Goal: Obtain resource: Obtain resource

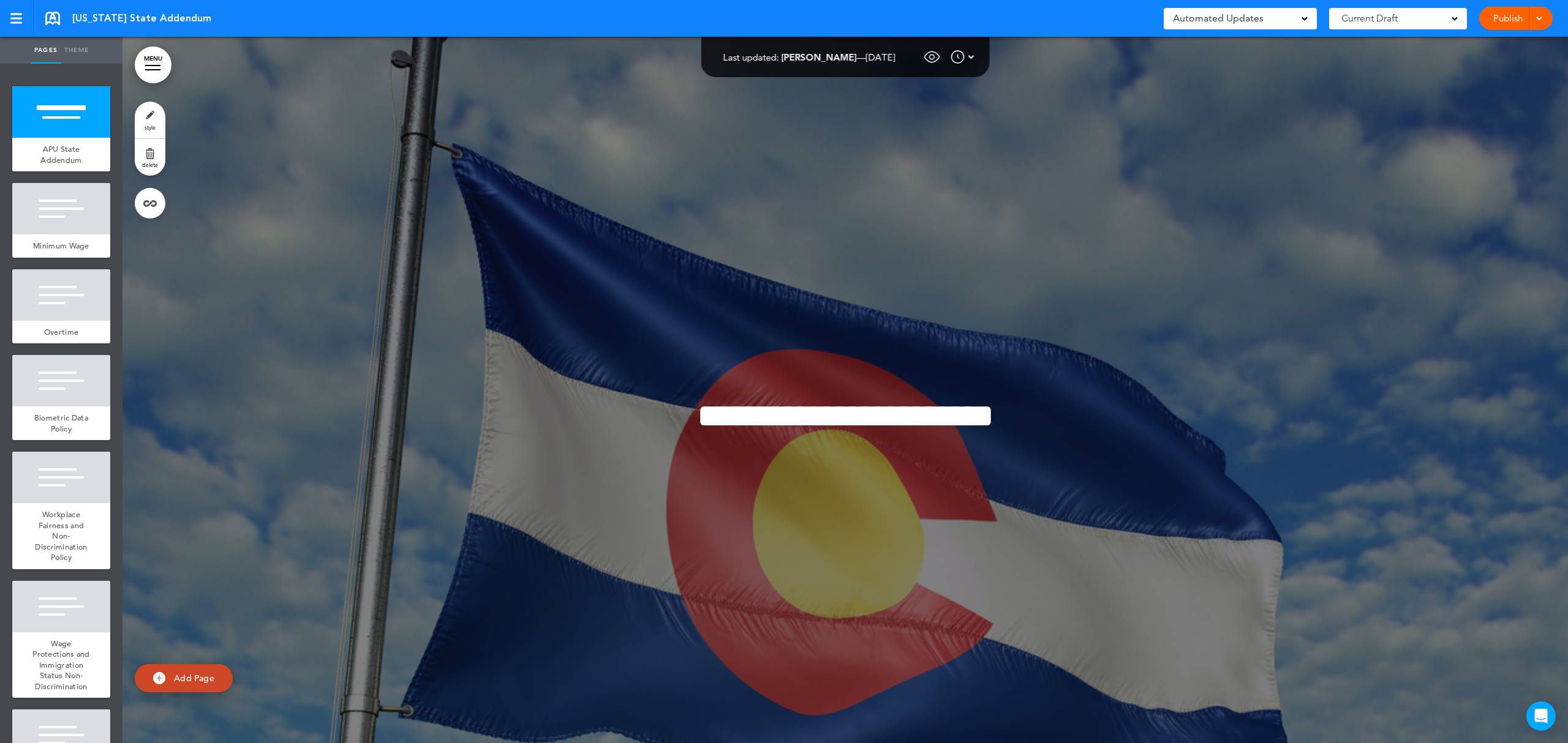
click at [1275, 17] on div "Automated Updates 0" at bounding box center [1240, 18] width 135 height 17
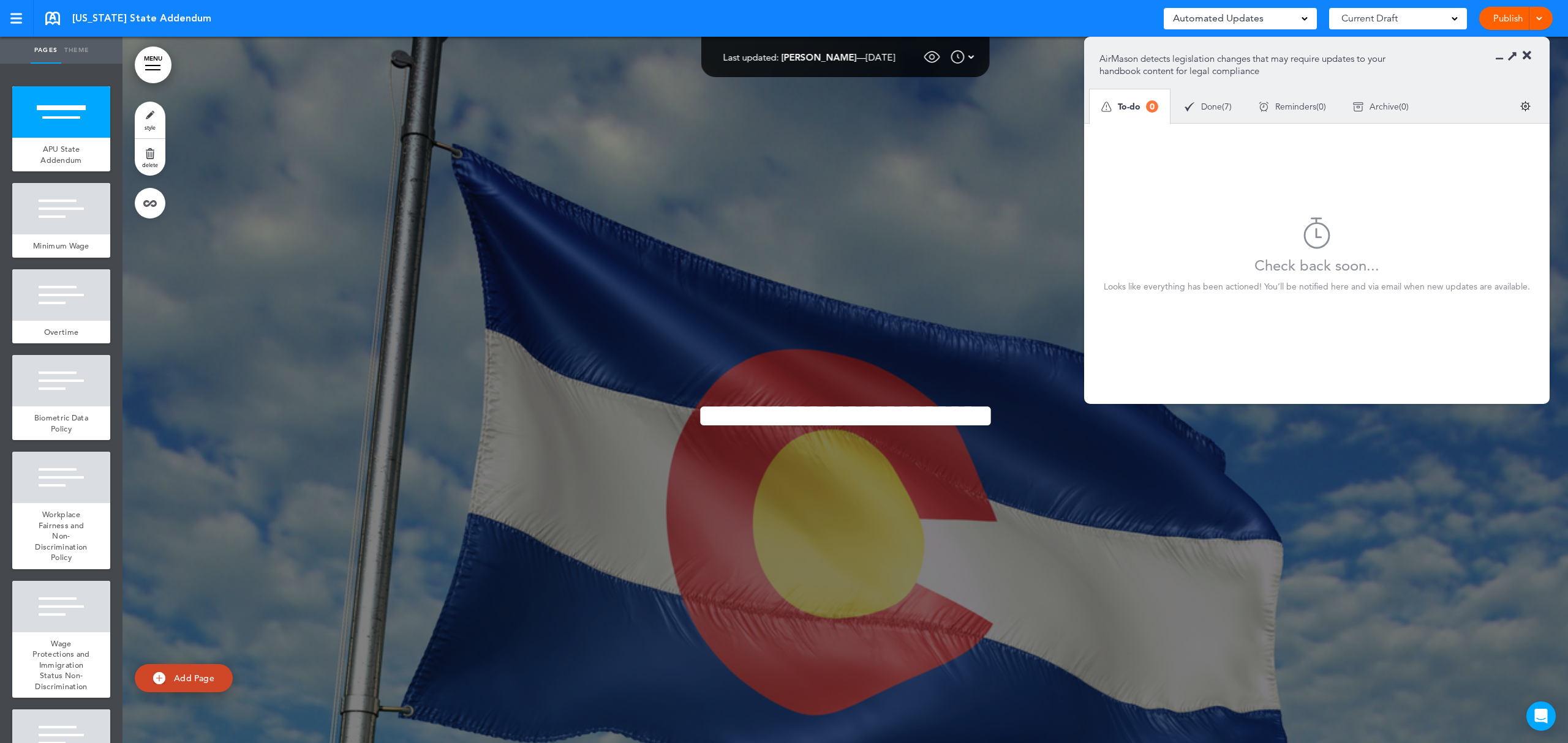
click at [1223, 112] on div "Done ( 7 )" at bounding box center [1207, 106] width 74 height 33
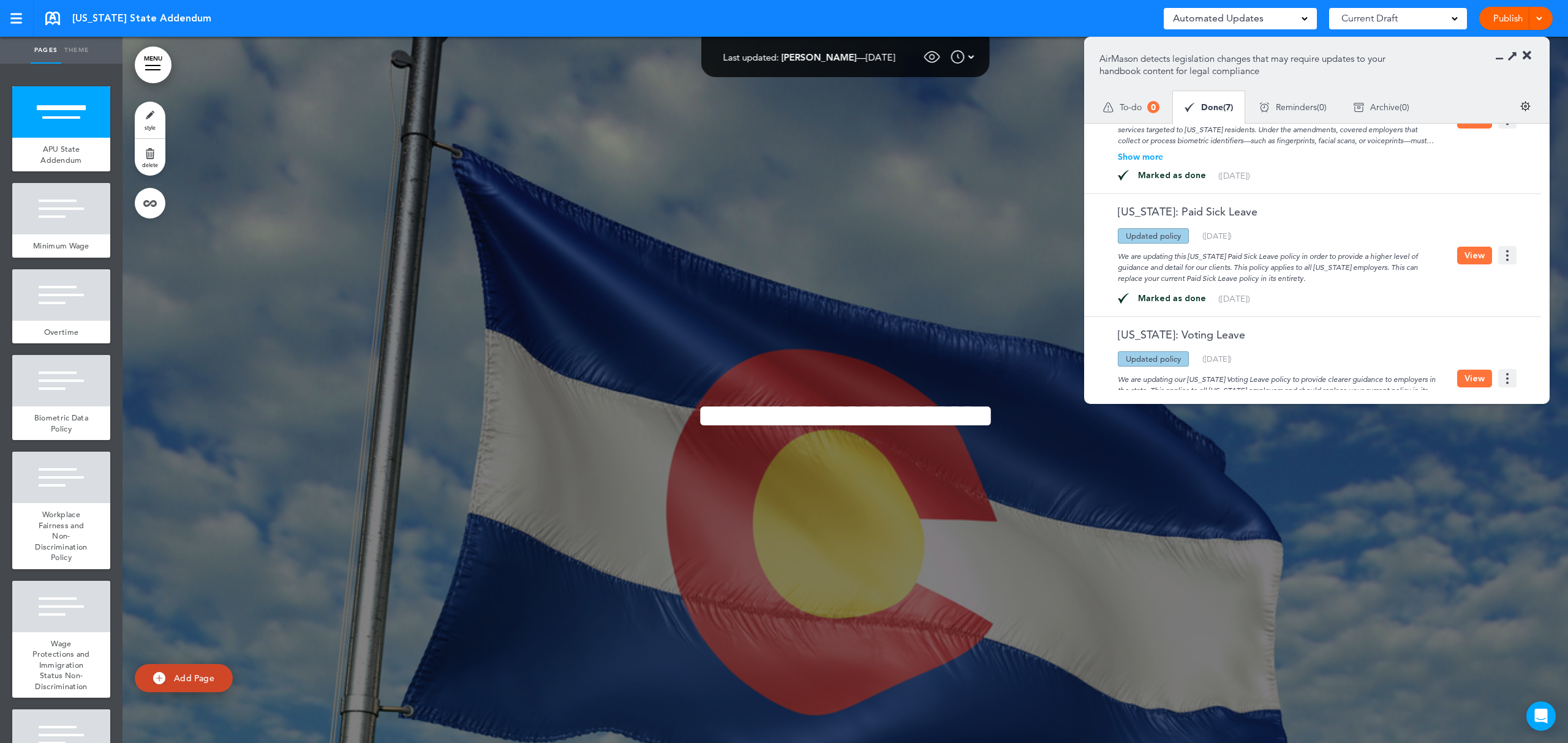
scroll to position [408, 0]
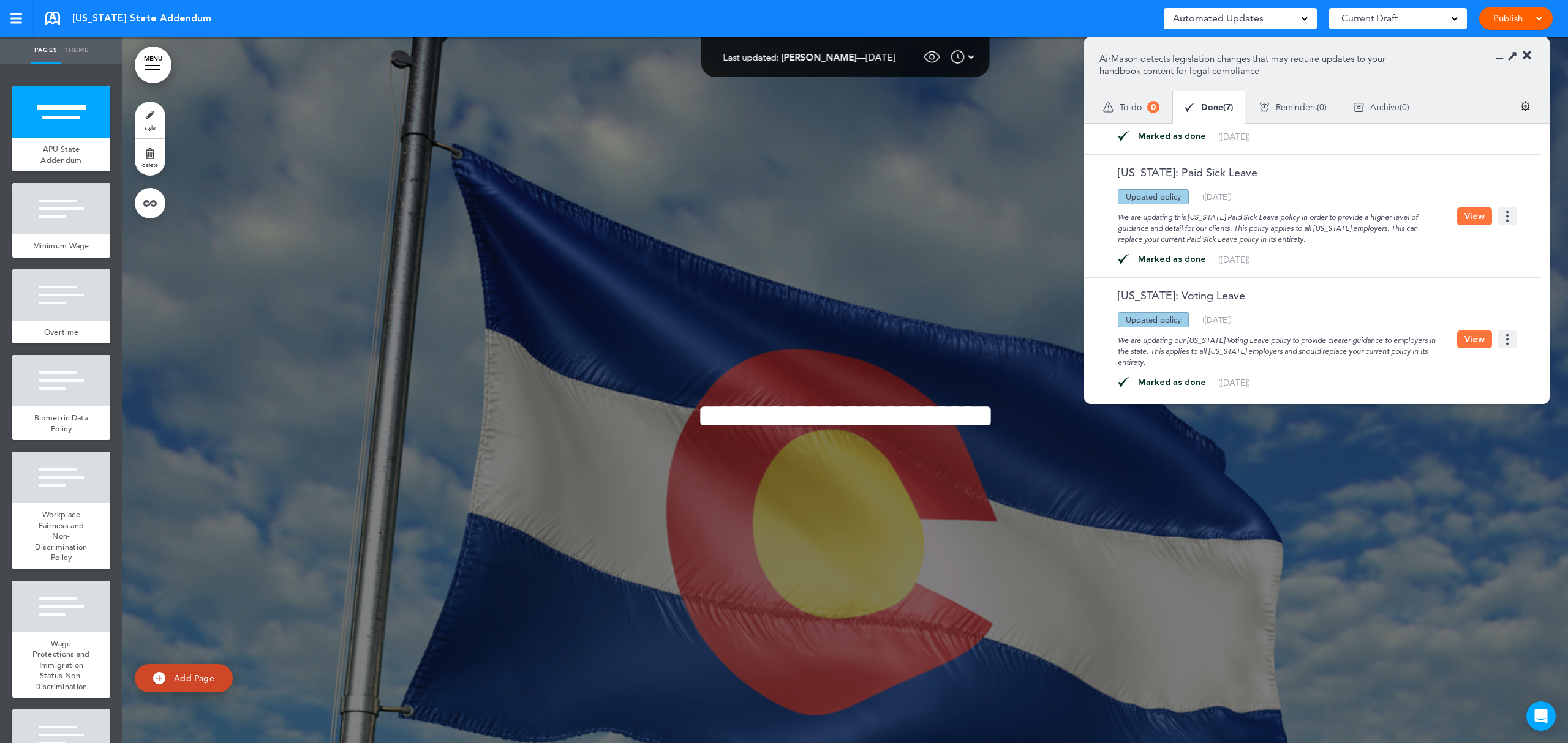
click at [1478, 225] on button "View" at bounding box center [1474, 217] width 35 height 18
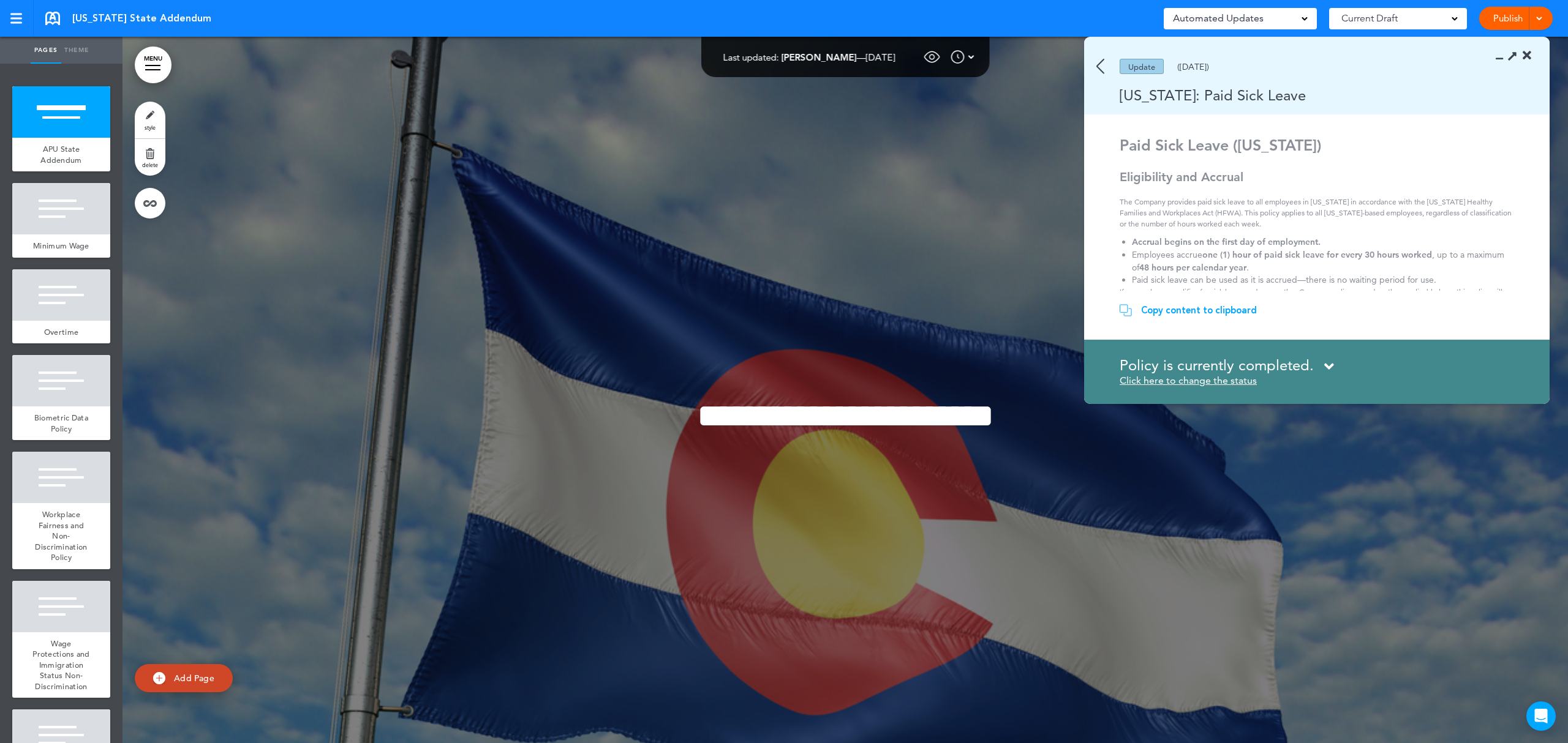
click at [1224, 311] on div "Copy content to clipboard" at bounding box center [1199, 310] width 116 height 12
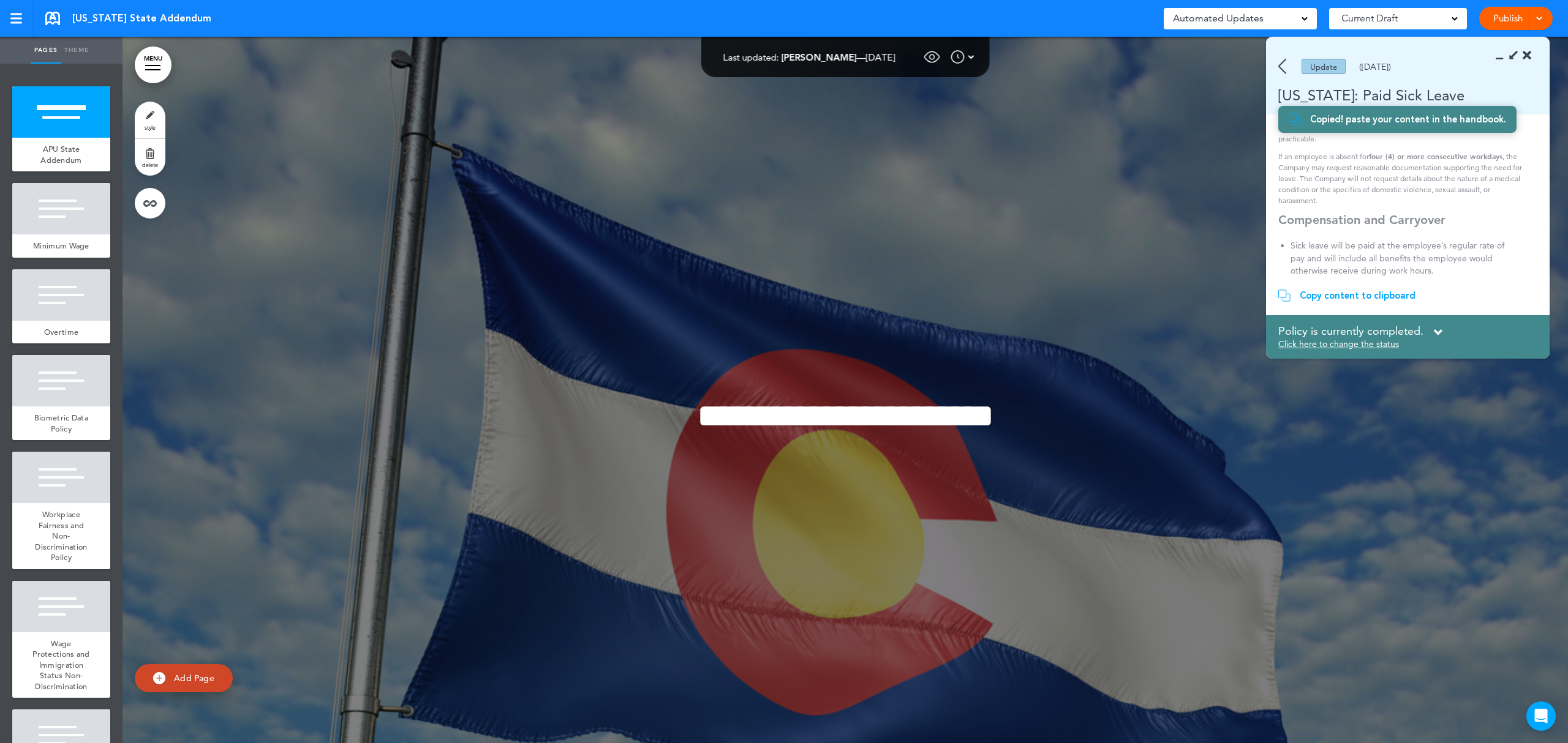
scroll to position [898, 0]
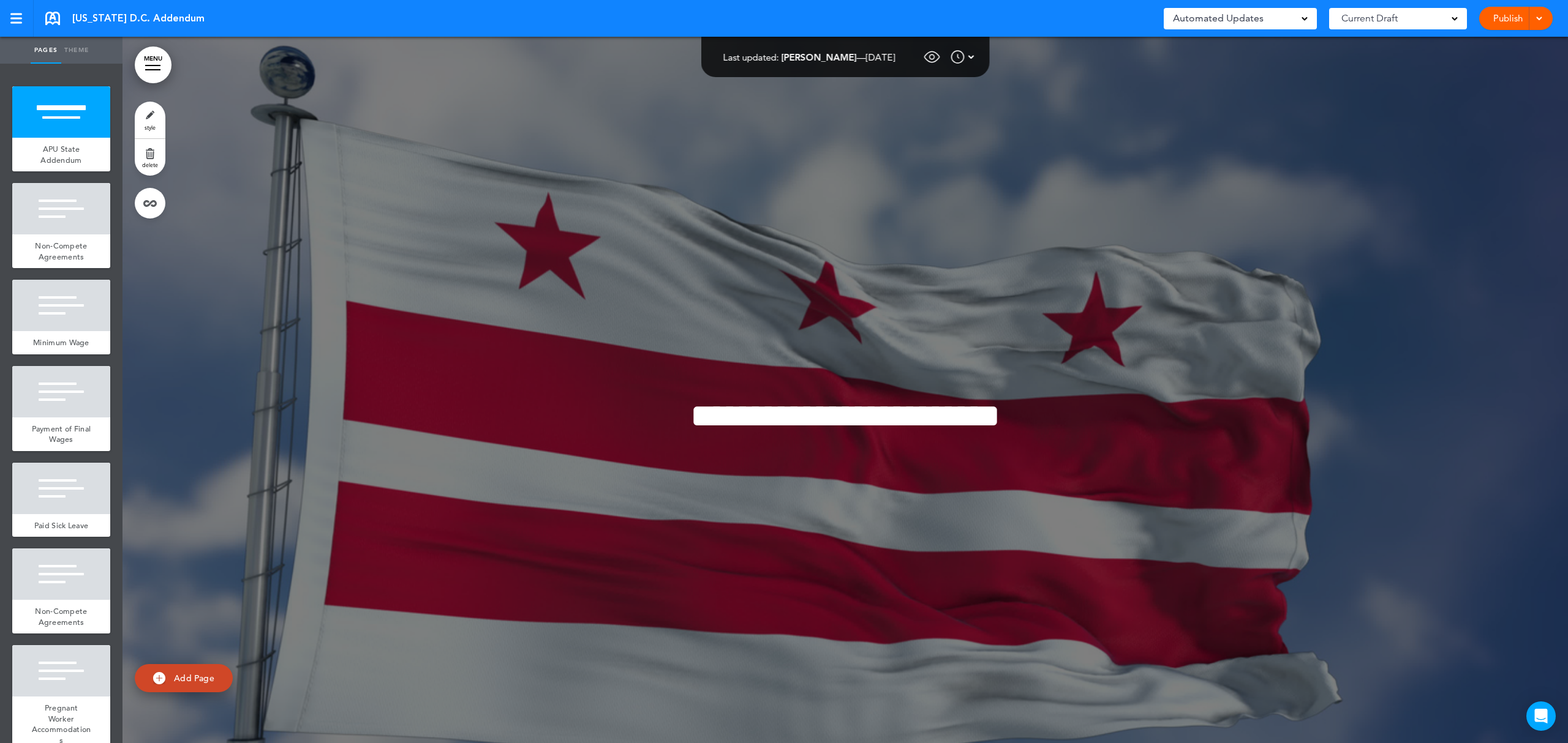
click at [139, 62] on link "MENU" at bounding box center [153, 64] width 37 height 37
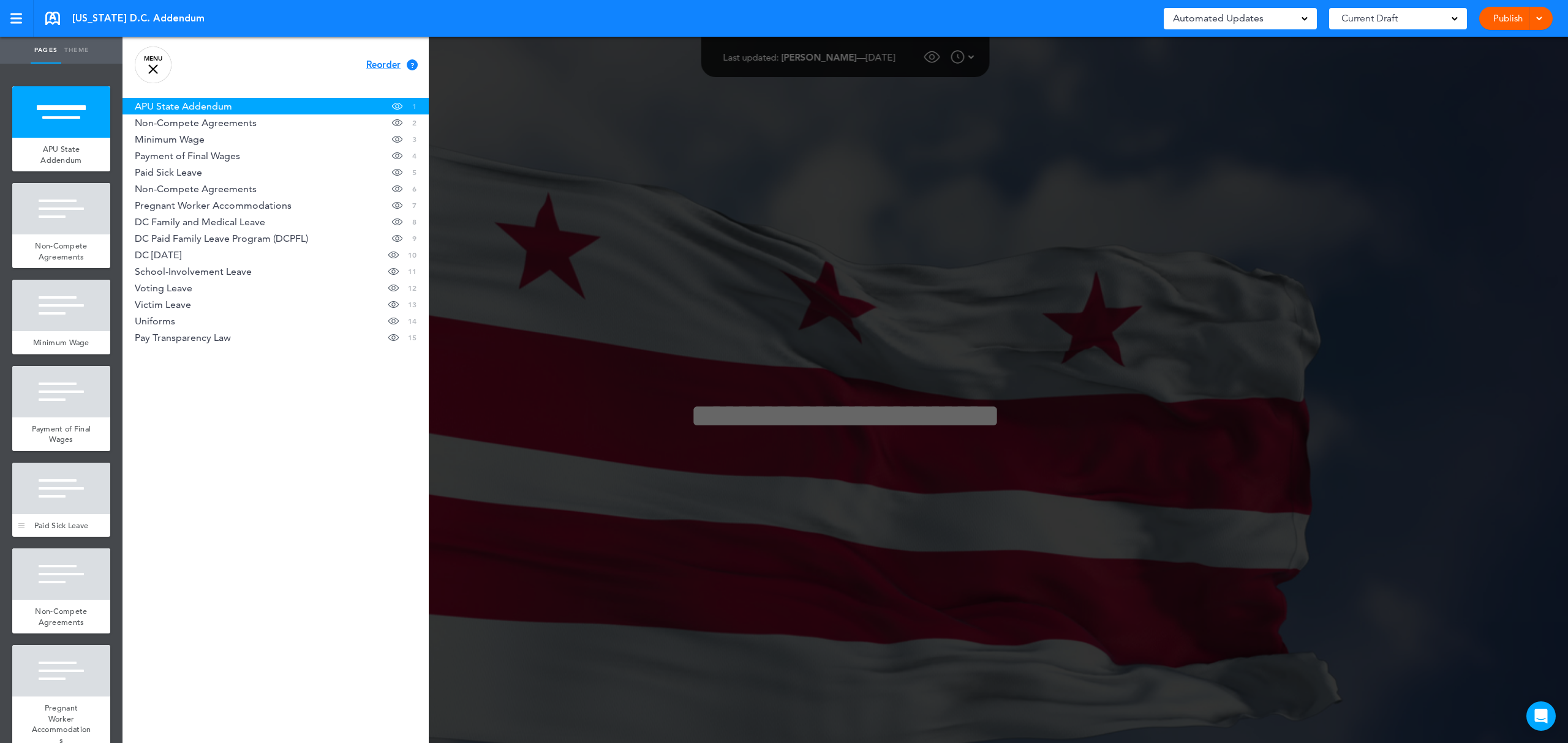
click at [78, 514] on div at bounding box center [60, 488] width 98 height 52
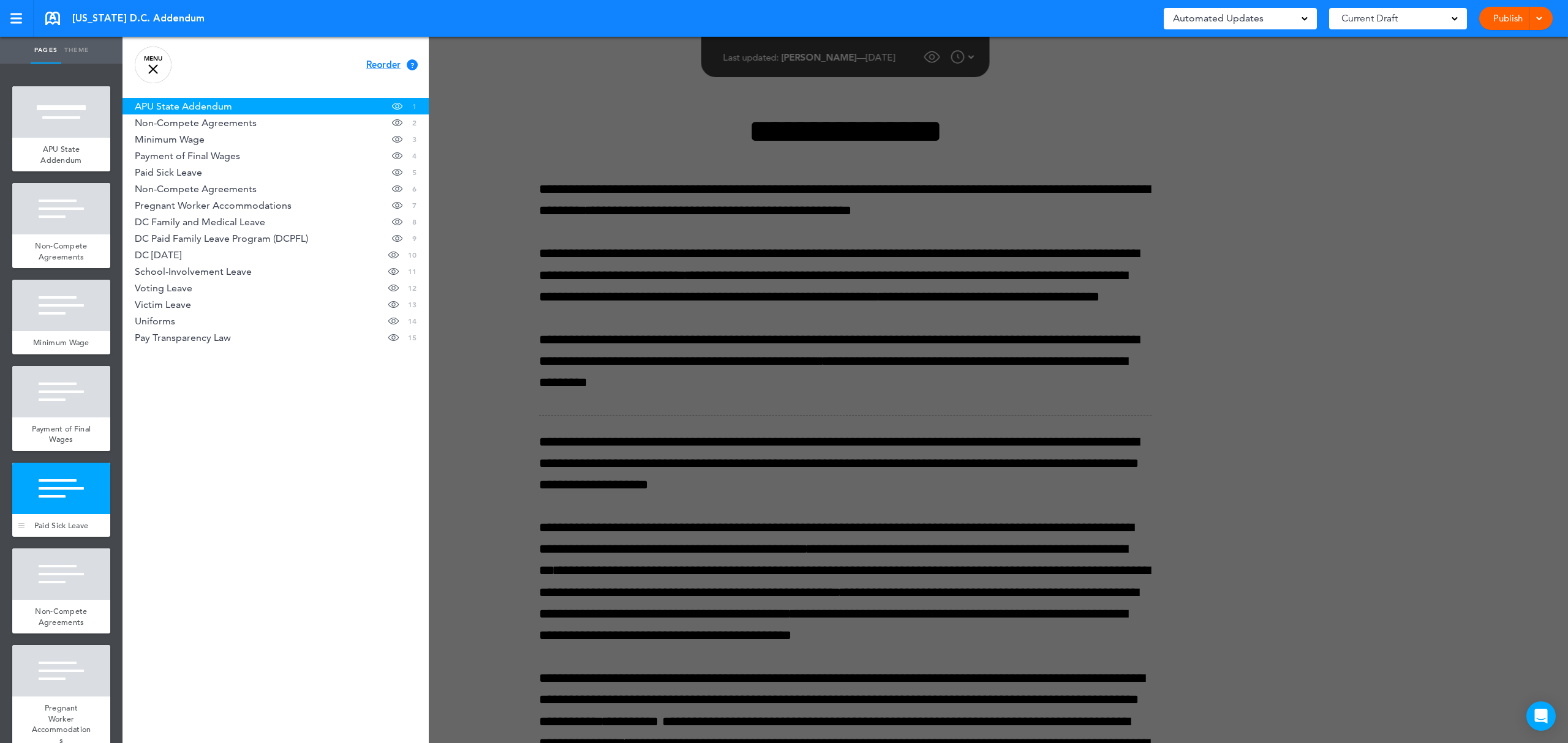
scroll to position [2828, 0]
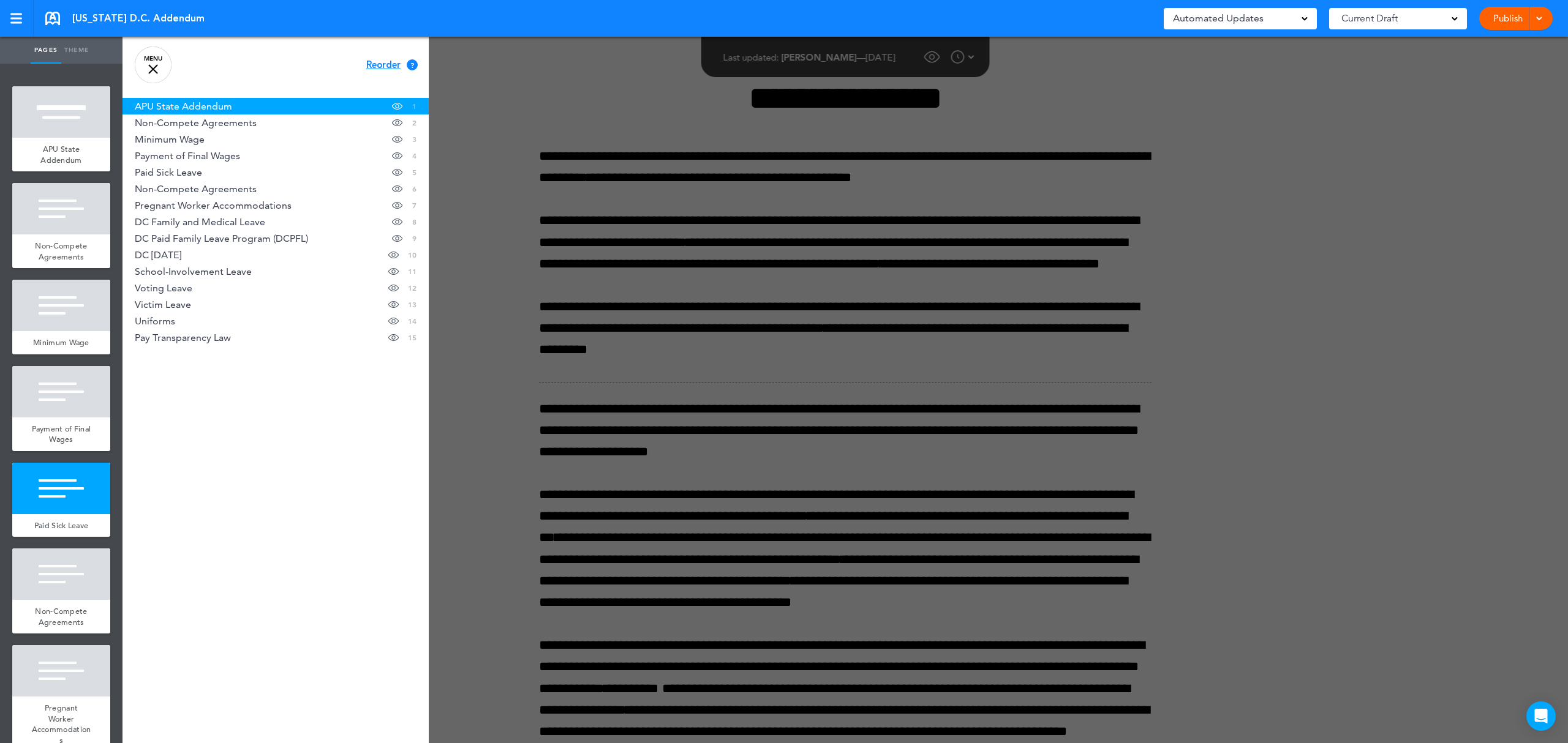
click at [694, 162] on div at bounding box center [906, 372] width 1568 height 743
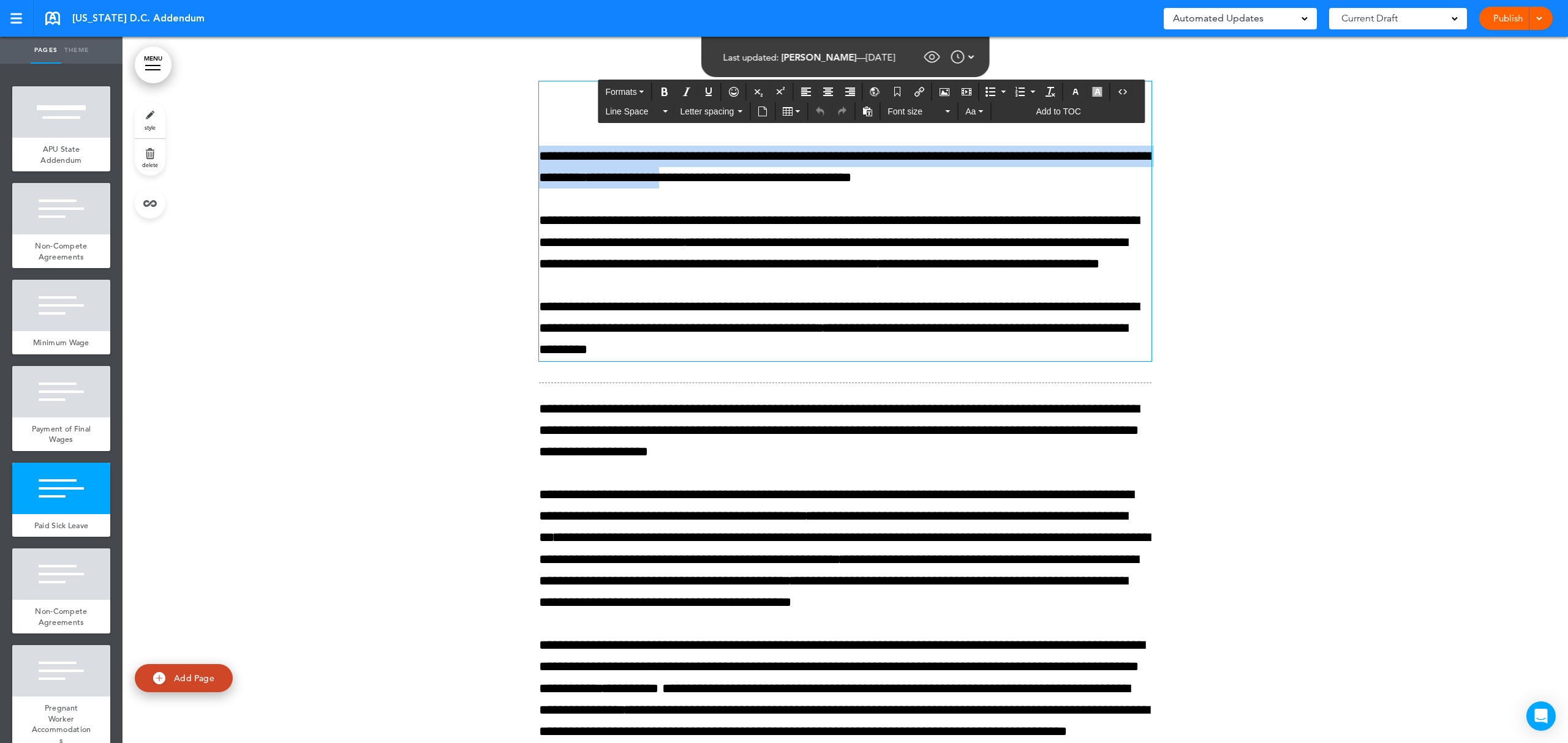
drag, startPoint x: 722, startPoint y: 99, endPoint x: 763, endPoint y: 175, distance: 86.4
click at [763, 175] on div "**********" at bounding box center [845, 221] width 612 height 280
click at [665, 175] on span "**********" at bounding box center [626, 177] width 77 height 14
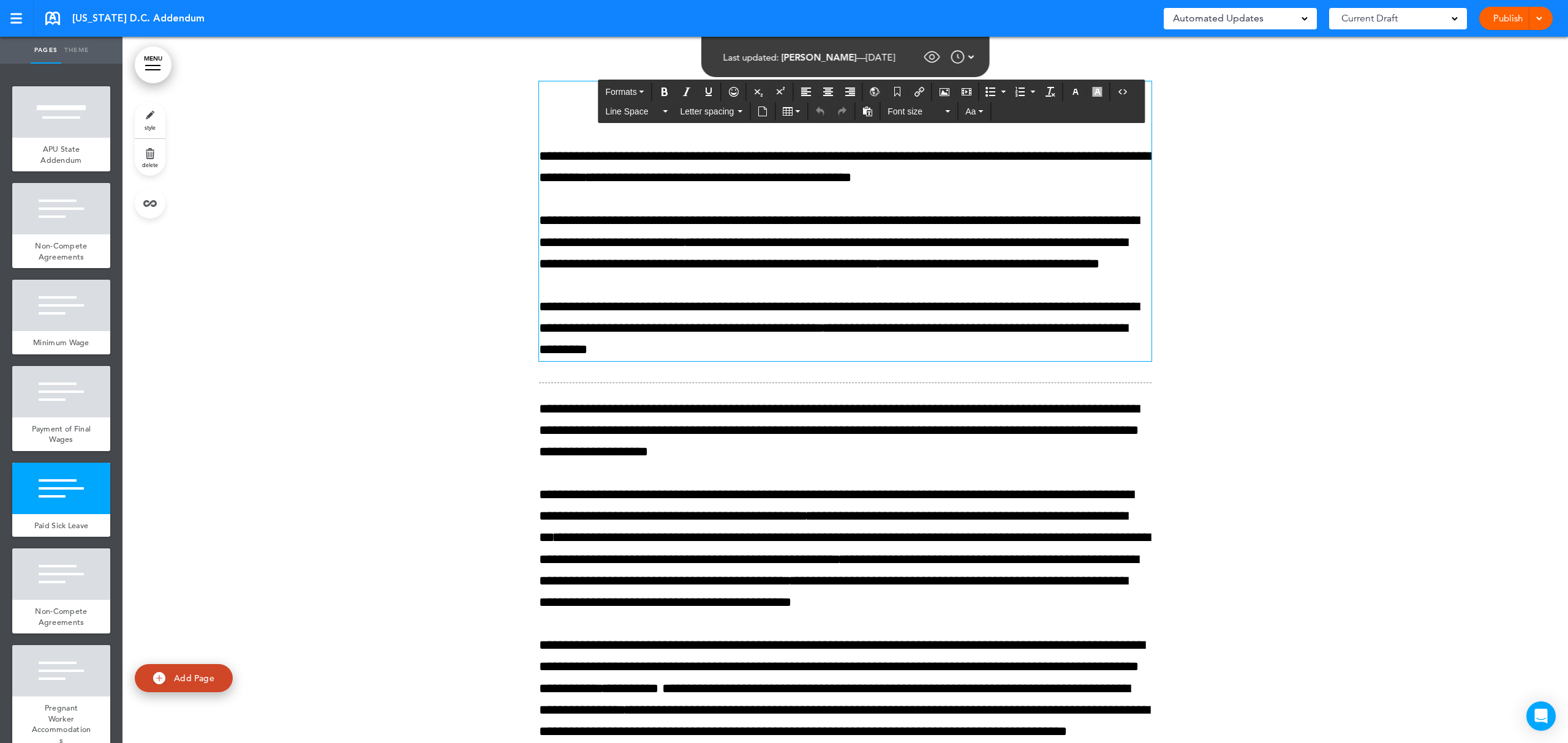
click at [750, 275] on p "**********" at bounding box center [845, 243] width 612 height 65
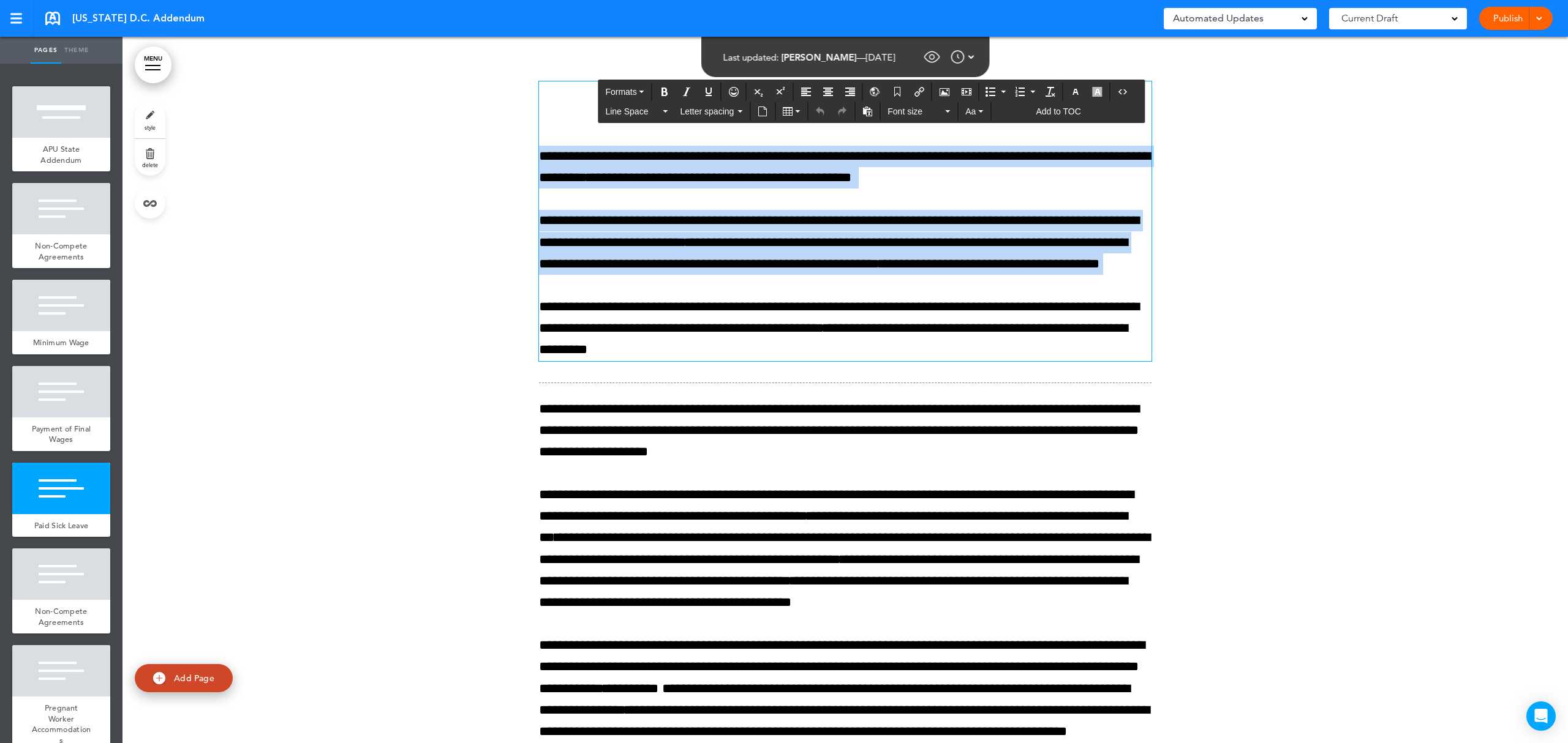
copy div "**********"
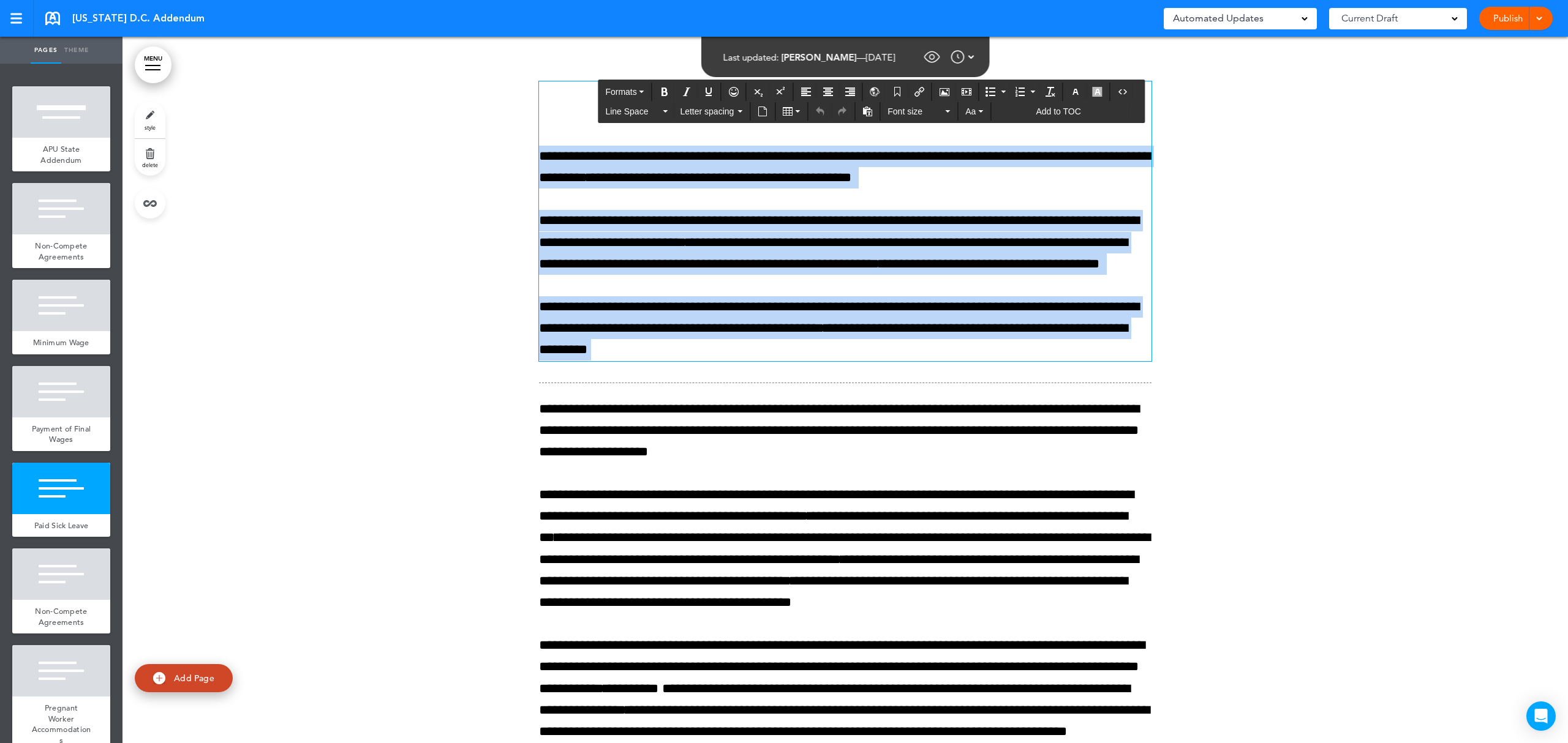
click at [773, 224] on span "**********" at bounding box center [839, 231] width 600 height 35
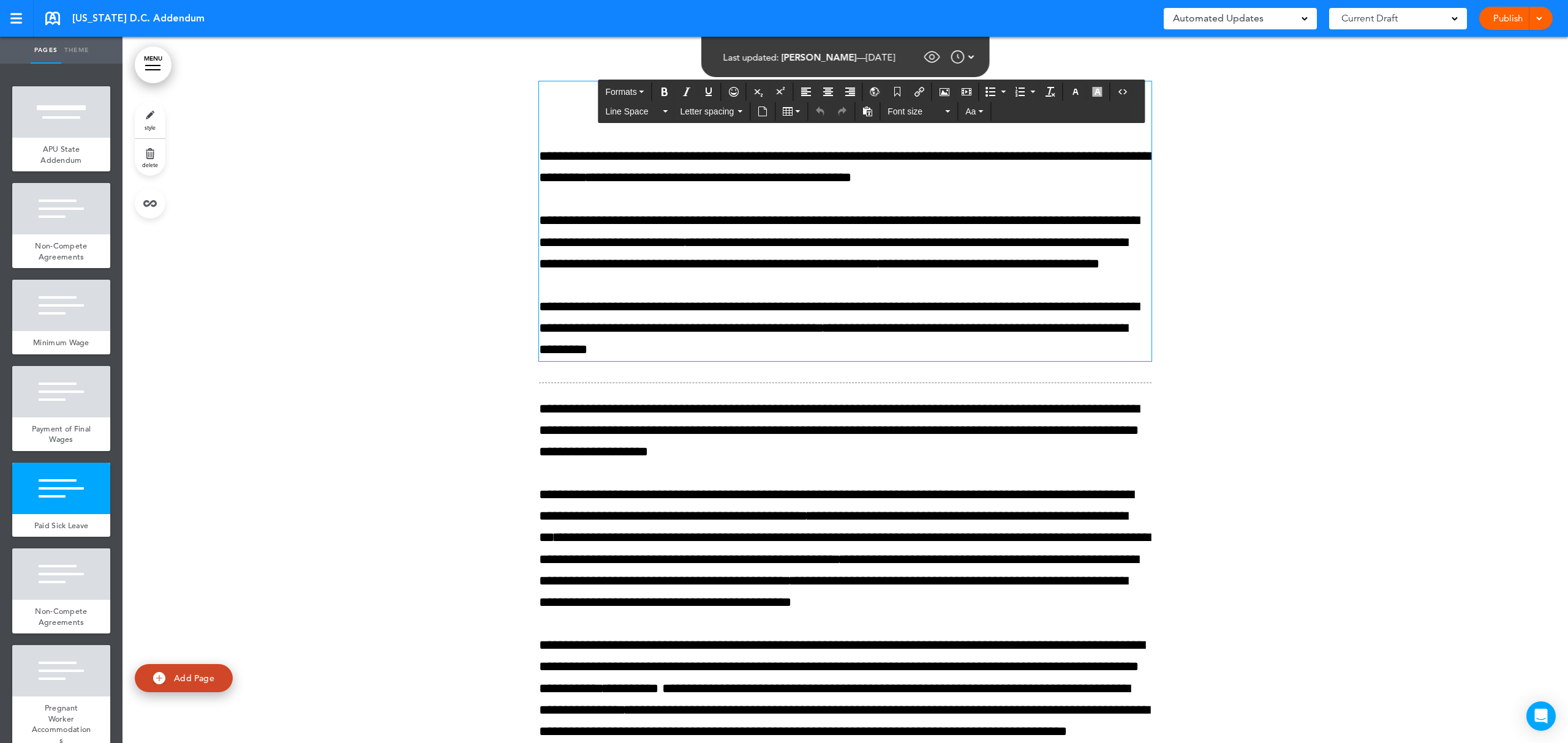
click at [616, 161] on span "**********" at bounding box center [643, 157] width 165 height 14
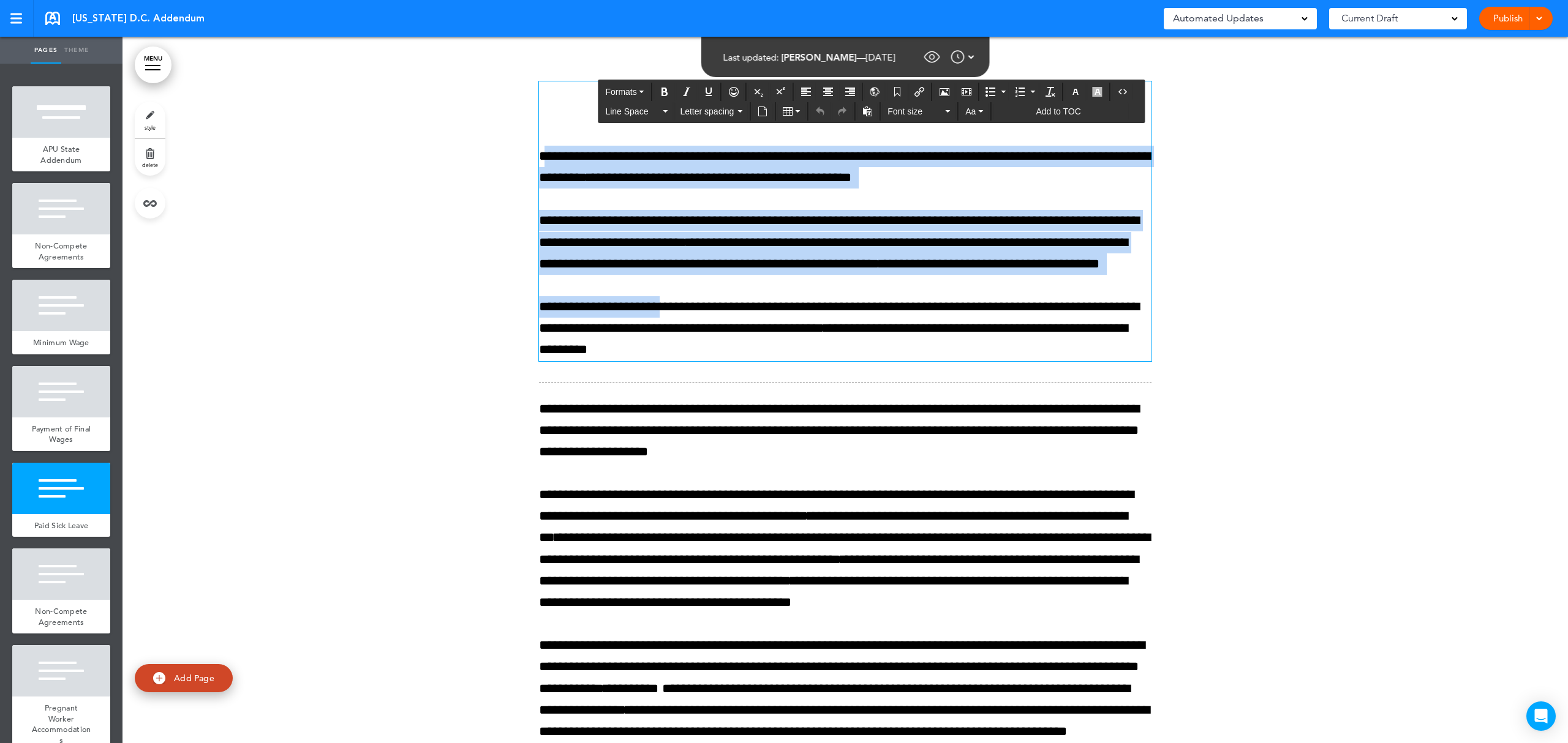
drag, startPoint x: 537, startPoint y: 158, endPoint x: 665, endPoint y: 336, distance: 219.2
click at [657, 325] on div "**********" at bounding box center [845, 221] width 612 height 280
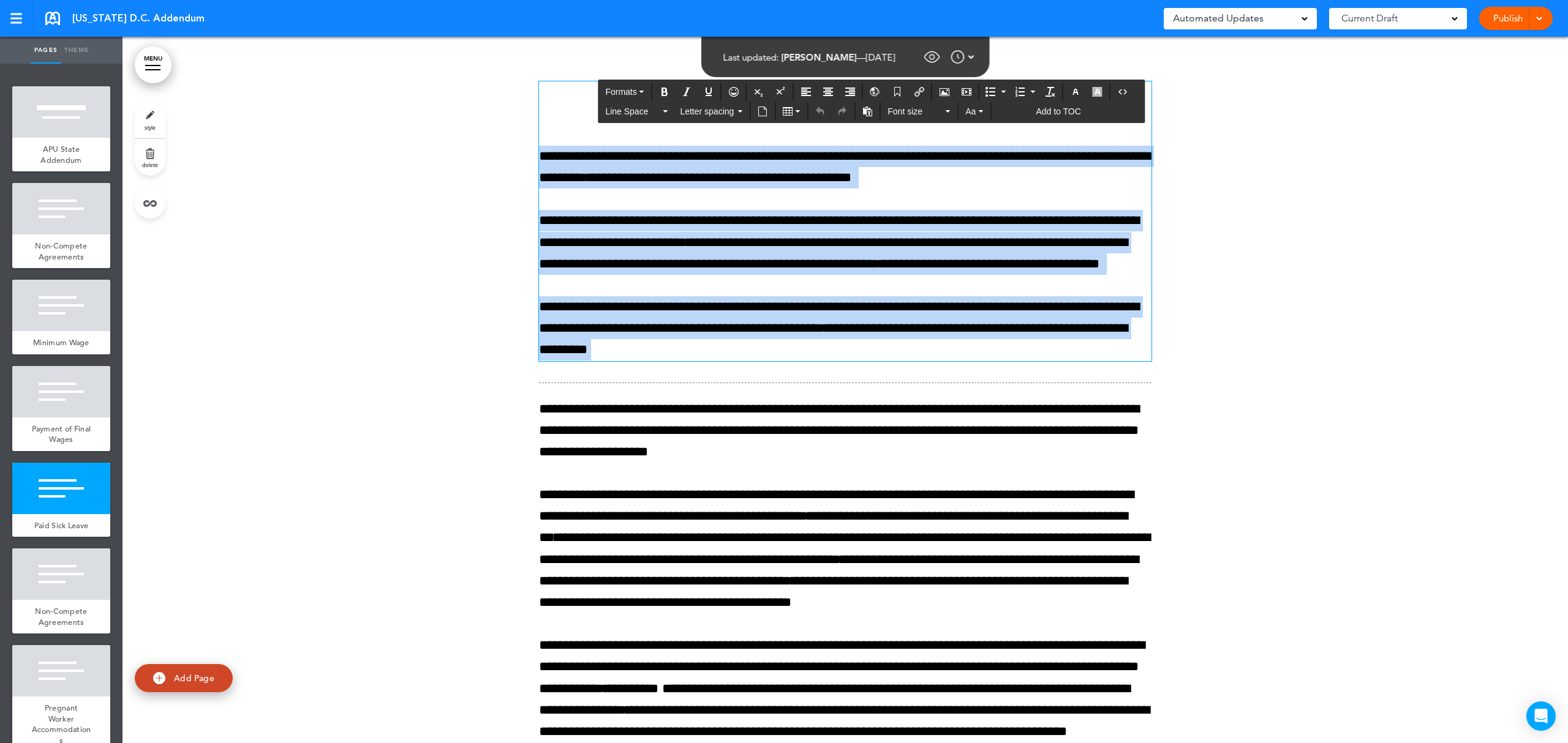
drag, startPoint x: 701, startPoint y: 374, endPoint x: 532, endPoint y: 158, distance: 274.3
click at [539, 158] on div "**********" at bounding box center [845, 221] width 612 height 280
copy div "**********"
click at [647, 458] on span "**********" at bounding box center [839, 430] width 600 height 56
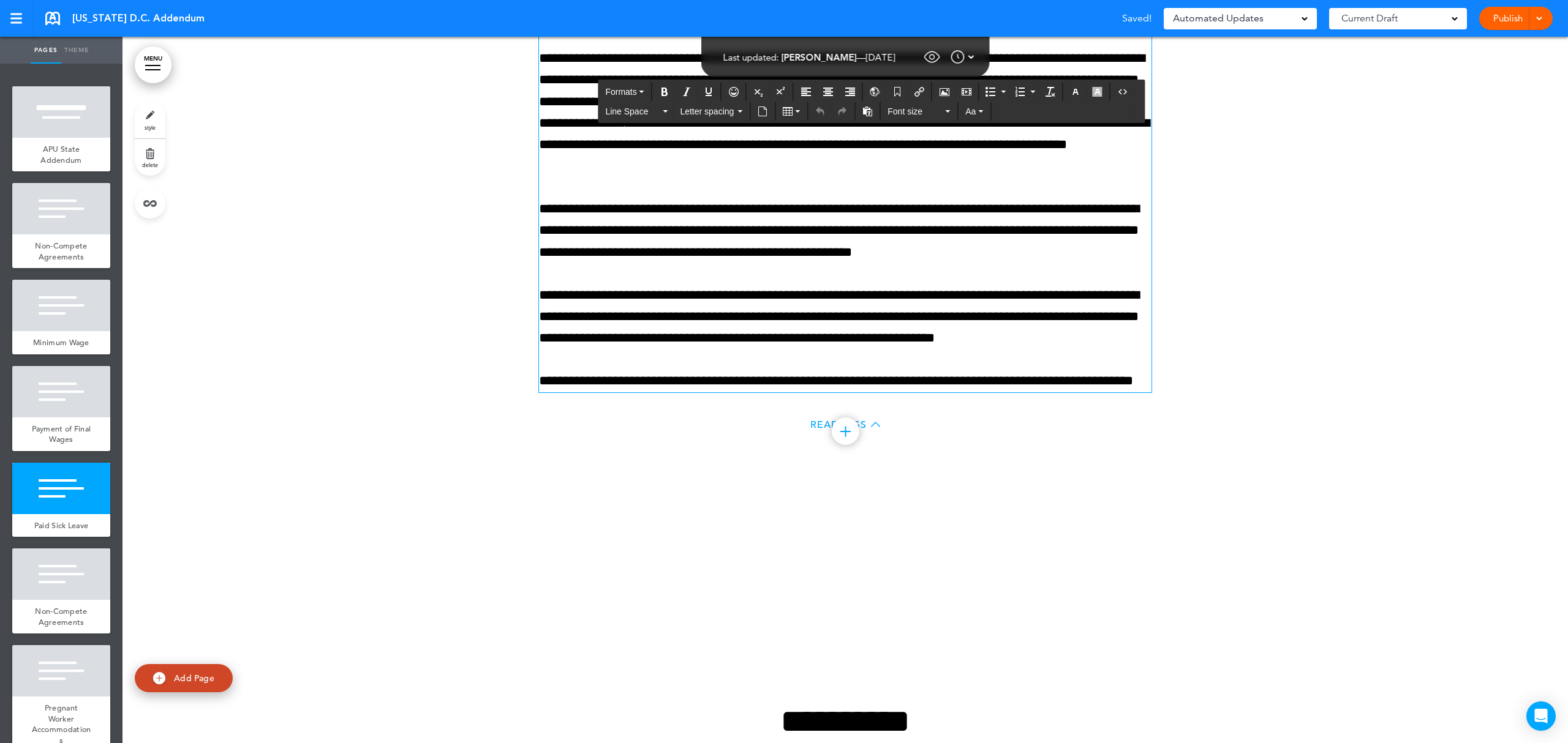
scroll to position [3401, 0]
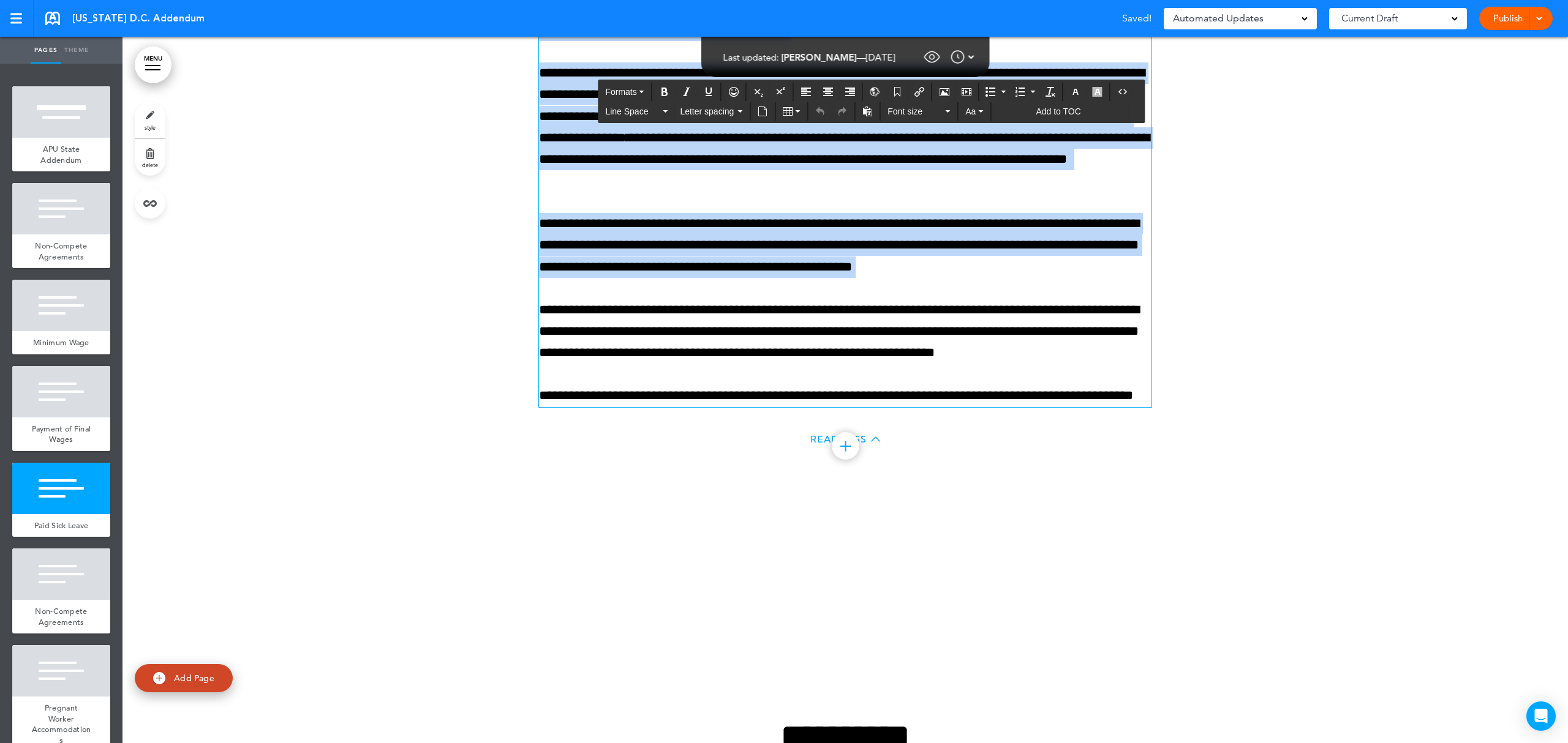
copy div "**********"
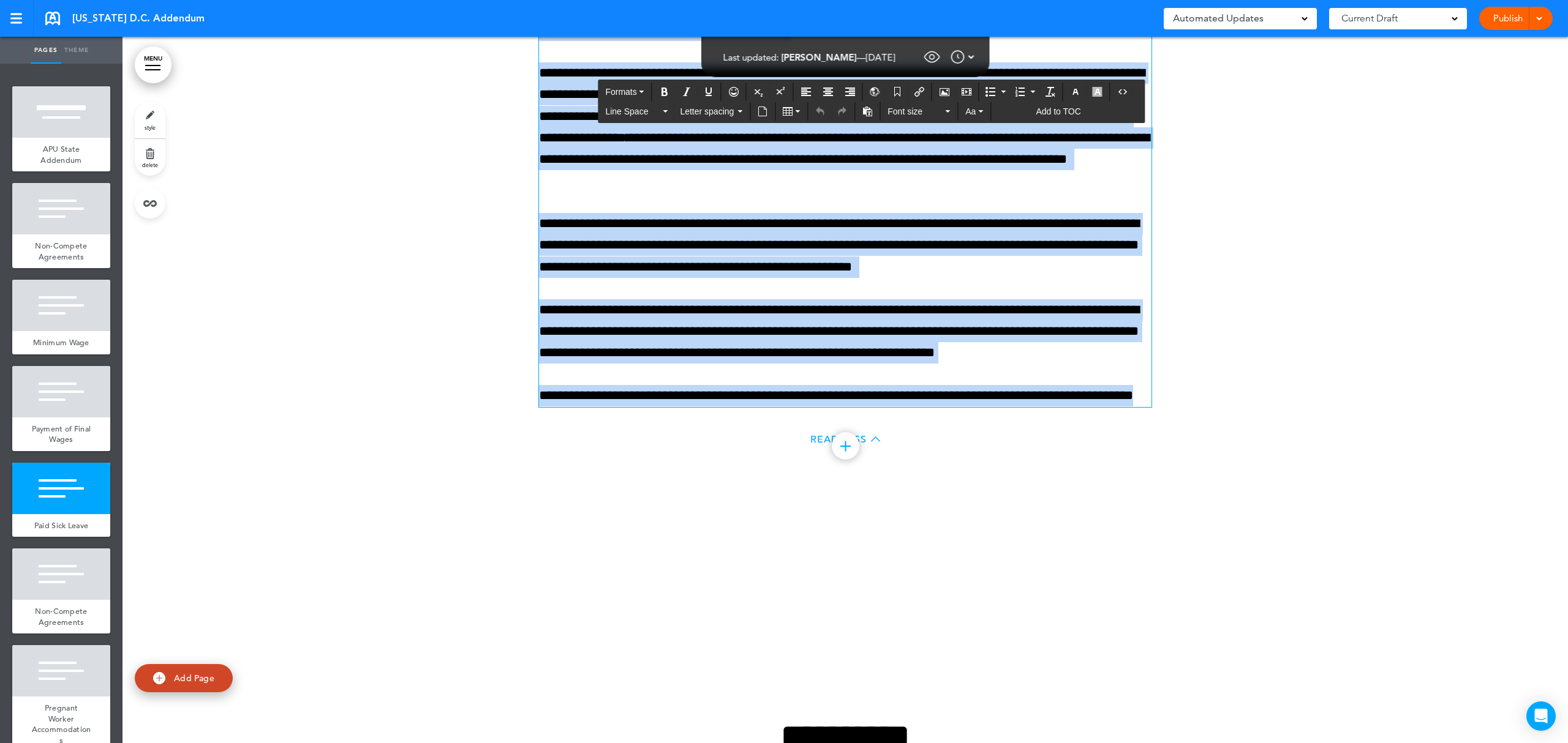
click at [1242, 12] on span "Automated Updates" at bounding box center [1217, 18] width 90 height 17
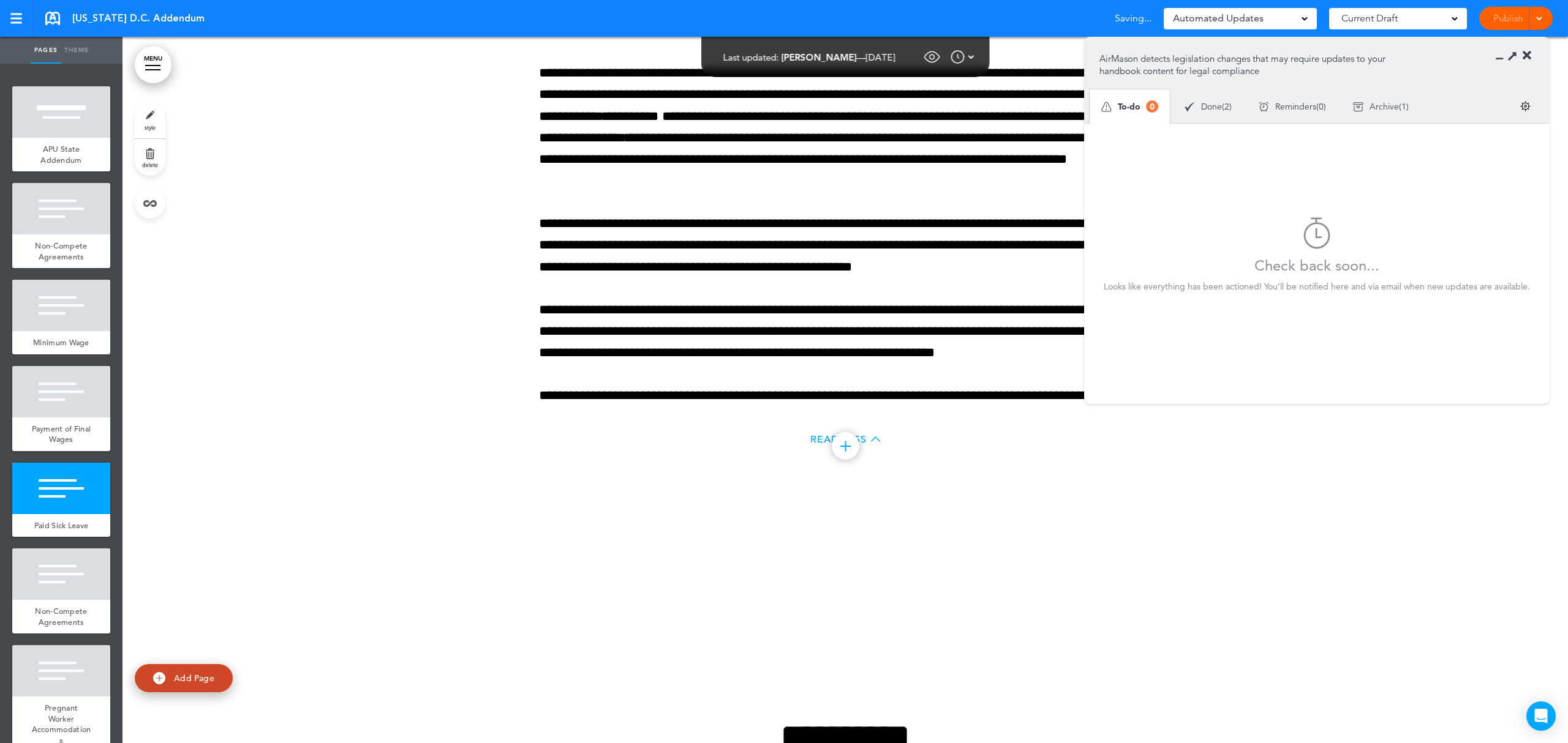
click at [1212, 108] on span "Done" at bounding box center [1210, 106] width 21 height 9
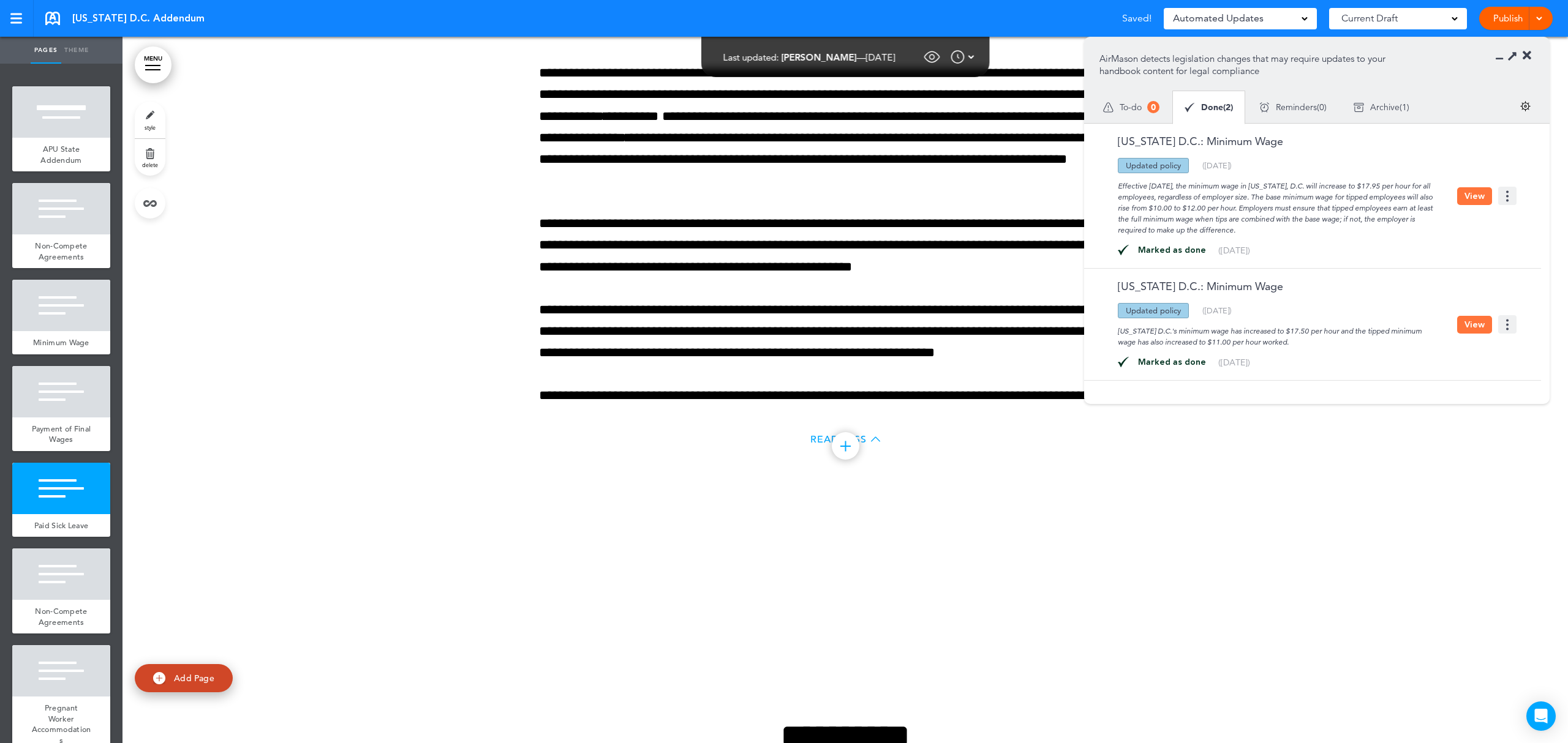
click at [1385, 111] on span "Archive" at bounding box center [1385, 107] width 30 height 9
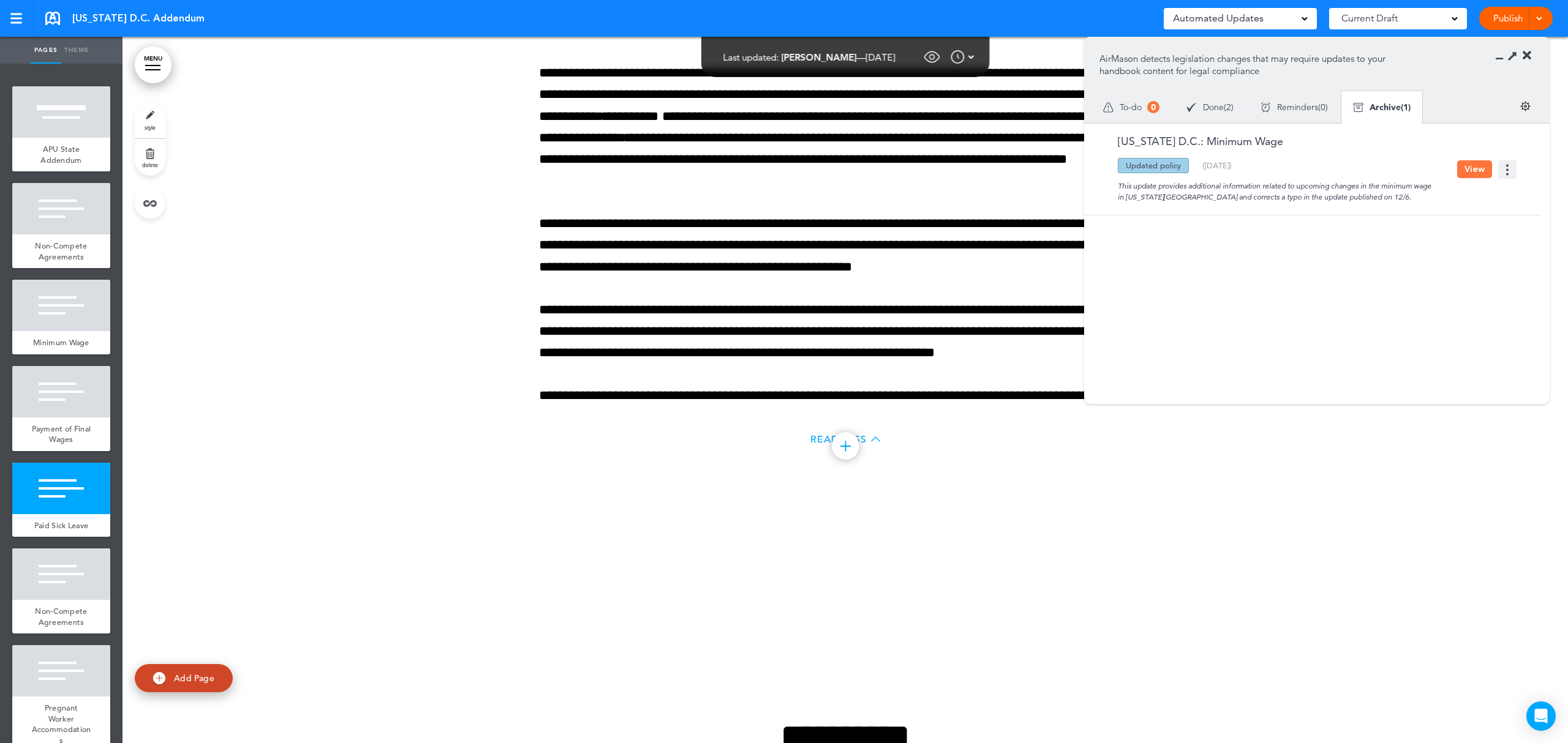
click at [1523, 106] on img at bounding box center [1524, 106] width 11 height 11
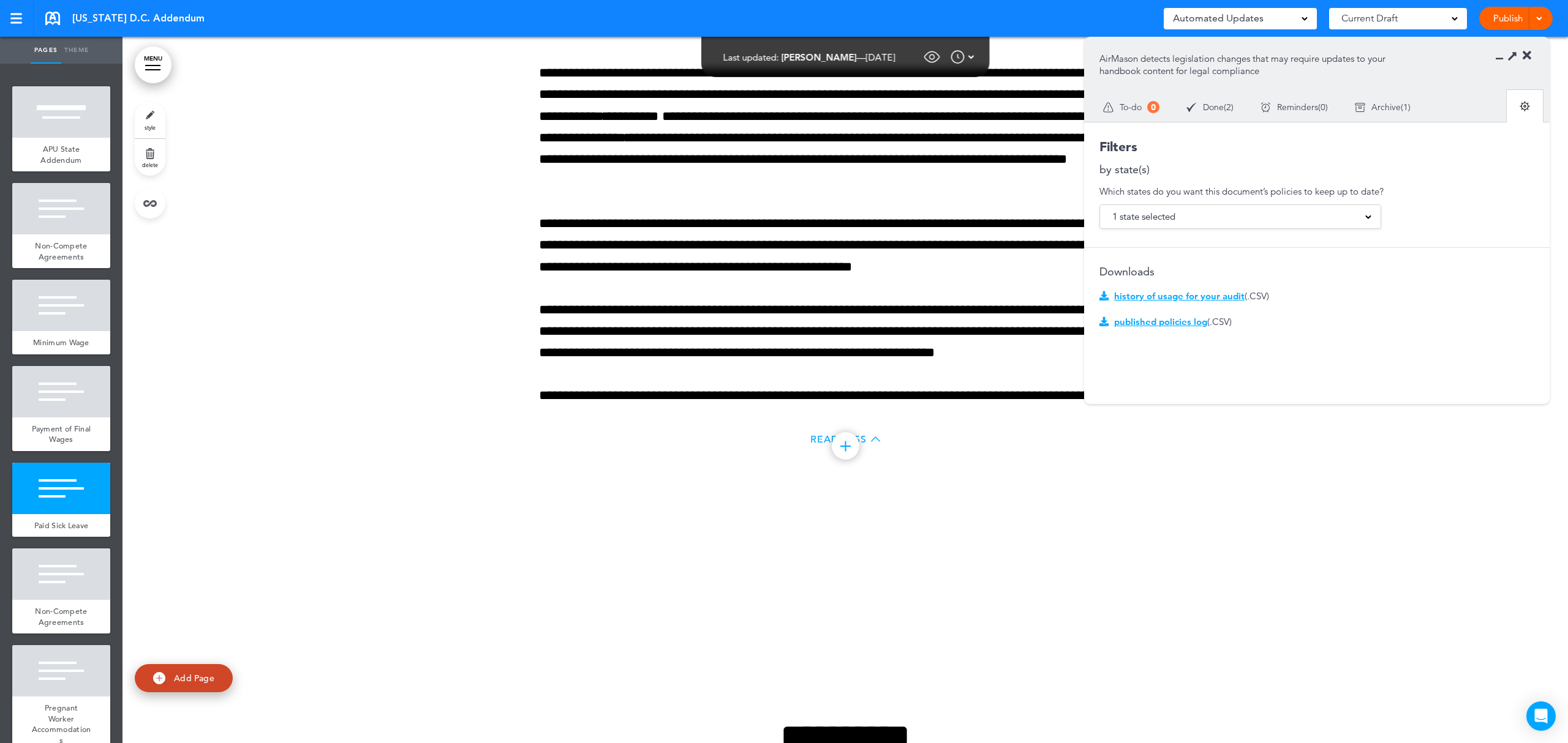
click at [1218, 97] on div "Done ( 2 )" at bounding box center [1209, 107] width 74 height 33
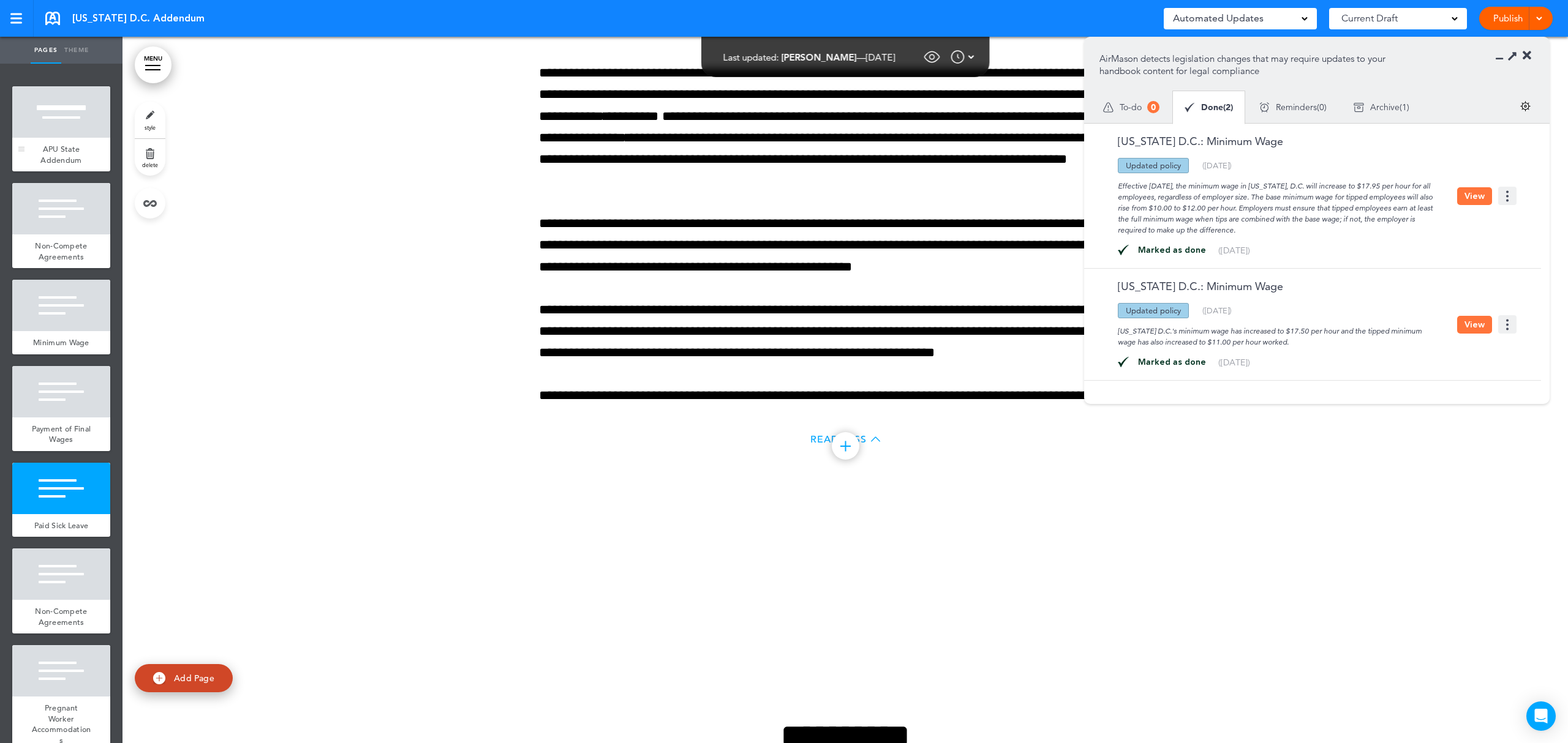
click at [66, 152] on span "APU State Addendum" at bounding box center [60, 155] width 41 height 22
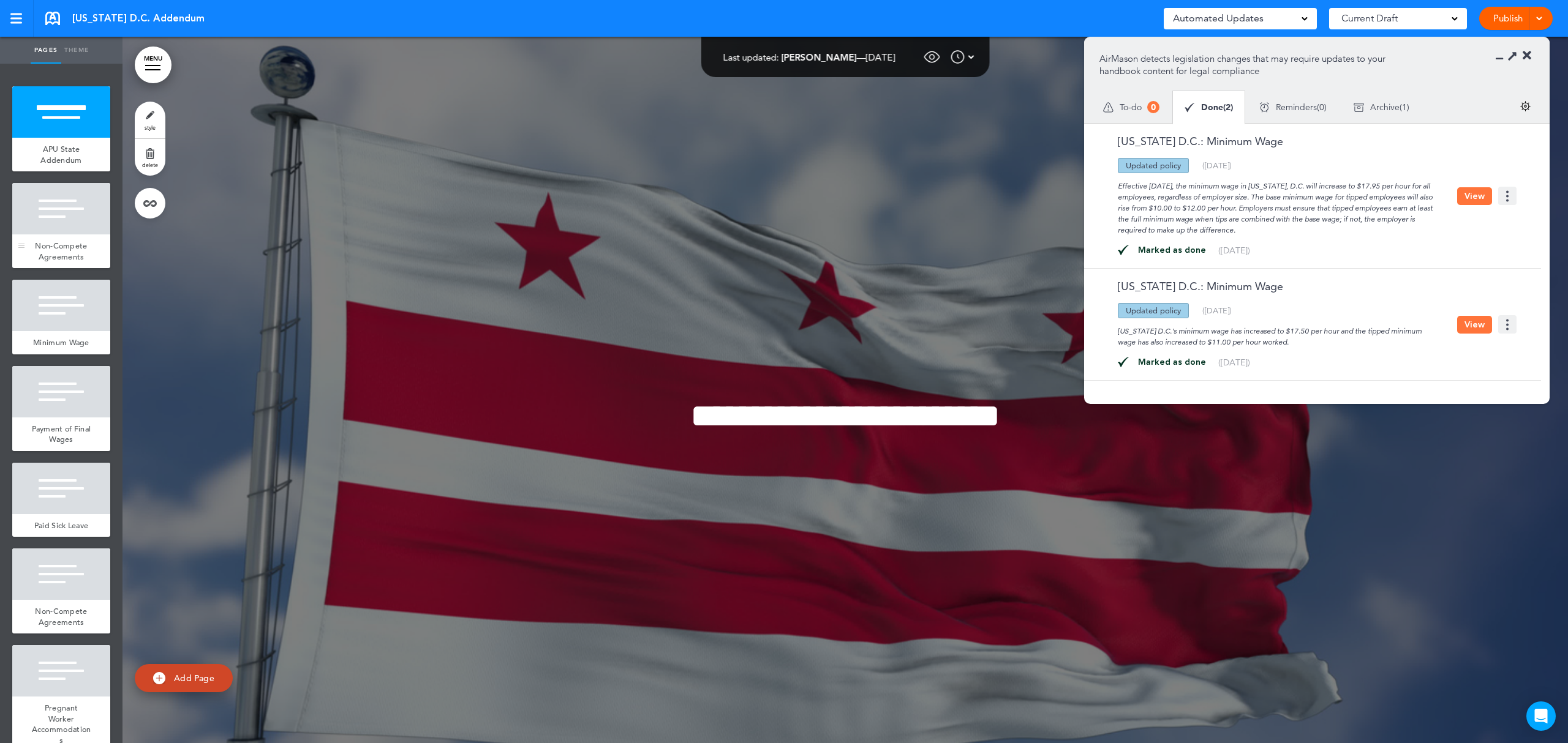
click at [55, 214] on div at bounding box center [60, 209] width 98 height 52
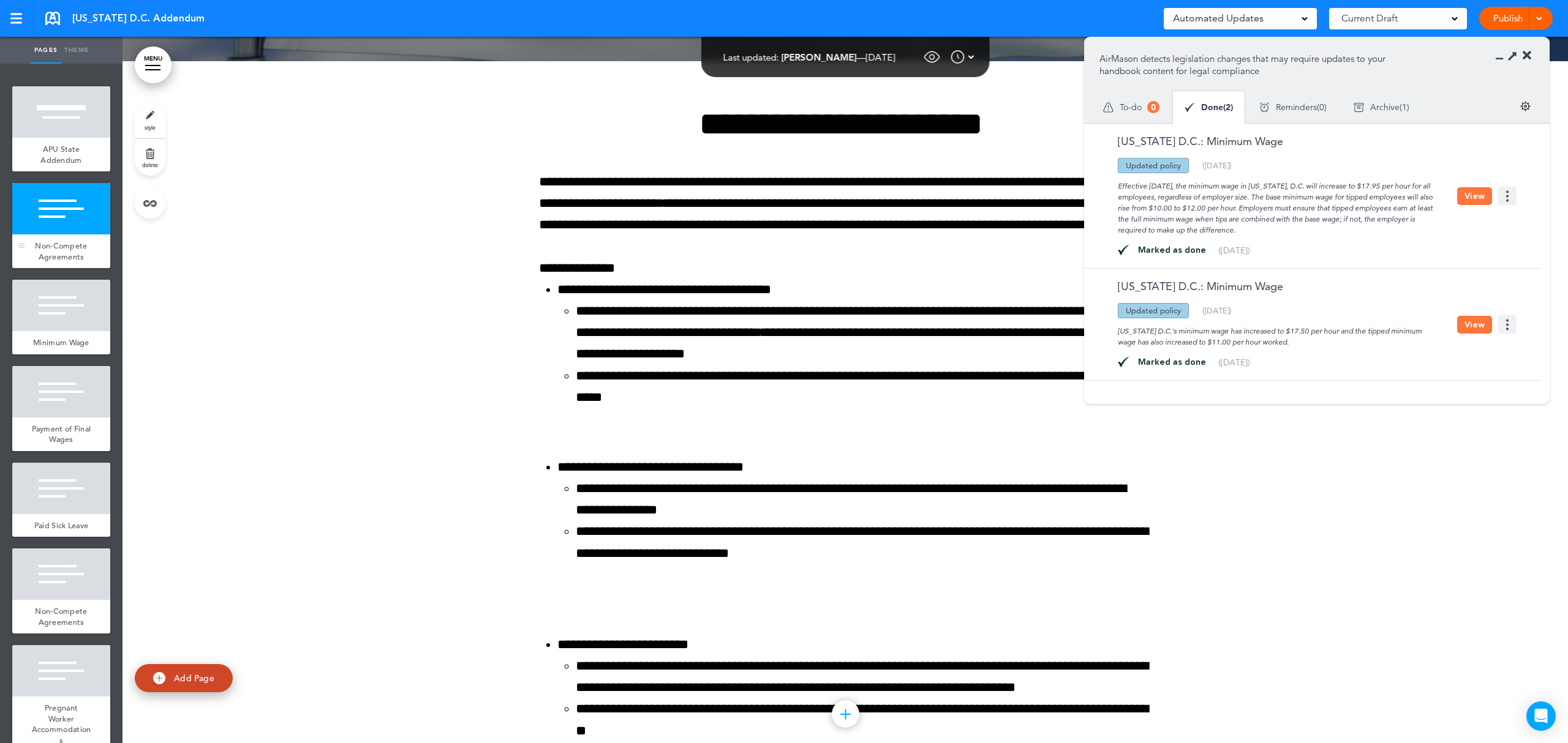
scroll to position [706, 0]
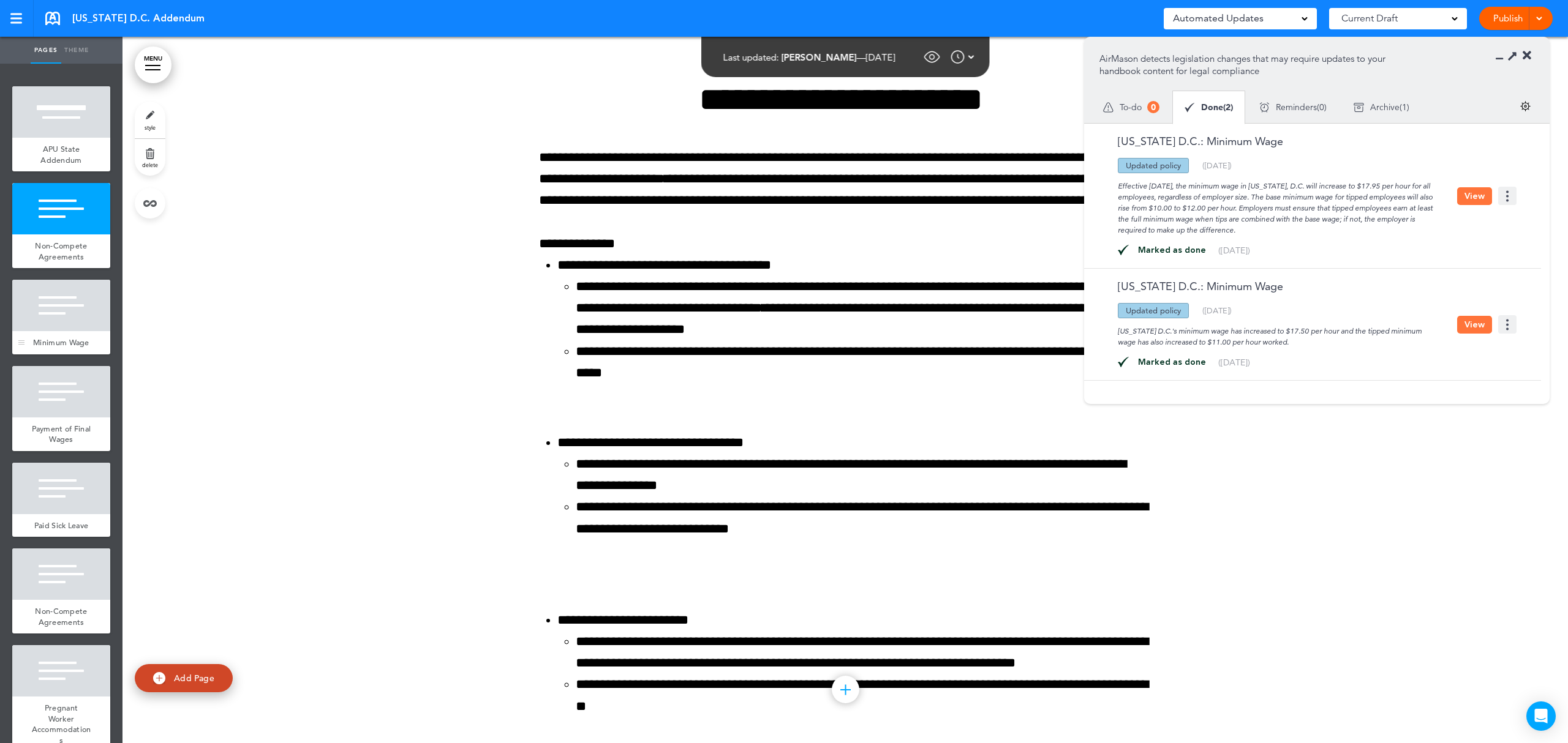
click at [52, 325] on div at bounding box center [60, 306] width 98 height 52
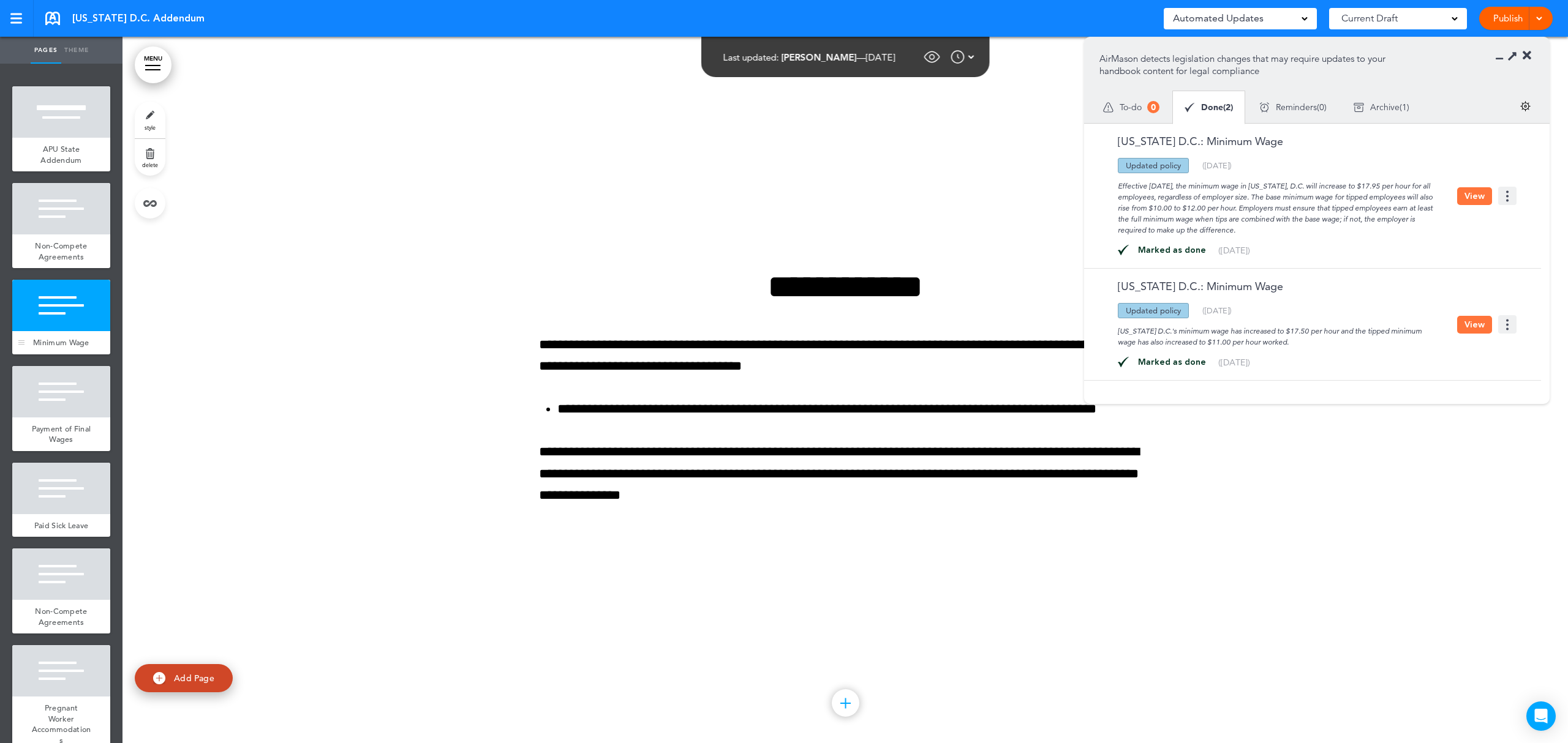
scroll to position [1414, 0]
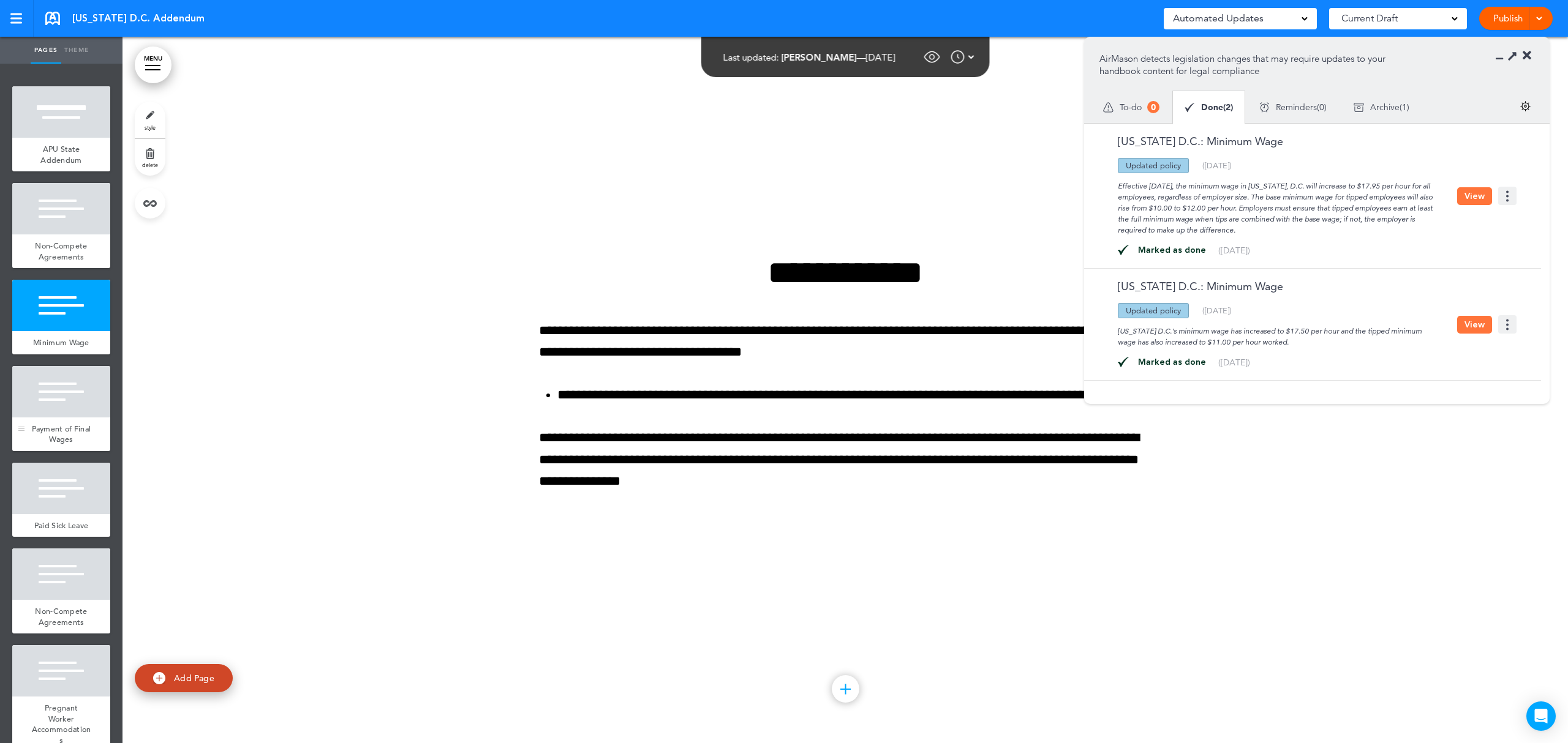
click at [68, 442] on div "Payment of Final Wages" at bounding box center [60, 435] width 98 height 34
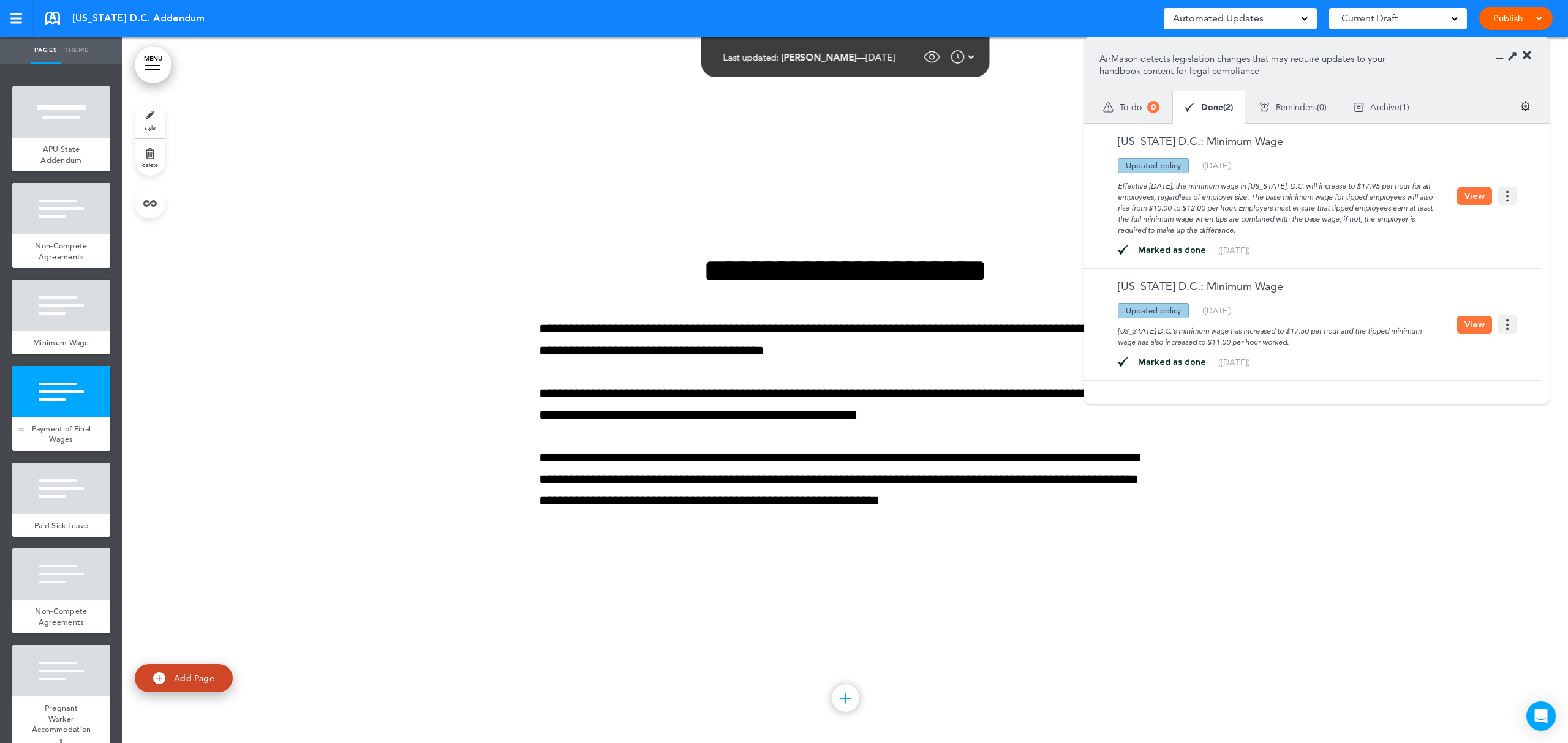
scroll to position [2121, 0]
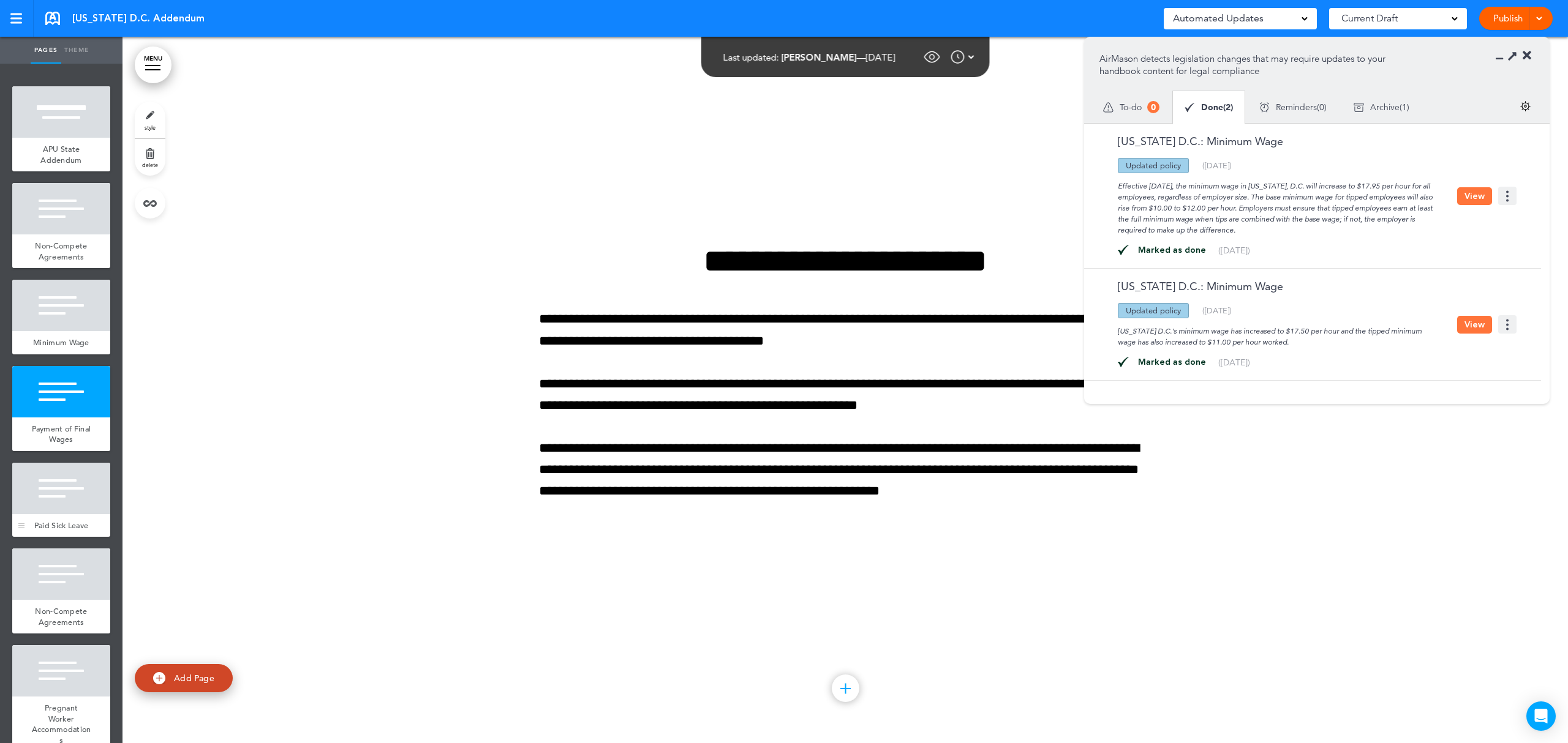
click at [56, 531] on span "Paid Sick Leave" at bounding box center [61, 525] width 54 height 11
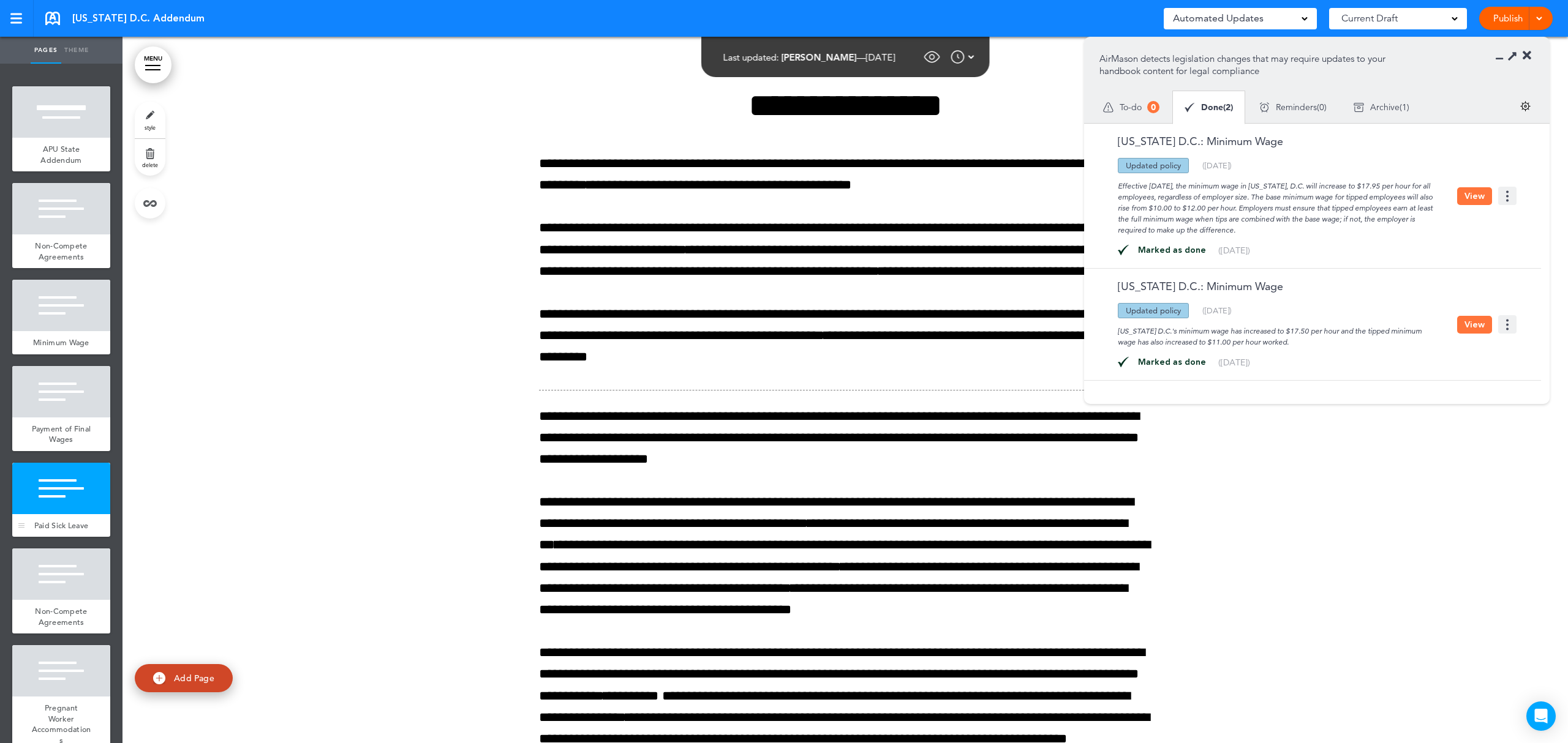
scroll to position [2828, 0]
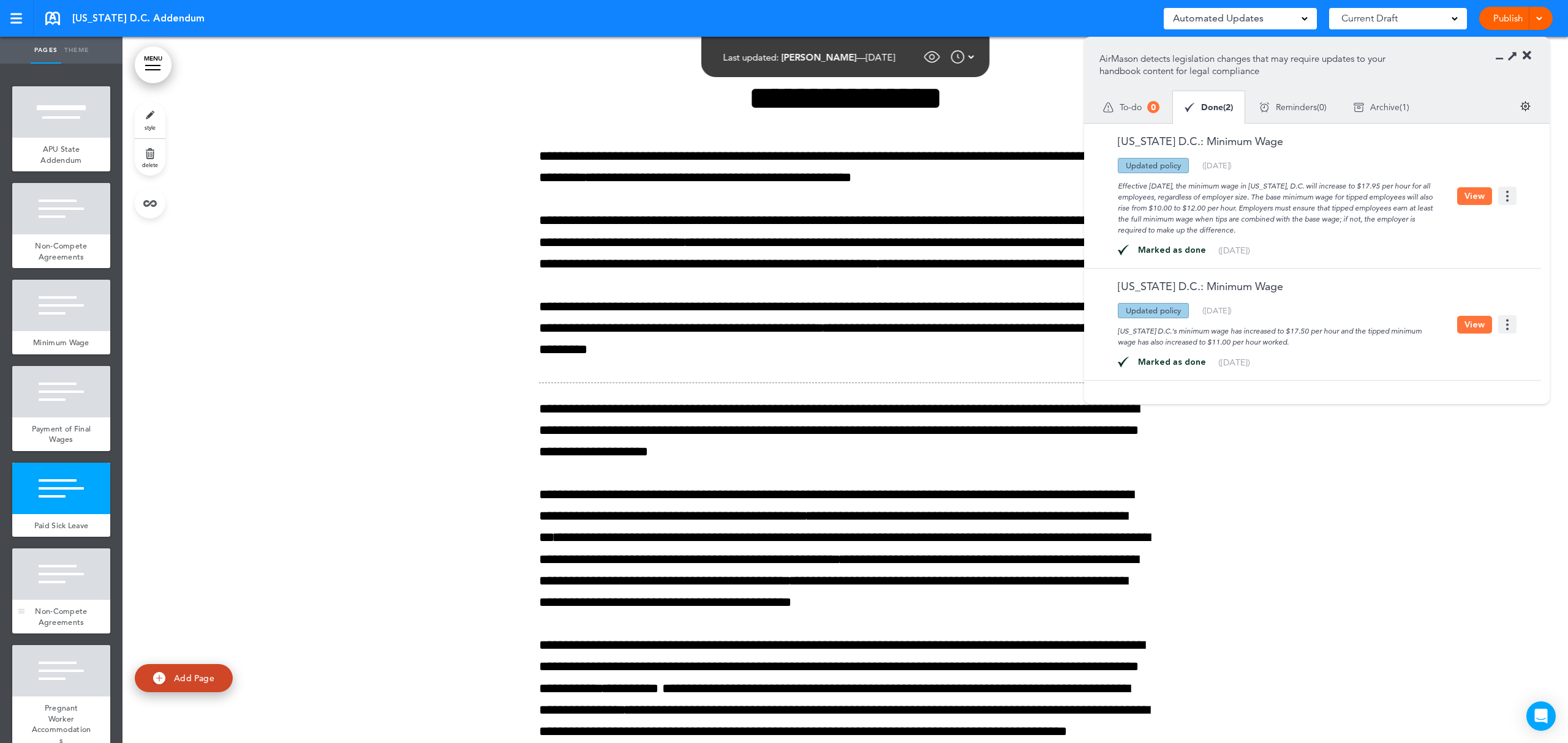
click at [49, 632] on div "Non-Compete Agreements" at bounding box center [60, 617] width 98 height 34
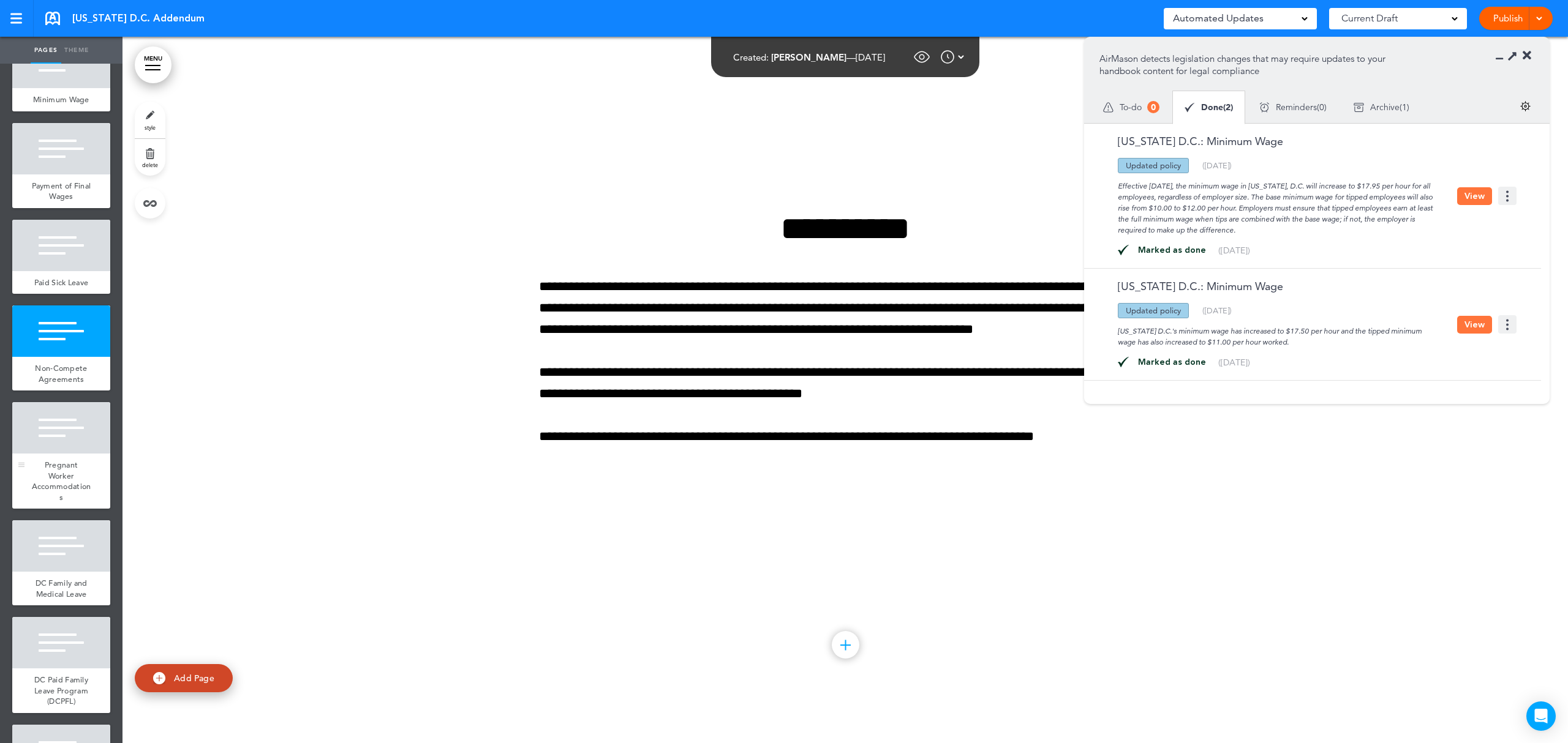
scroll to position [245, 0]
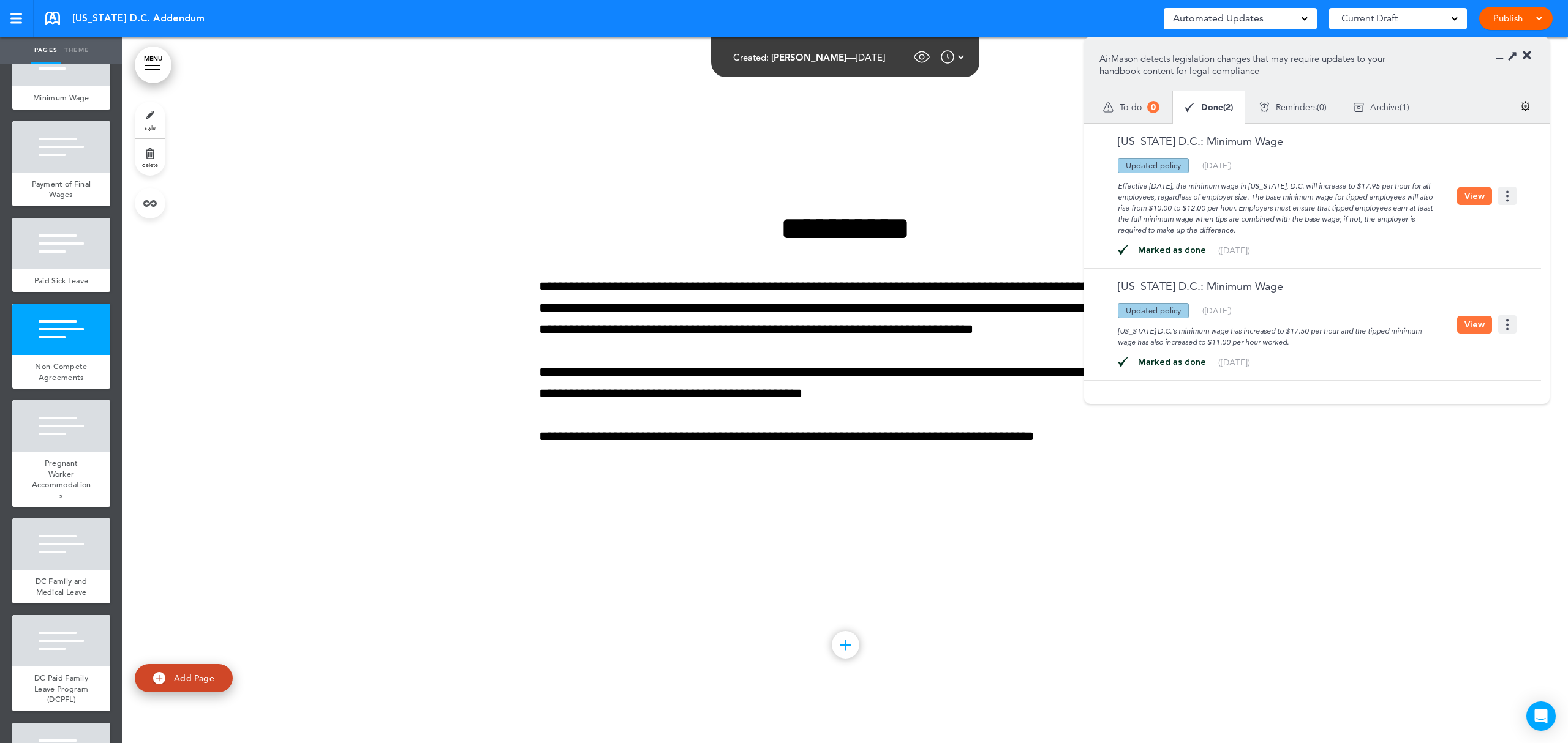
click at [65, 501] on span "Pregnant Worker Accommodations" at bounding box center [61, 478] width 59 height 43
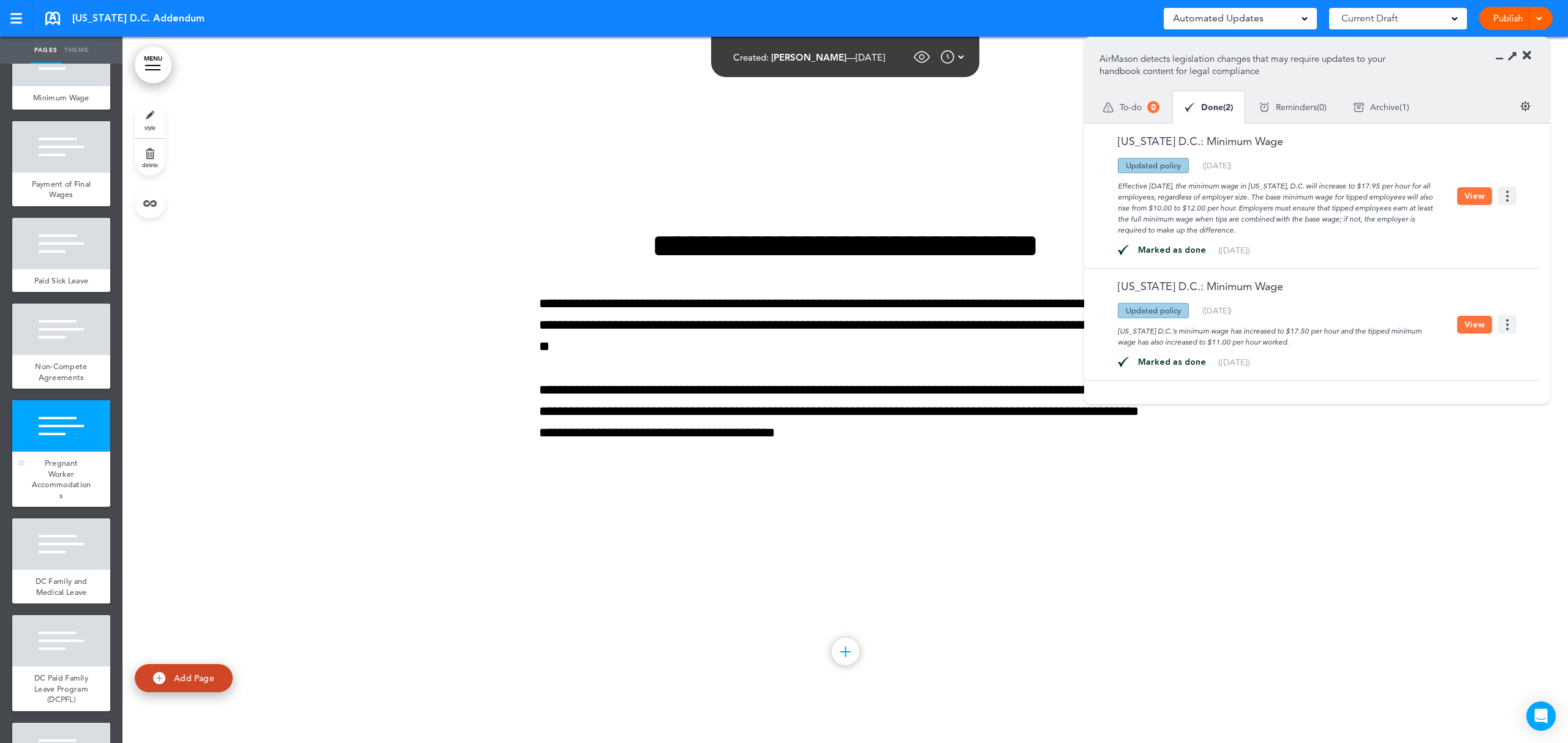
scroll to position [4616, 0]
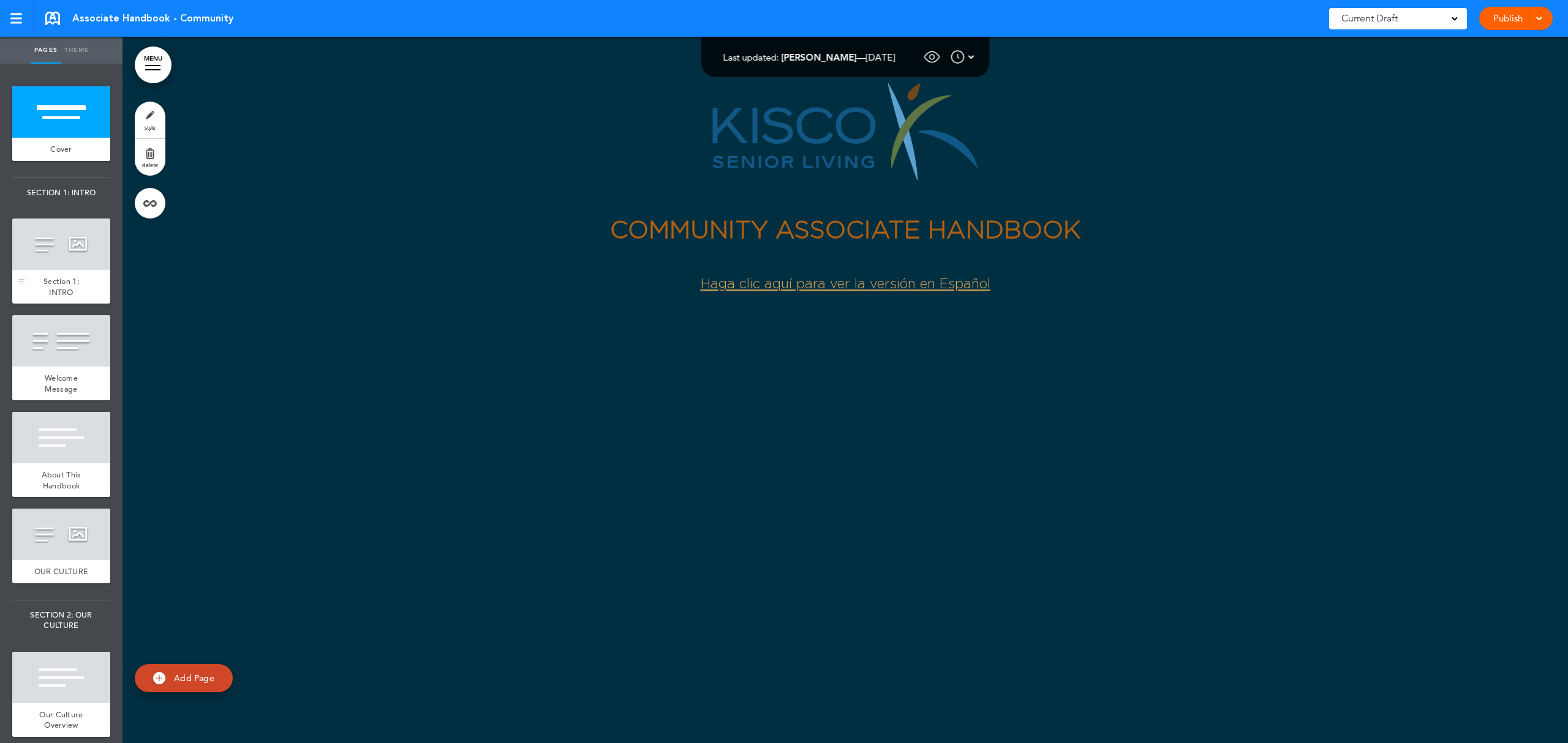
drag, startPoint x: 0, startPoint y: 0, endPoint x: 55, endPoint y: 259, distance: 264.8
click at [59, 270] on div at bounding box center [60, 245] width 98 height 52
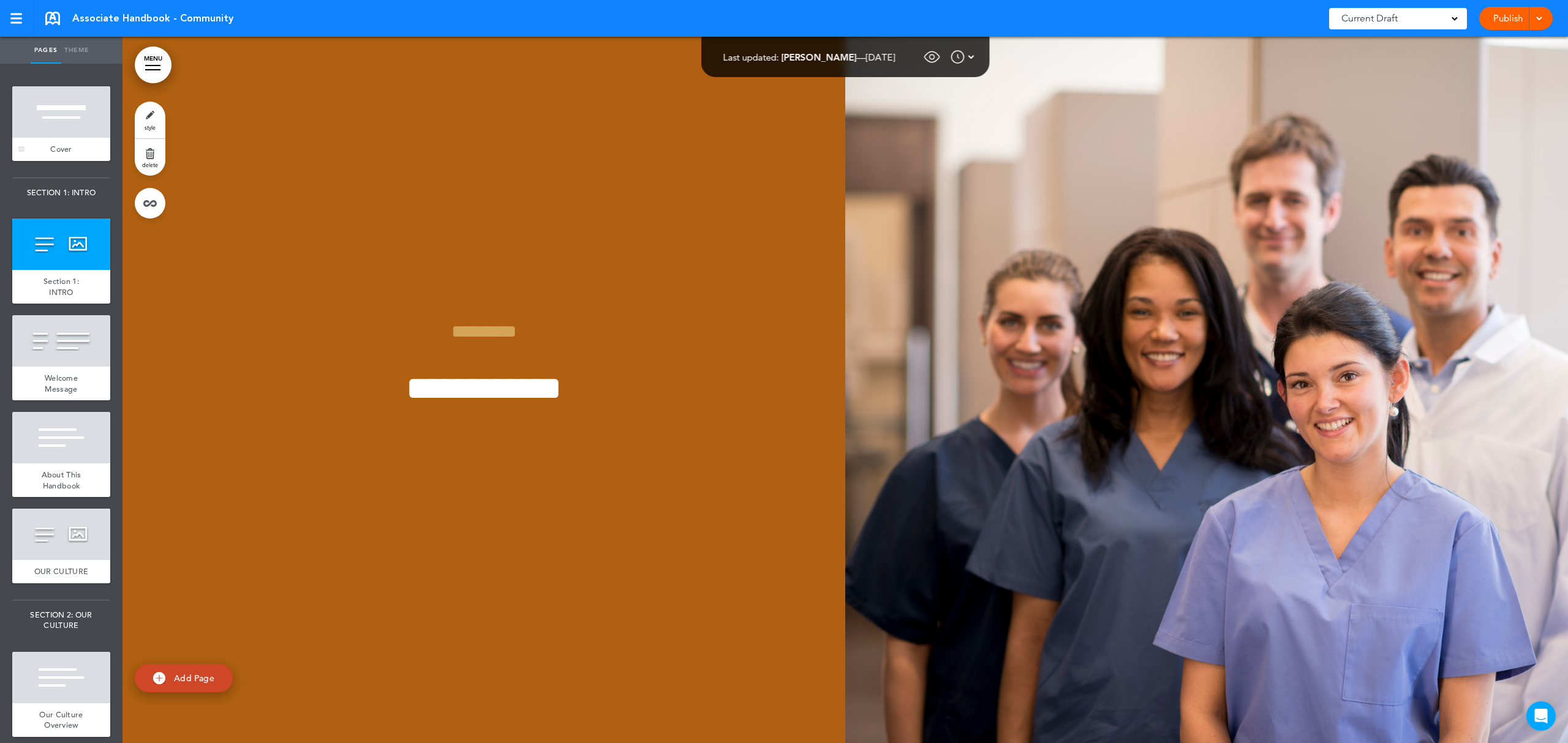
click at [64, 138] on div "Cover" at bounding box center [60, 149] width 98 height 23
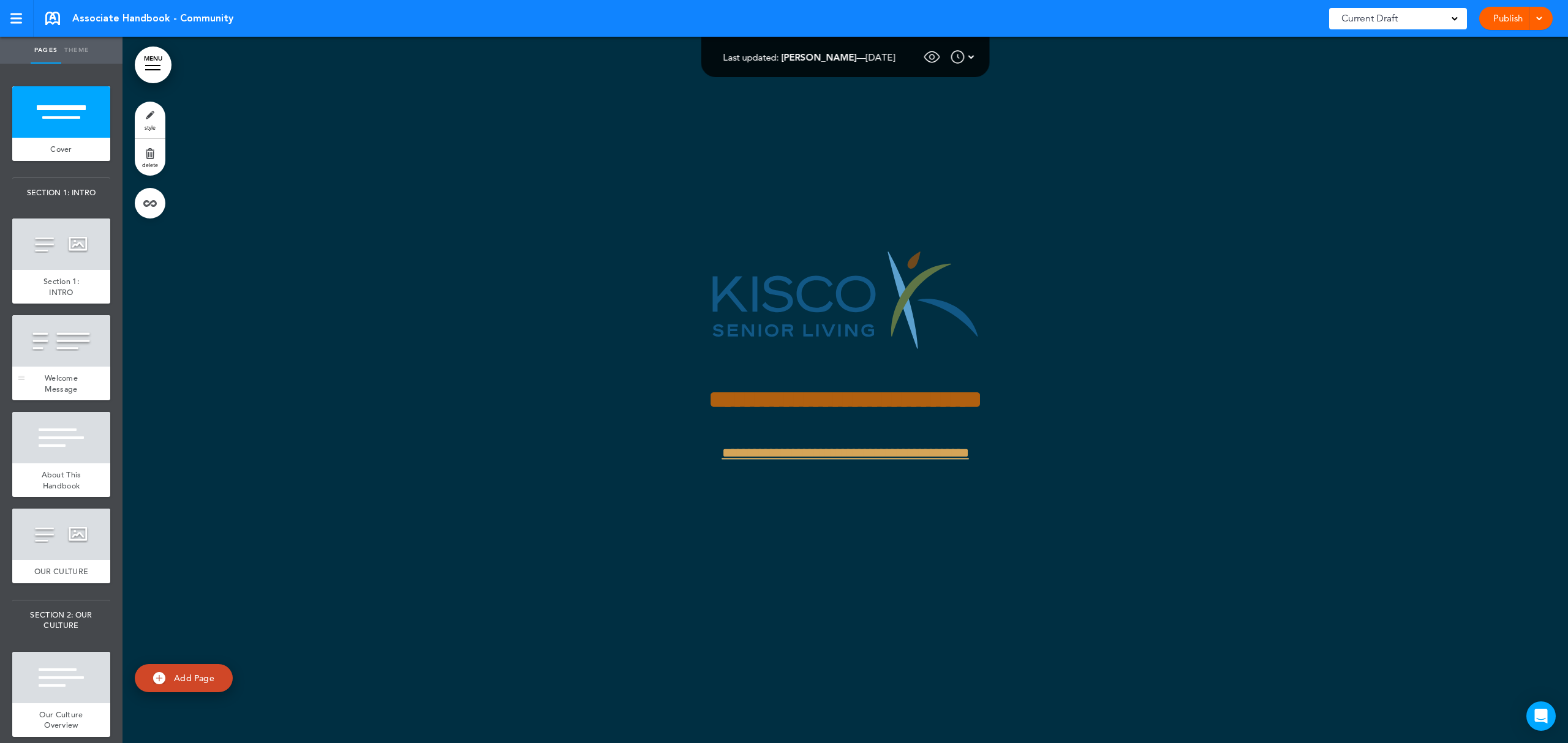
click at [69, 367] on div at bounding box center [60, 341] width 98 height 52
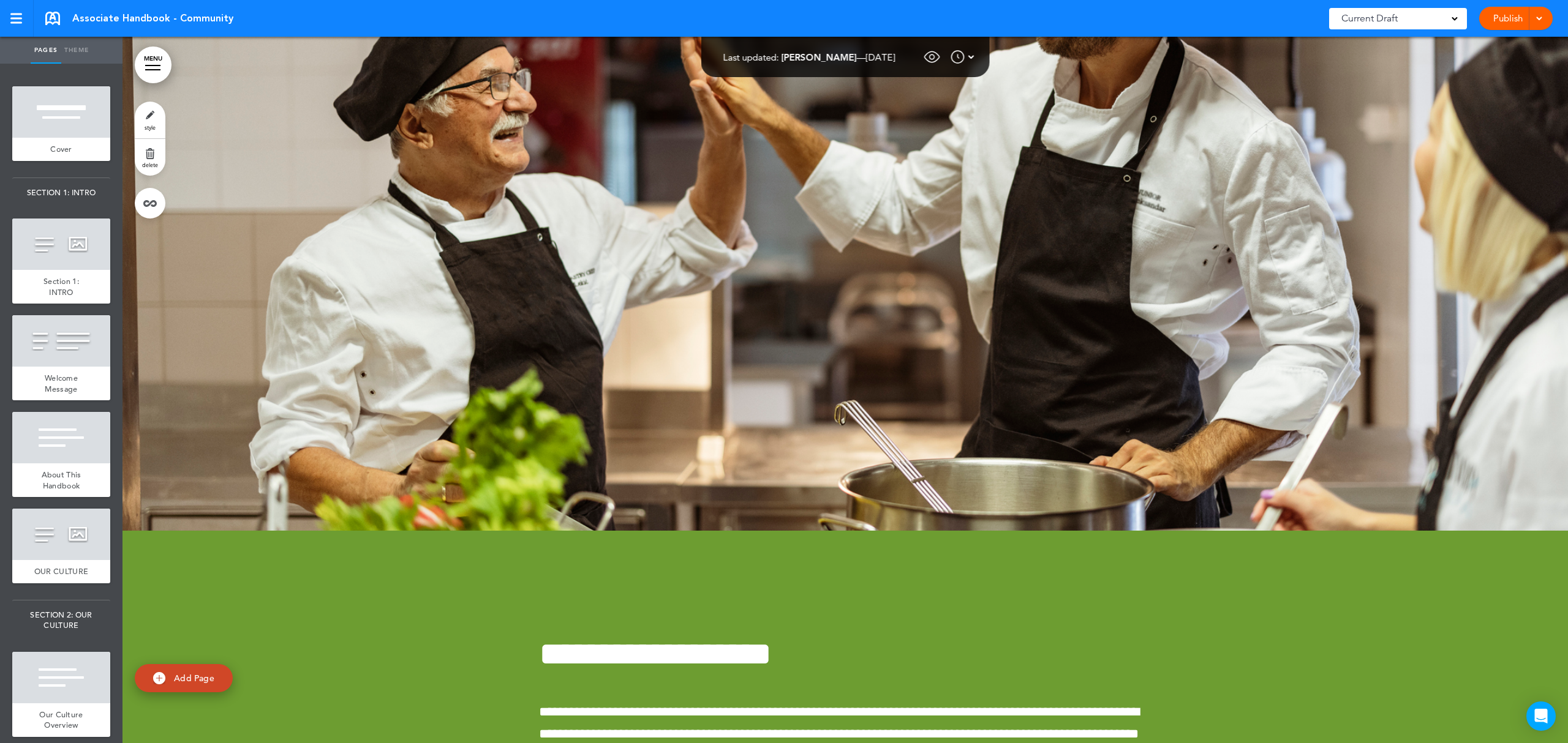
scroll to position [15295, 0]
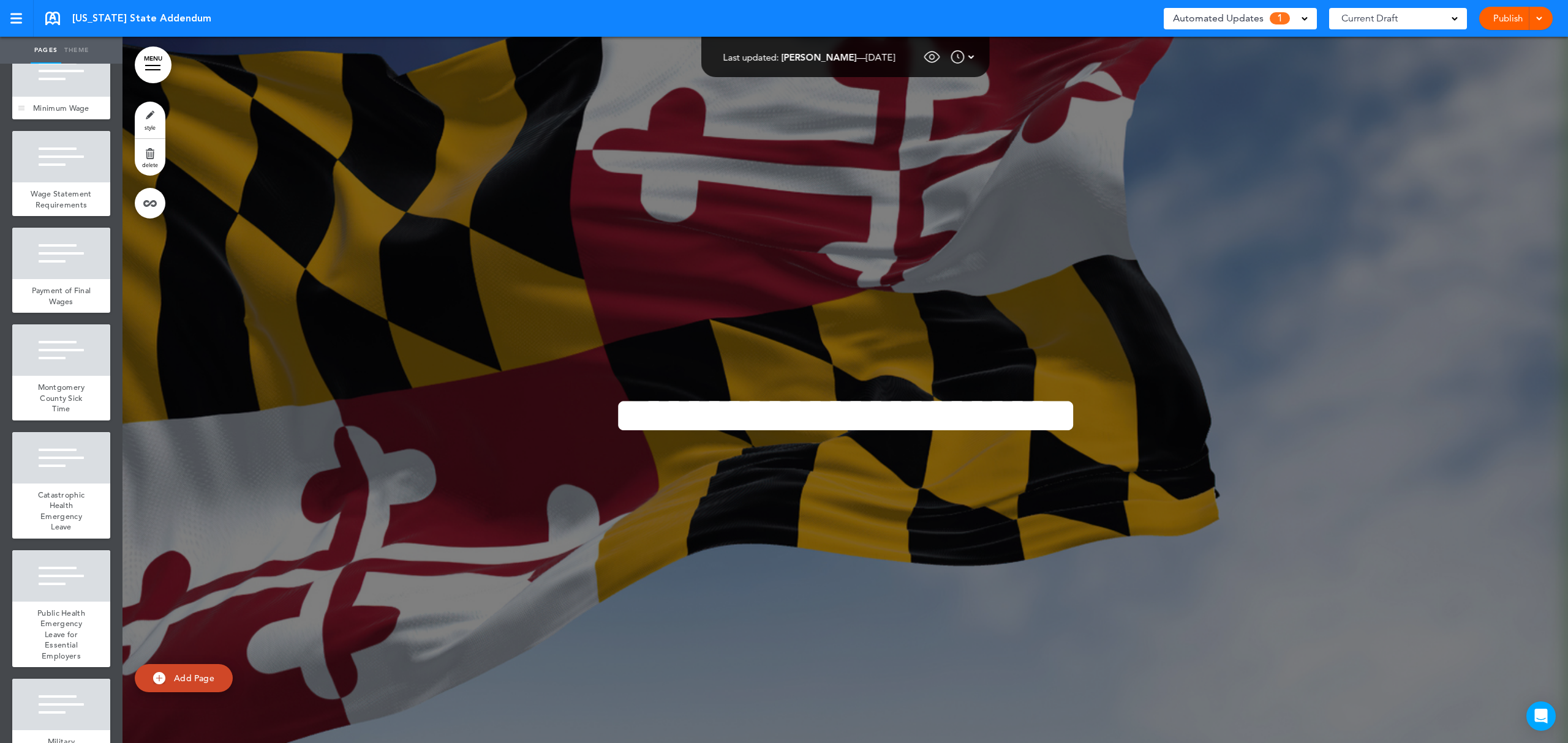
scroll to position [490, 0]
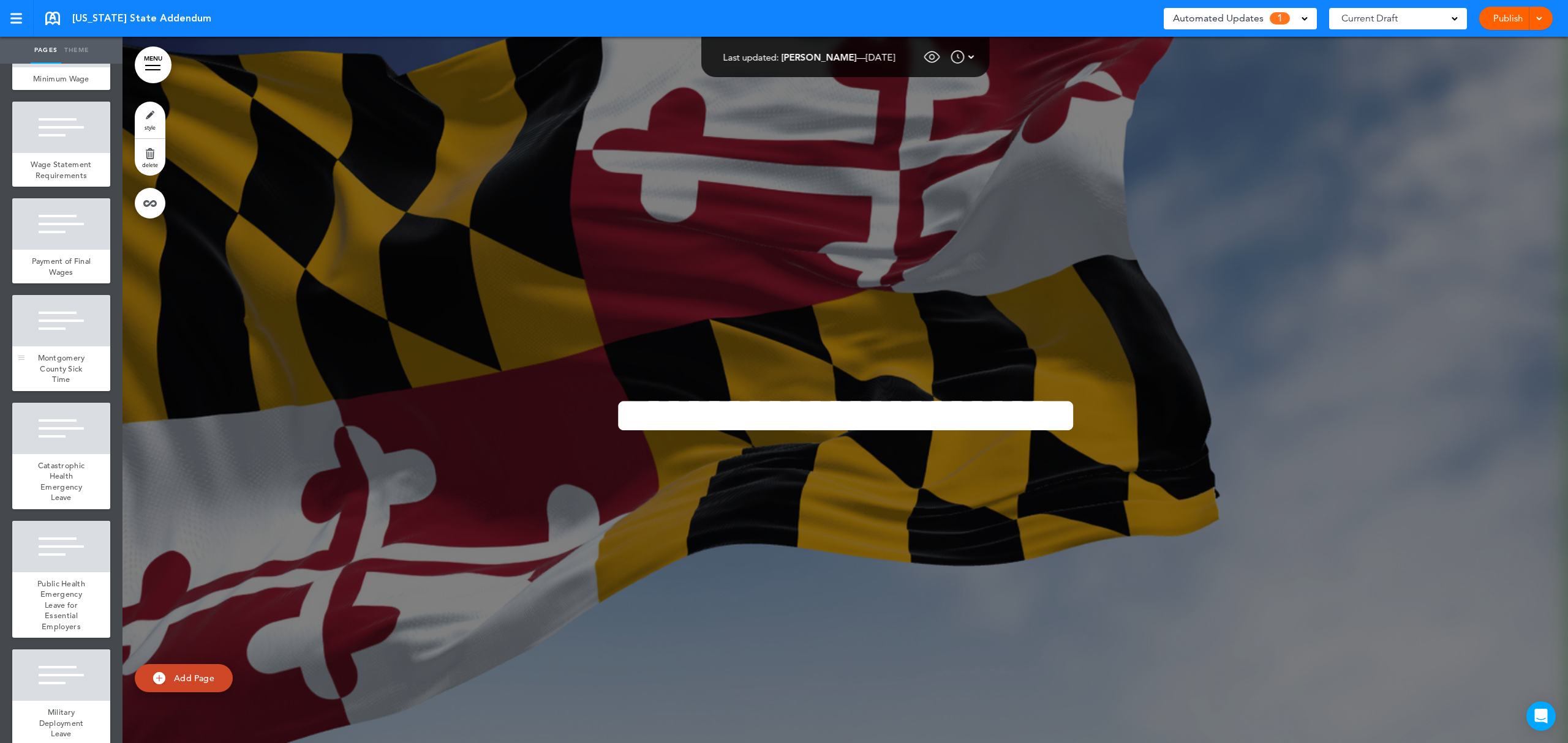
click at [74, 391] on div "Montgomery County Sick Time" at bounding box center [60, 369] width 98 height 45
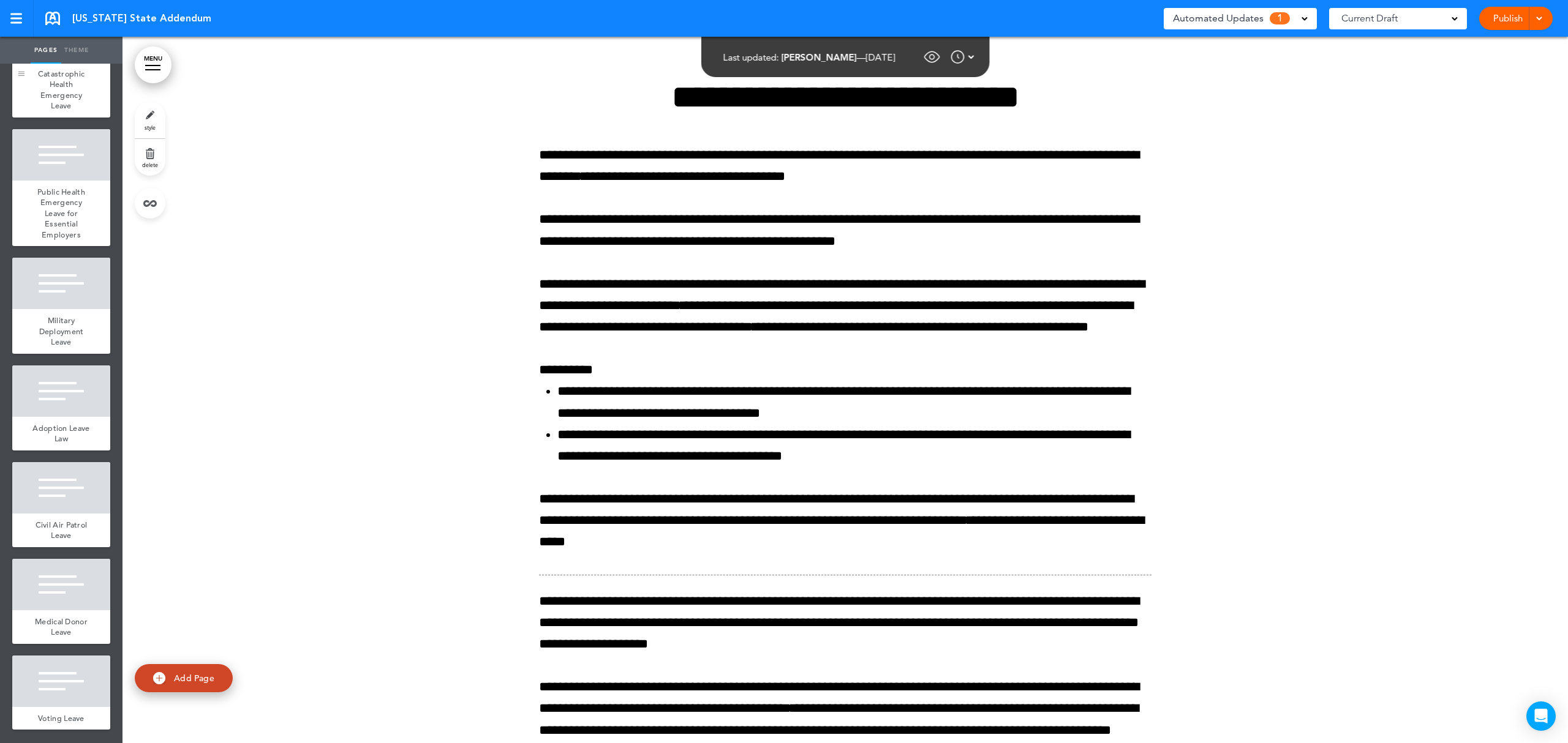
scroll to position [913, 0]
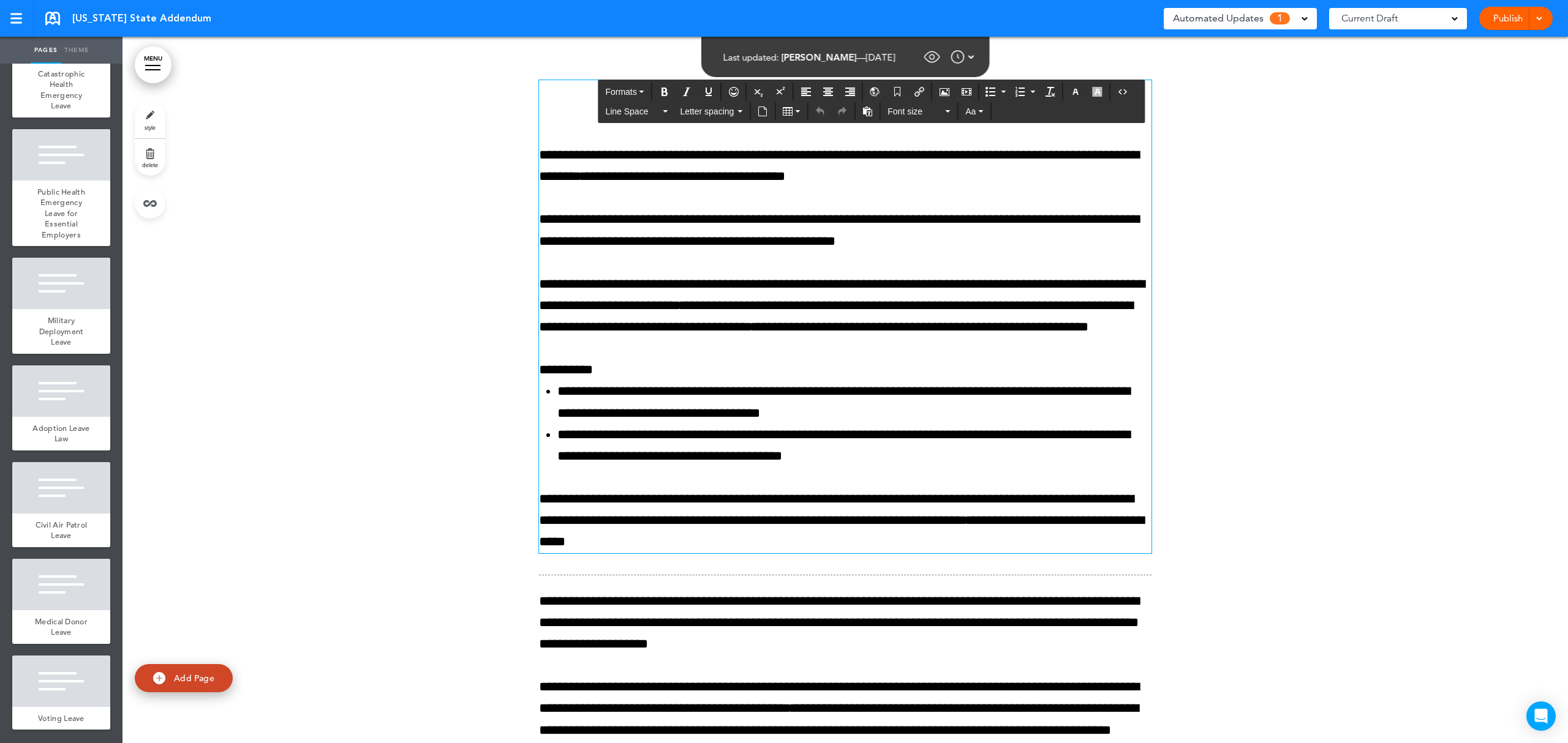
click at [655, 302] on span "**********" at bounding box center [841, 294] width 605 height 35
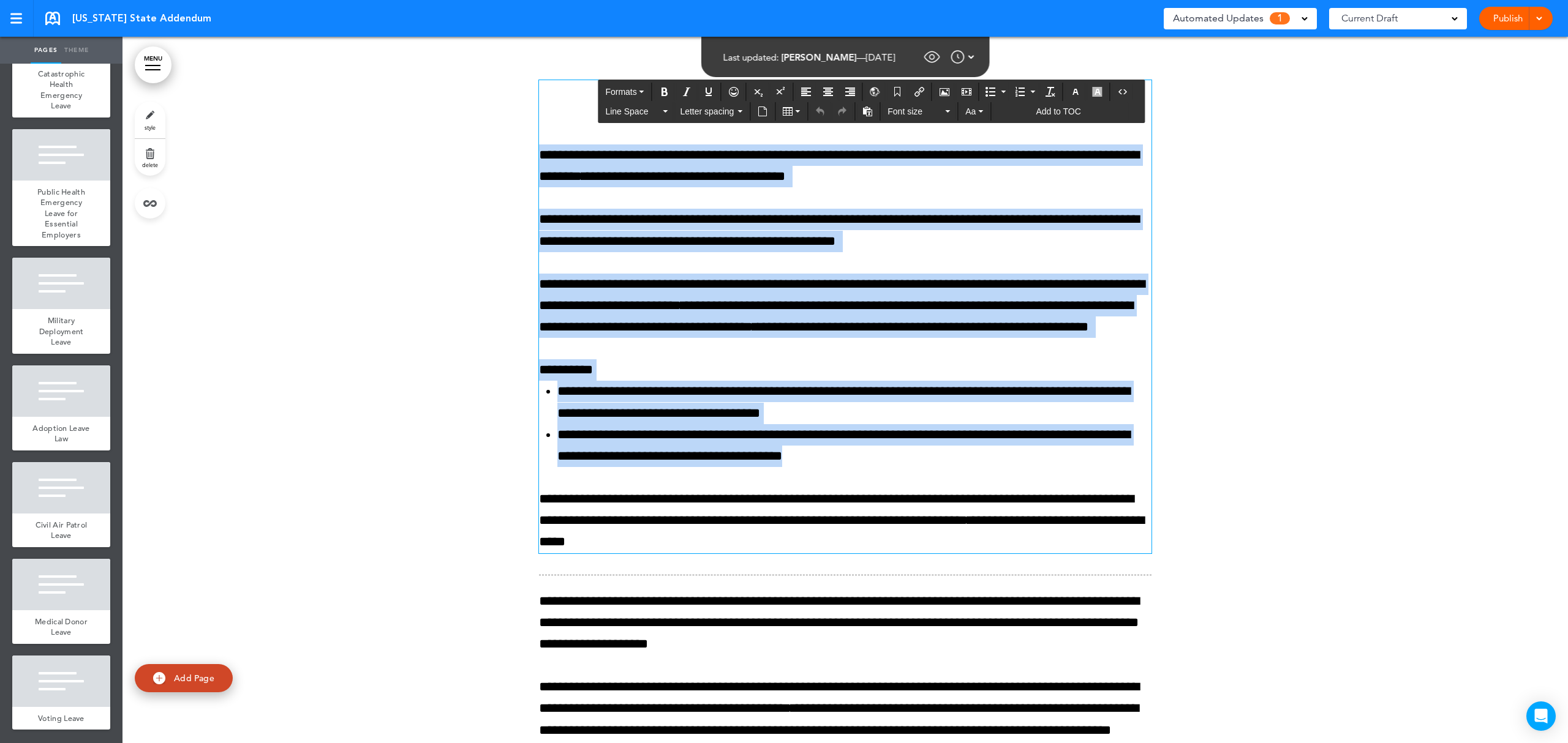
copy div "**********"
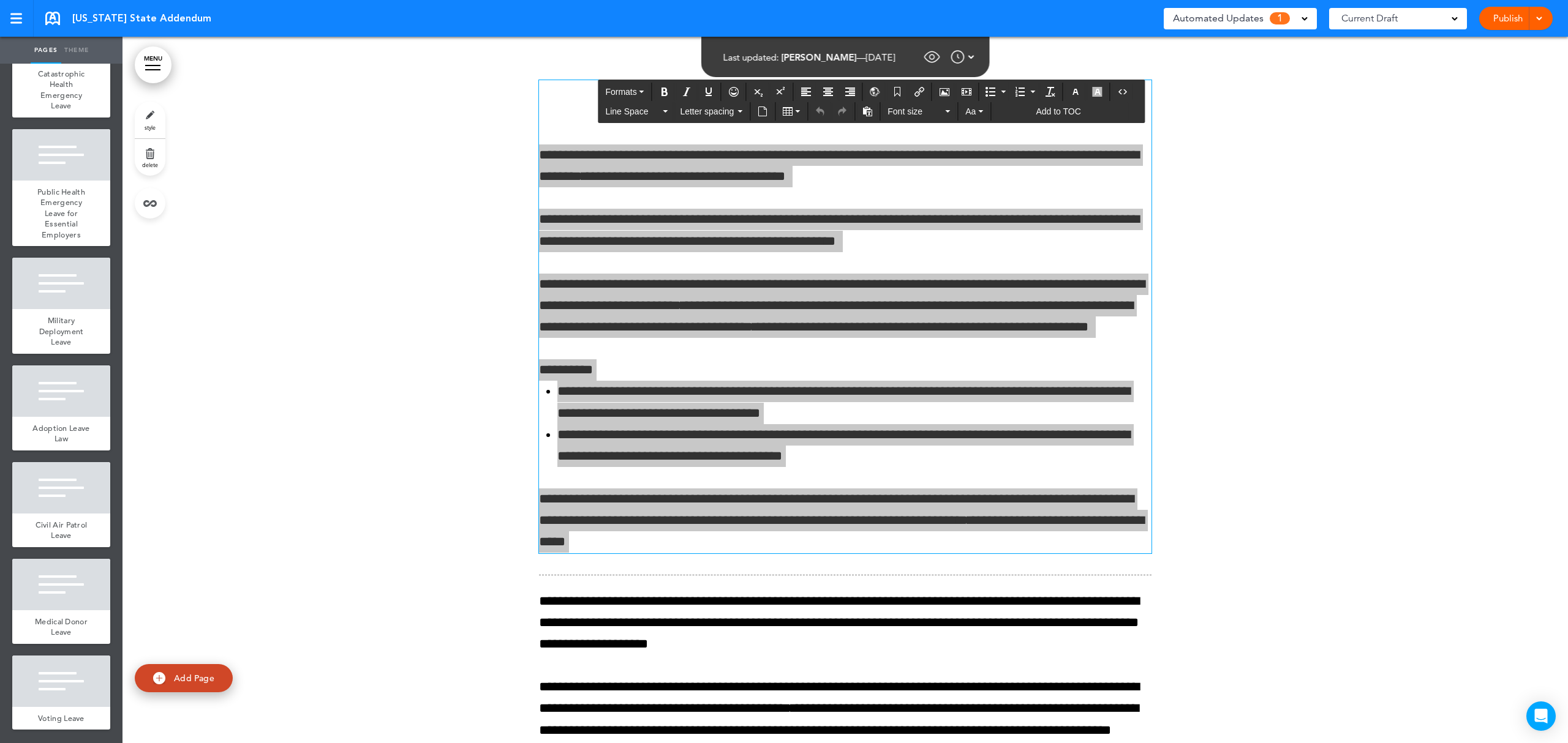
scroll to position [5276, 0]
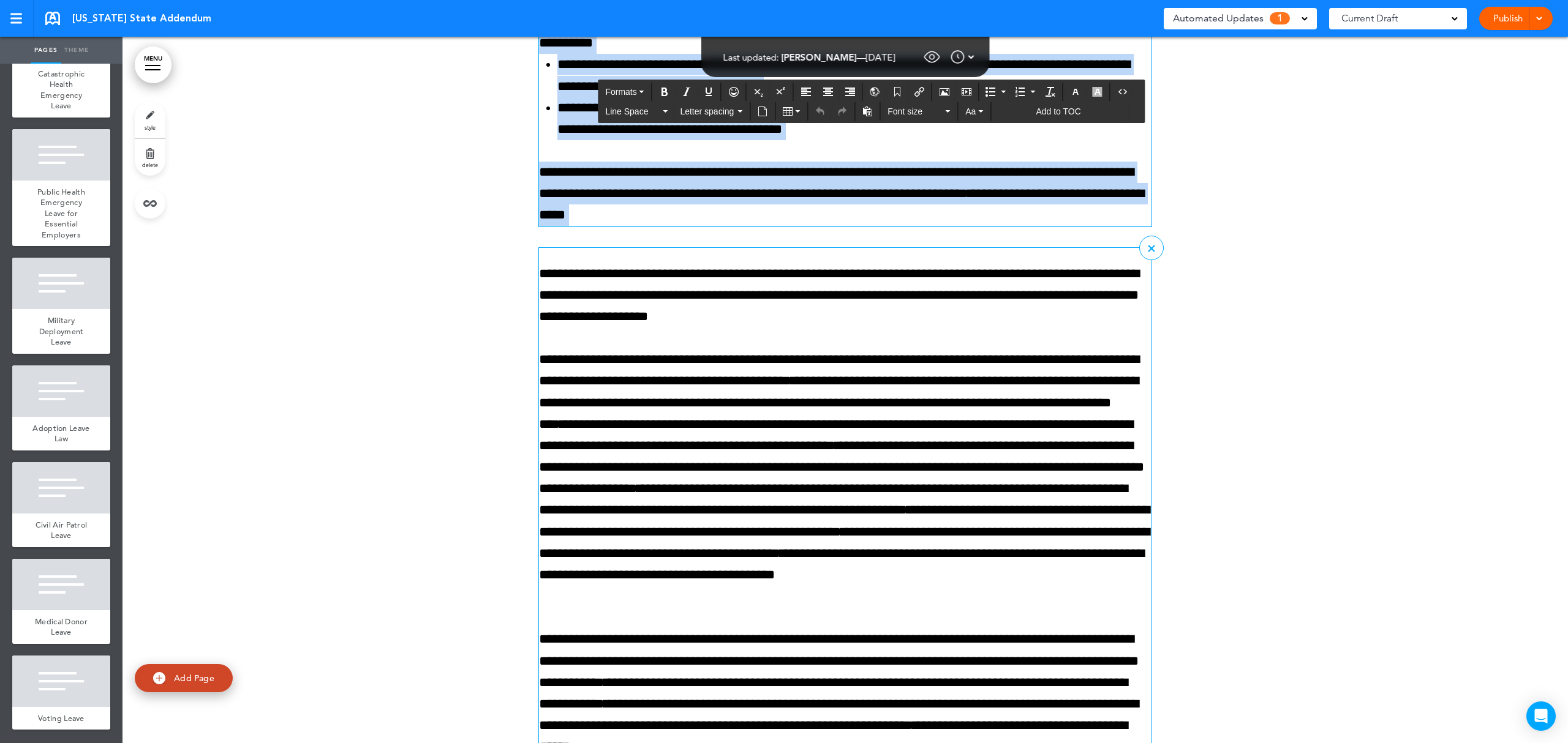
click at [659, 431] on span "**********" at bounding box center [838, 402] width 599 height 56
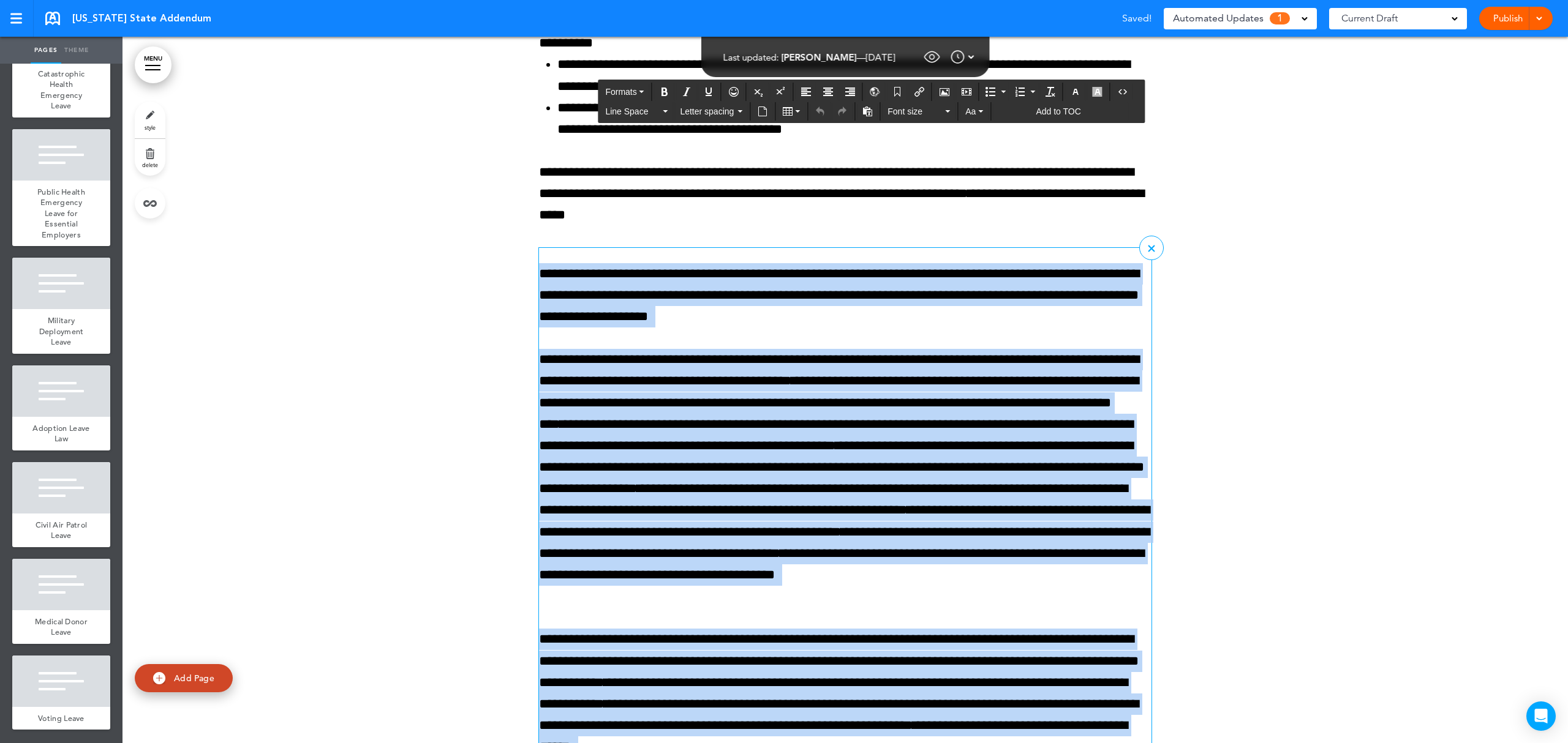
copy div "**********"
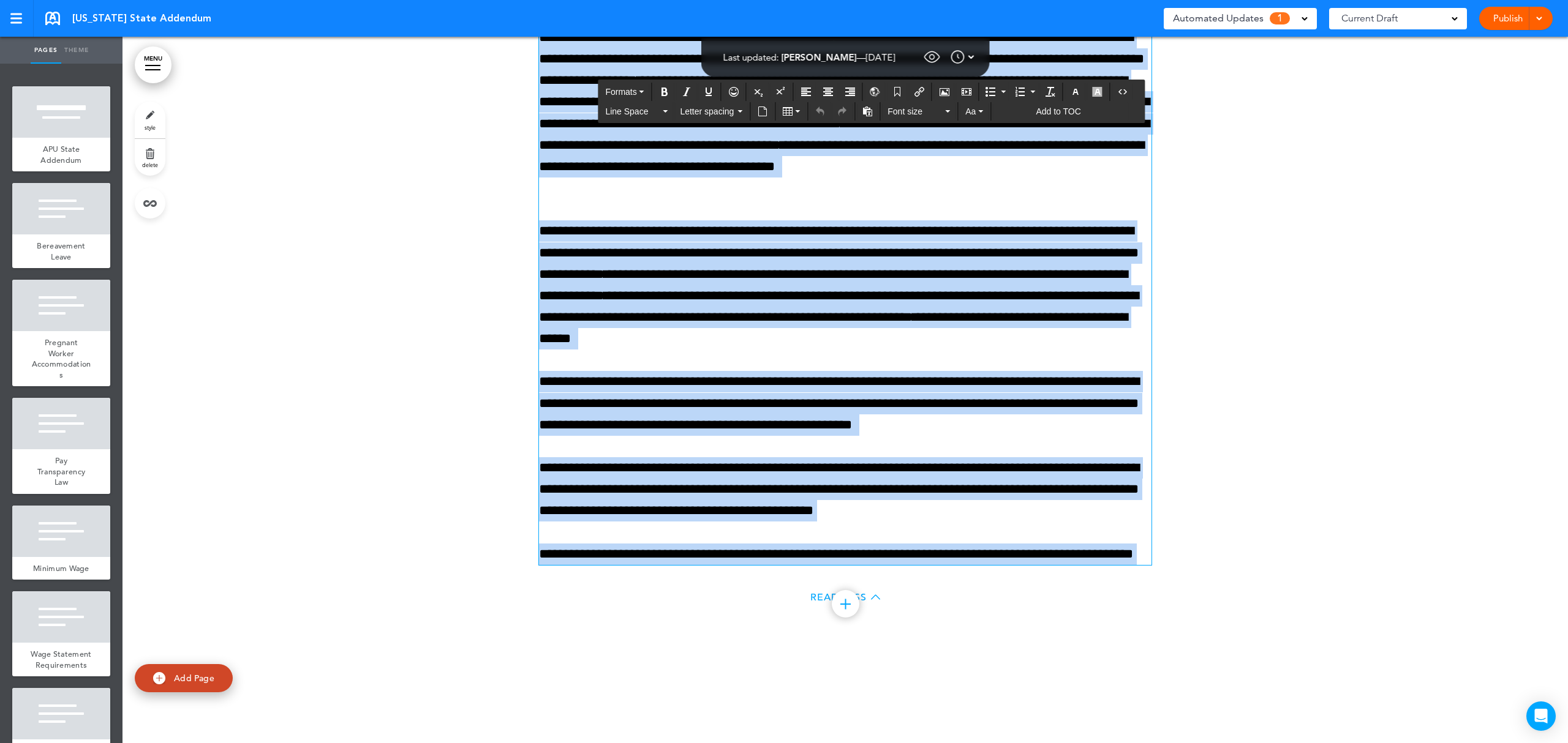
scroll to position [5685, 0]
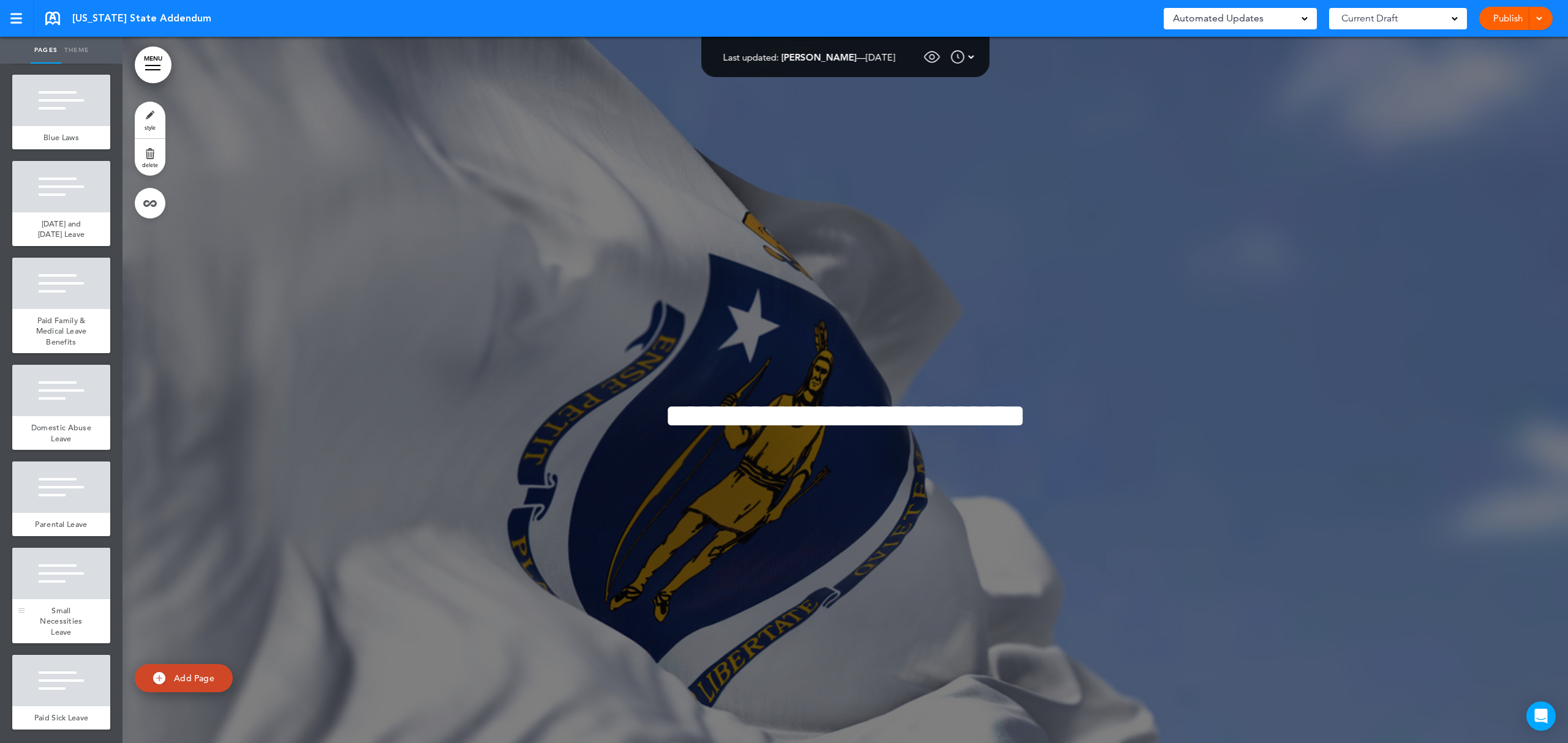
scroll to position [655, 0]
click at [51, 688] on div at bounding box center [60, 681] width 98 height 52
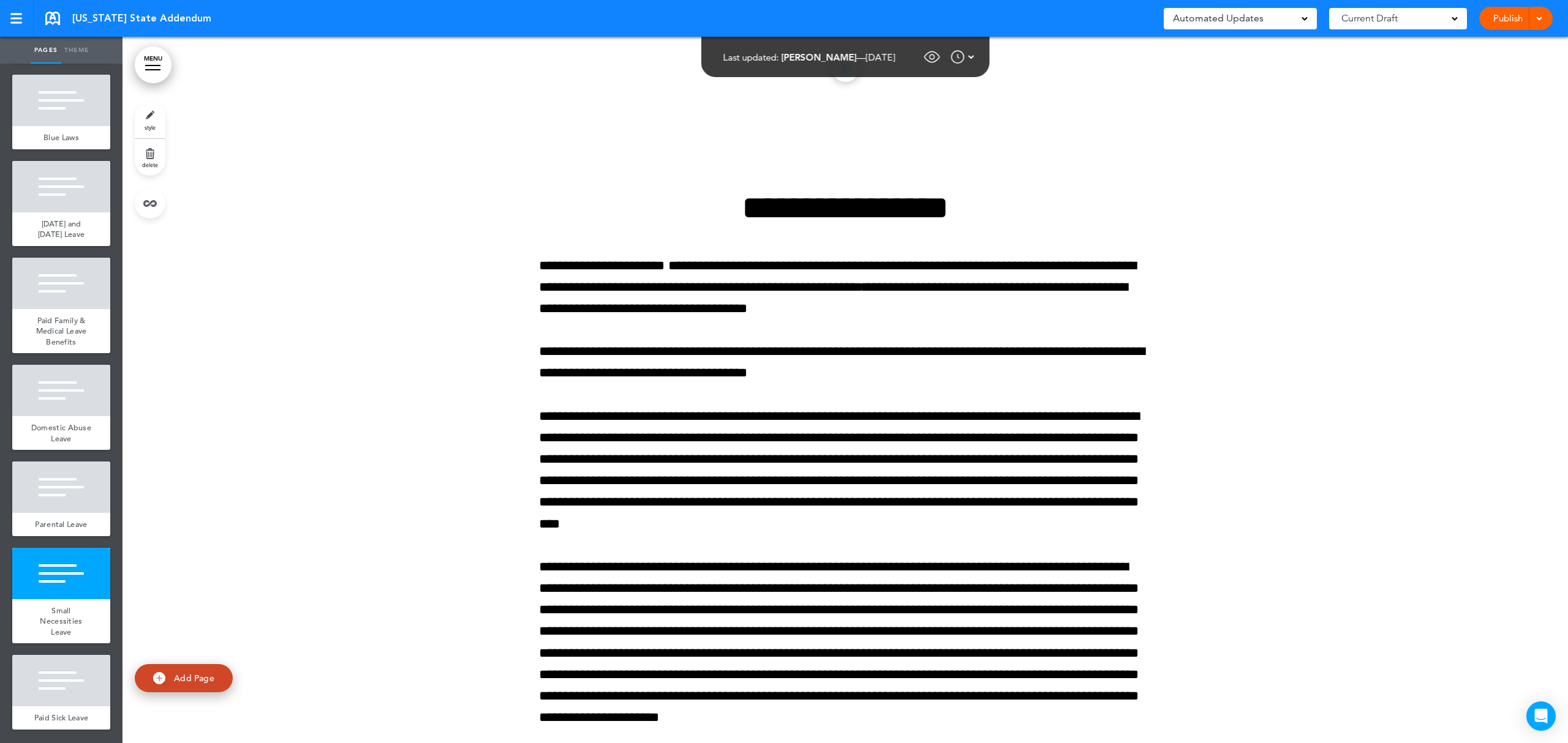
scroll to position [12998, 0]
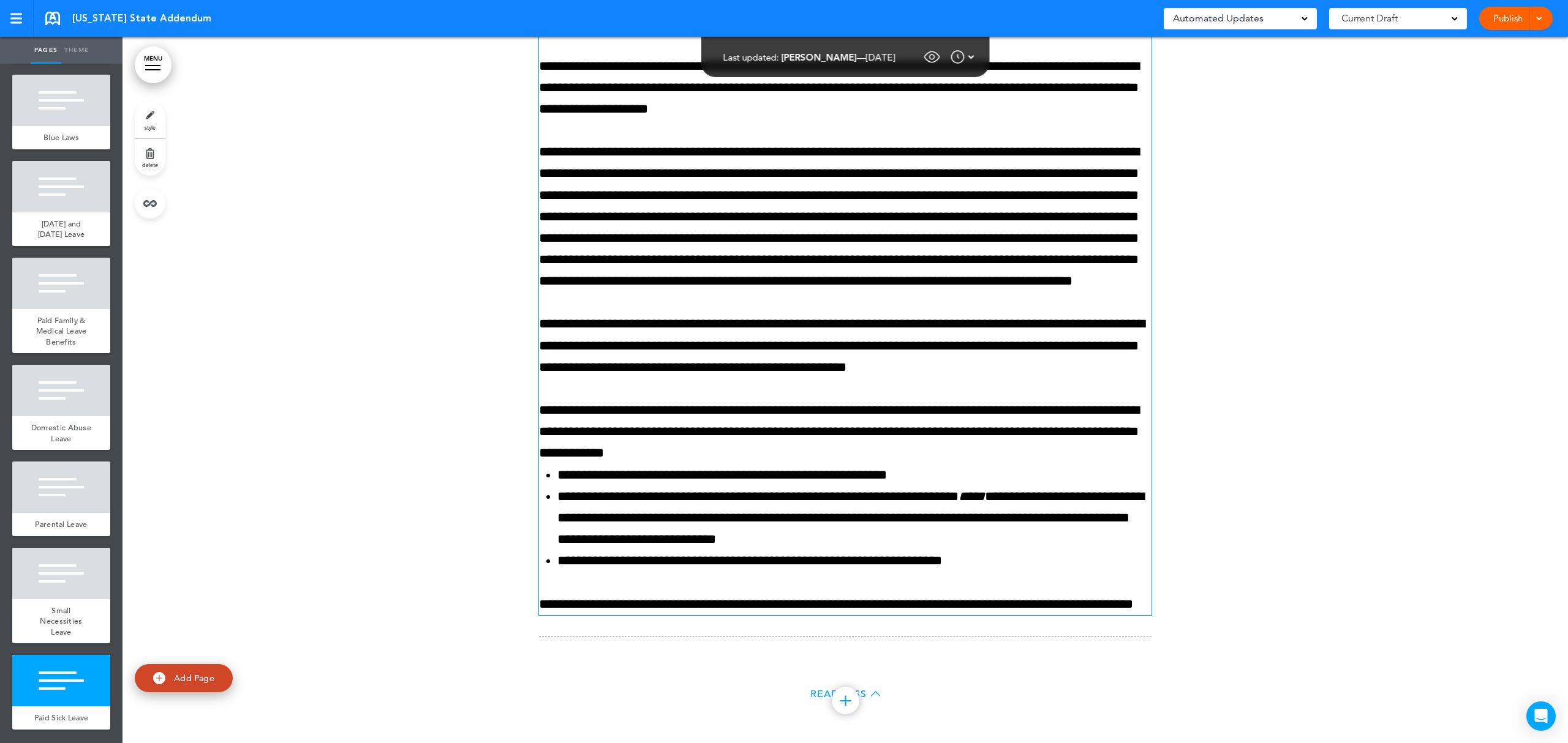
click at [722, 434] on div "**********" at bounding box center [845, 121] width 612 height 991
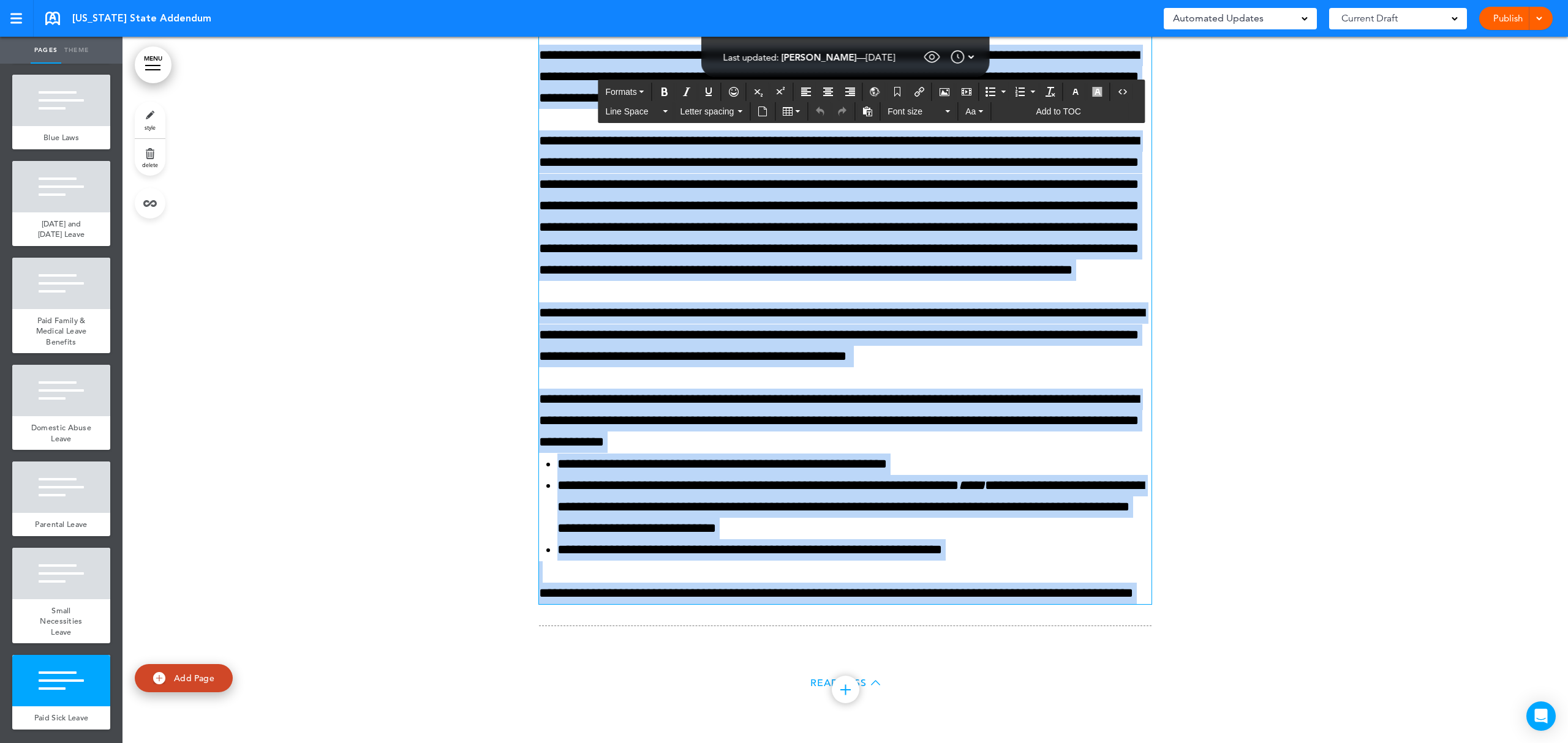
scroll to position [13531, 0]
copy div "**********"
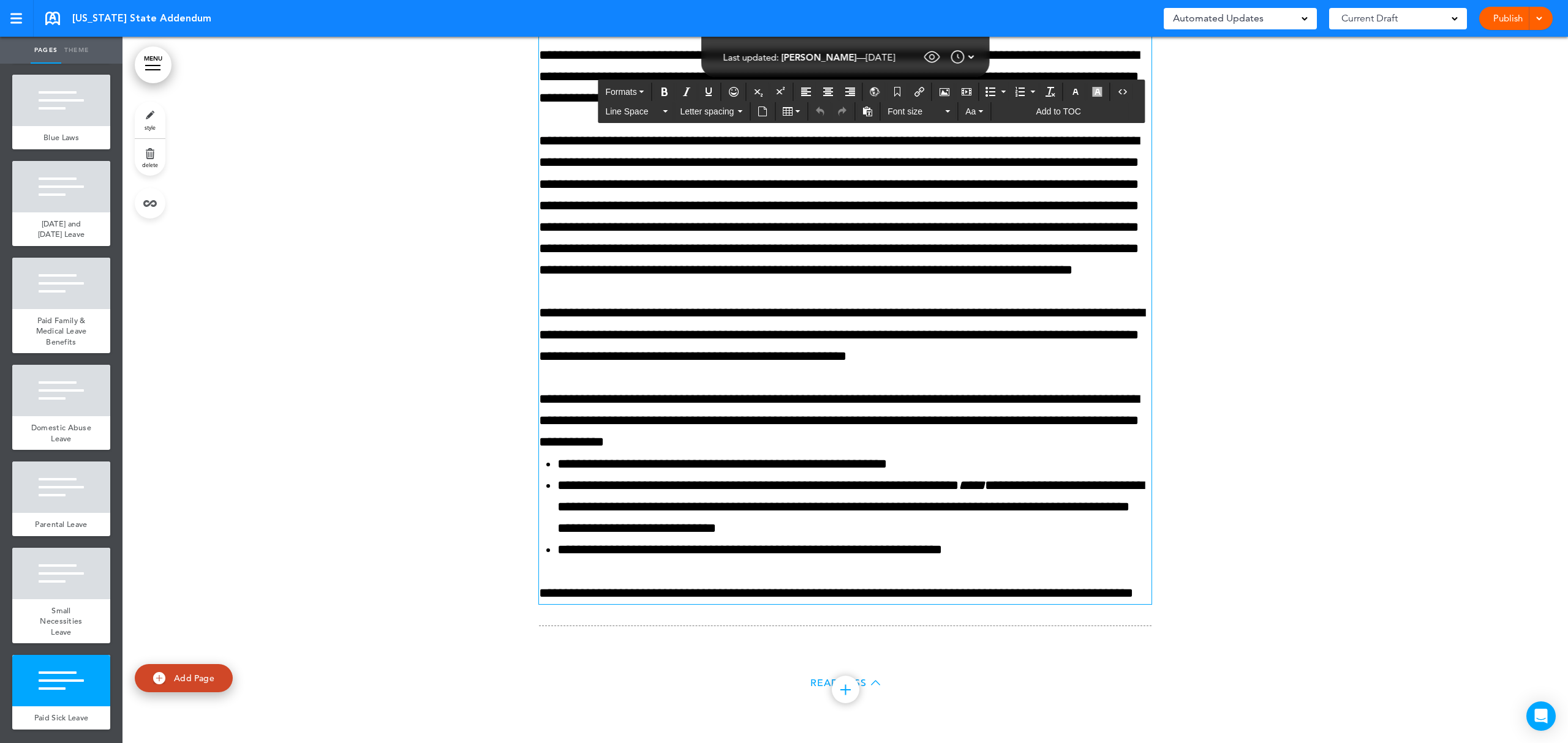
click at [1259, 22] on span "Automated Updates" at bounding box center [1217, 18] width 90 height 17
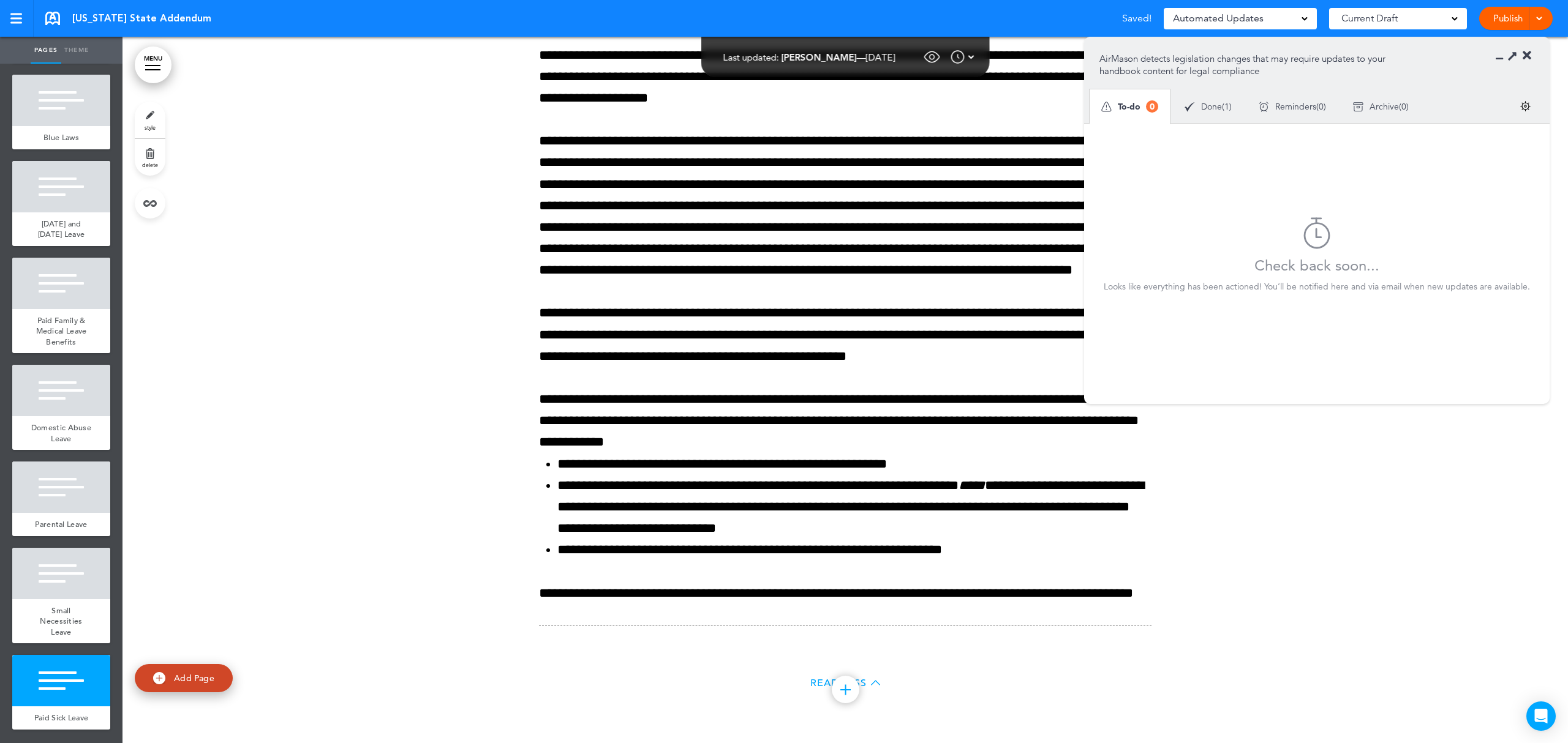
click at [1208, 112] on div "Done ( 1 )" at bounding box center [1207, 106] width 74 height 33
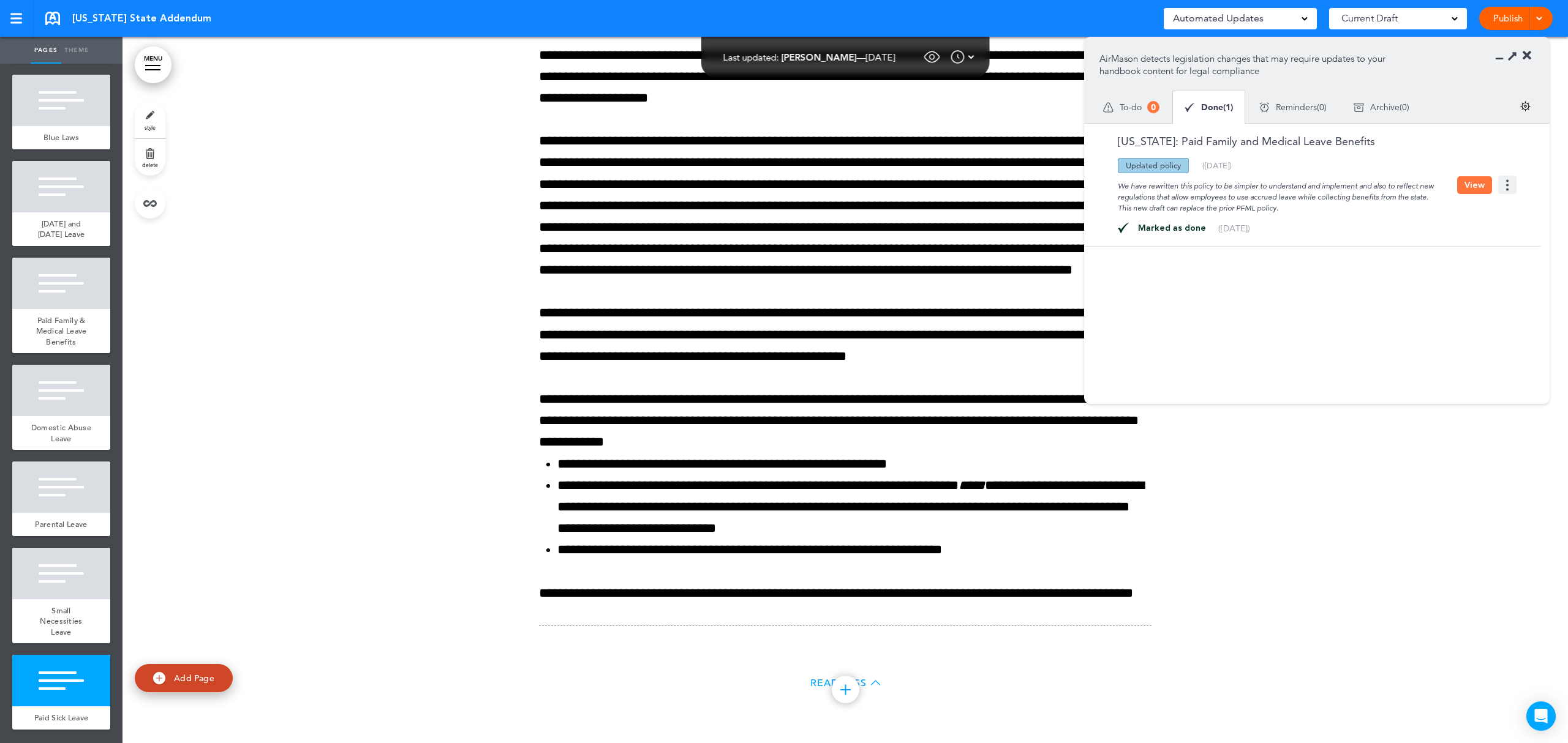
click at [1308, 11] on div "Automated Updates 0" at bounding box center [1240, 19] width 154 height 22
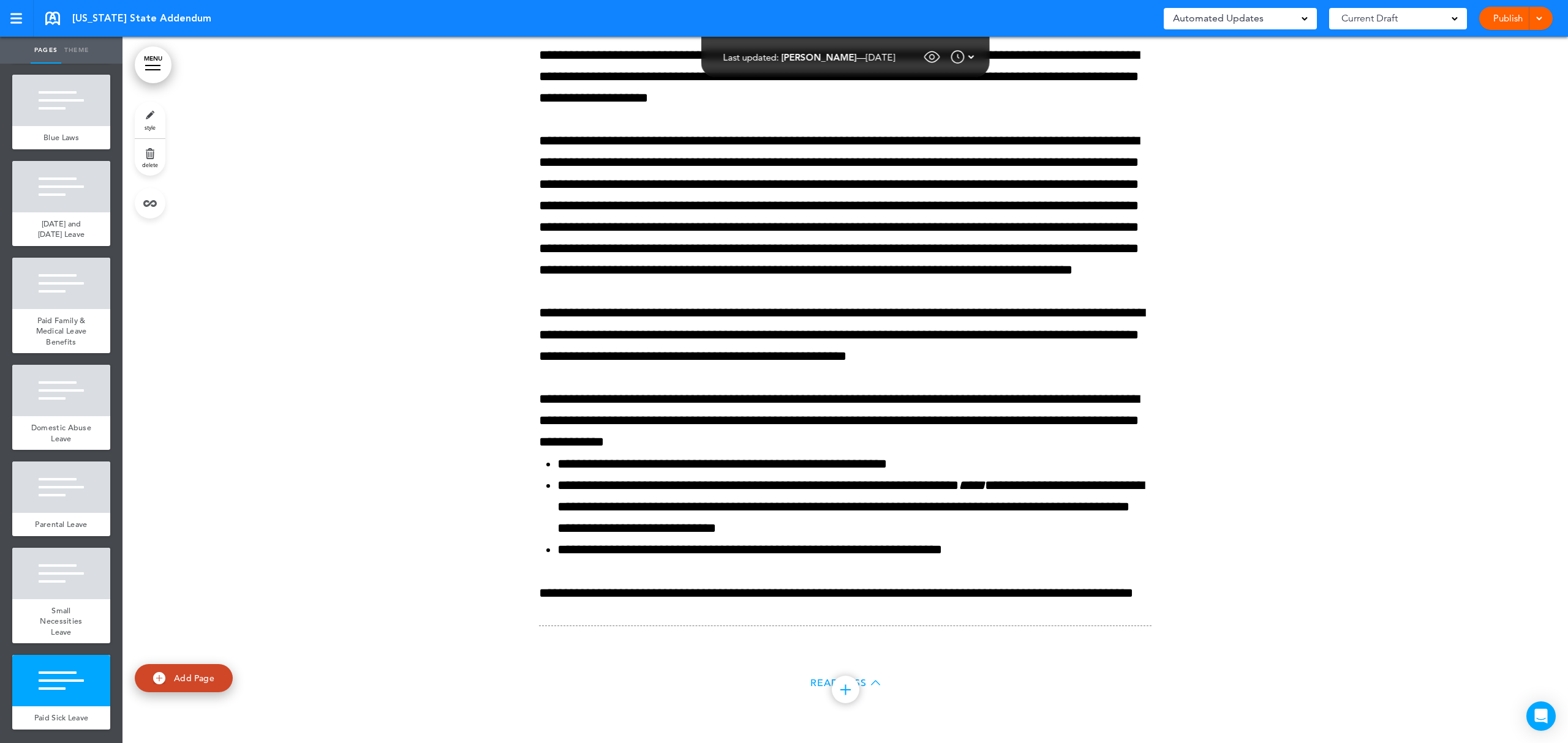
click at [1308, 12] on div "Automated Updates 0" at bounding box center [1240, 19] width 154 height 22
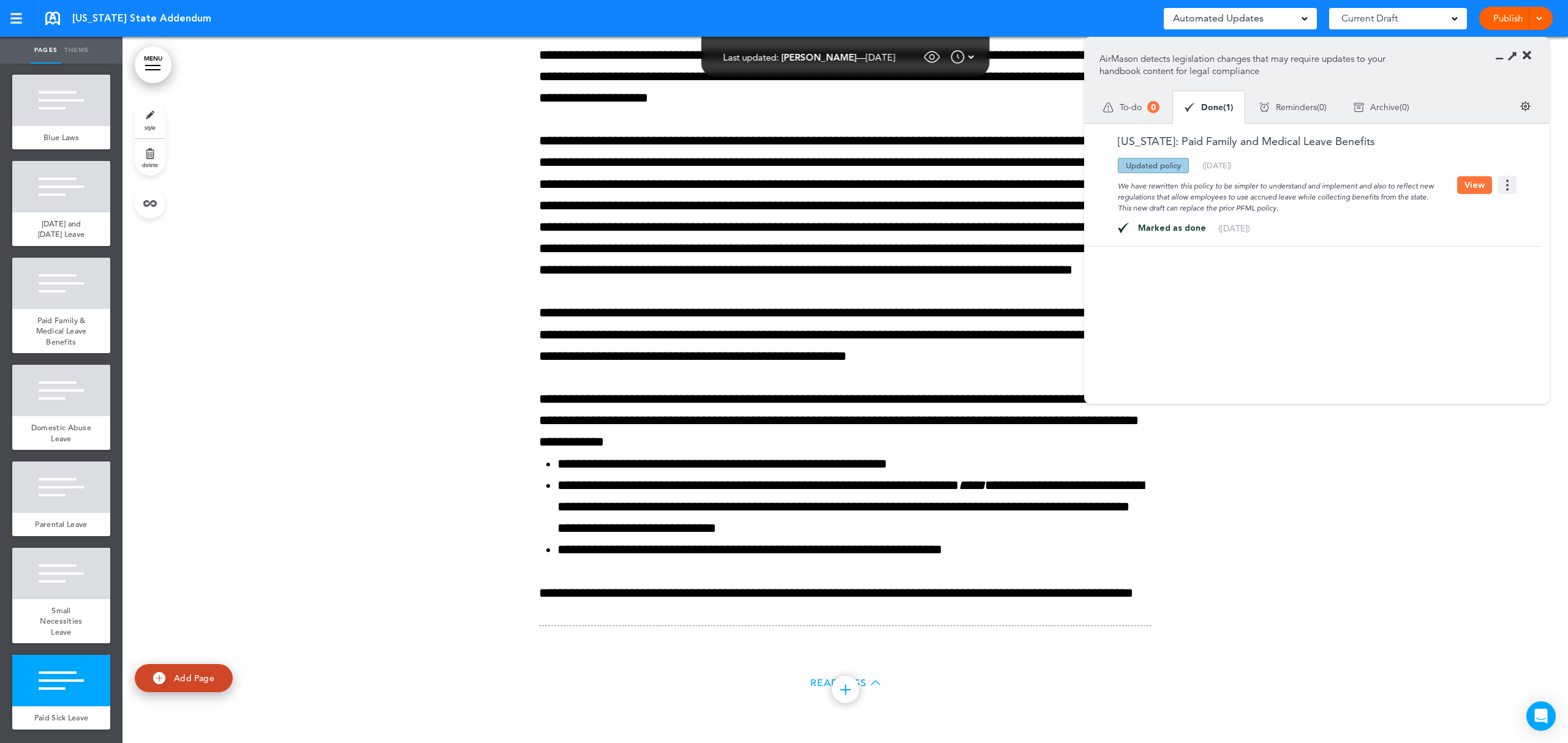
click at [1141, 109] on span "To-do" at bounding box center [1130, 107] width 22 height 9
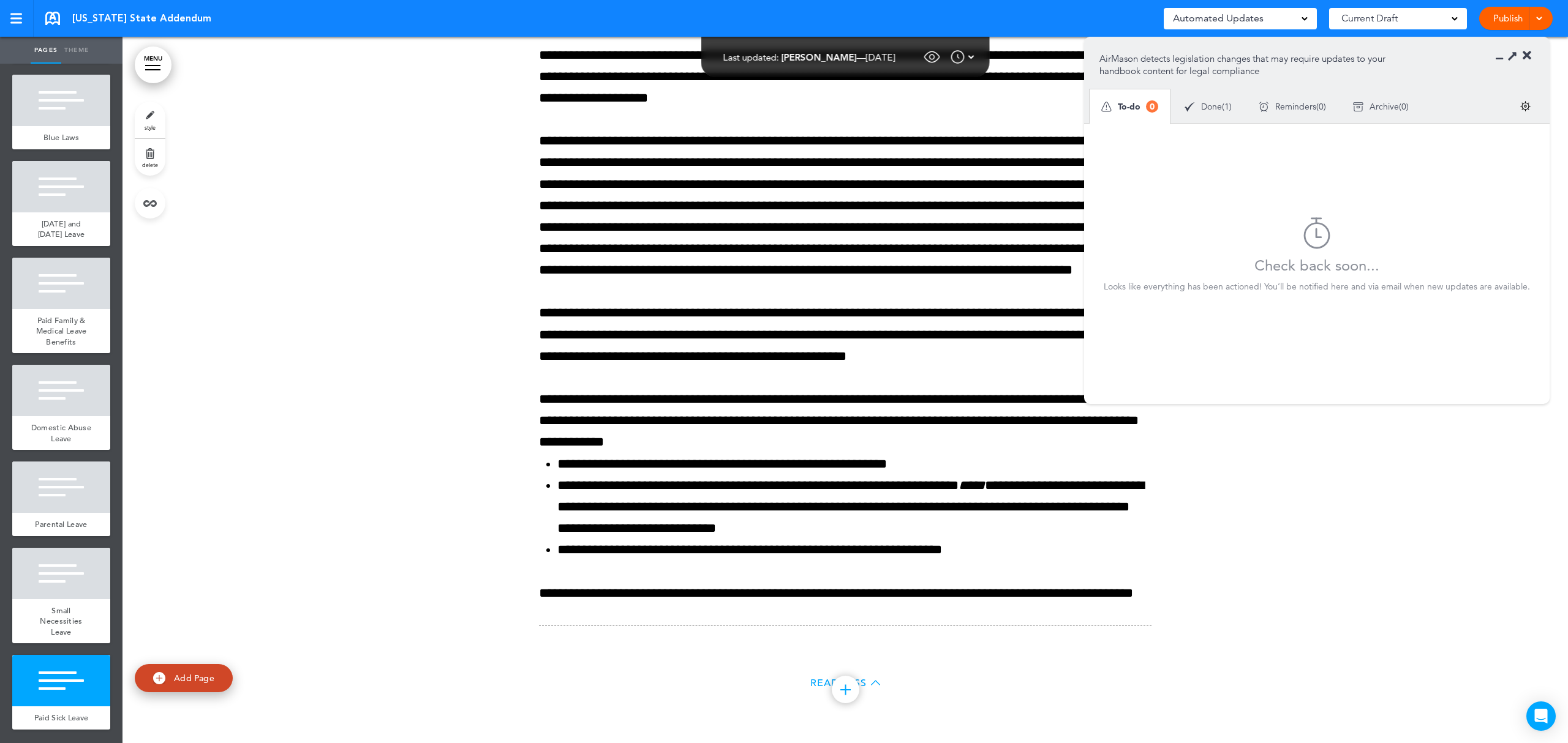
click at [1202, 103] on span "Done" at bounding box center [1210, 106] width 21 height 9
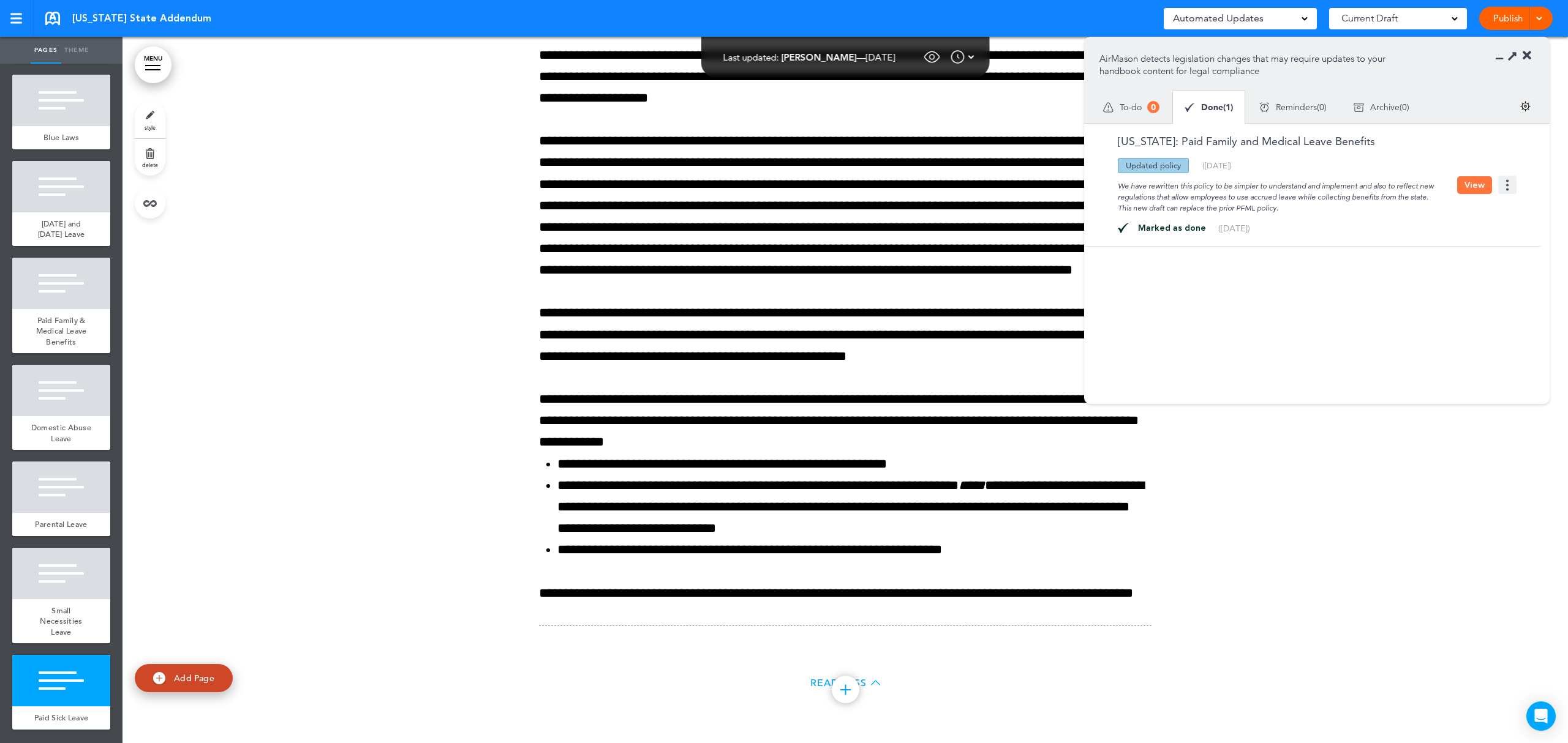
click at [1320, 677] on div at bounding box center [845, 156] width 1445 height 1175
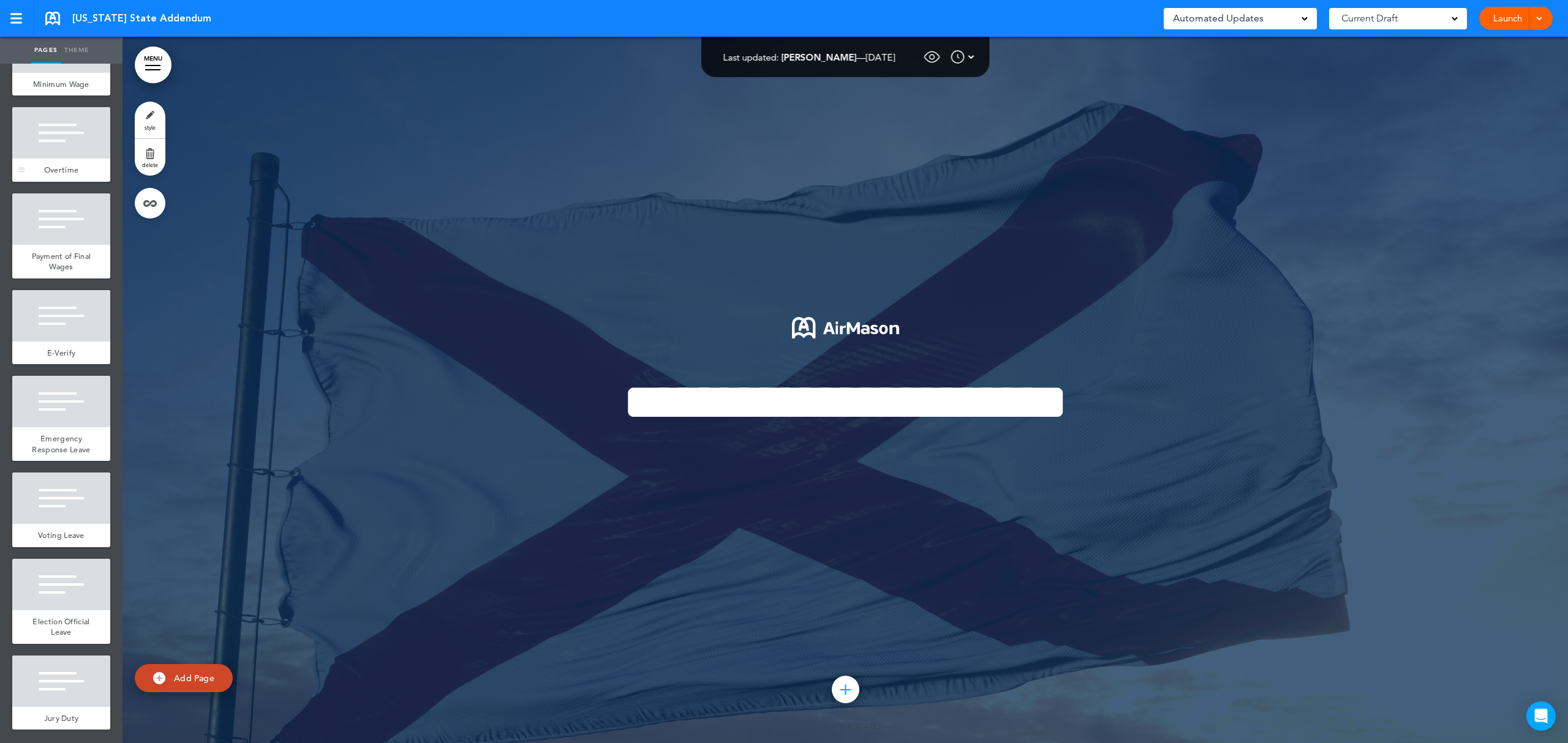
scroll to position [182, 0]
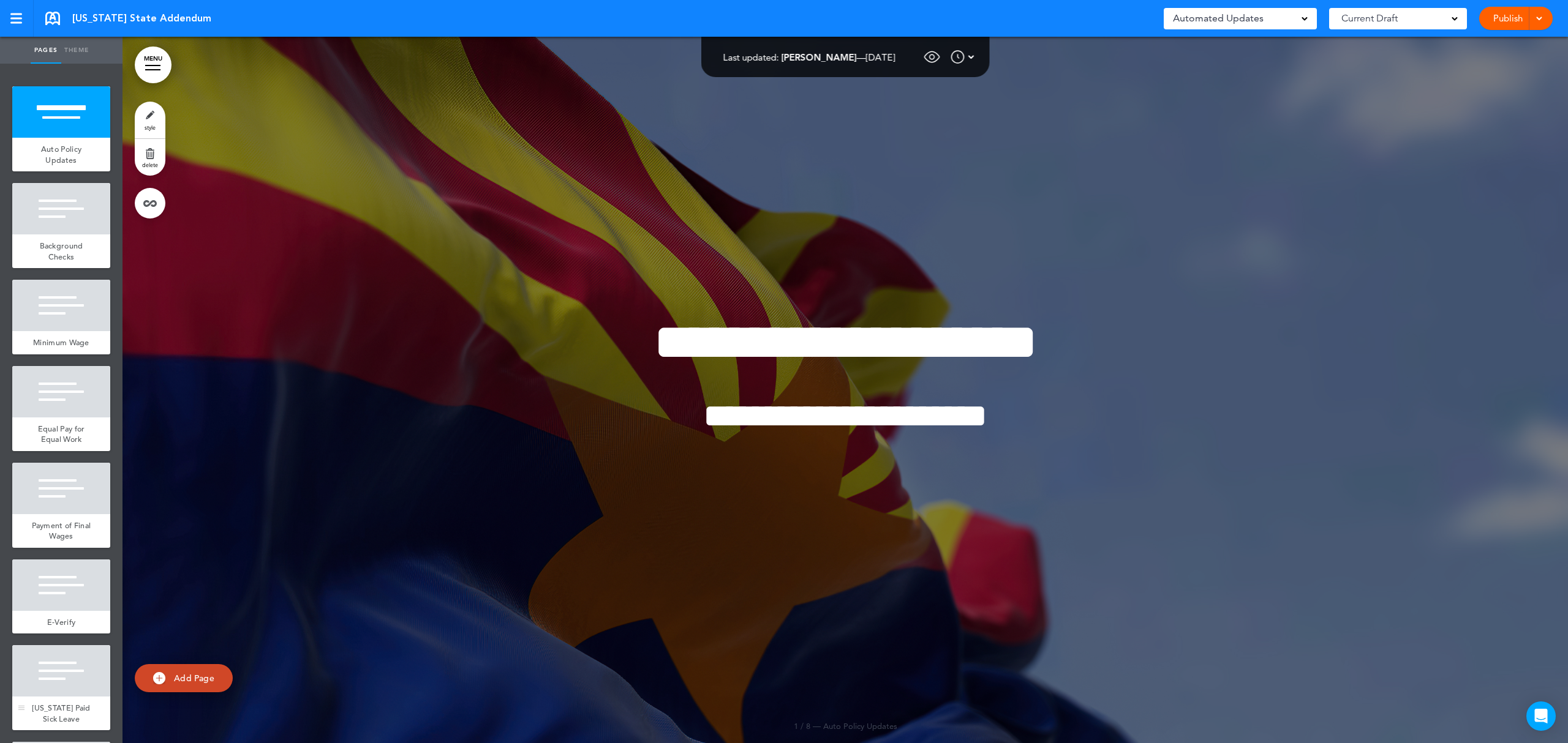
click at [47, 684] on div at bounding box center [60, 672] width 98 height 52
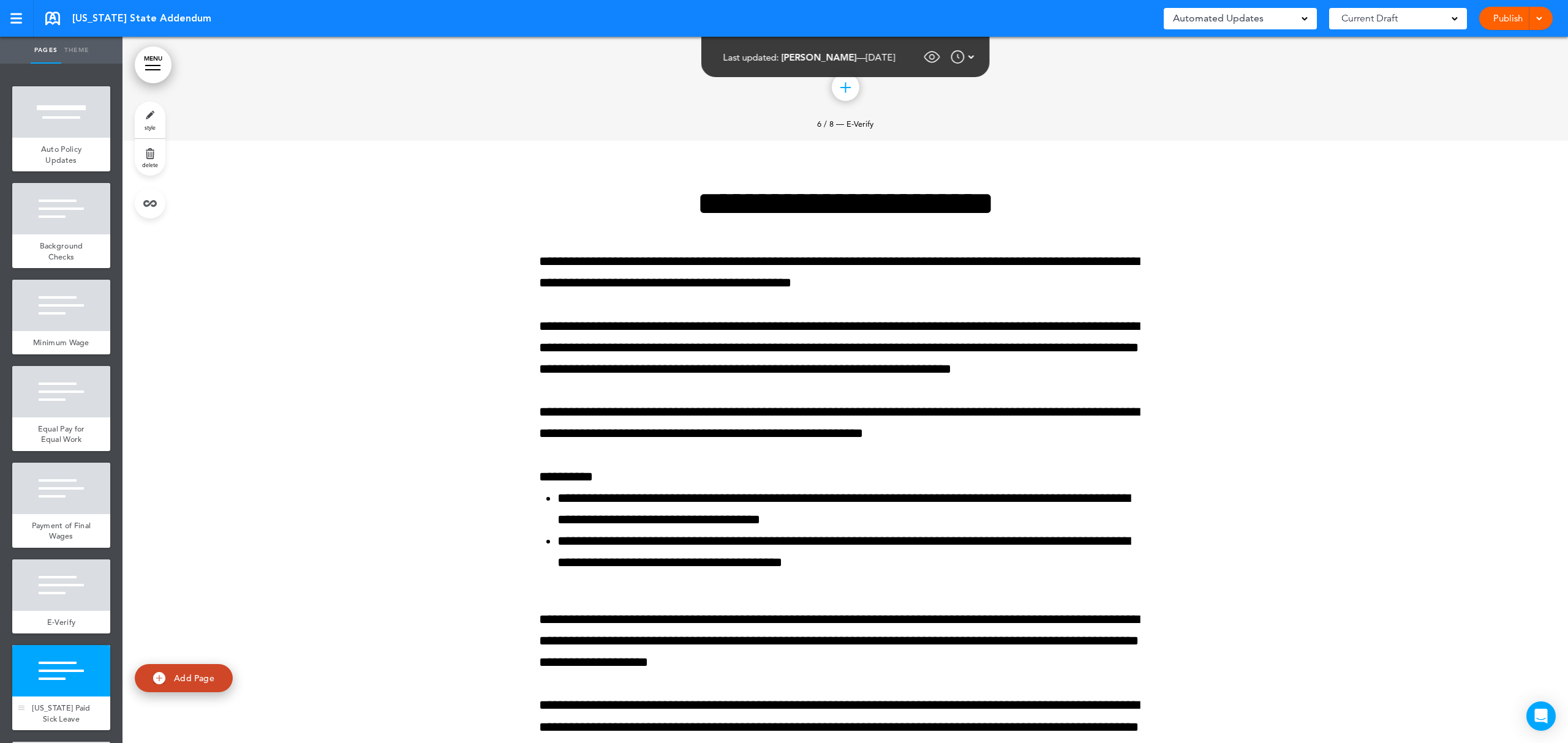
scroll to position [4243, 0]
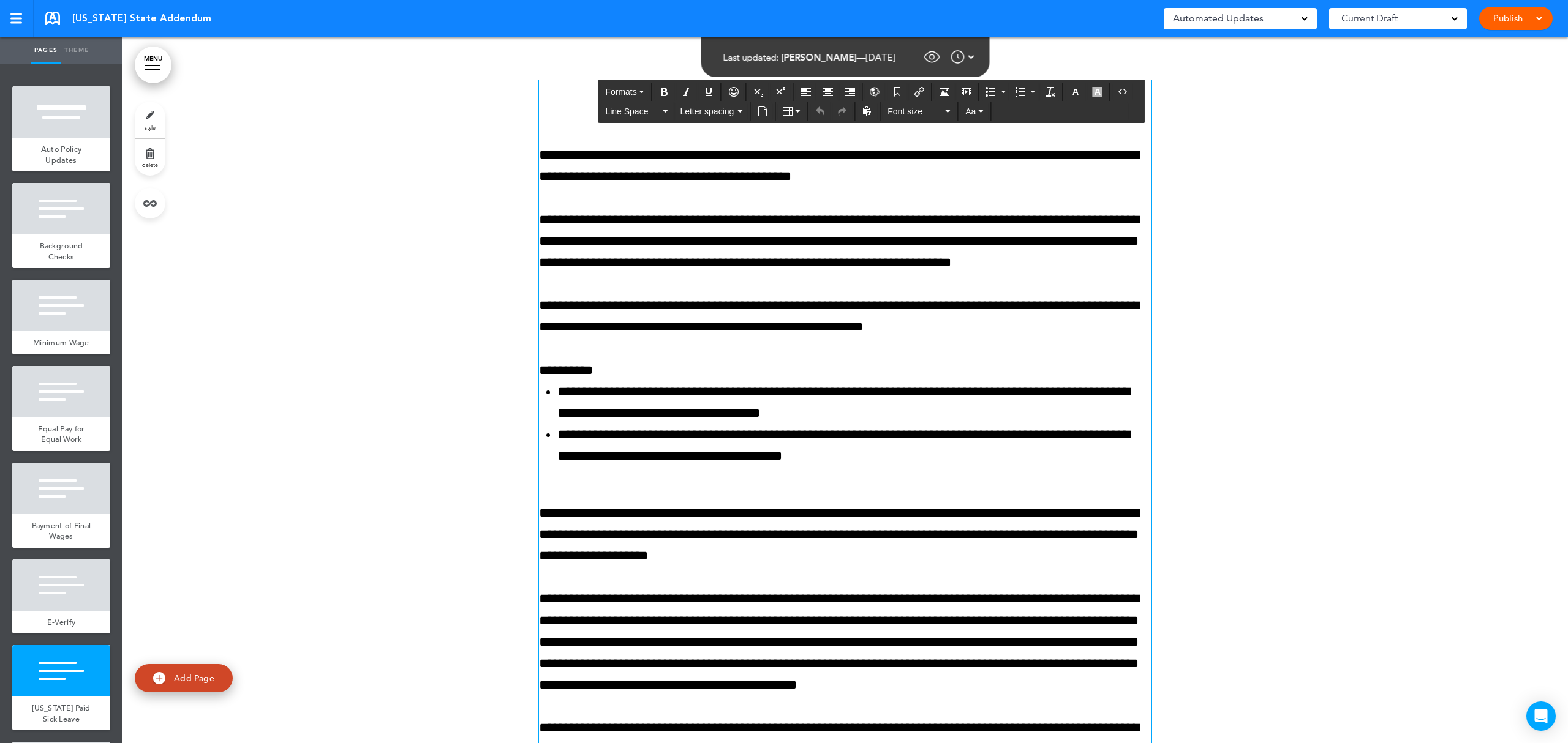
click at [672, 277] on div "**********" at bounding box center [845, 647] width 612 height 1133
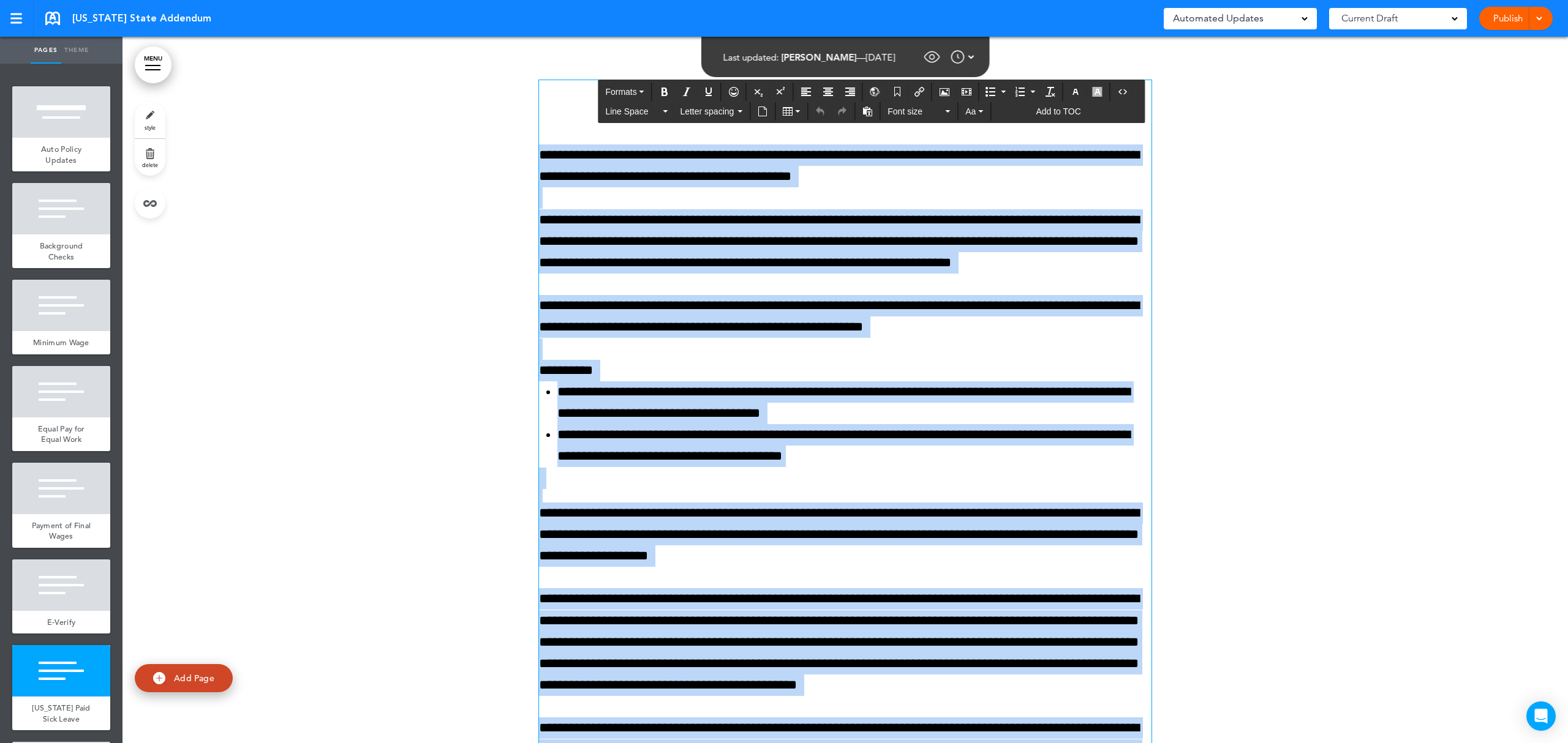
copy div "**********"
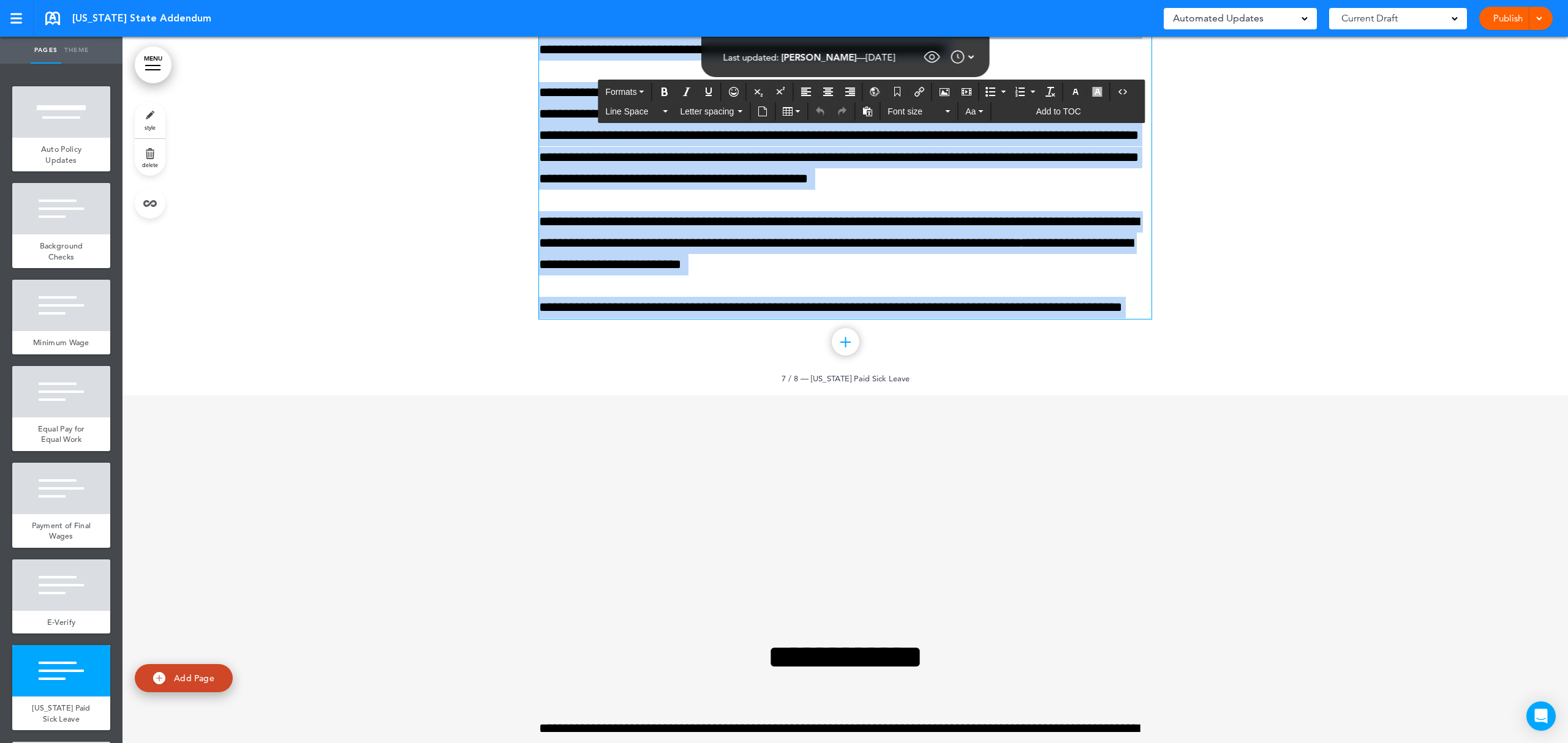
scroll to position [5141, 0]
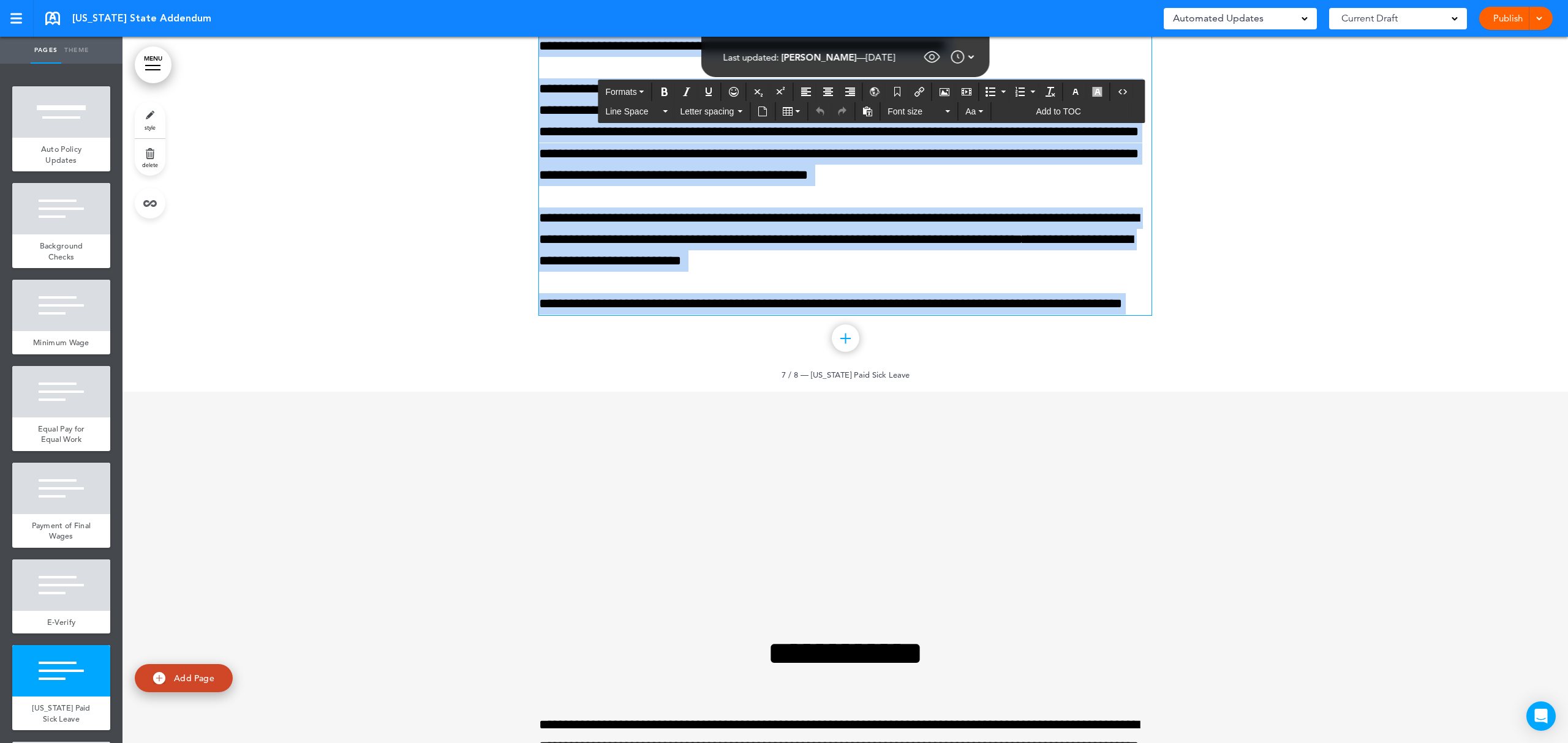
copy div "**********"
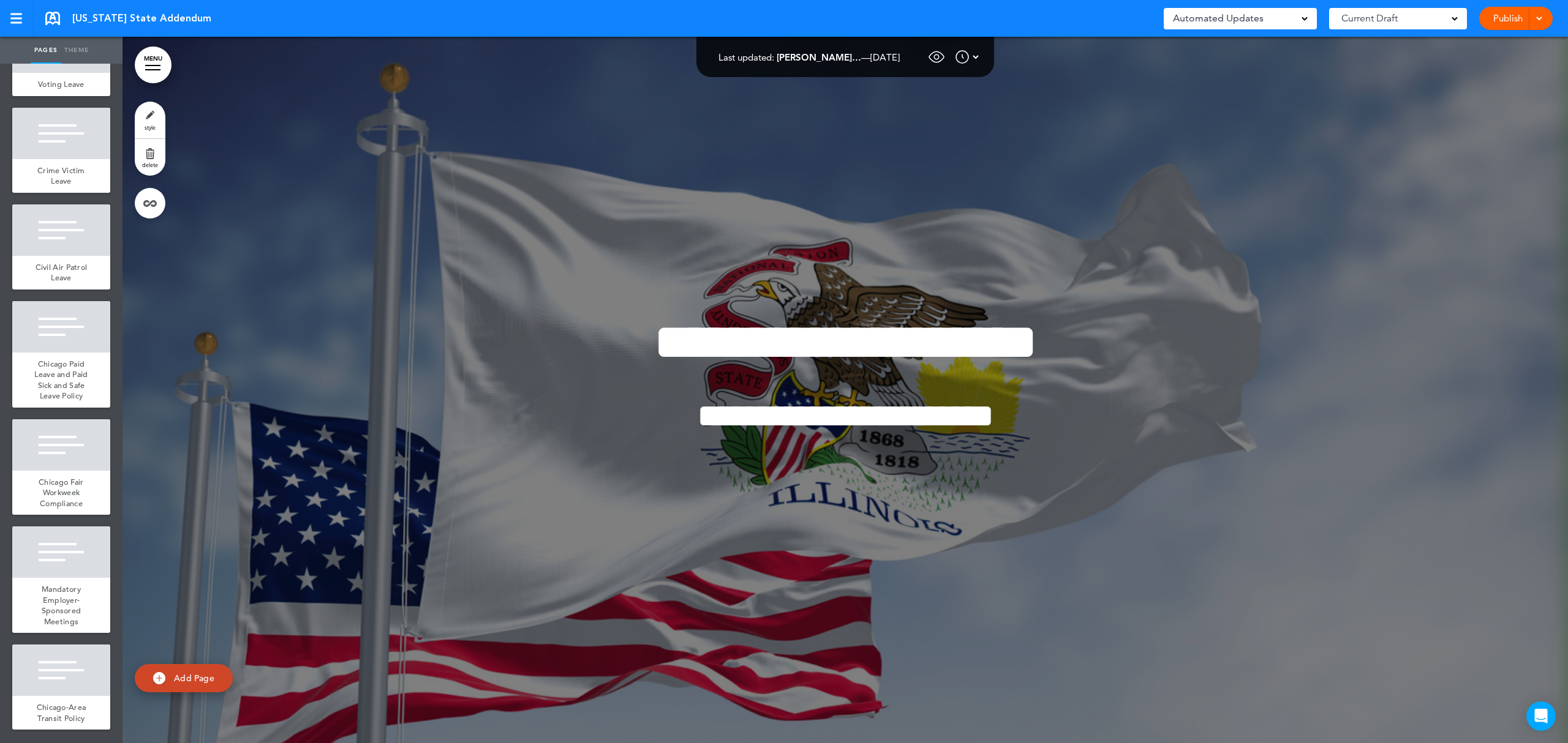
scroll to position [2354, 0]
click at [32, 353] on div "Chicago Paid Leave and Paid Sick and Safe Leave Policy" at bounding box center [60, 380] width 98 height 55
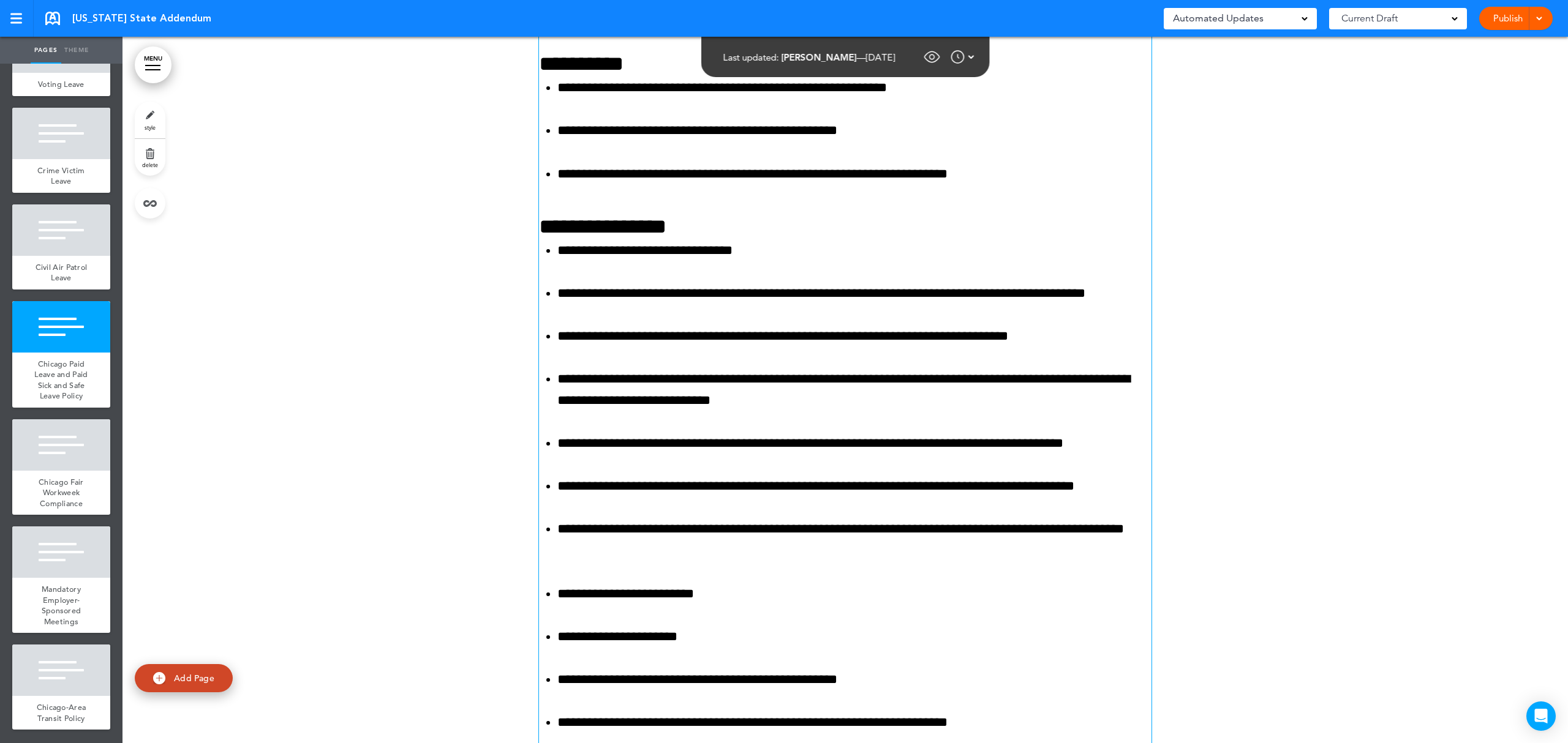
scroll to position [26354, 0]
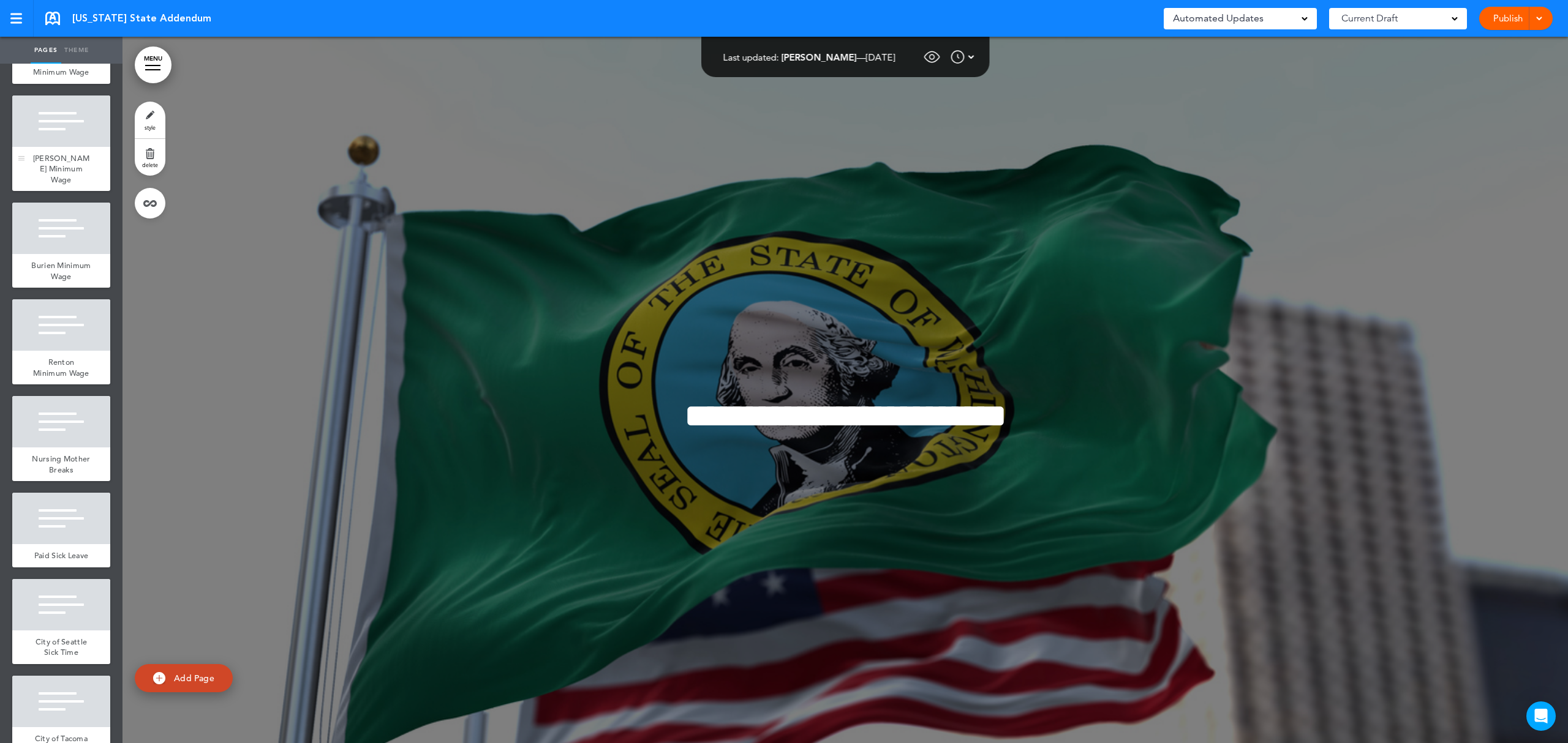
scroll to position [408, 0]
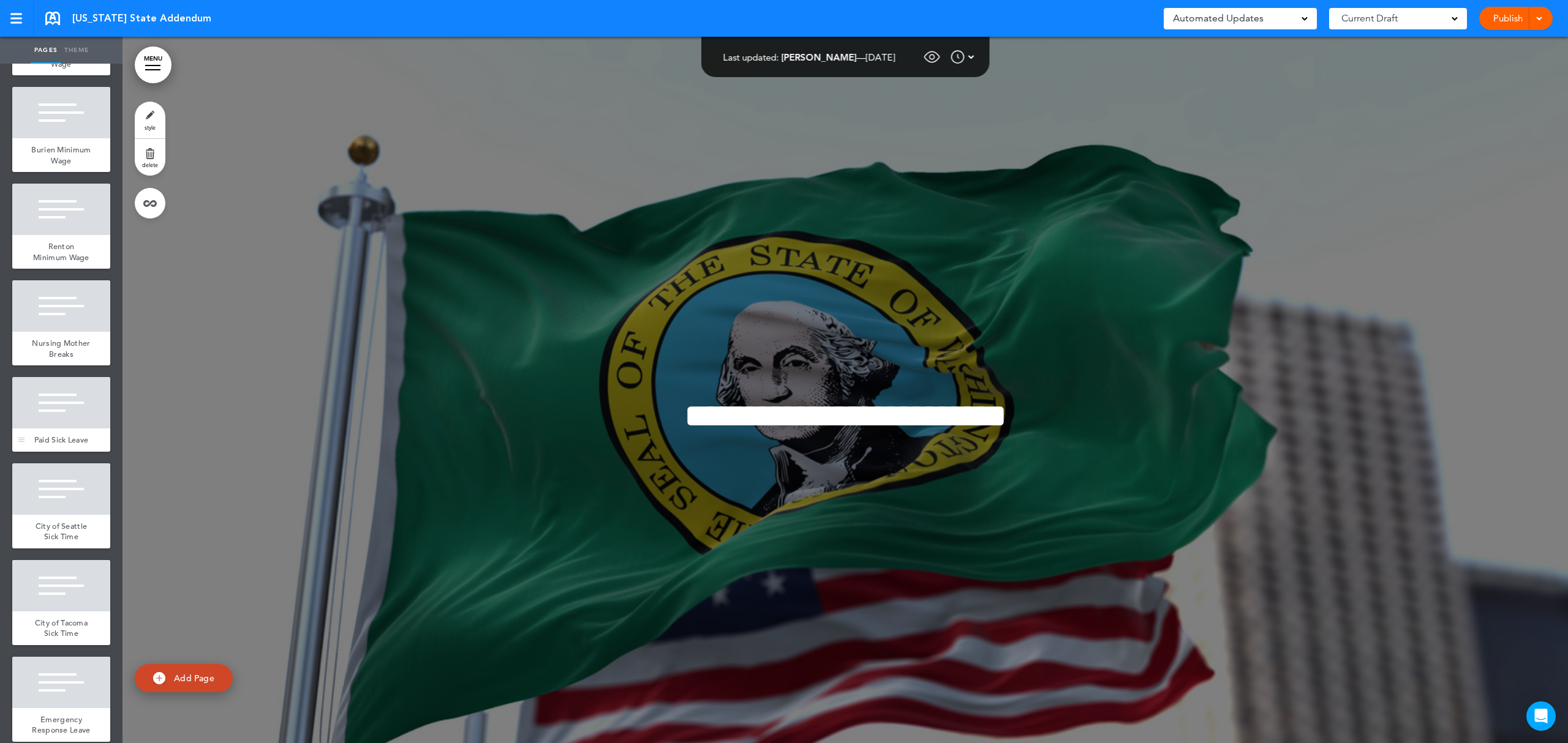
click at [81, 452] on div "Paid Sick Leave" at bounding box center [60, 440] width 98 height 23
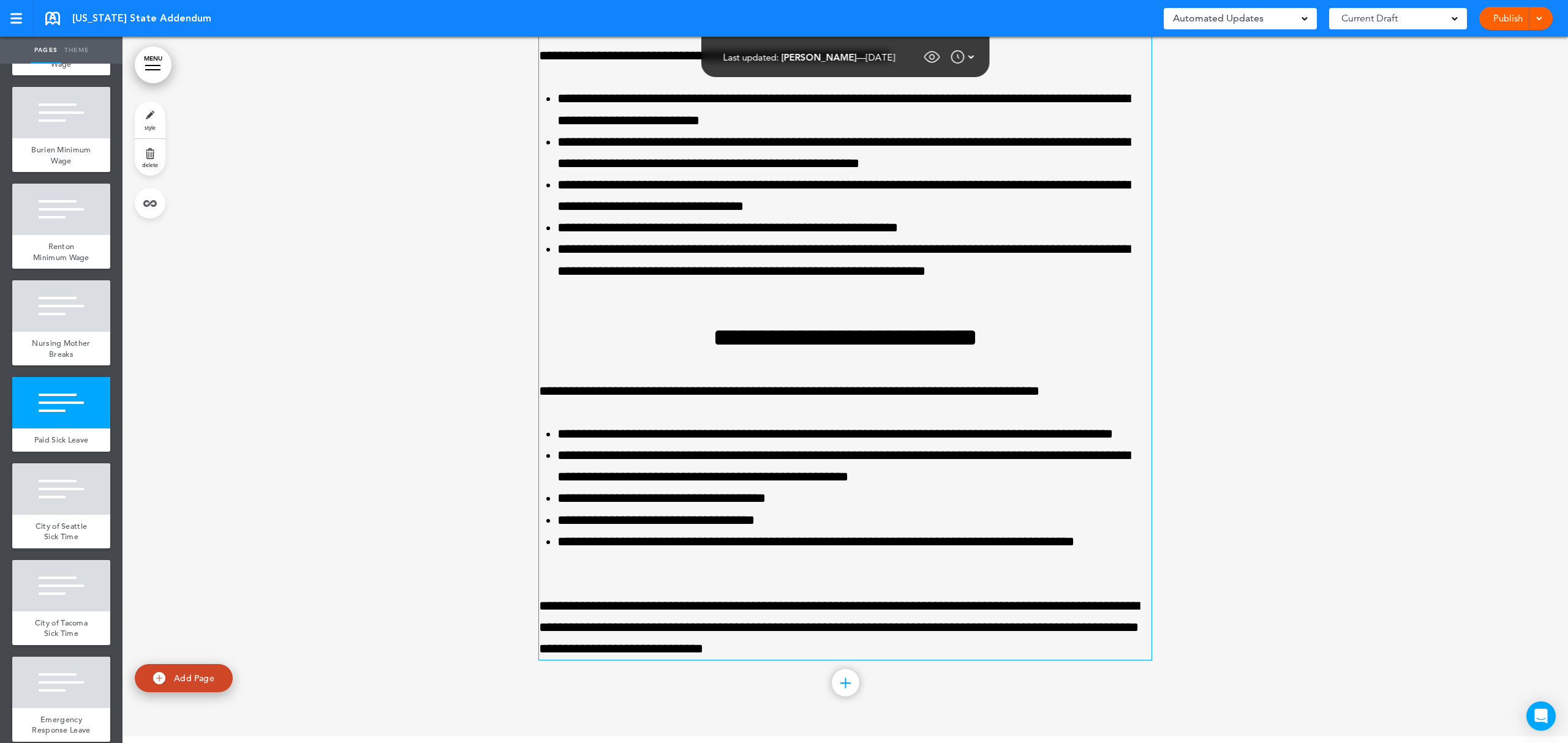
scroll to position [5440, 0]
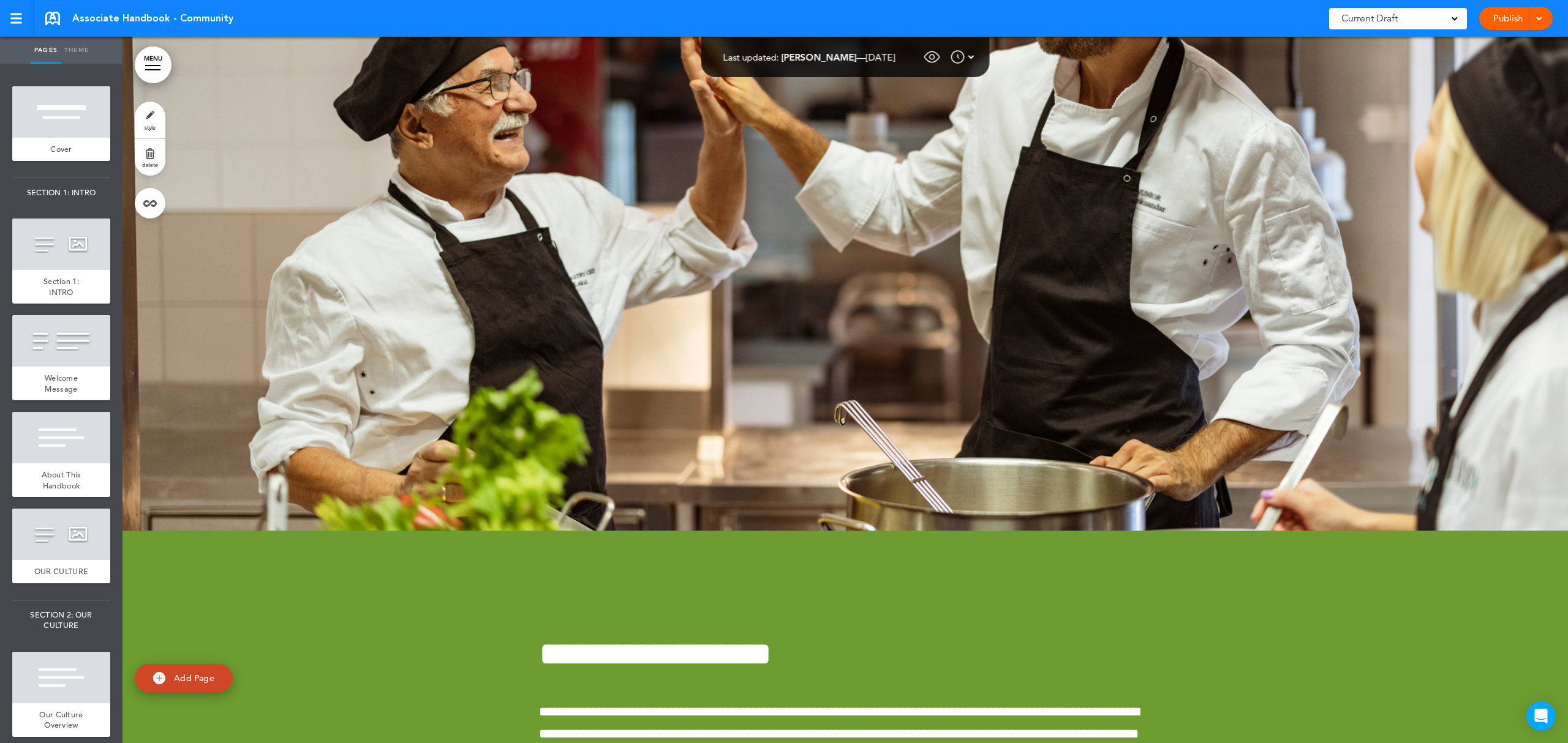
scroll to position [15295, 0]
click at [157, 50] on link "MENU" at bounding box center [153, 64] width 37 height 37
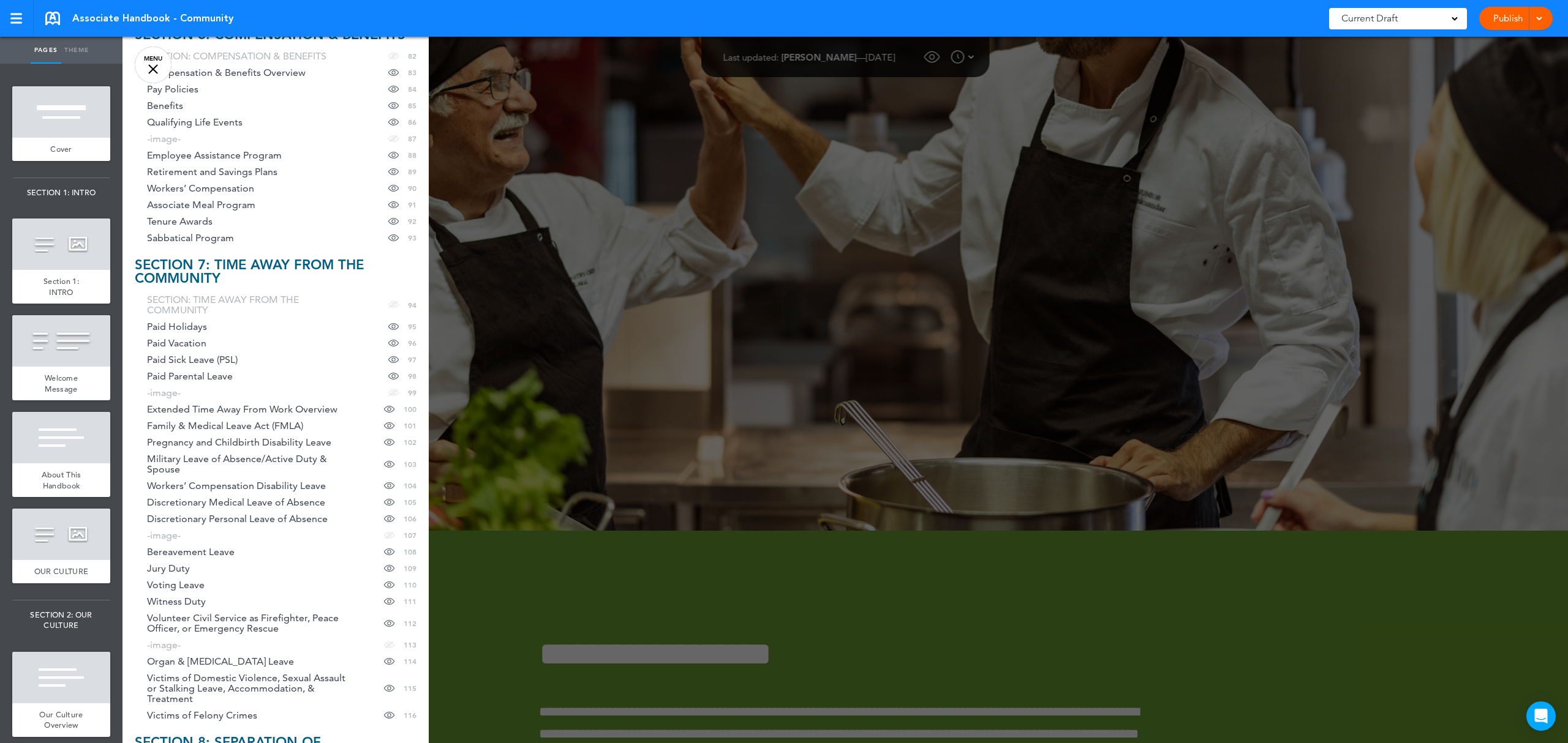
scroll to position [1715, 0]
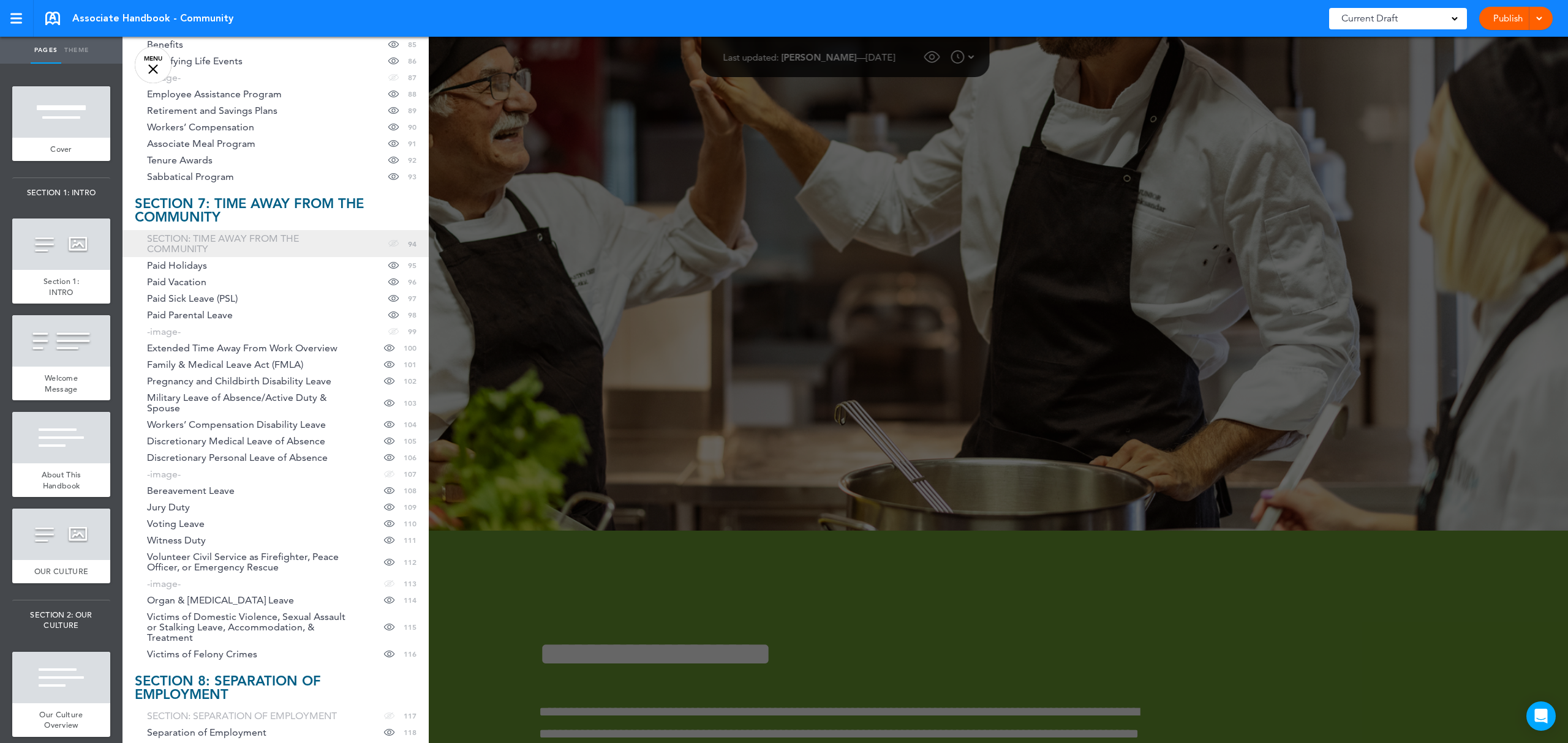
click at [234, 243] on span "SECTION: TIME AWAY FROM THE COMMUNITY" at bounding box center [248, 244] width 202 height 21
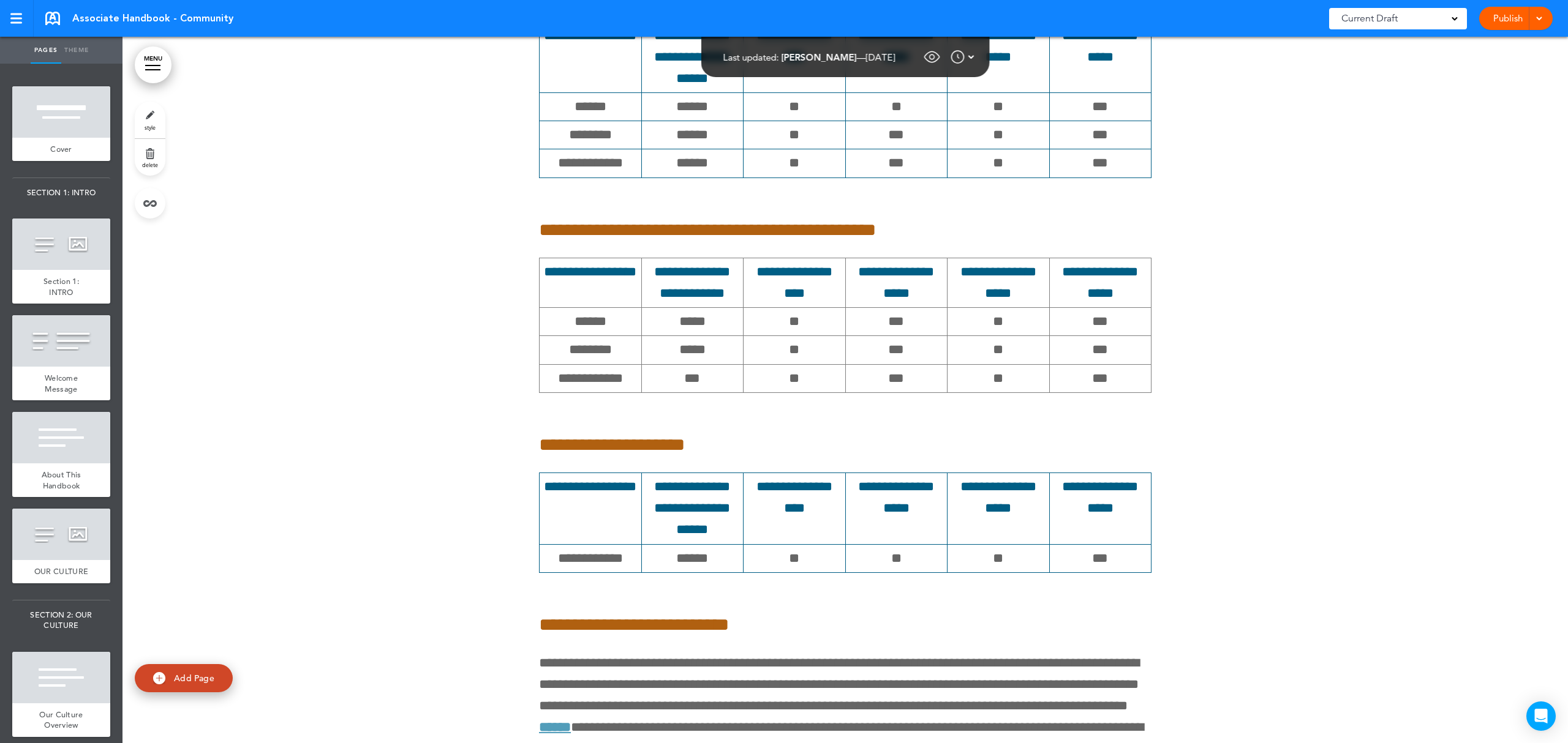
scroll to position [95616, 0]
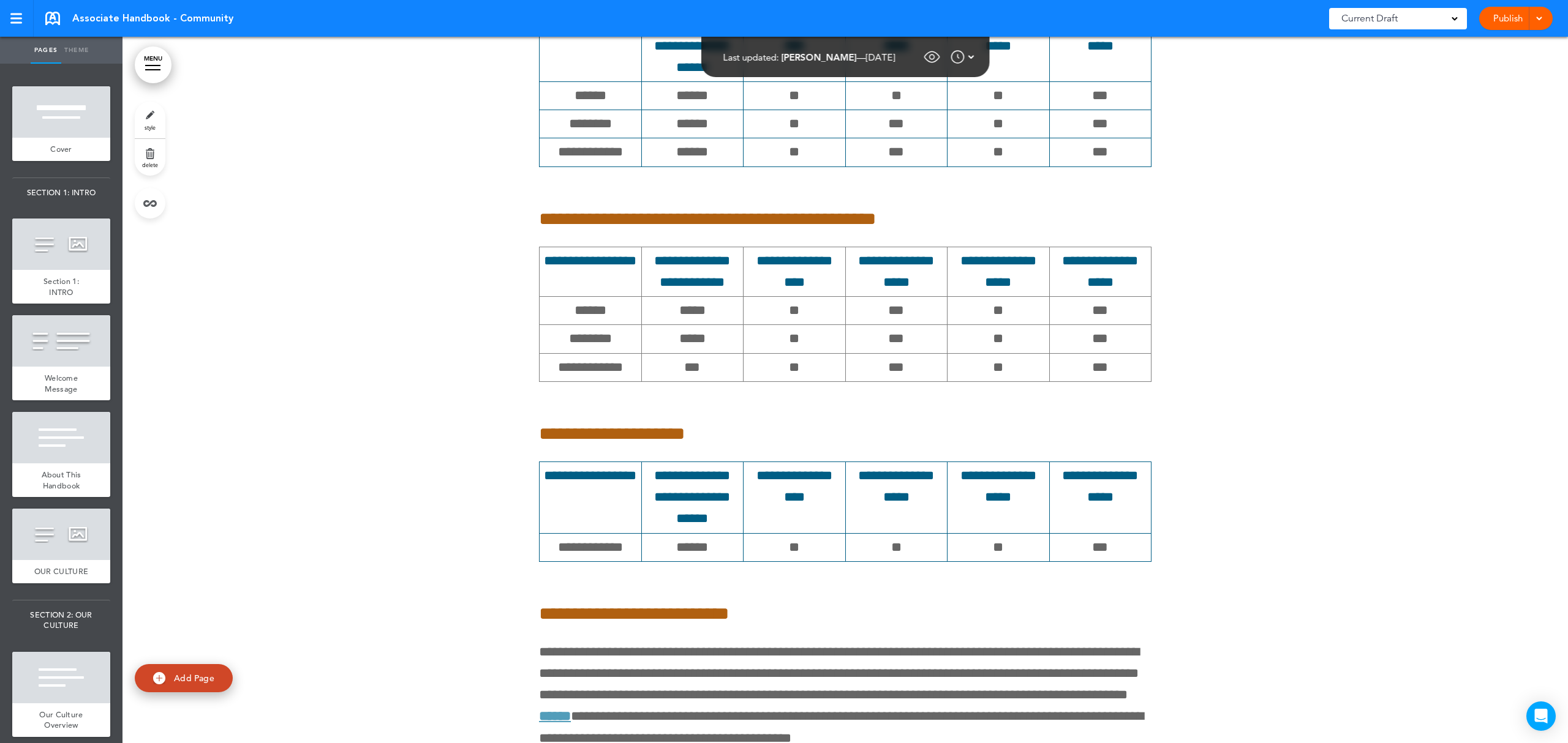
click at [157, 79] on link "MENU" at bounding box center [153, 64] width 37 height 37
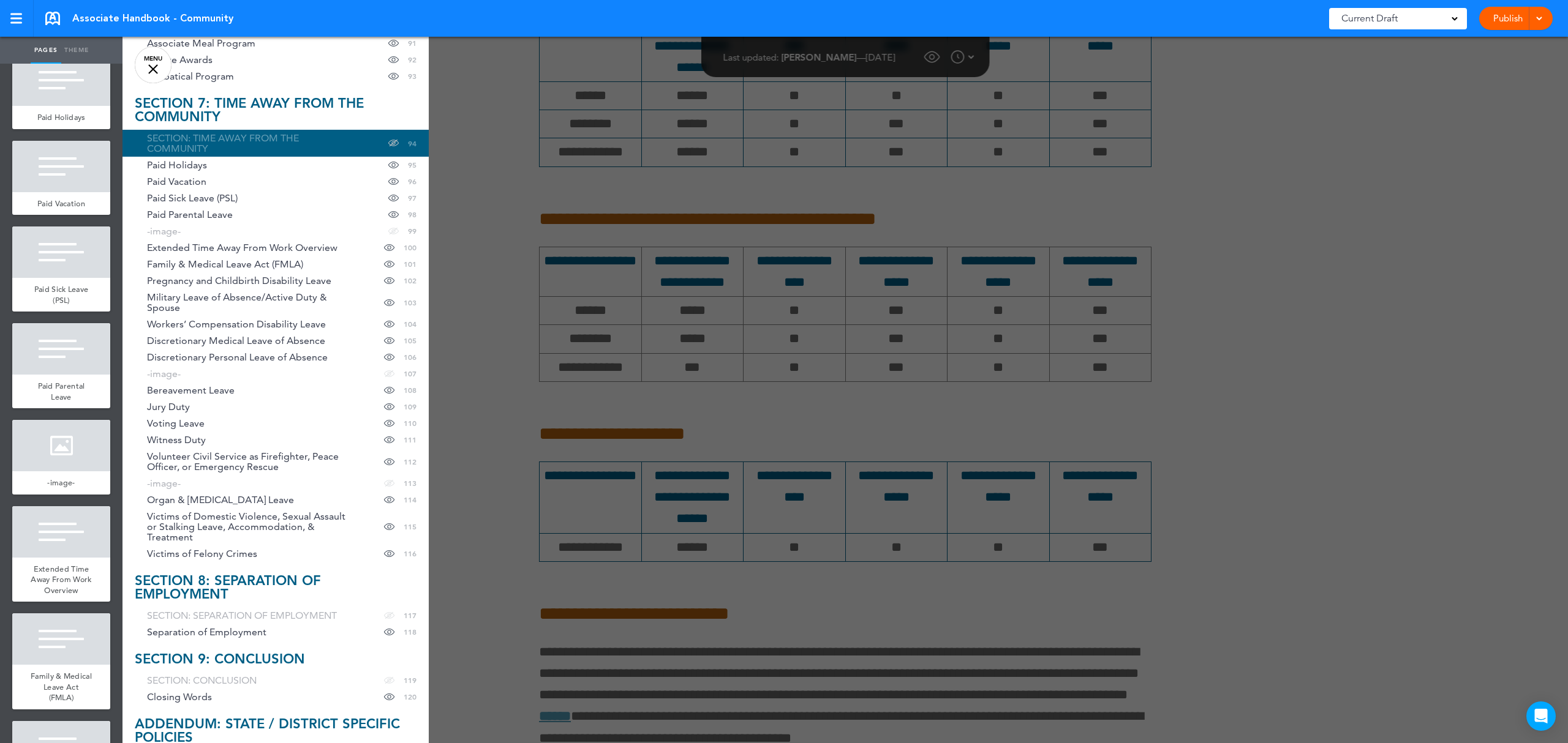
scroll to position [9666, 0]
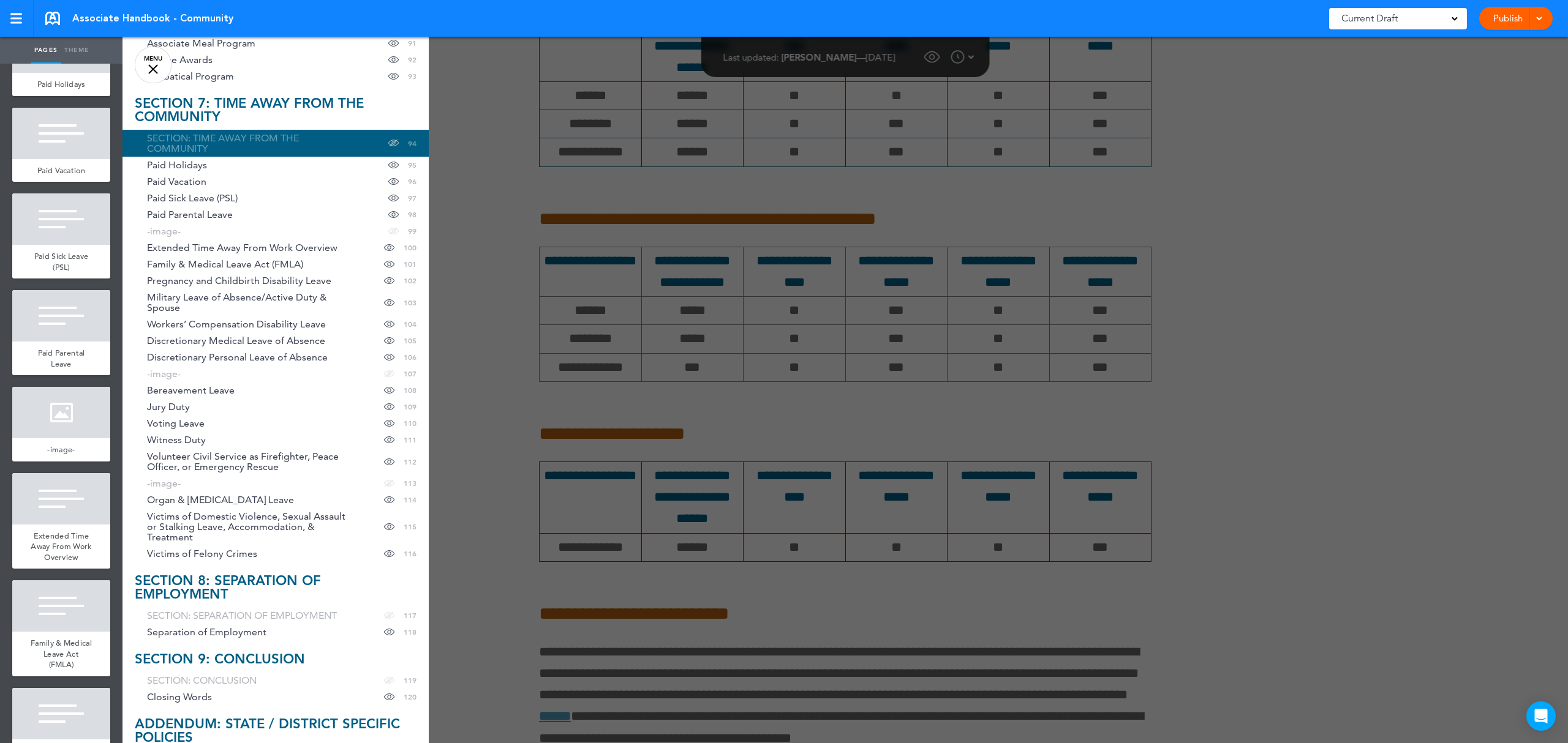
click at [108, 574] on ul "add page Cover add page SECTION 1: INTRO add page Section 1: INTRO add page Wel…" at bounding box center [61, 403] width 123 height 680
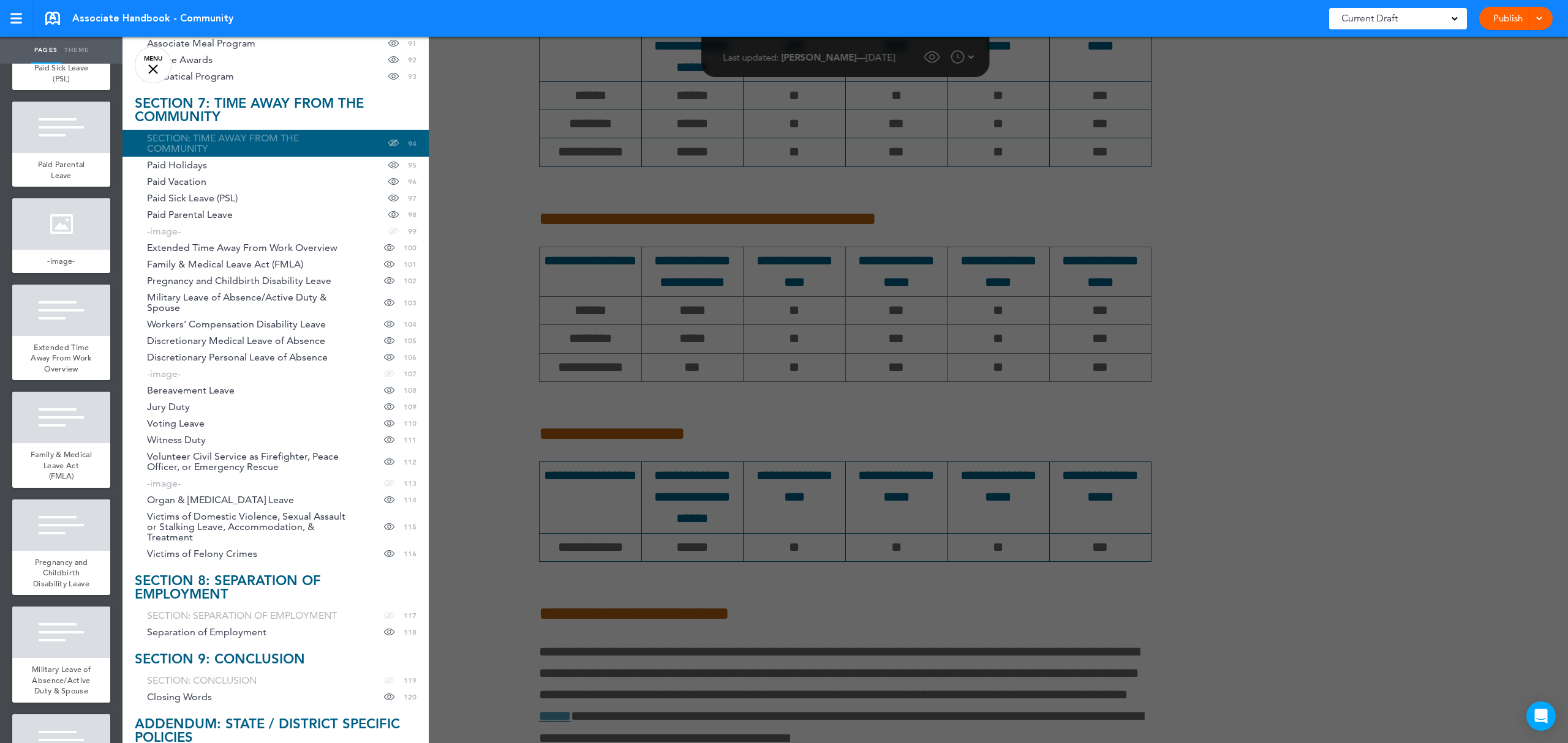
scroll to position [9993, 0]
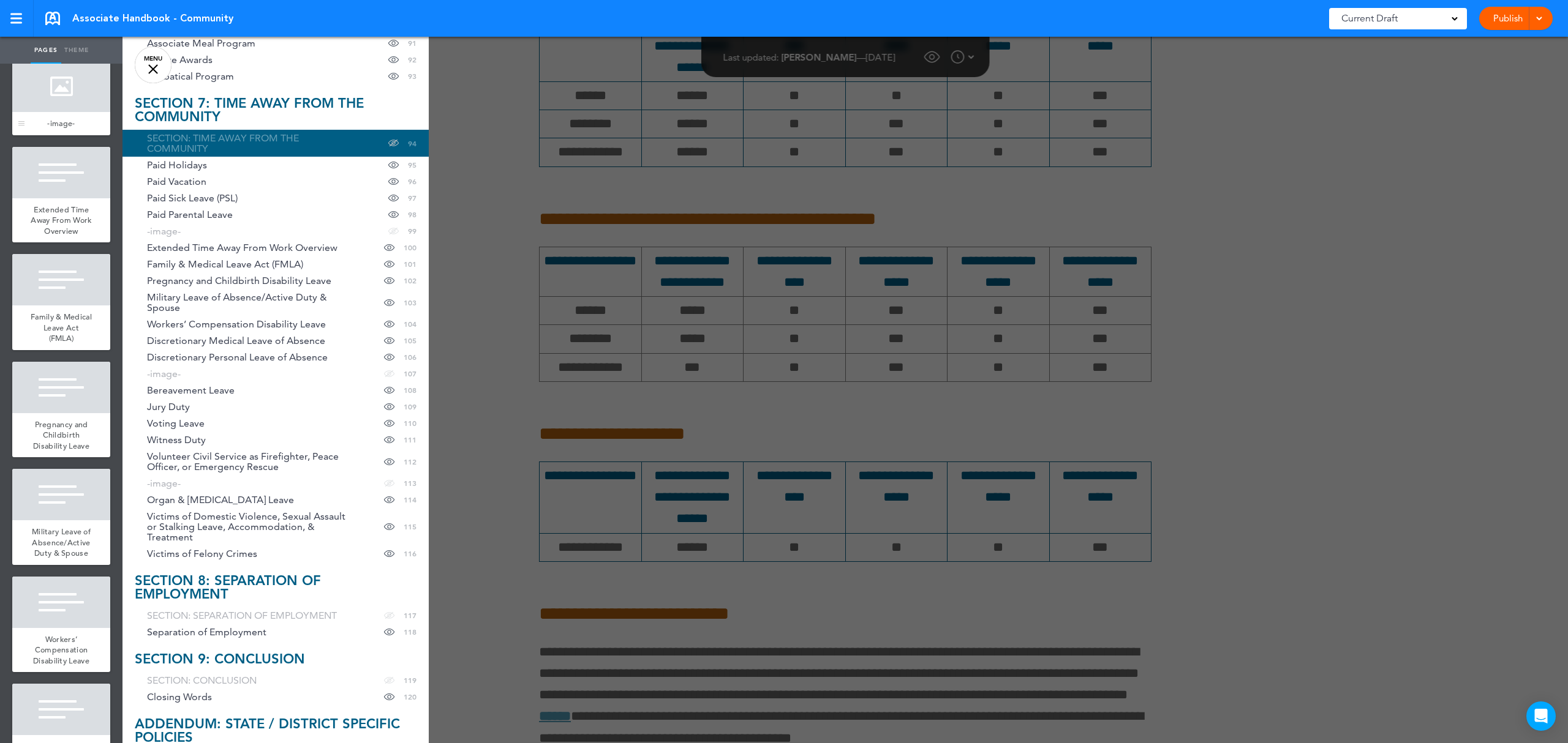
click at [56, 112] on div at bounding box center [60, 86] width 98 height 52
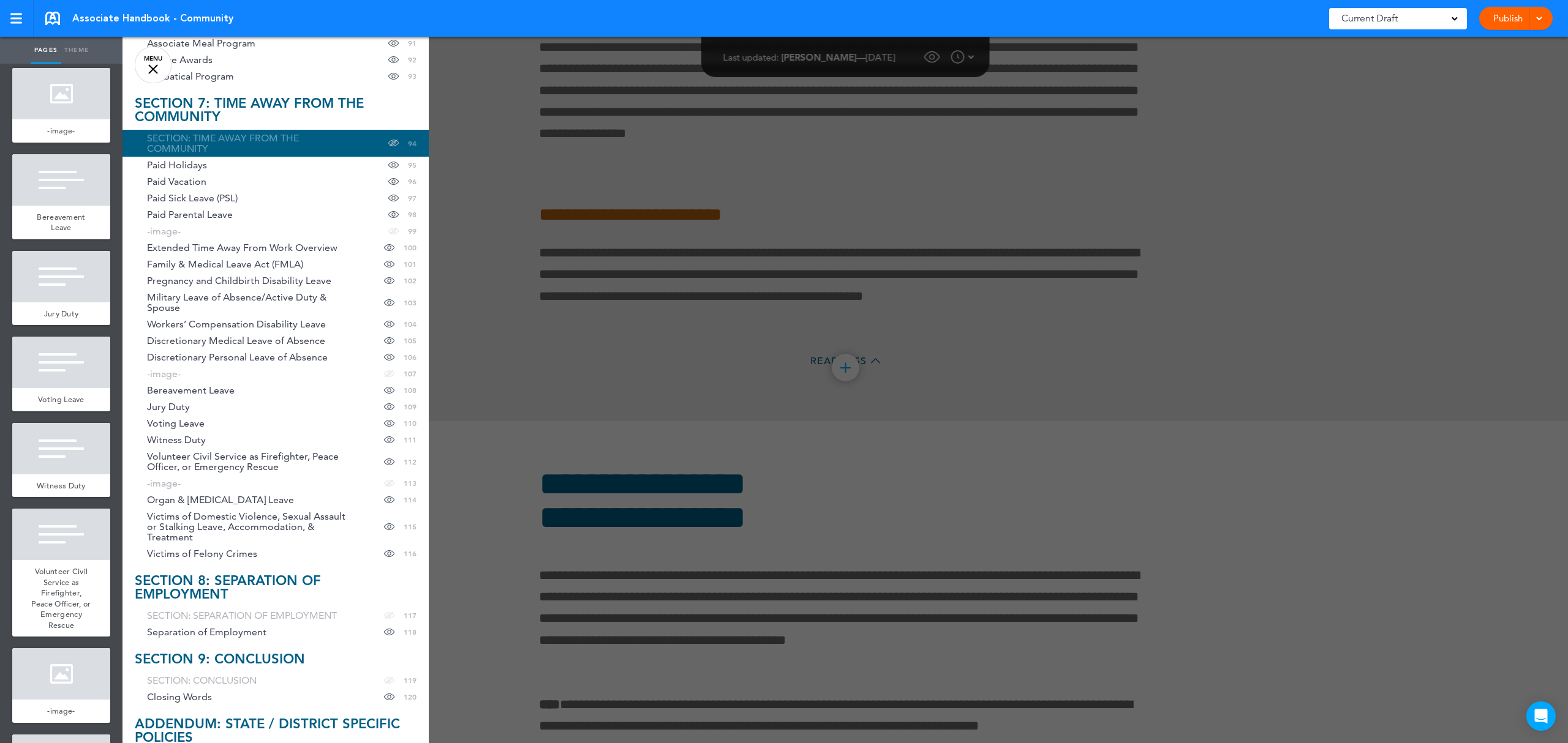
scroll to position [10973, 0]
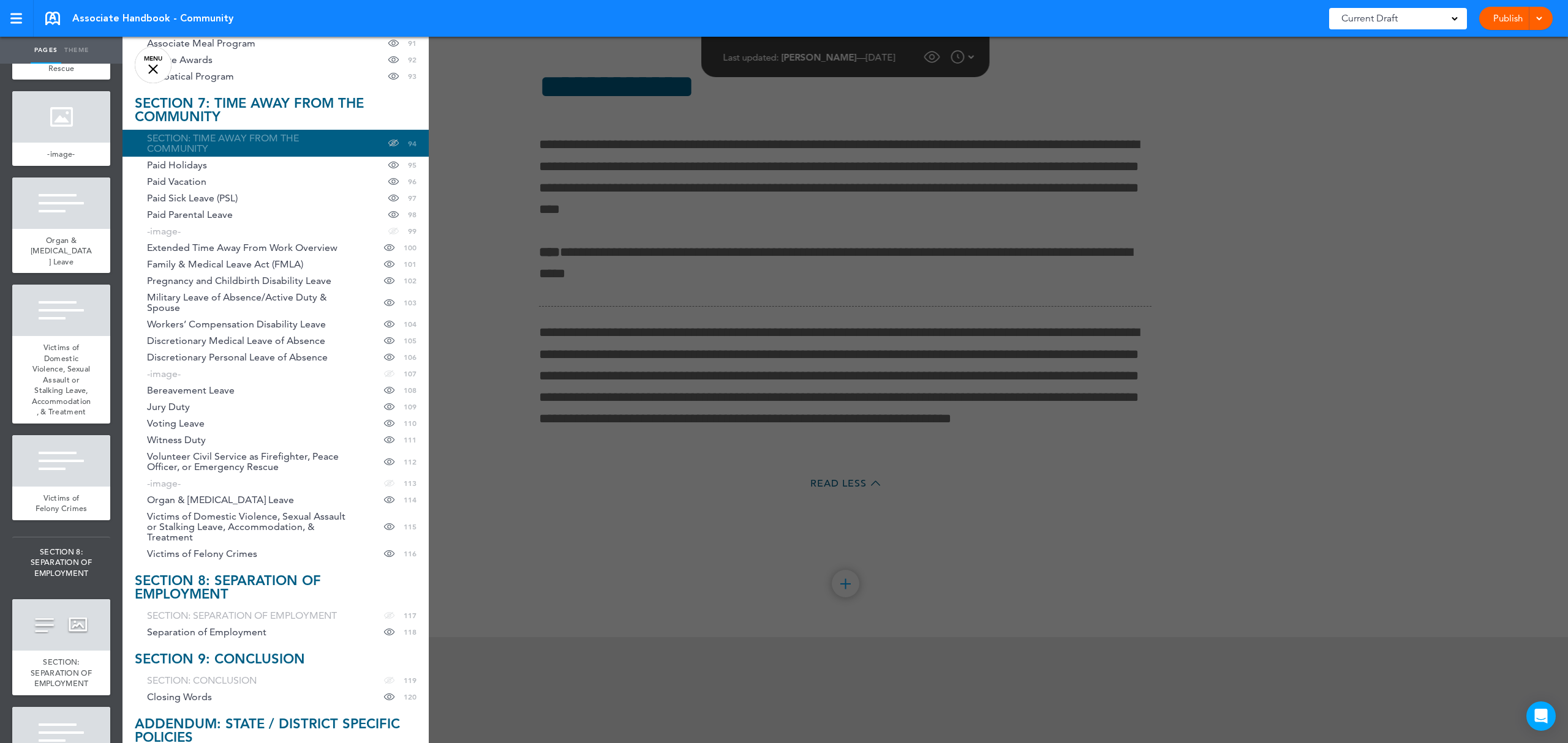
scroll to position [11462, 0]
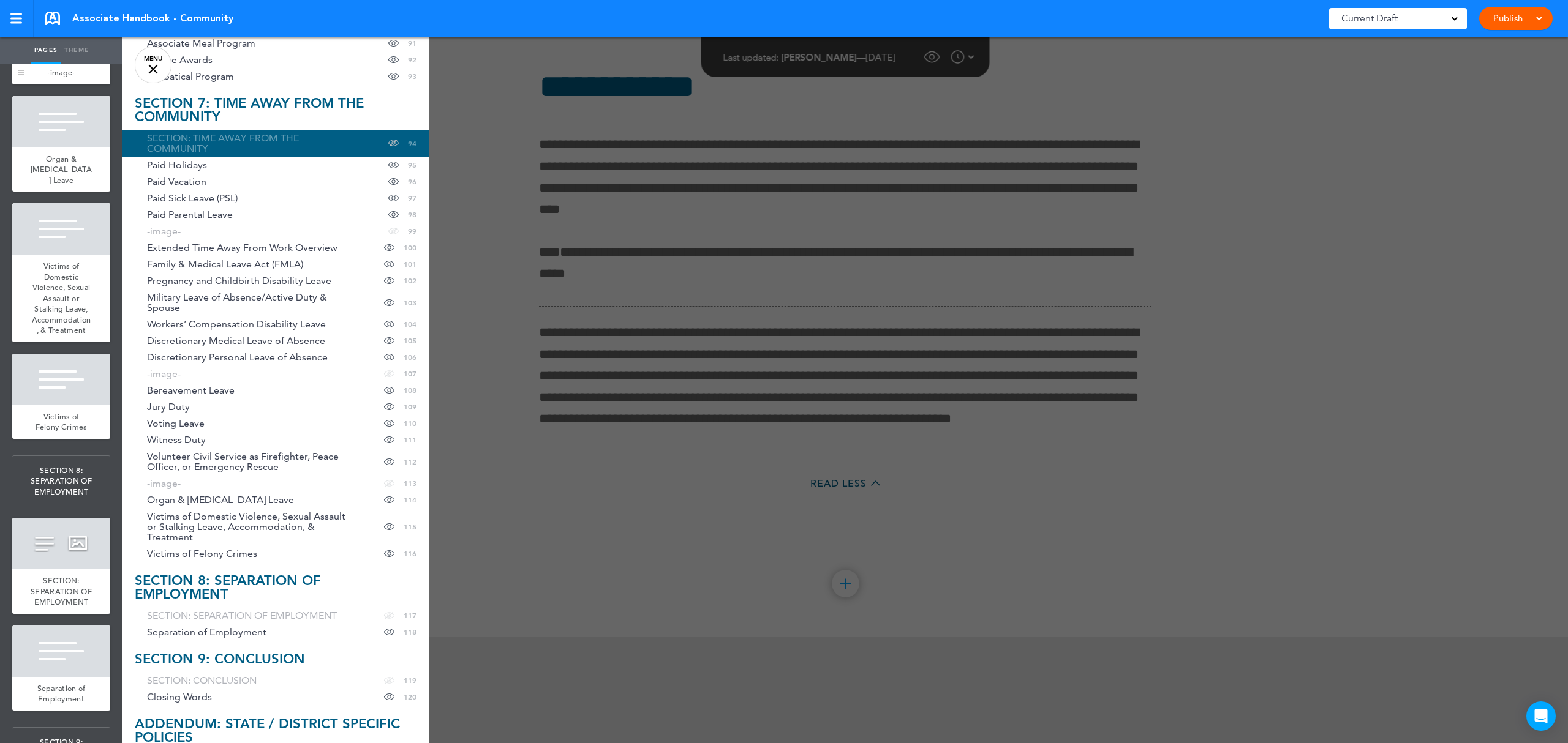
click at [60, 61] on div at bounding box center [60, 36] width 98 height 52
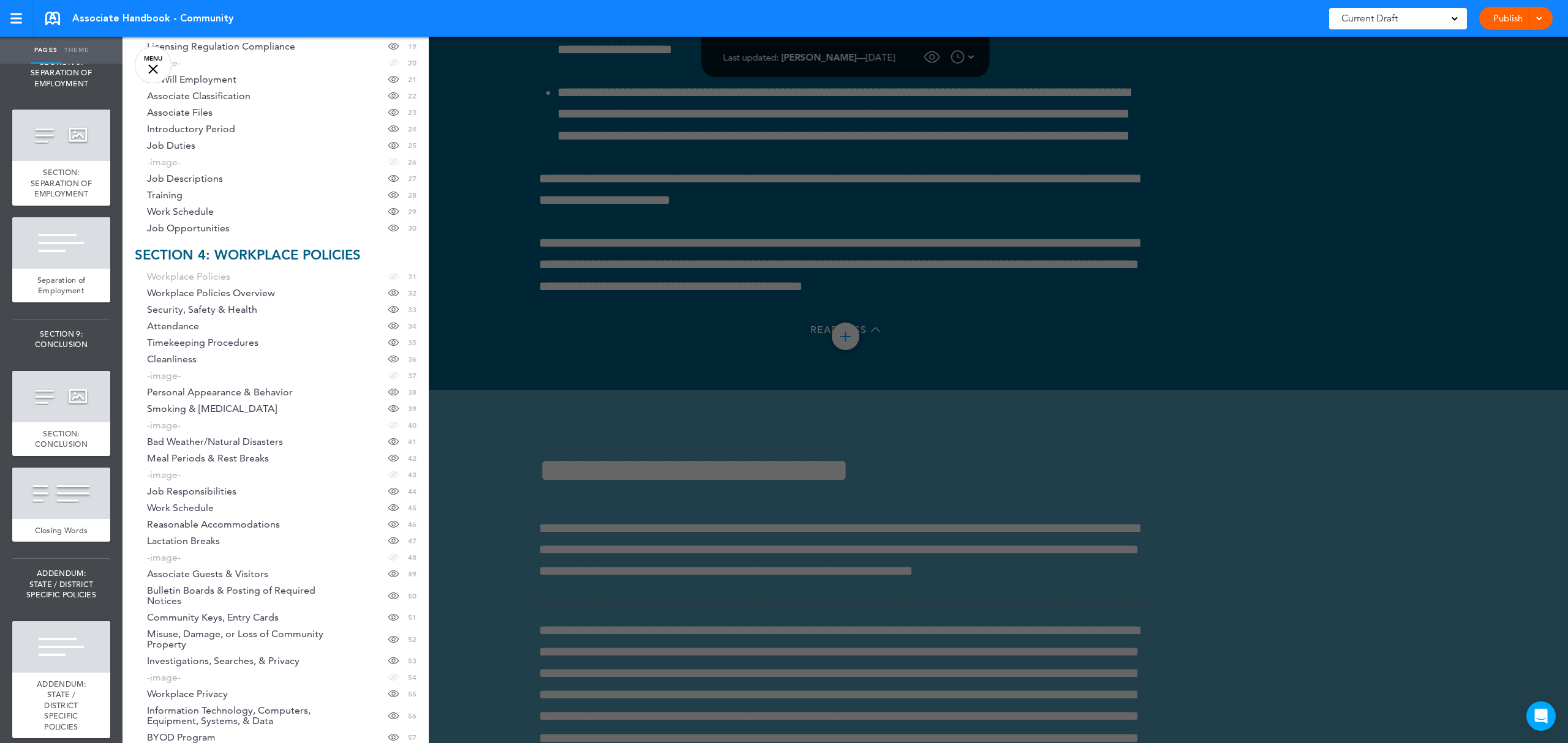
scroll to position [427, 0]
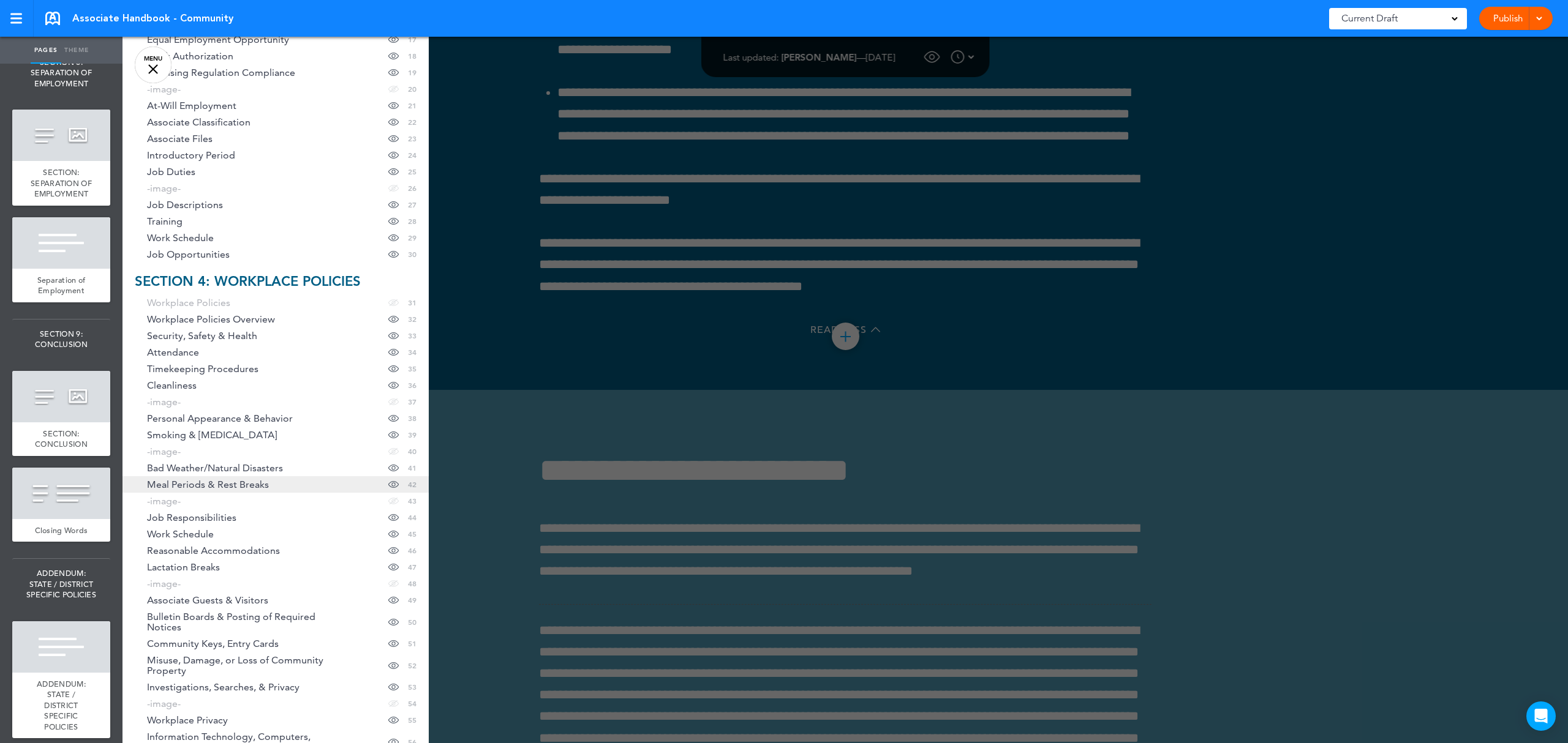
click at [194, 488] on span "Meal Periods & Rest Breaks" at bounding box center [207, 484] width 122 height 11
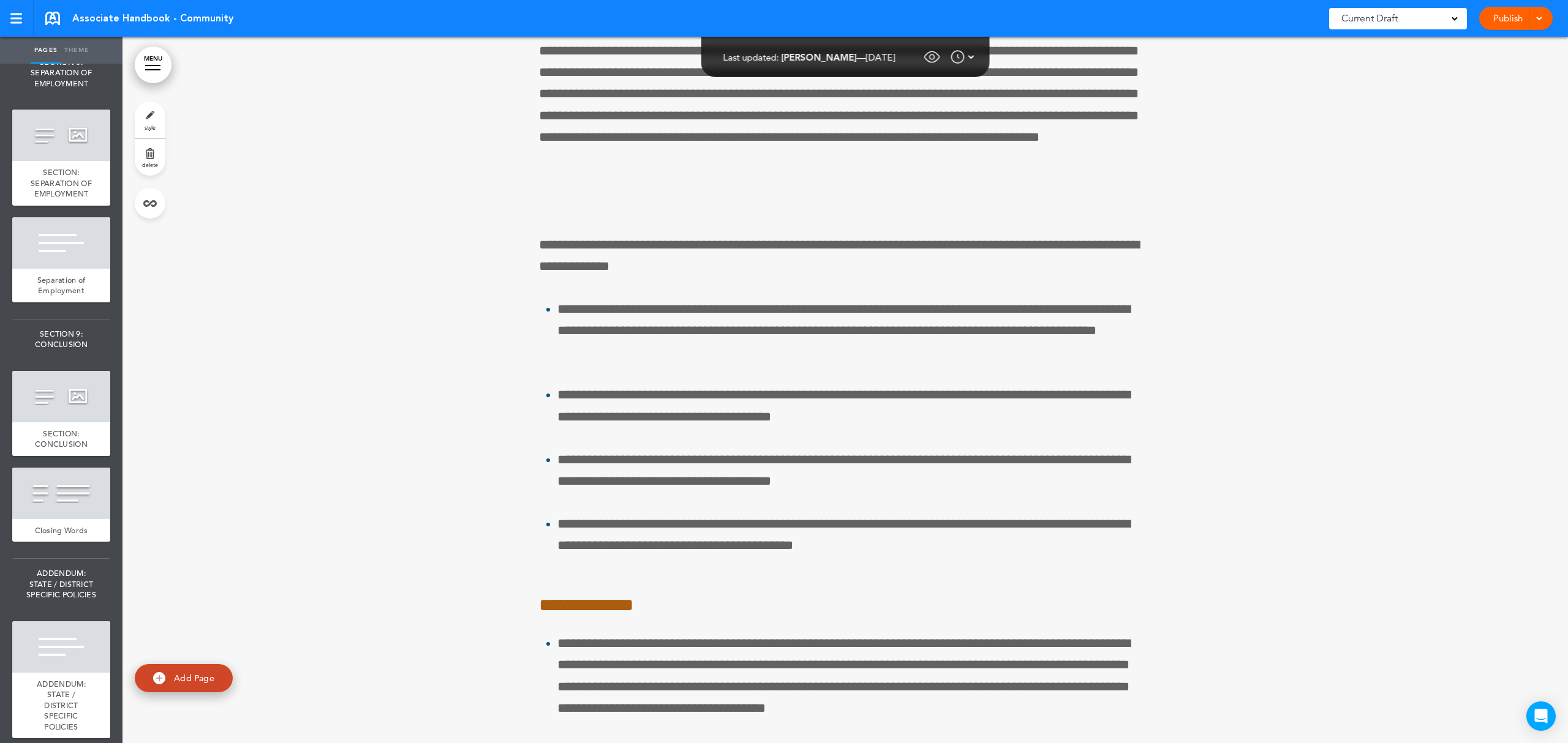
scroll to position [37573, 0]
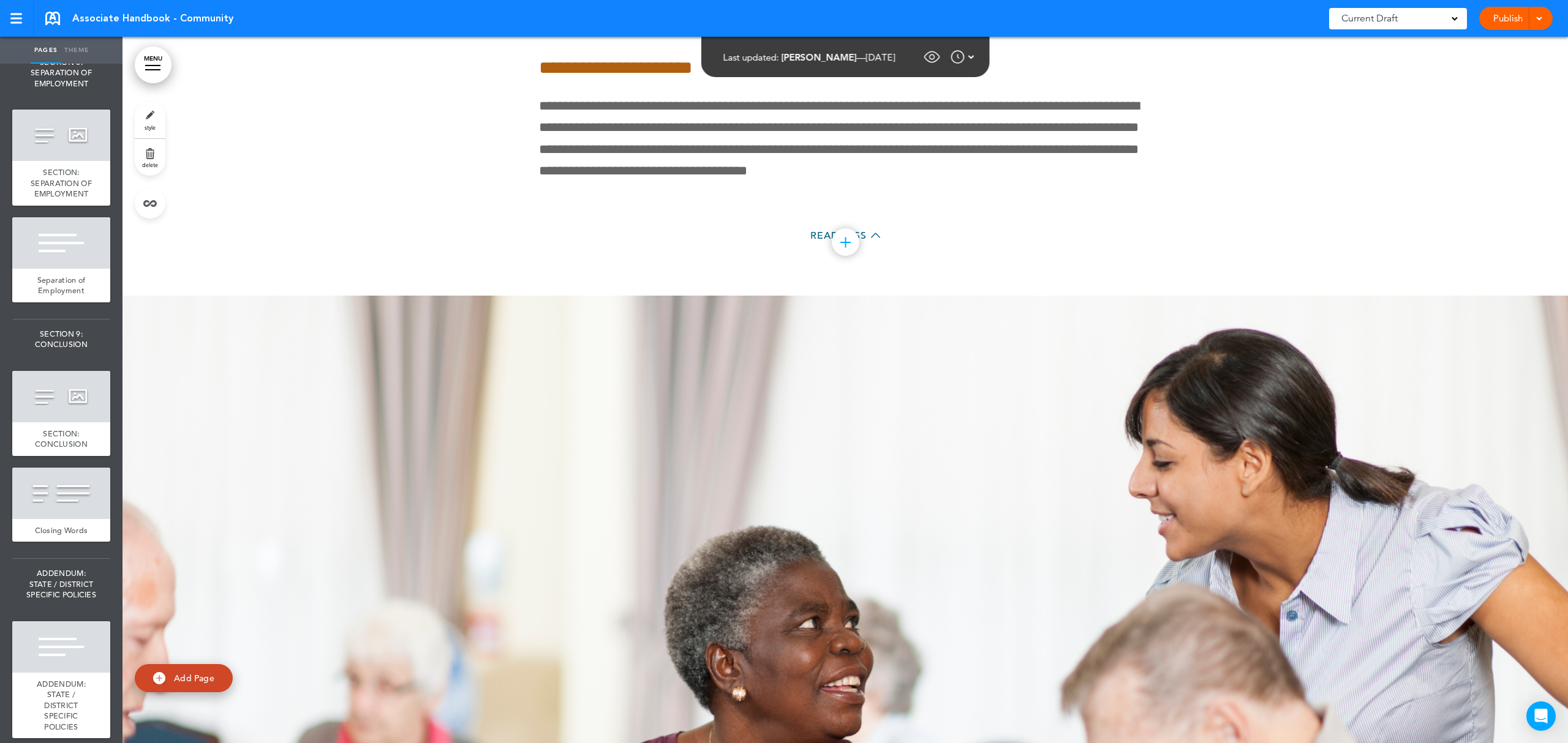
click at [157, 65] on div at bounding box center [153, 65] width 15 height 1
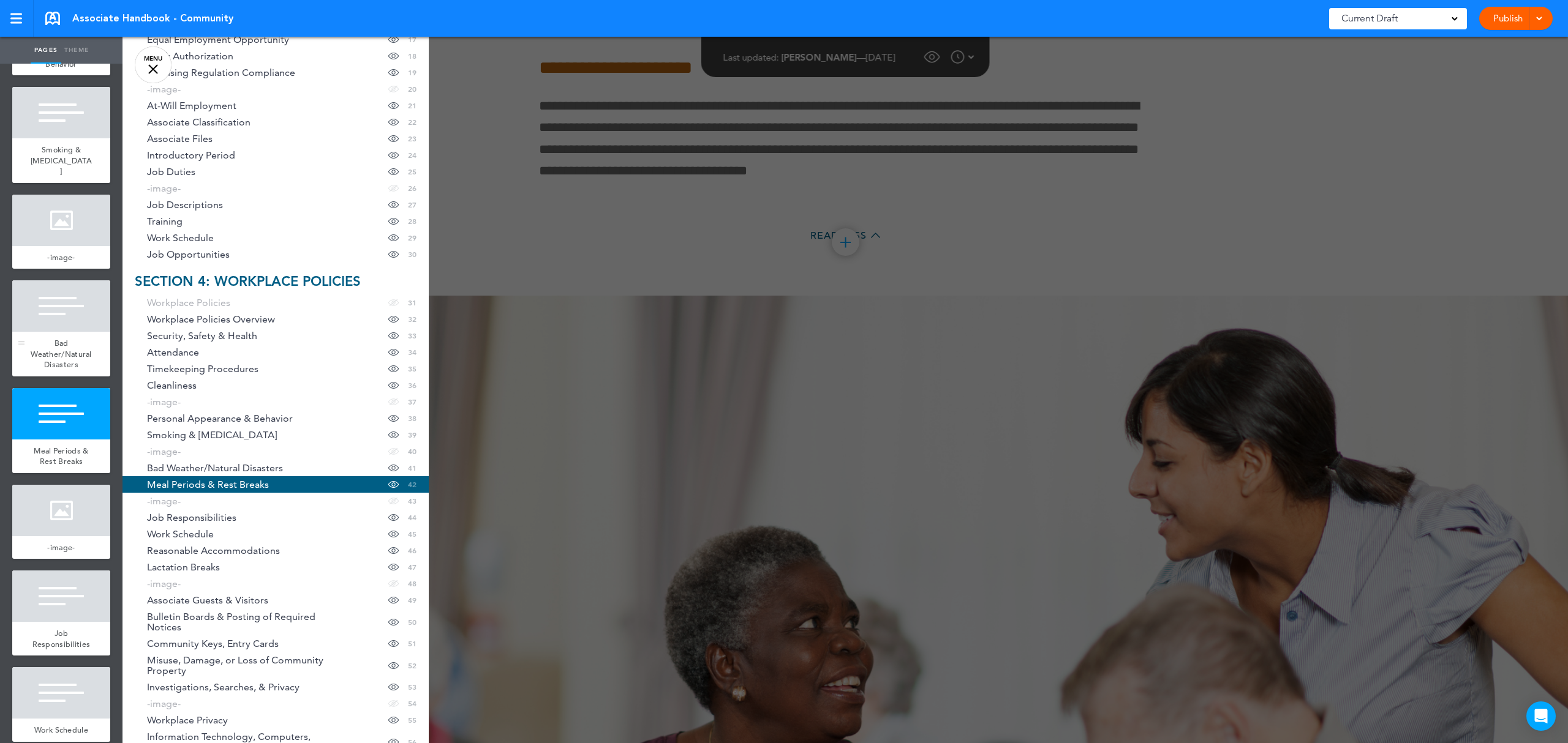
scroll to position [3767, 0]
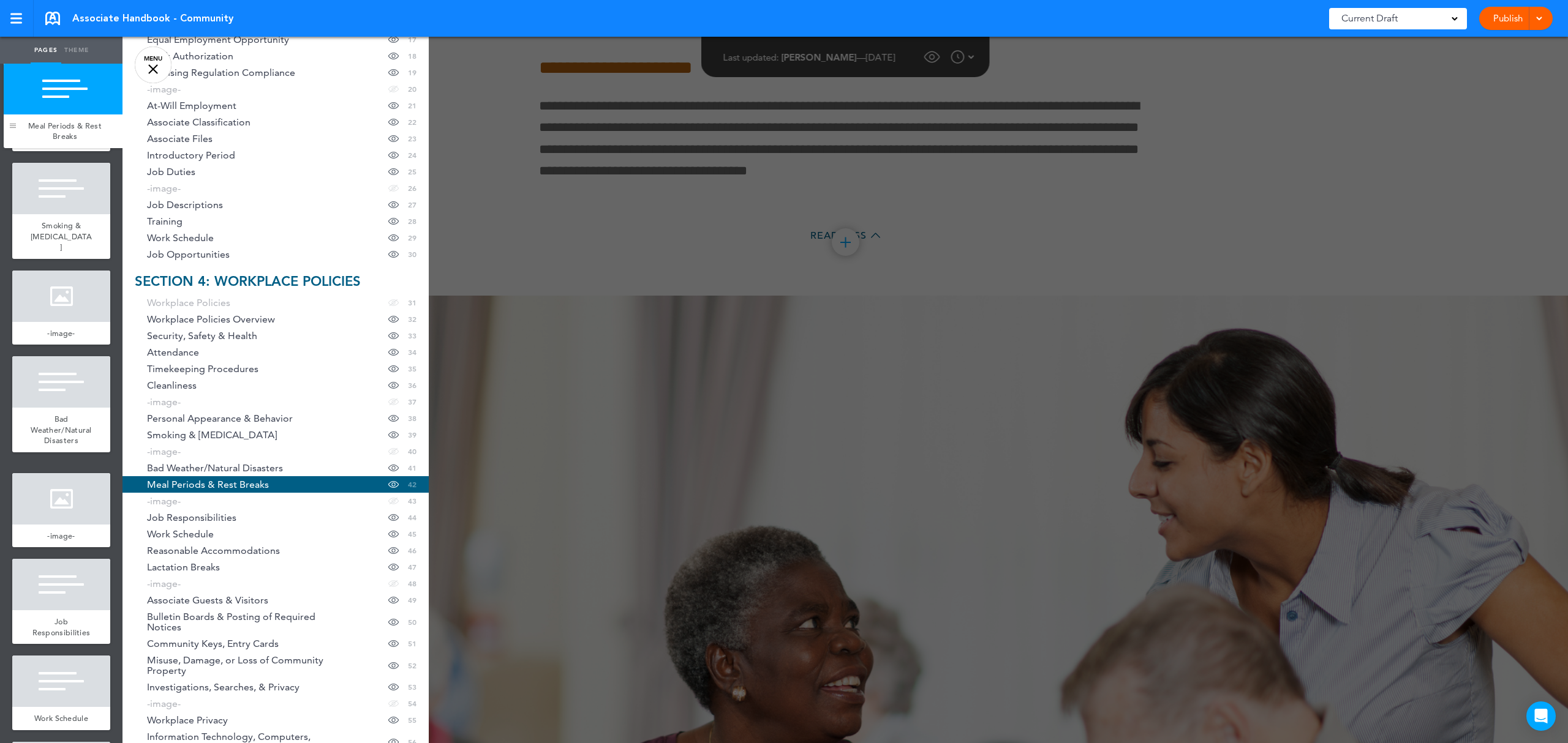
drag, startPoint x: 20, startPoint y: 664, endPoint x: 11, endPoint y: 126, distance: 538.1
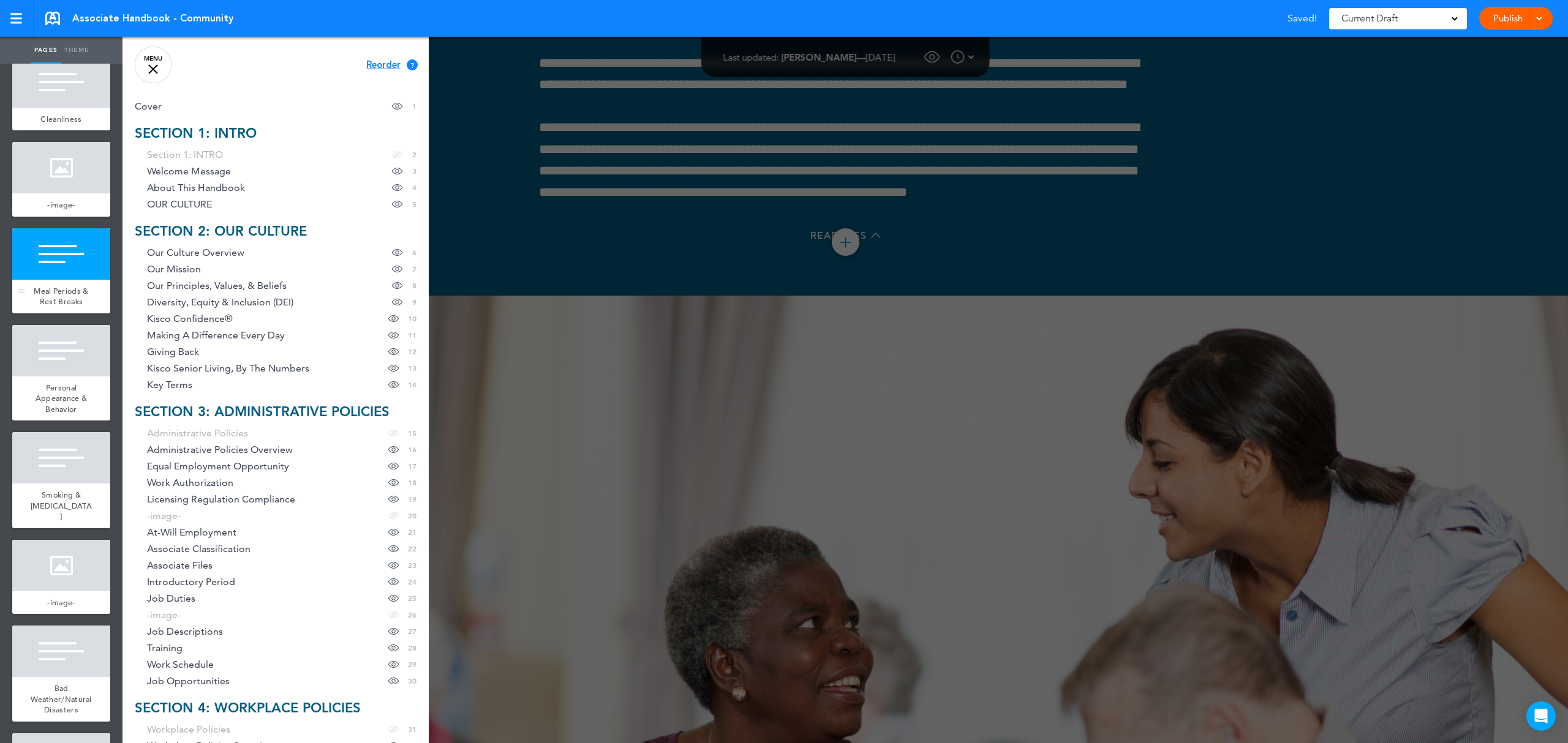
scroll to position [3521, 0]
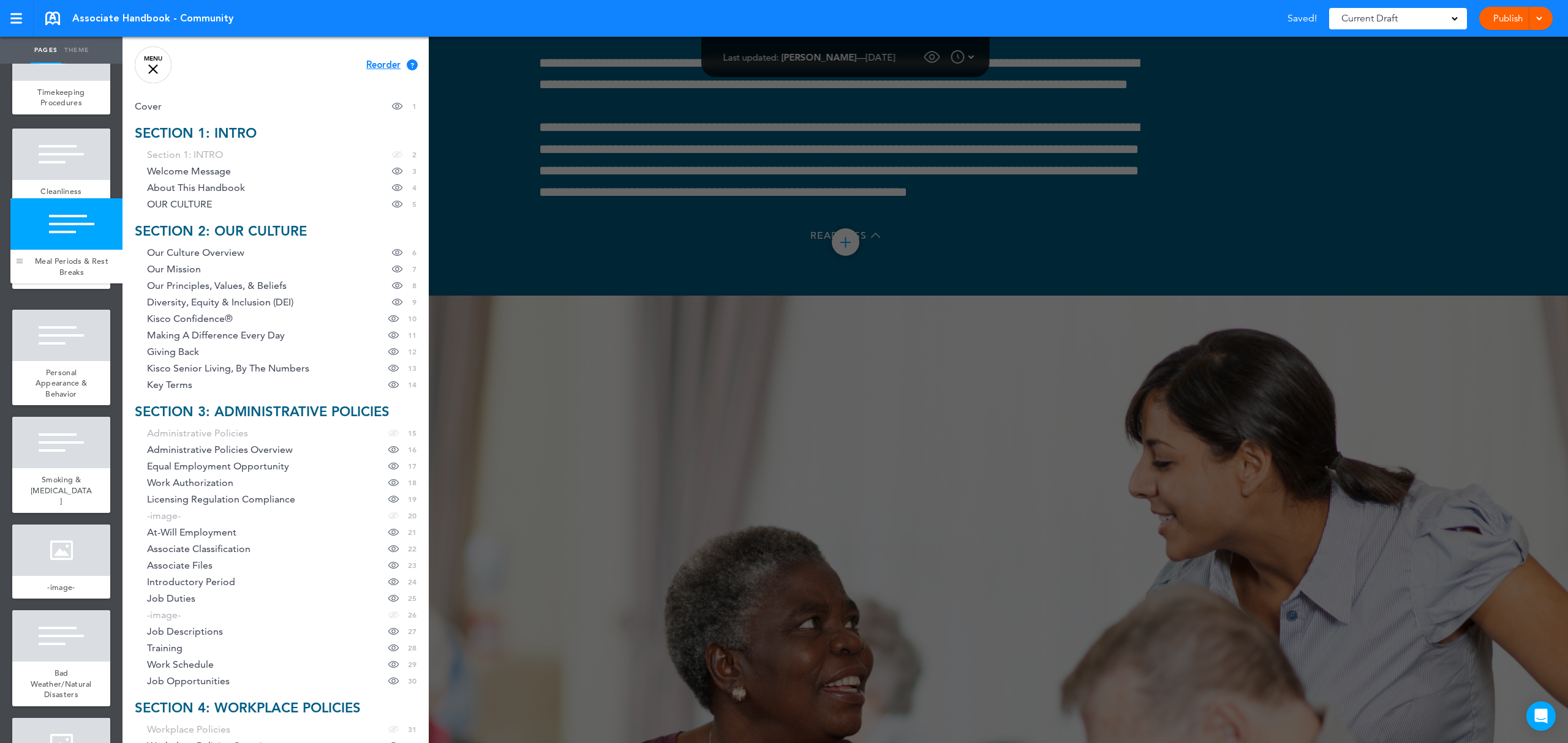
drag, startPoint x: 17, startPoint y: 488, endPoint x: 15, endPoint y: 260, distance: 228.0
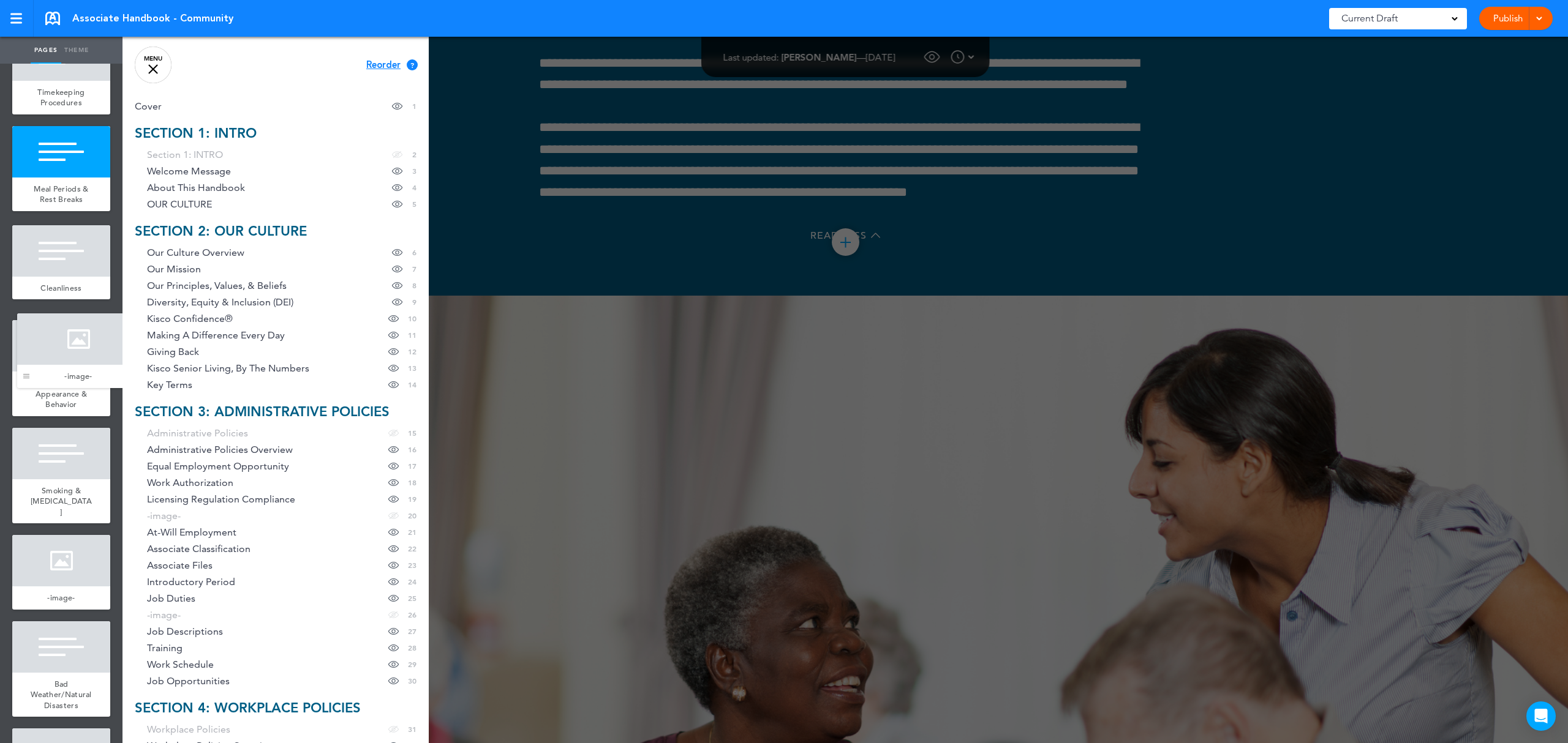
drag, startPoint x: 20, startPoint y: 514, endPoint x: 25, endPoint y: 379, distance: 135.1
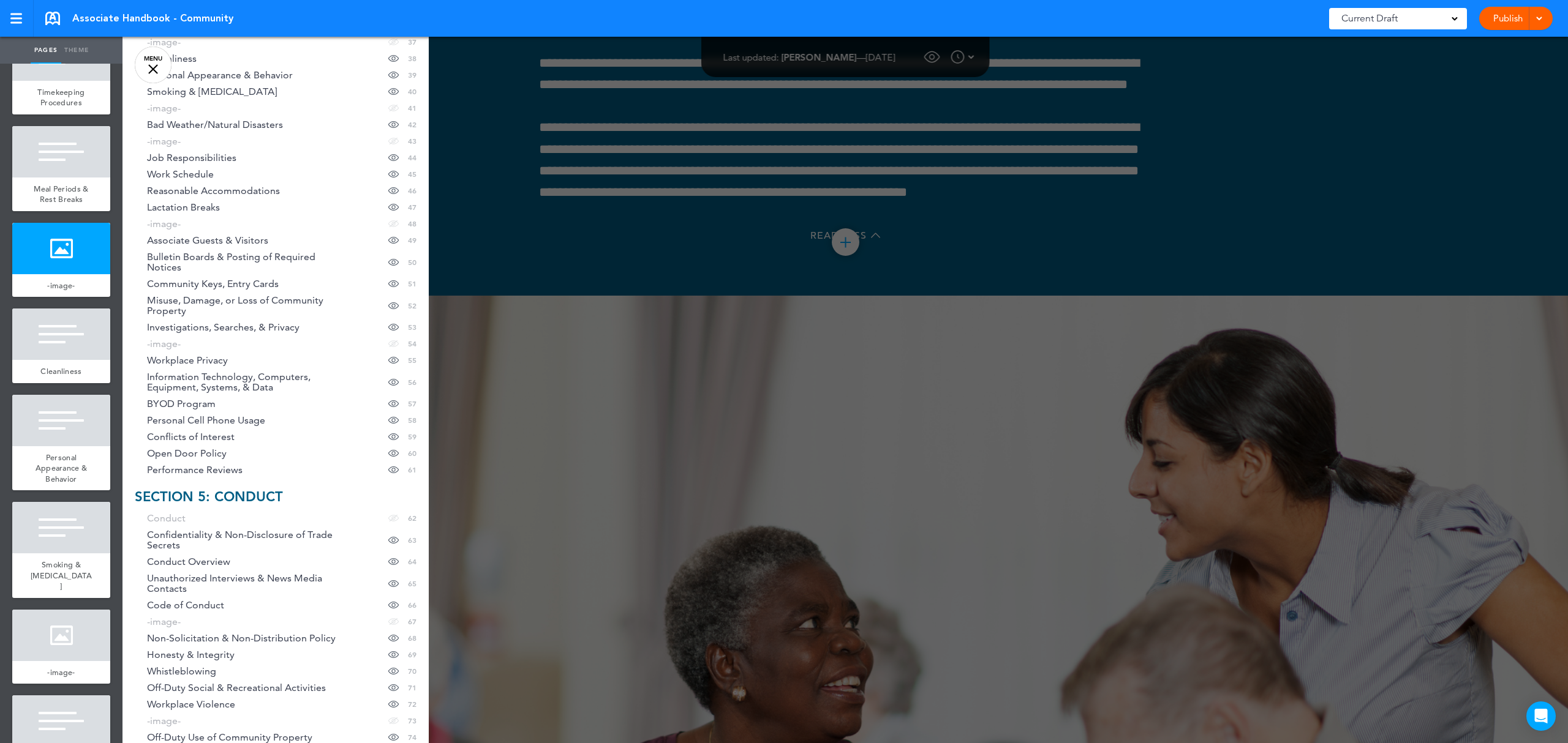
scroll to position [1061, 0]
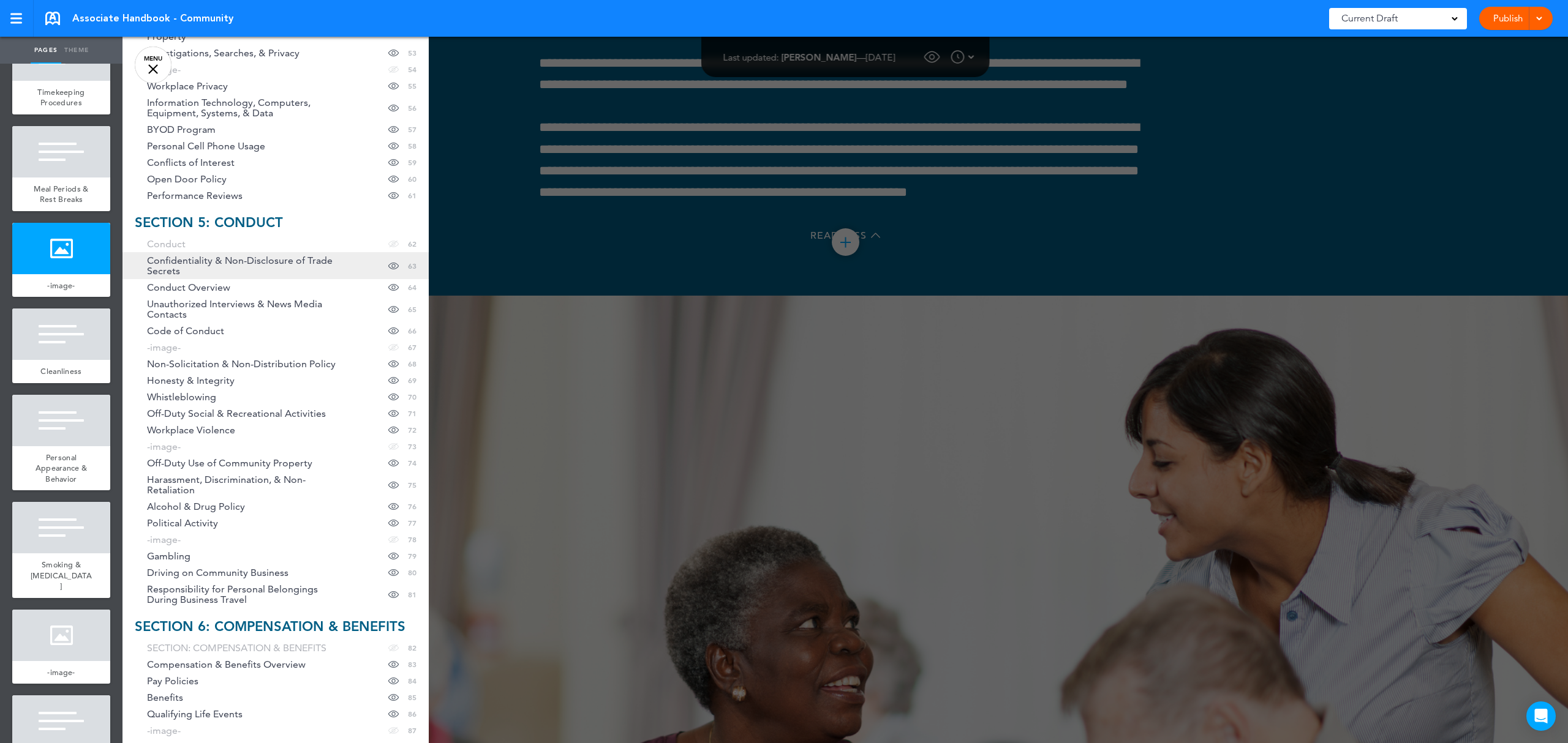
click at [282, 265] on span "Confidentiality & Non-Disclosure of Trade Secrets" at bounding box center [248, 265] width 202 height 21
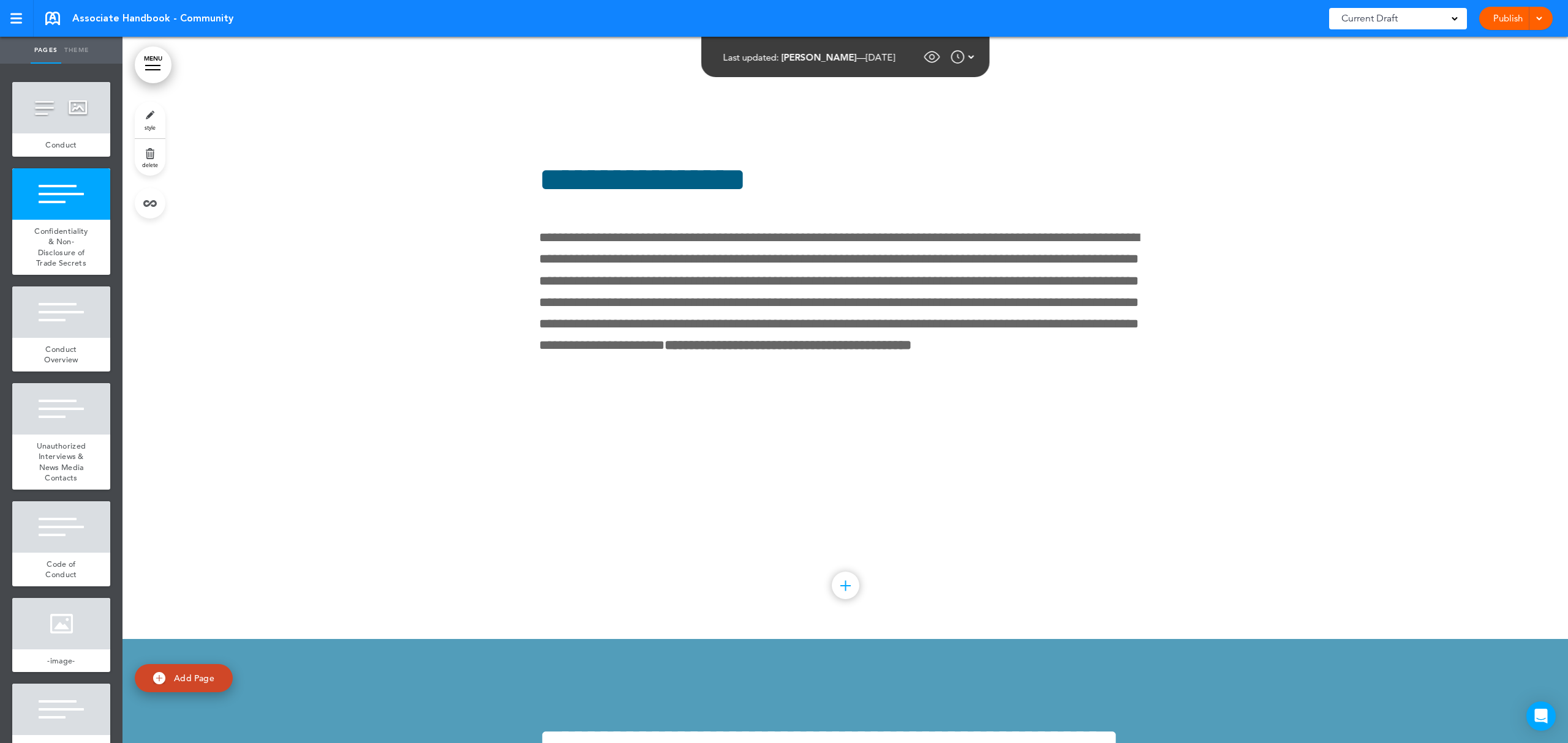
scroll to position [6323, 0]
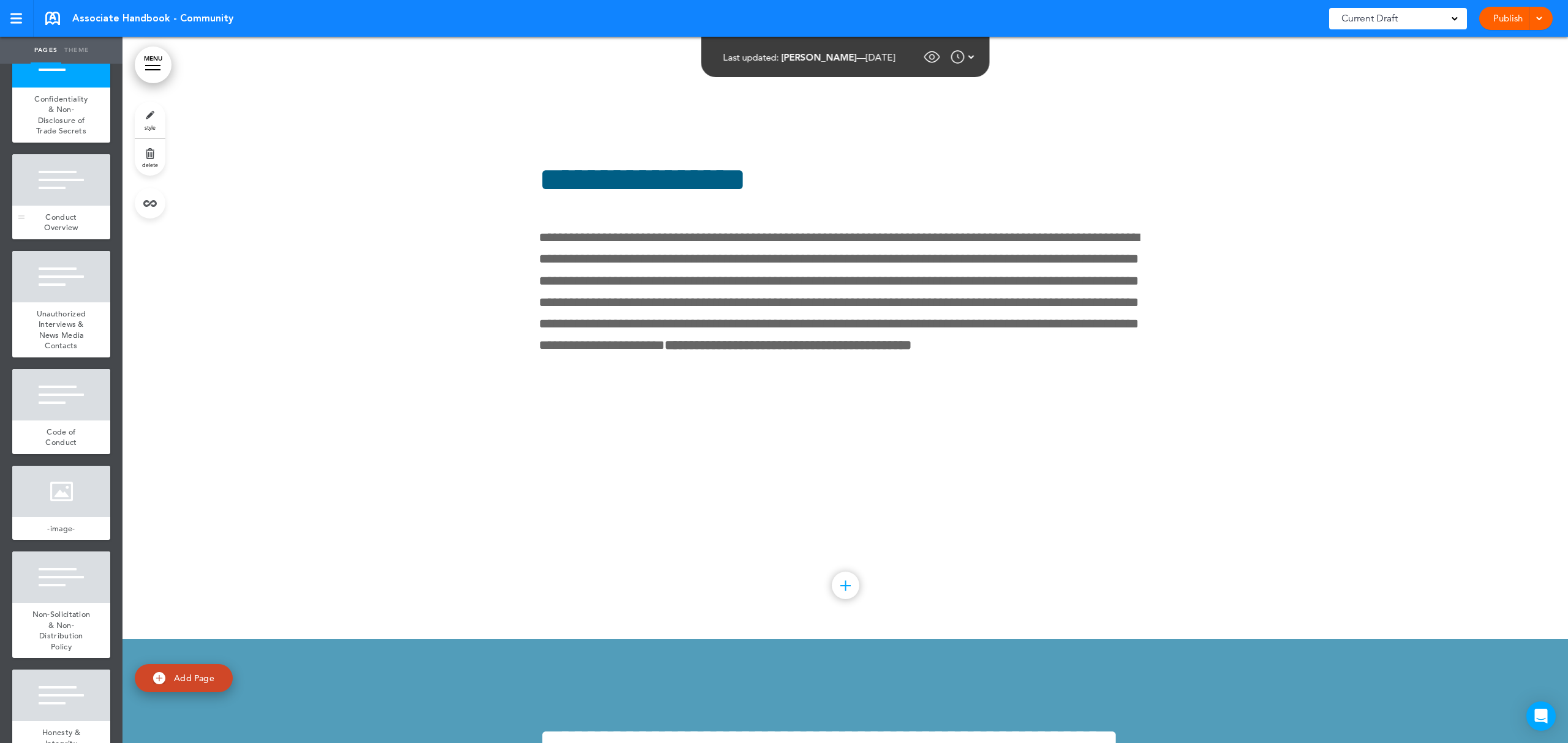
click at [60, 240] on div "Conduct Overview" at bounding box center [60, 223] width 98 height 34
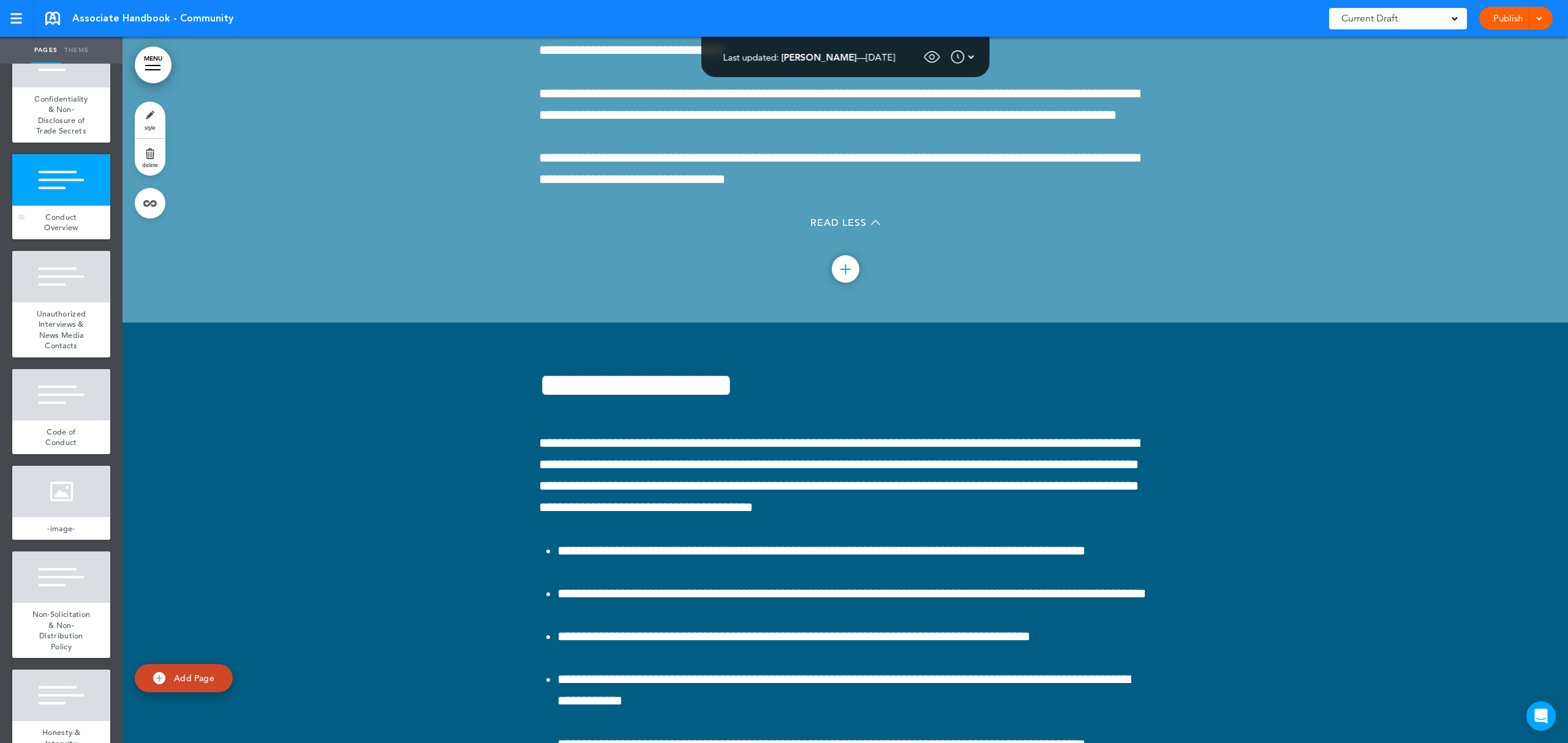
scroll to position [60732, 0]
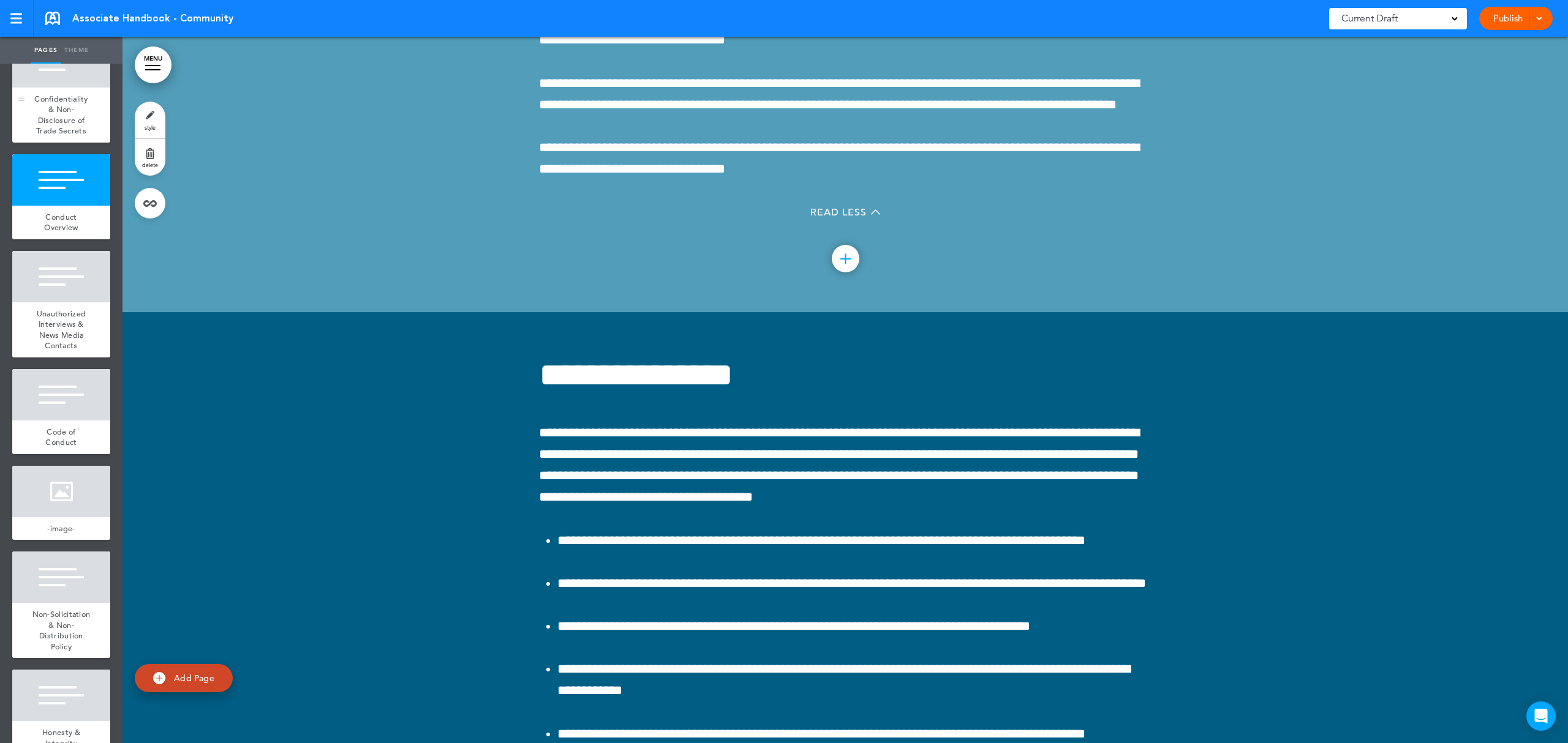
click at [58, 137] on span "Confidentiality & Non-Disclosure of Trade Secrets" at bounding box center [61, 115] width 53 height 43
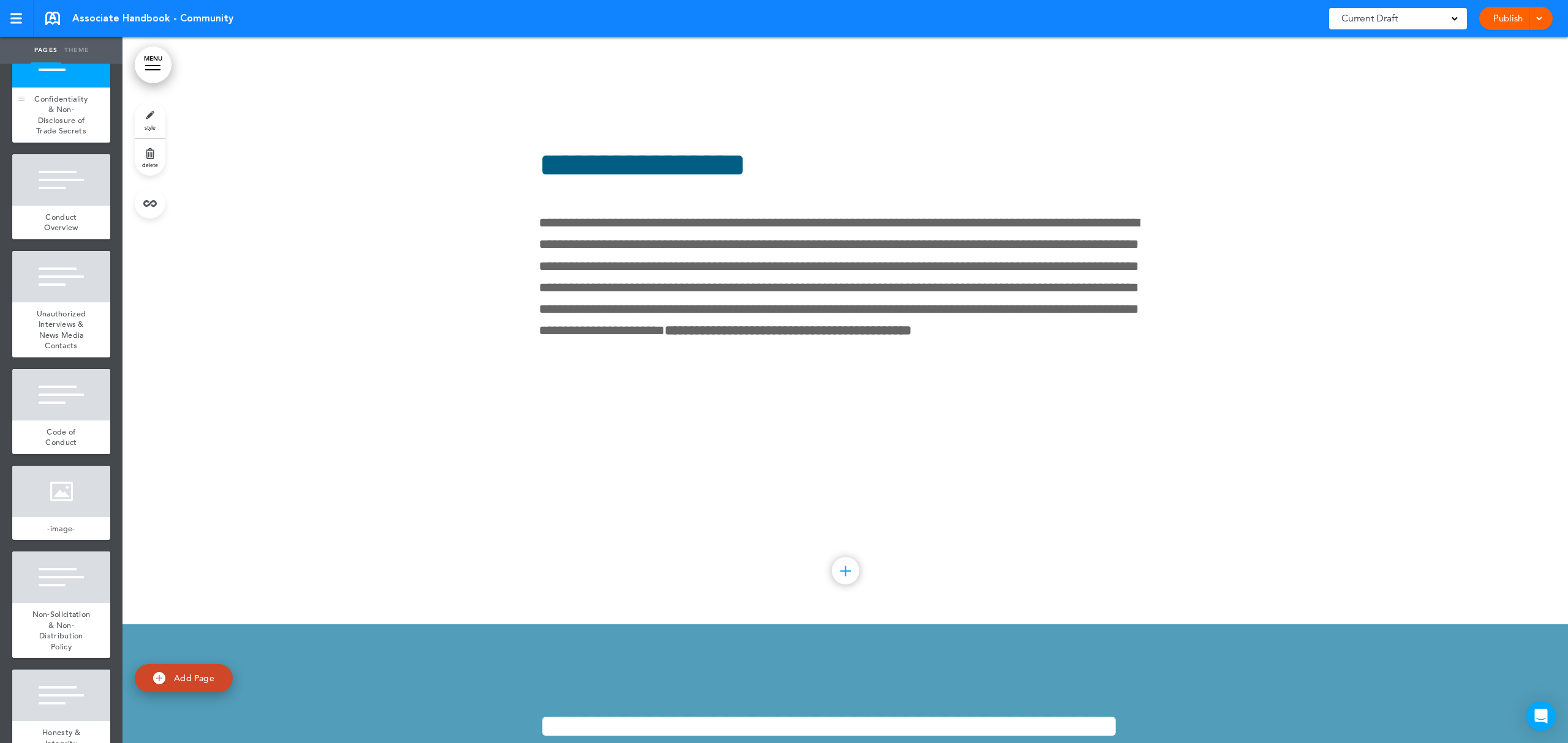
scroll to position [59698, 0]
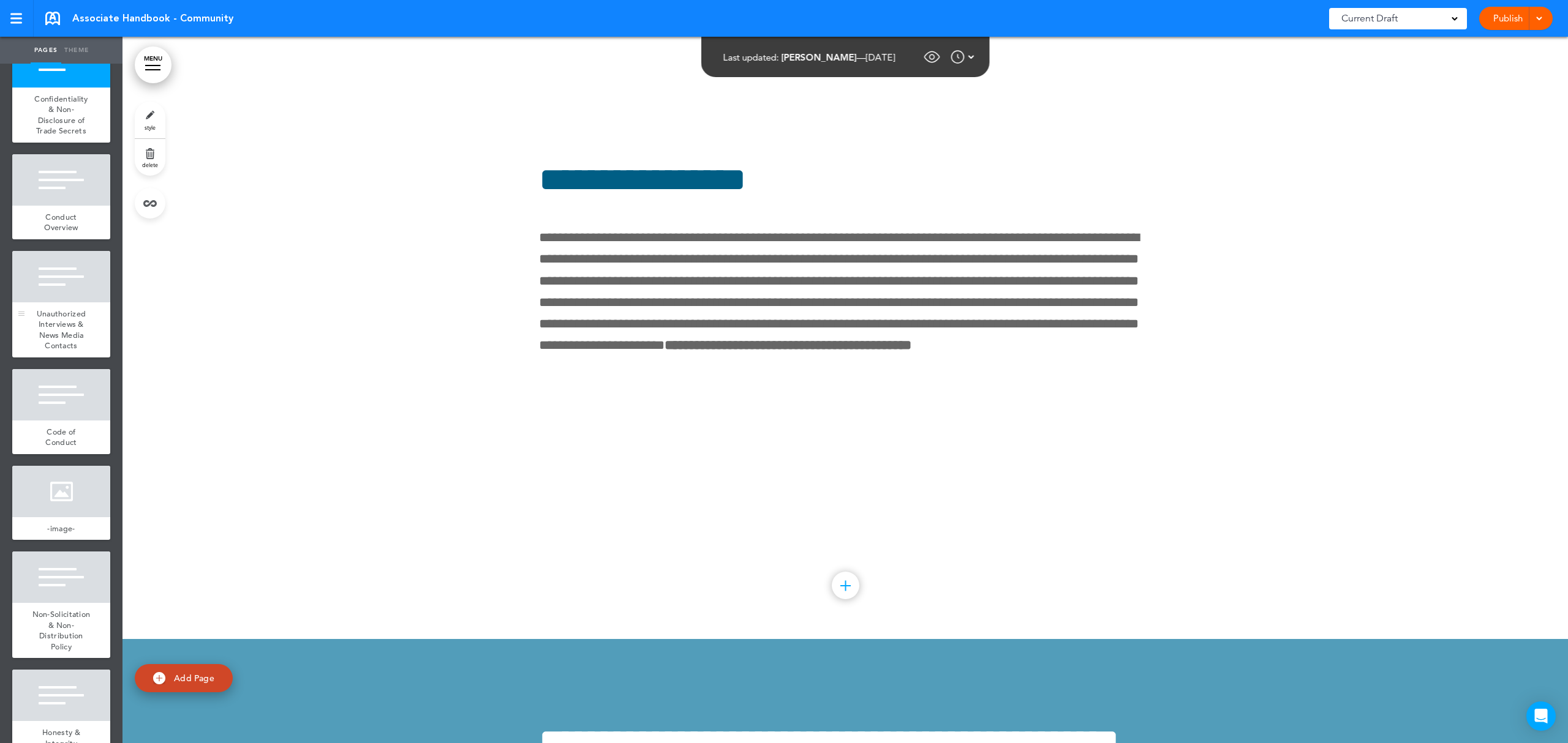
click at [60, 358] on div "Unauthorized Interviews & News Media Contacts" at bounding box center [60, 330] width 98 height 55
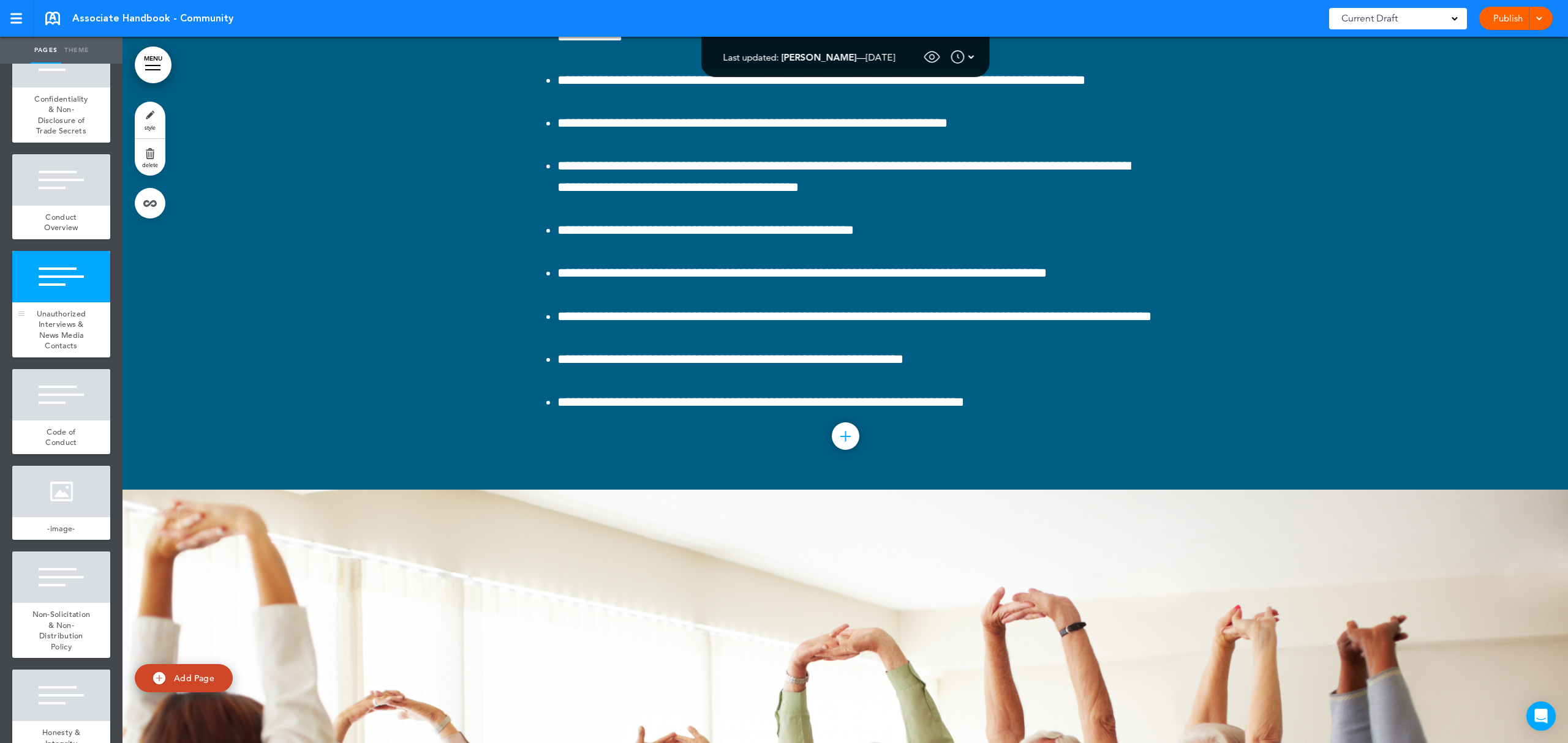
scroll to position [61438, 0]
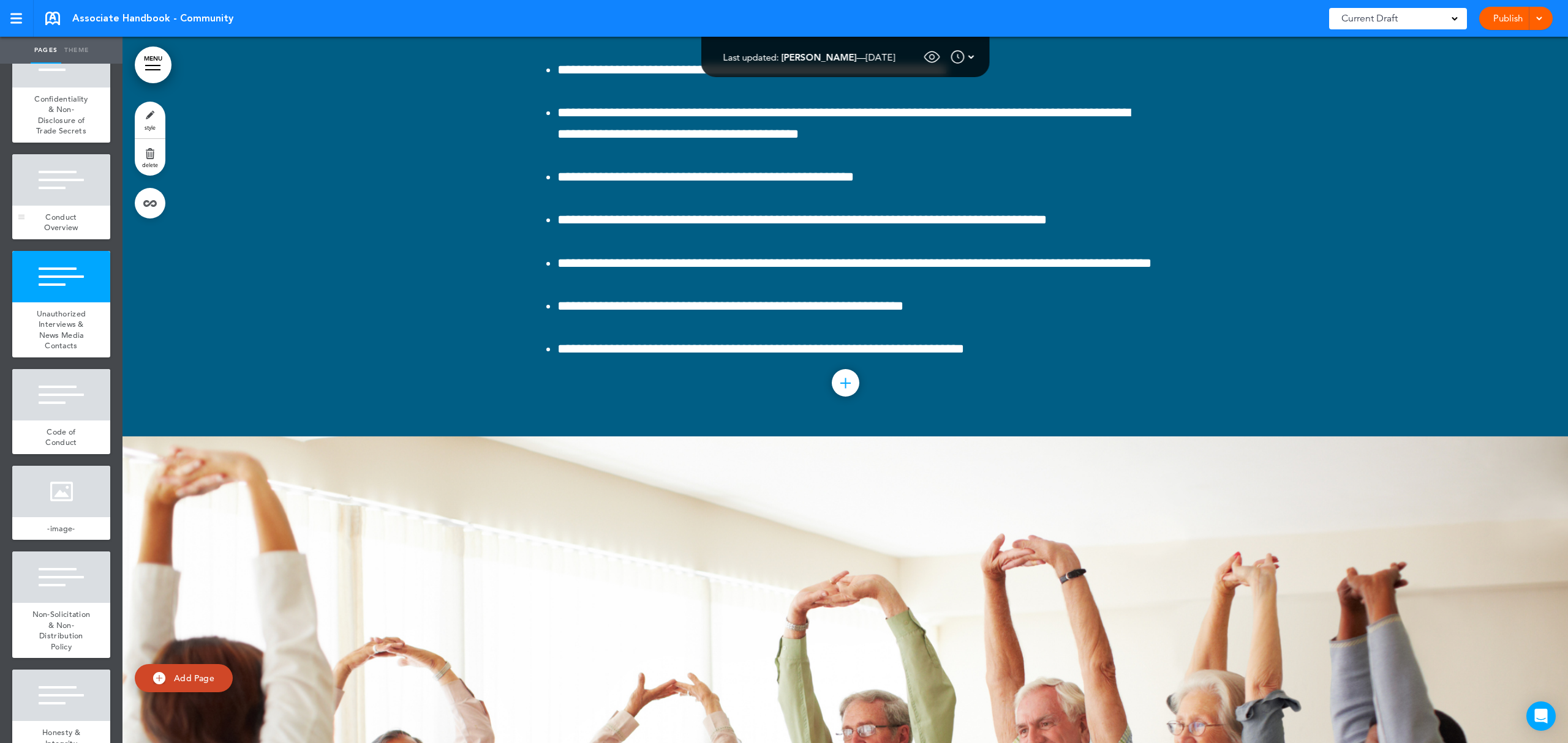
click at [69, 234] on span "Conduct Overview" at bounding box center [61, 223] width 34 height 22
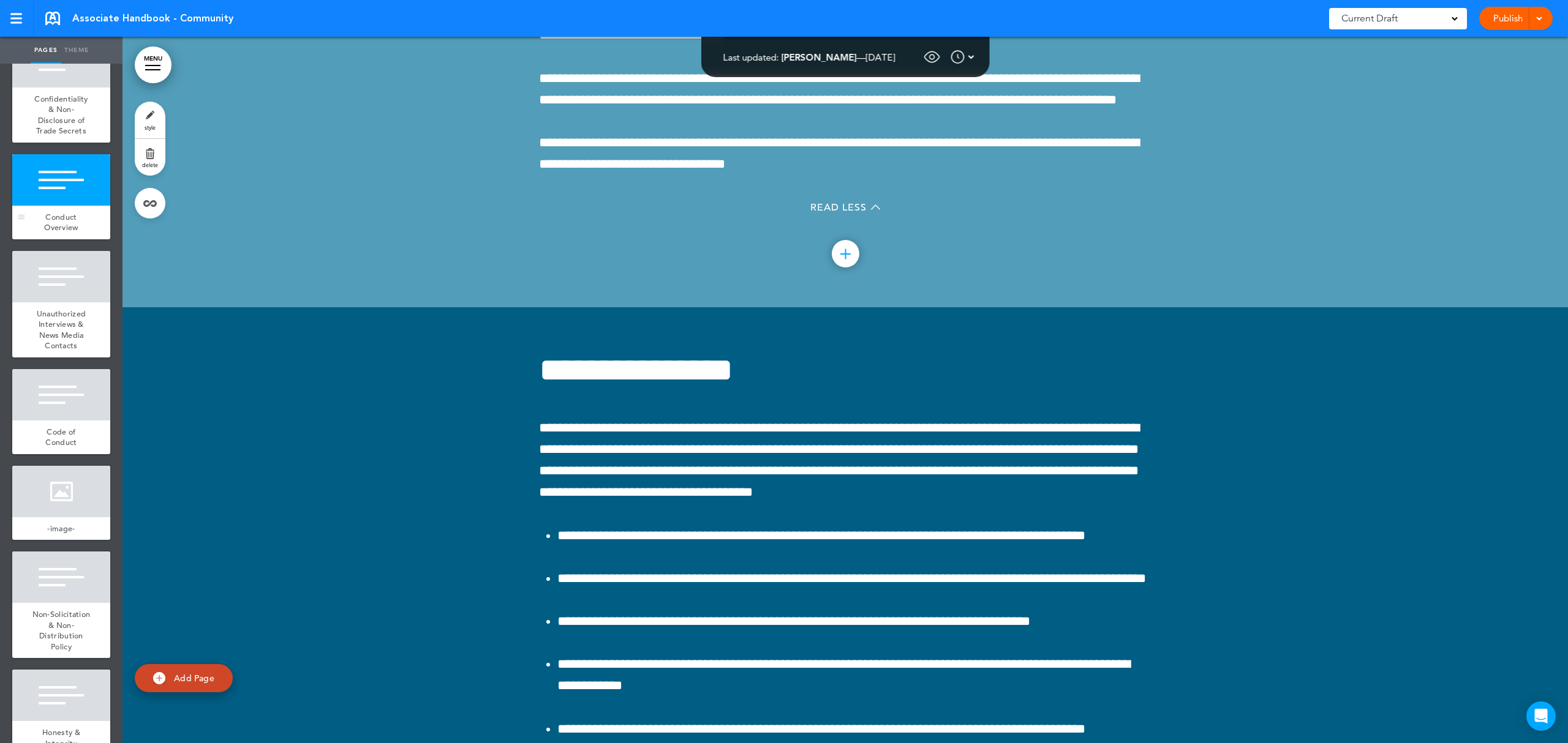
scroll to position [60732, 0]
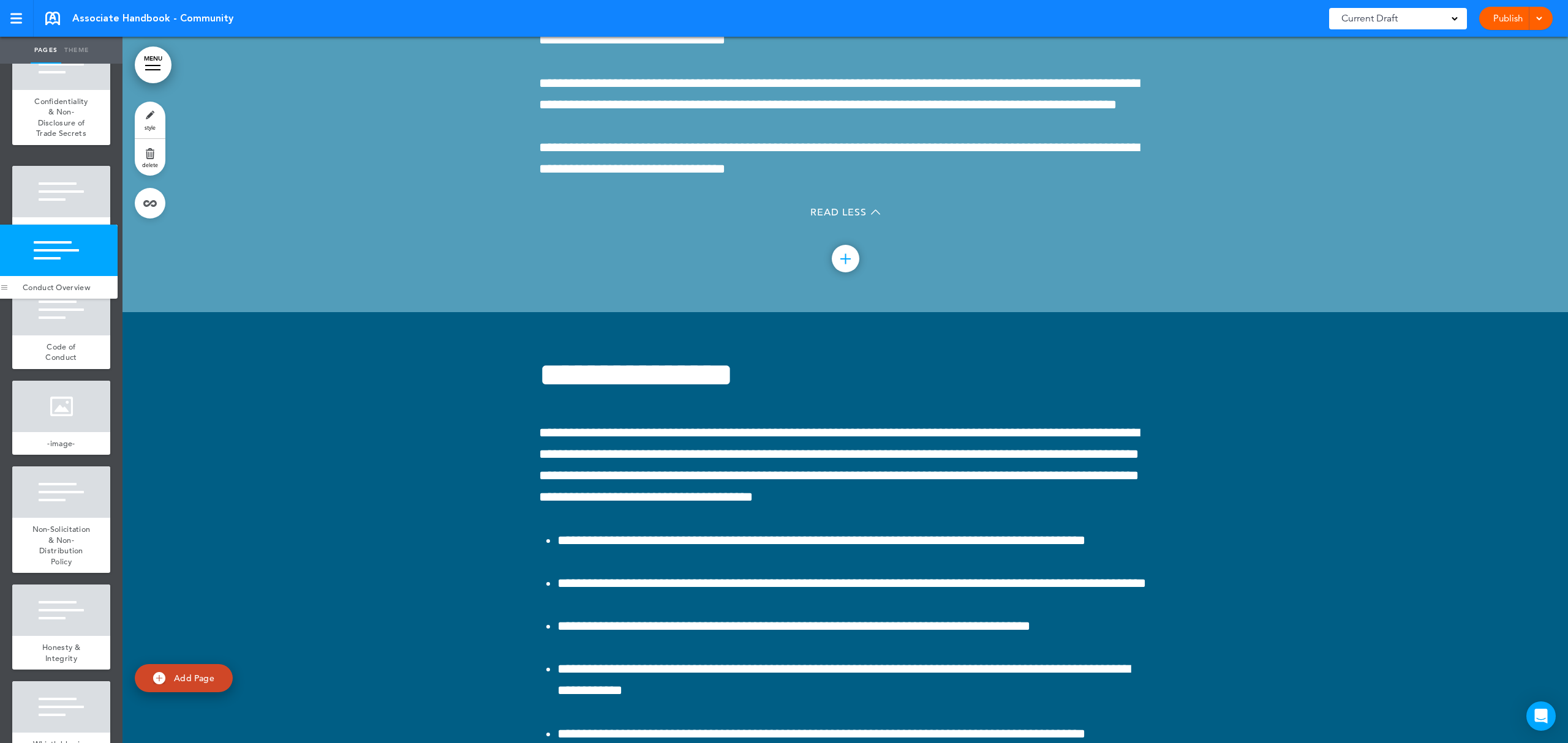
drag, startPoint x: 25, startPoint y: 454, endPoint x: 8, endPoint y: 288, distance: 166.9
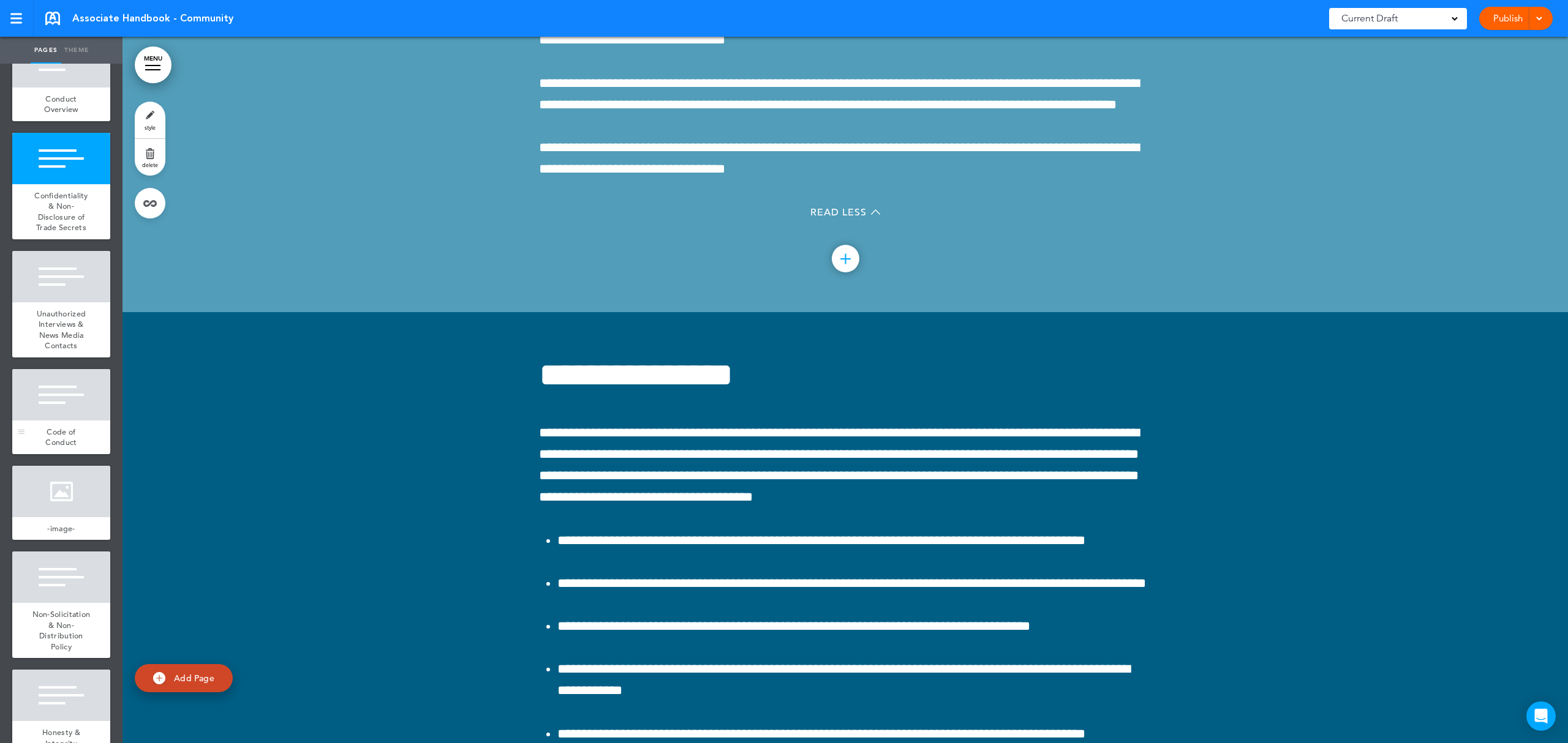
click at [32, 455] on div "Code of Conduct" at bounding box center [60, 438] width 98 height 34
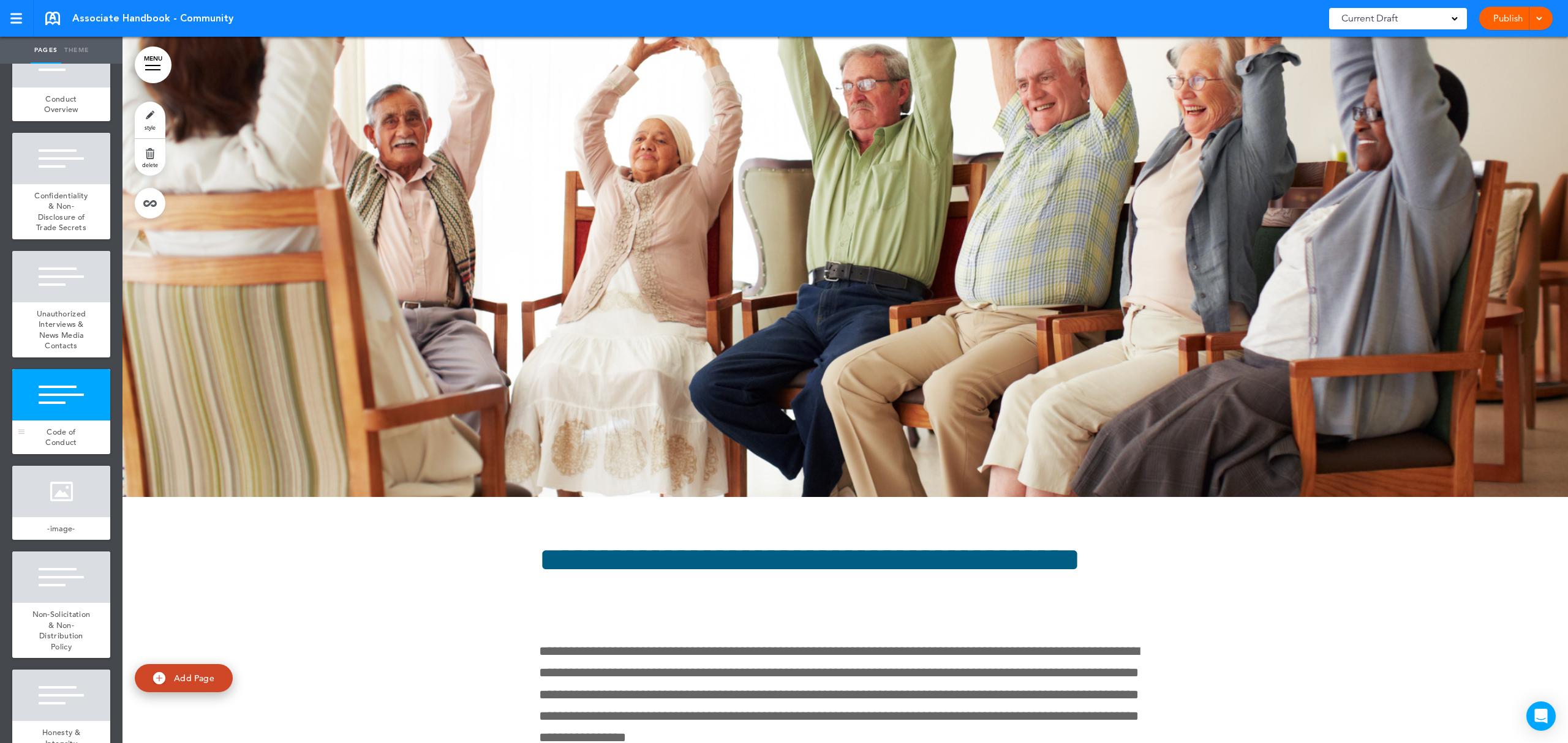
scroll to position [62146, 0]
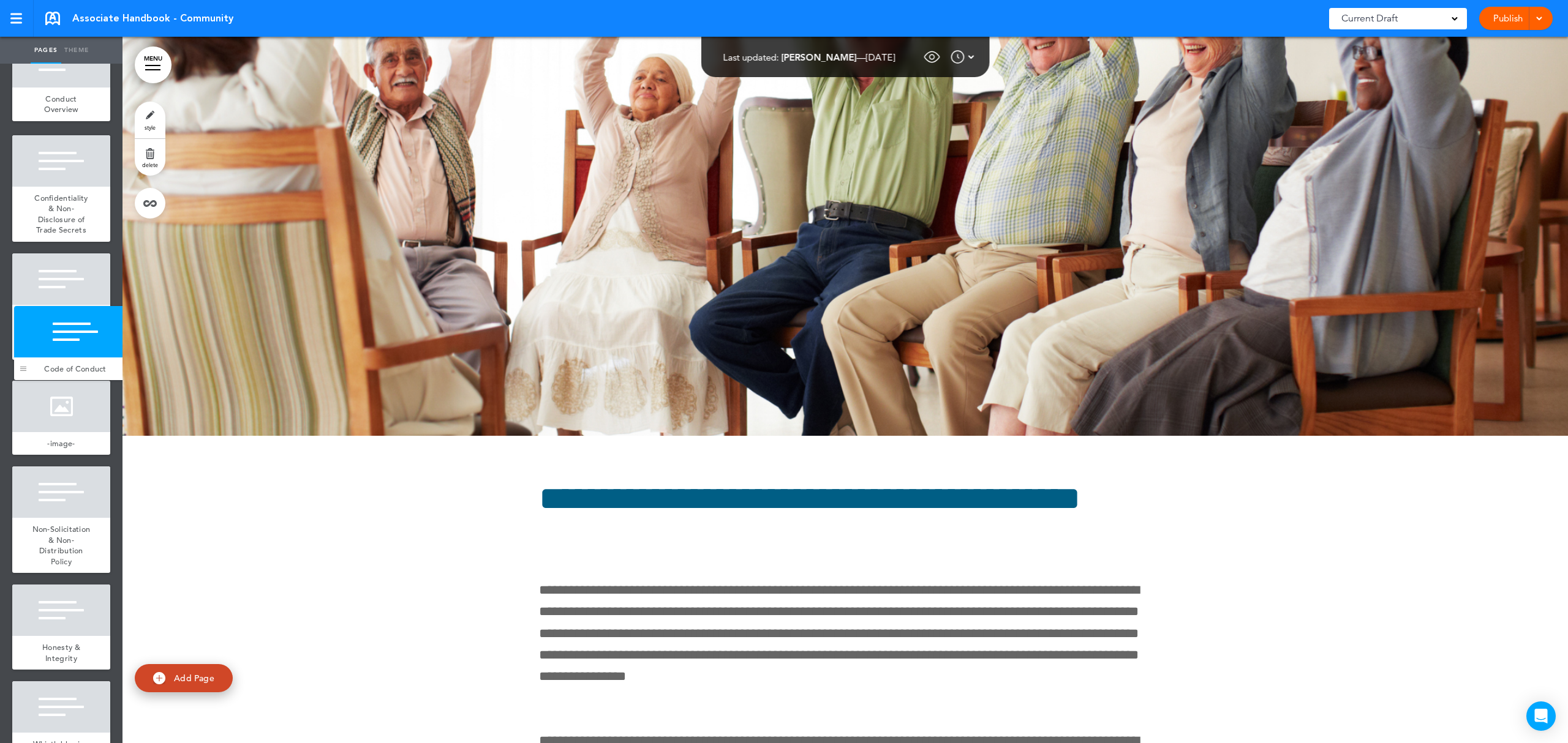
drag, startPoint x: 21, startPoint y: 667, endPoint x: 23, endPoint y: 368, distance: 299.0
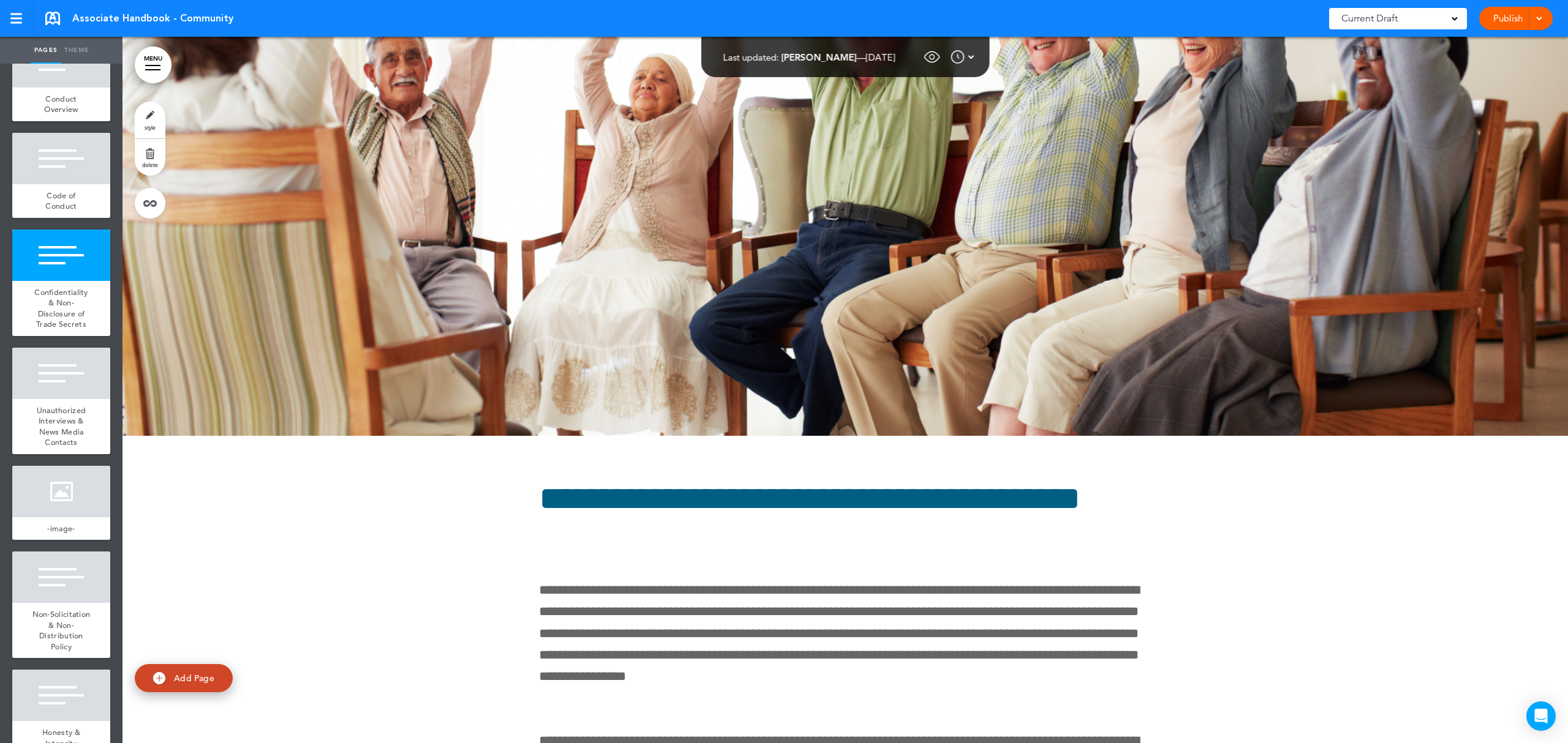
drag, startPoint x: 150, startPoint y: 66, endPoint x: 140, endPoint y: 89, distance: 25.1
click at [150, 66] on link "MENU" at bounding box center [153, 64] width 37 height 37
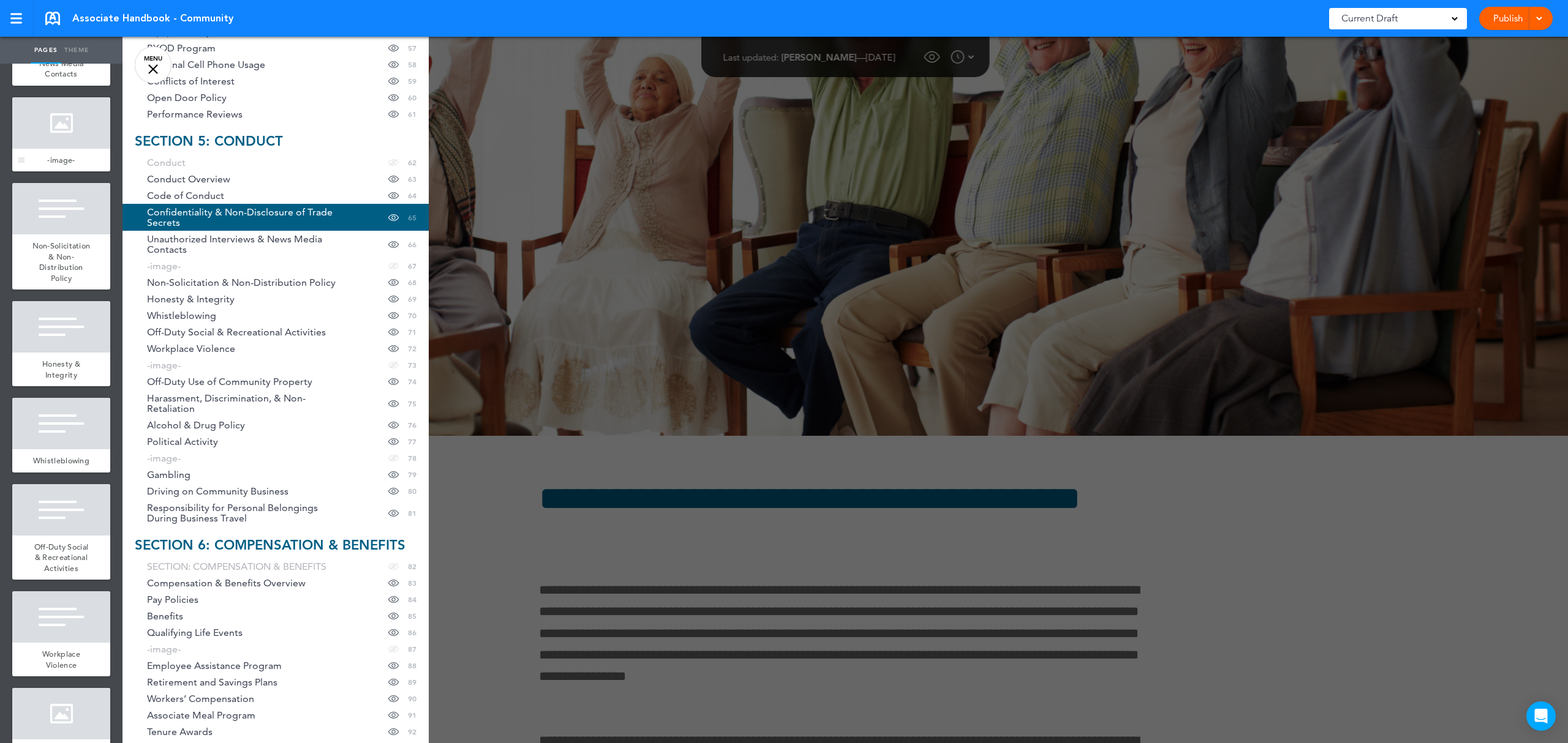
scroll to position [6732, 0]
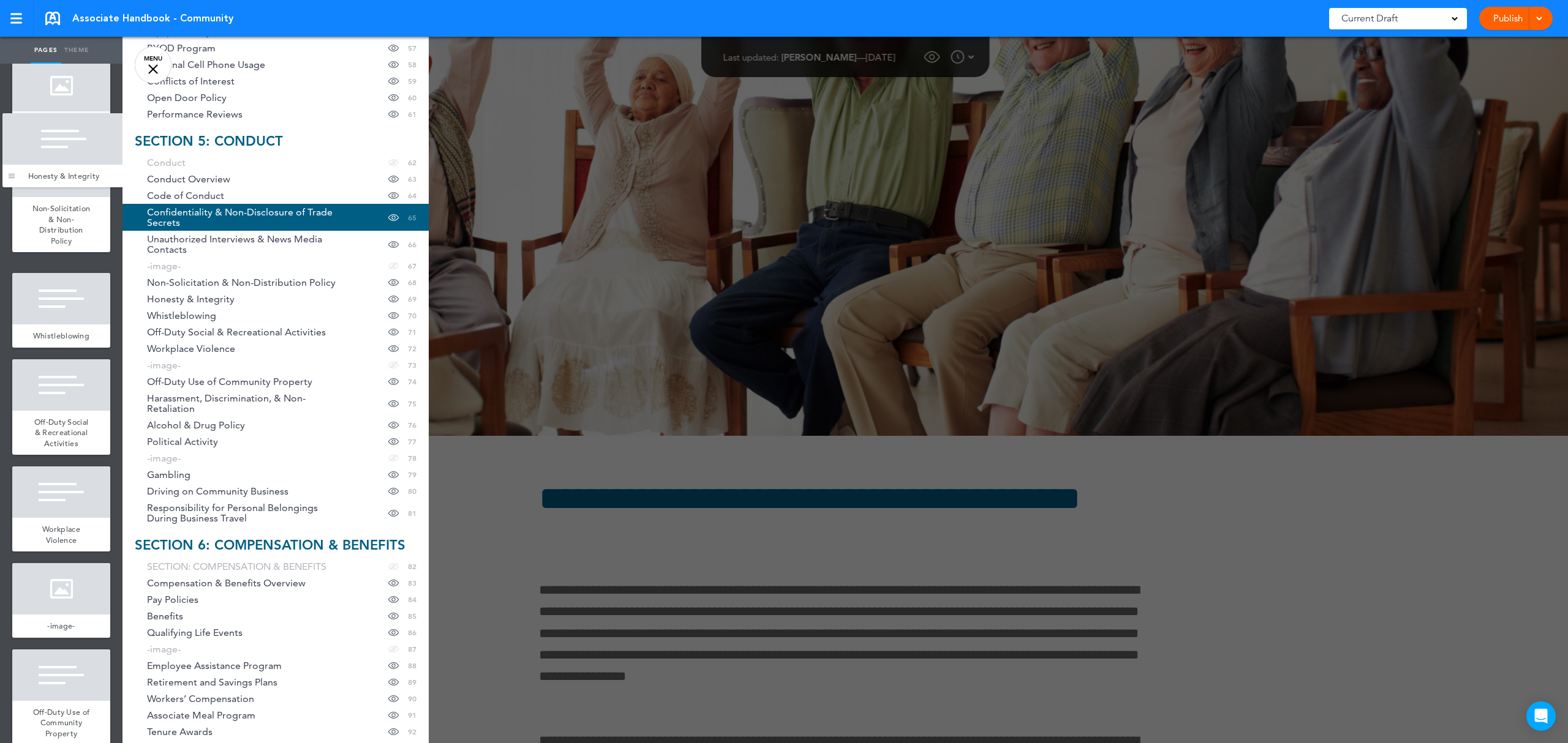
drag, startPoint x: 17, startPoint y: 576, endPoint x: 6, endPoint y: 177, distance: 399.2
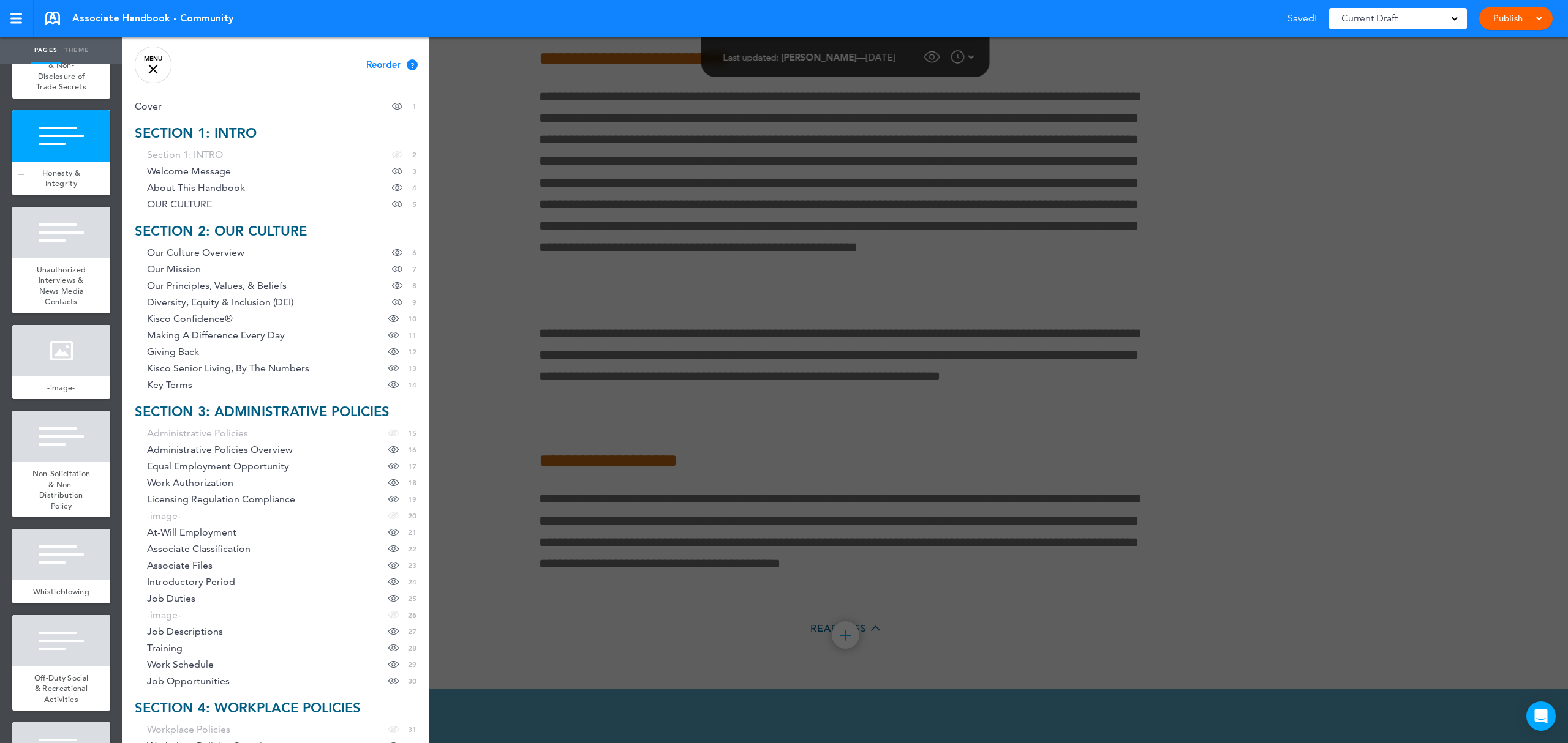
scroll to position [6487, 0]
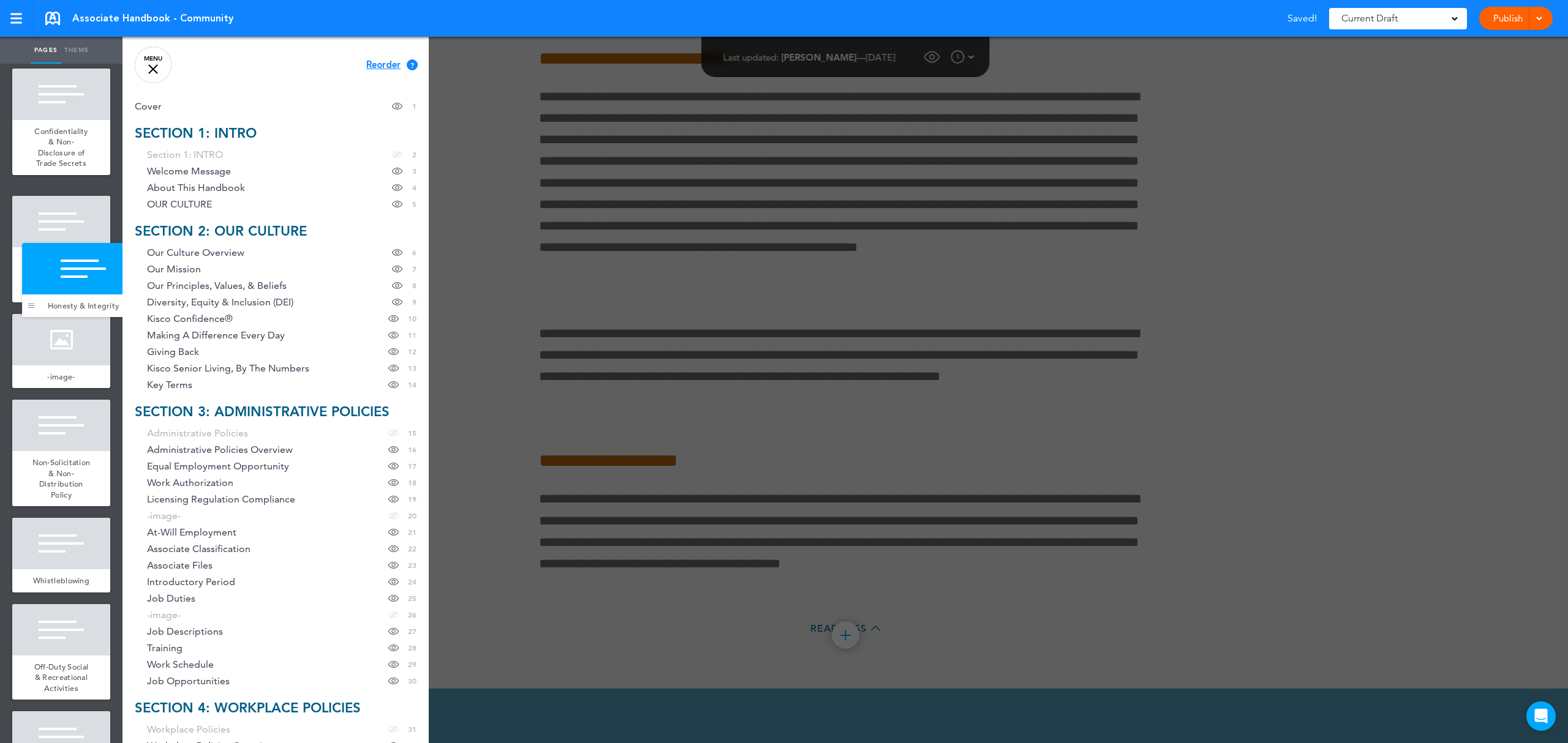
drag, startPoint x: 20, startPoint y: 487, endPoint x: 30, endPoint y: 310, distance: 177.3
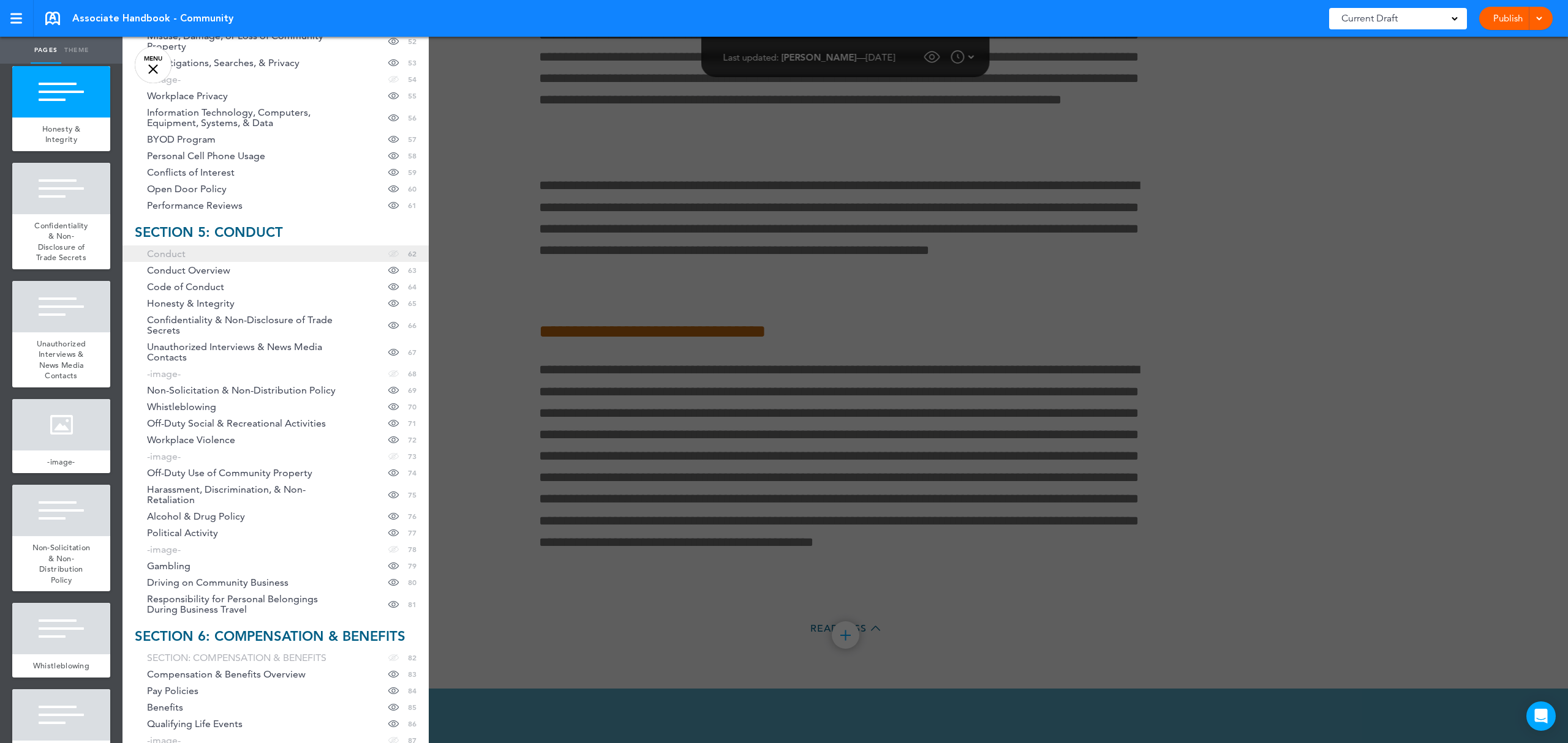
scroll to position [1061, 0]
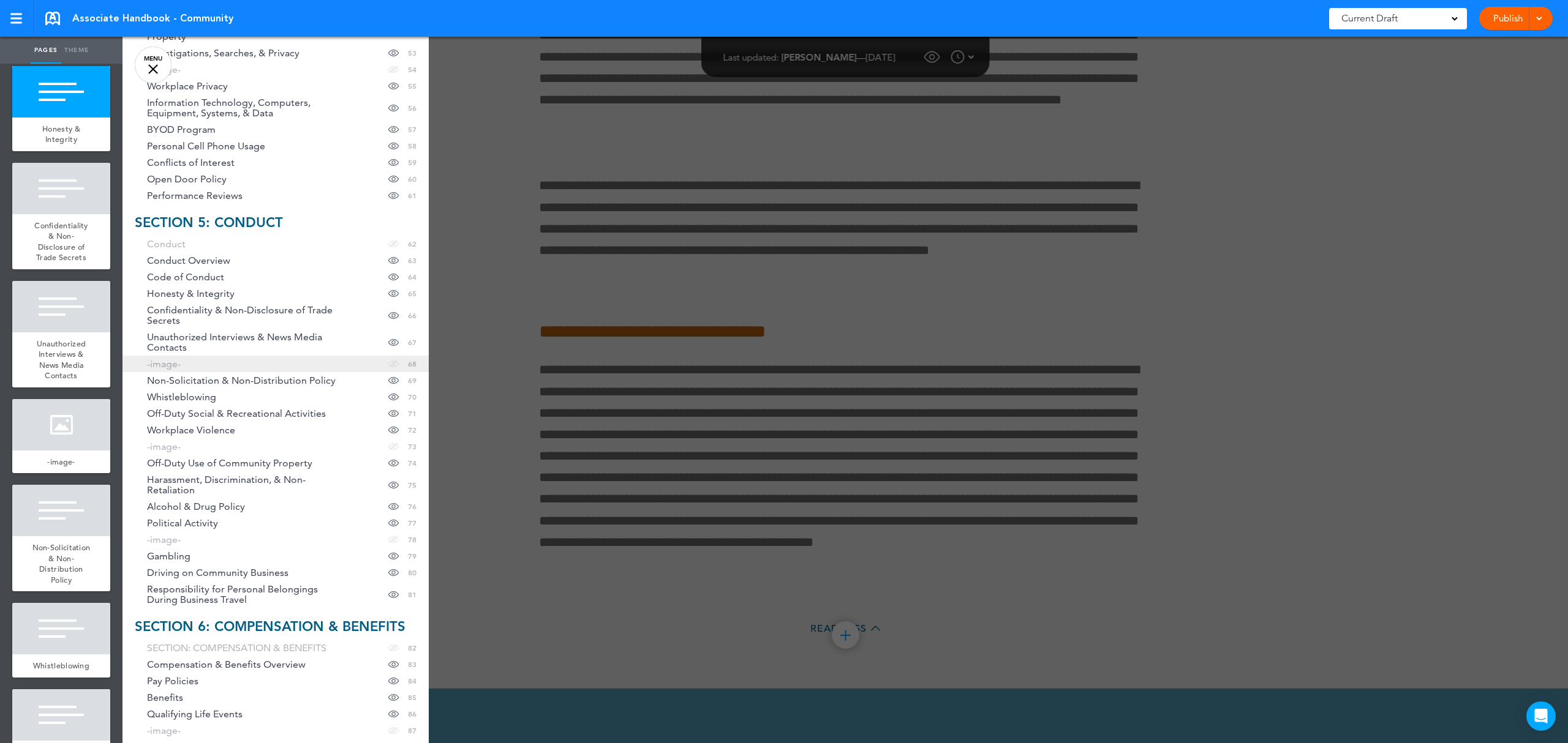
click at [202, 365] on link "-image- hide page in table of contents 68" at bounding box center [275, 364] width 306 height 17
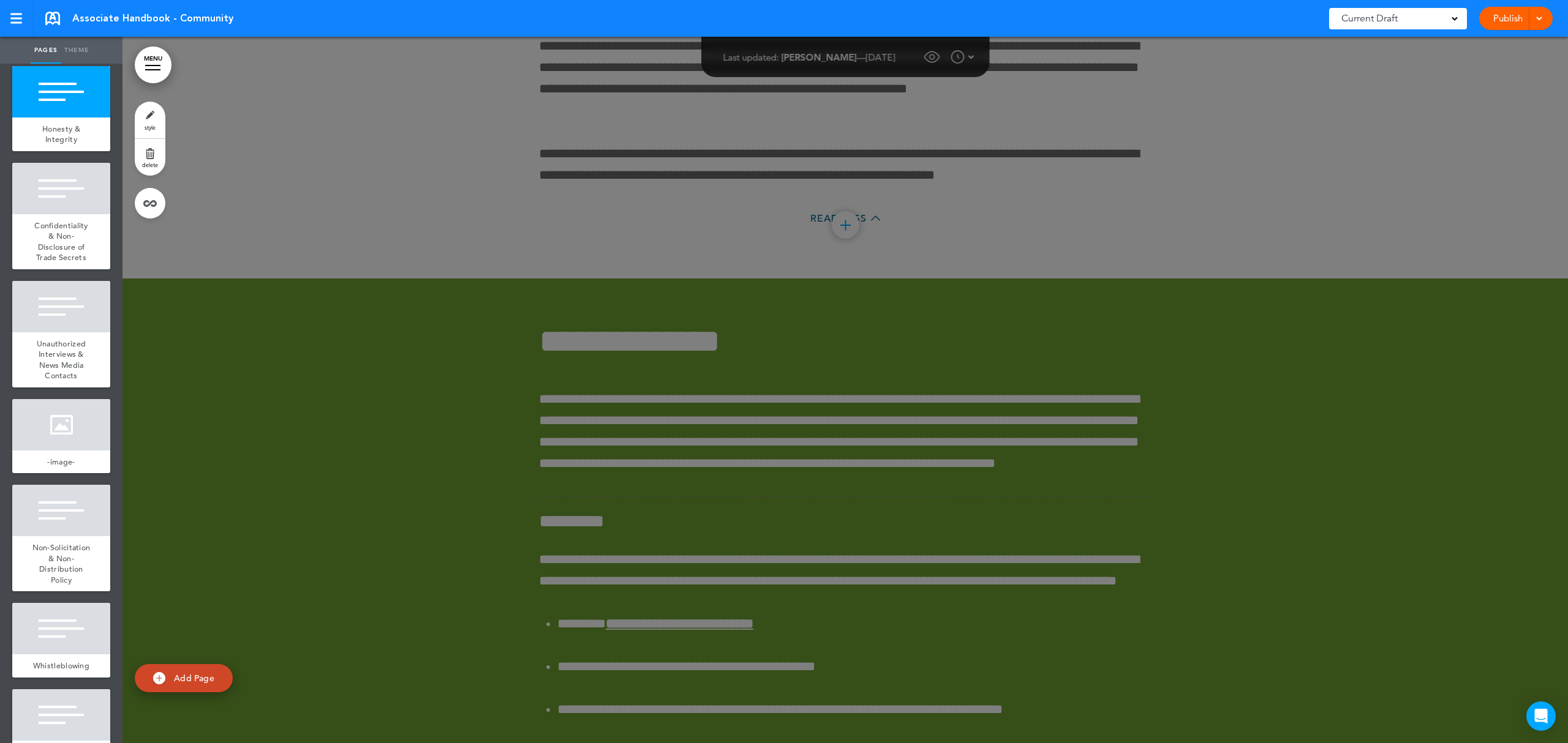
scroll to position [64752, 0]
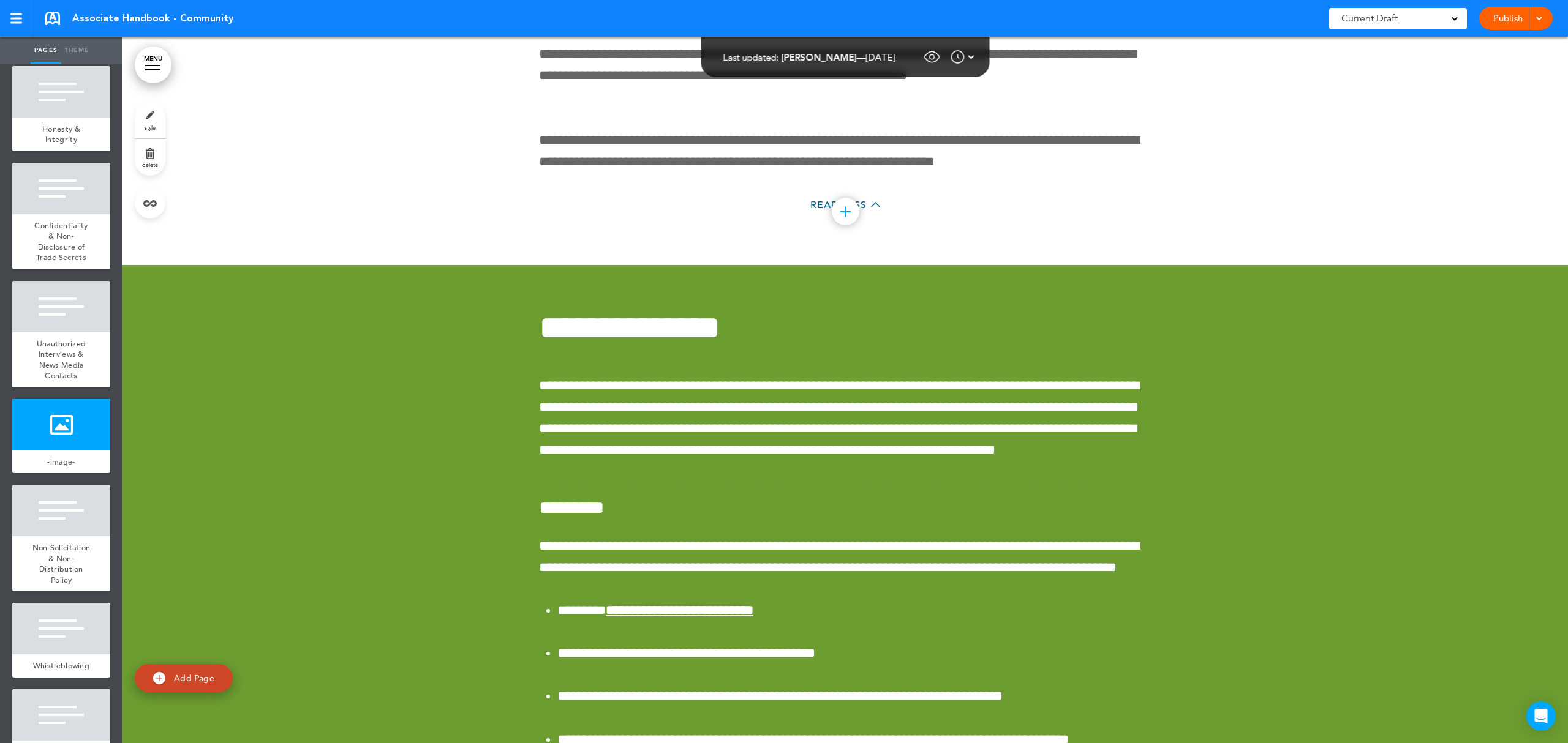
click at [152, 63] on link "MENU" at bounding box center [153, 64] width 37 height 37
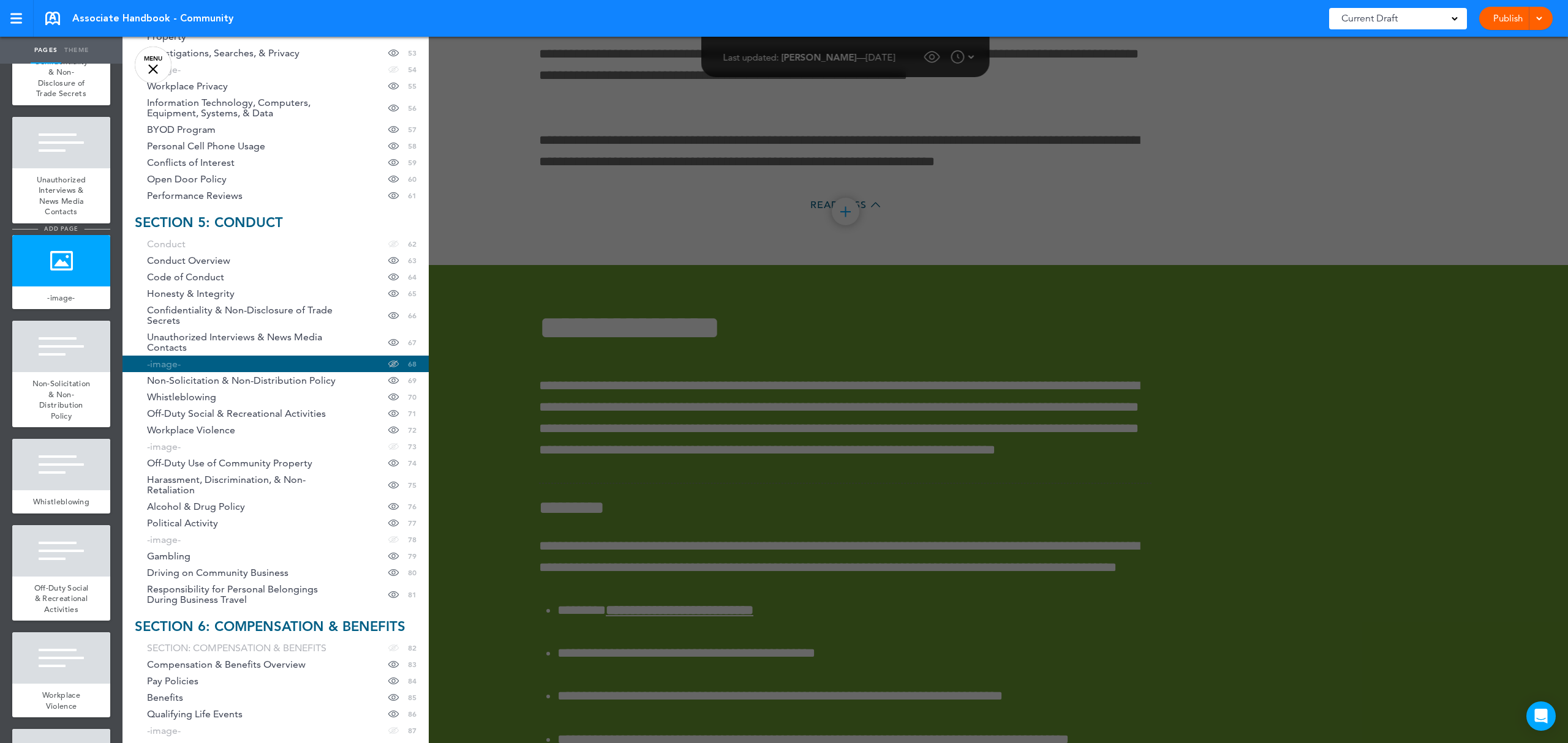
scroll to position [6650, 0]
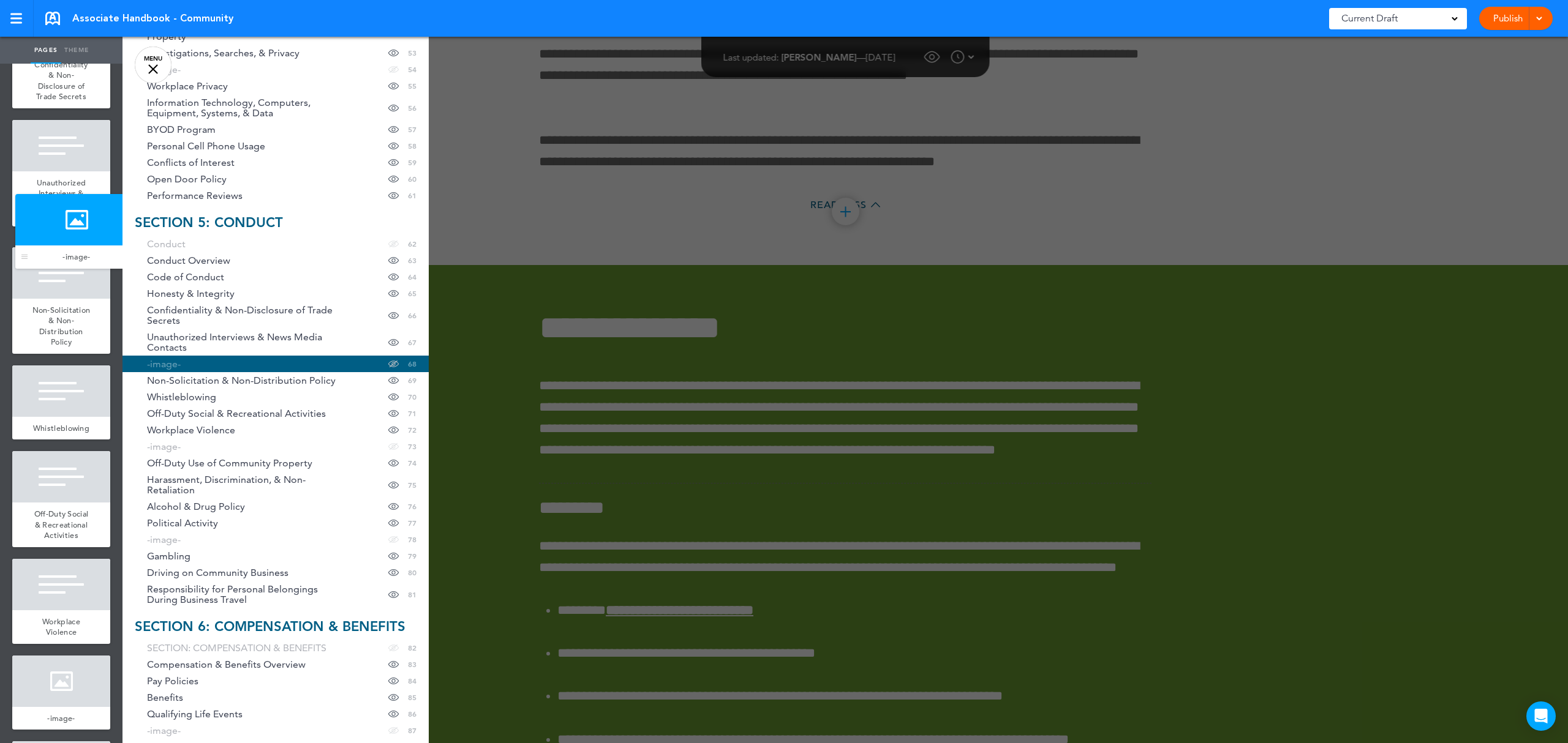
drag, startPoint x: 25, startPoint y: 535, endPoint x: 15, endPoint y: 251, distance: 284.2
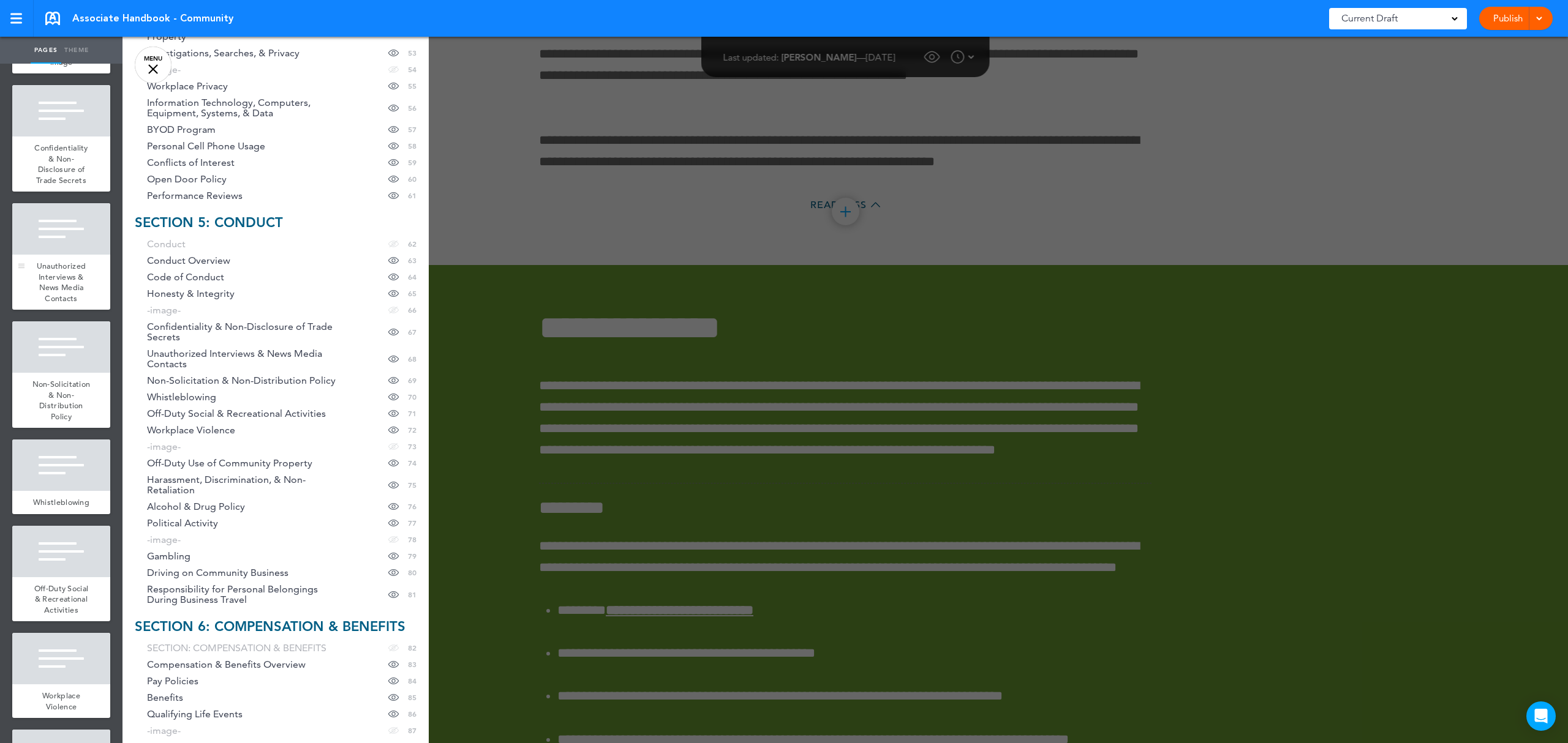
scroll to position [6732, 0]
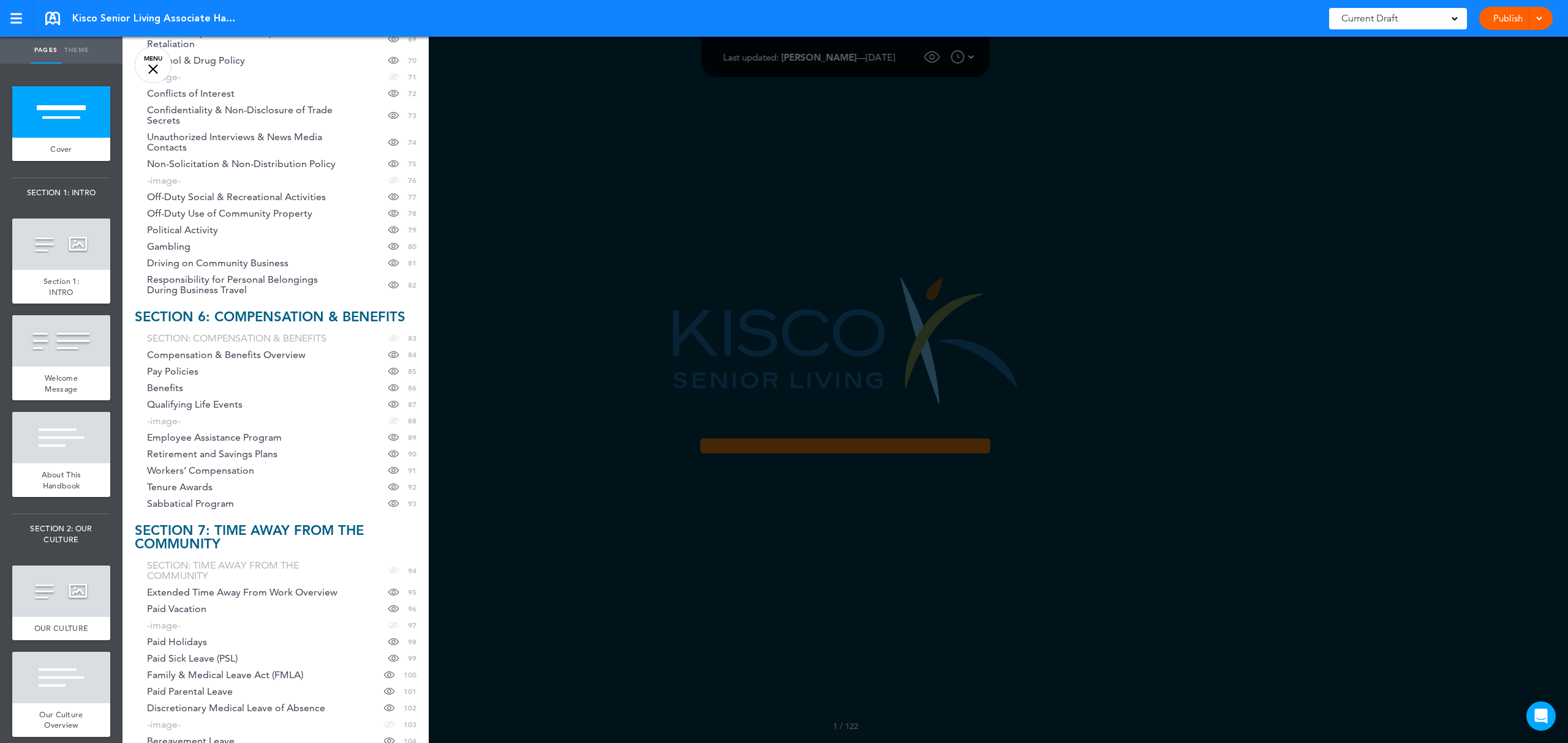
scroll to position [1470, 0]
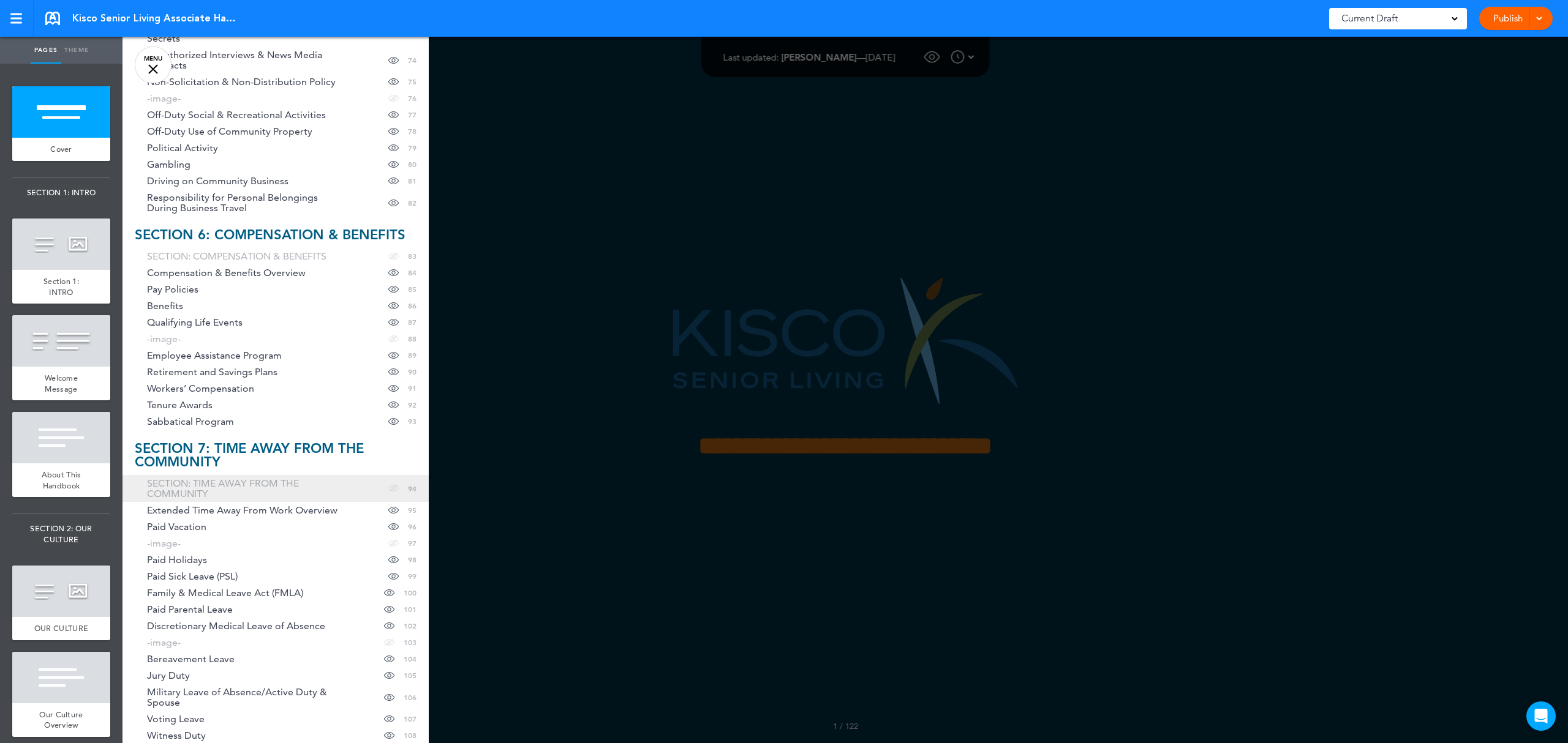
click at [217, 483] on span "SECTION: TIME AWAY FROM THE COMMUNITY" at bounding box center [248, 488] width 202 height 21
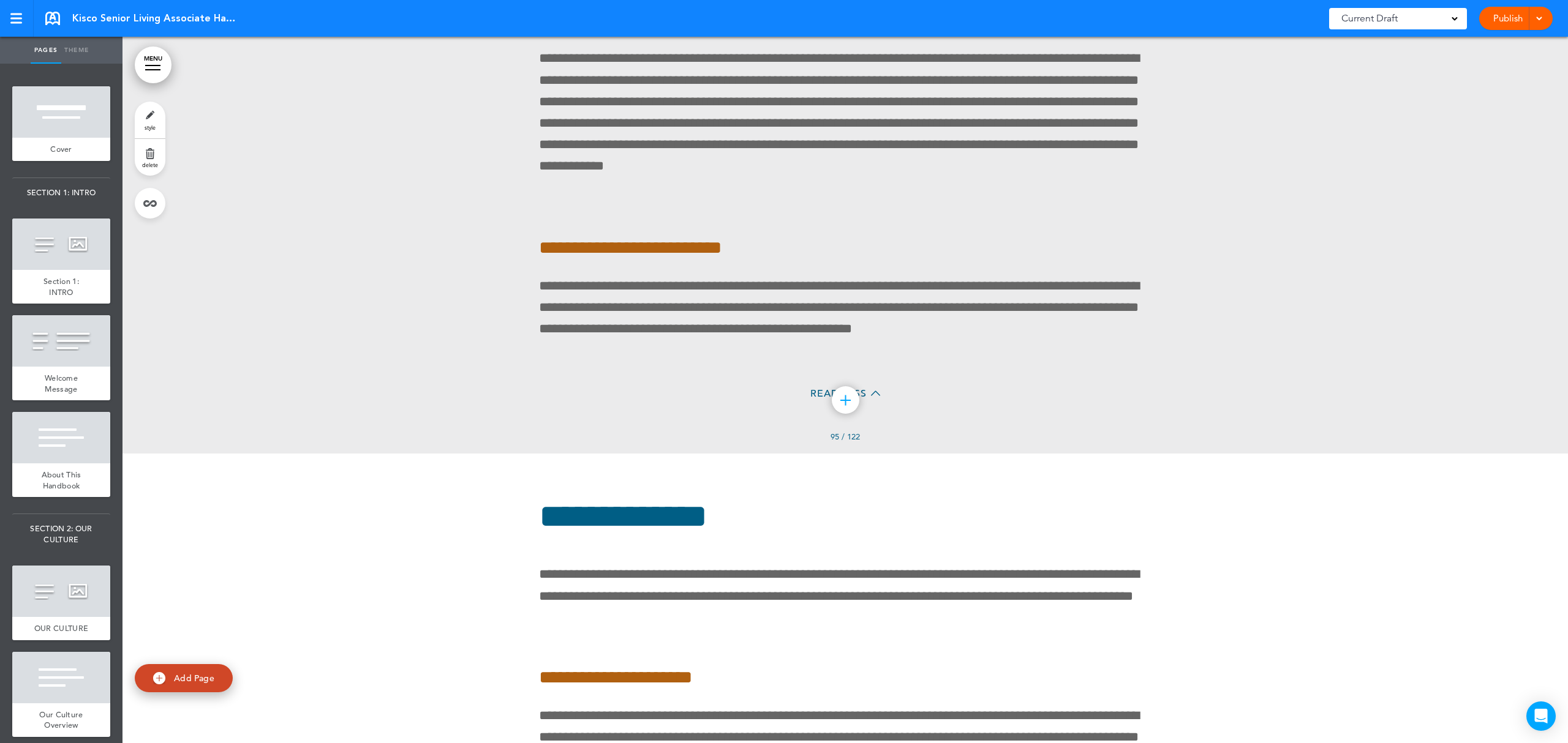
click at [157, 65] on div at bounding box center [153, 65] width 15 height 1
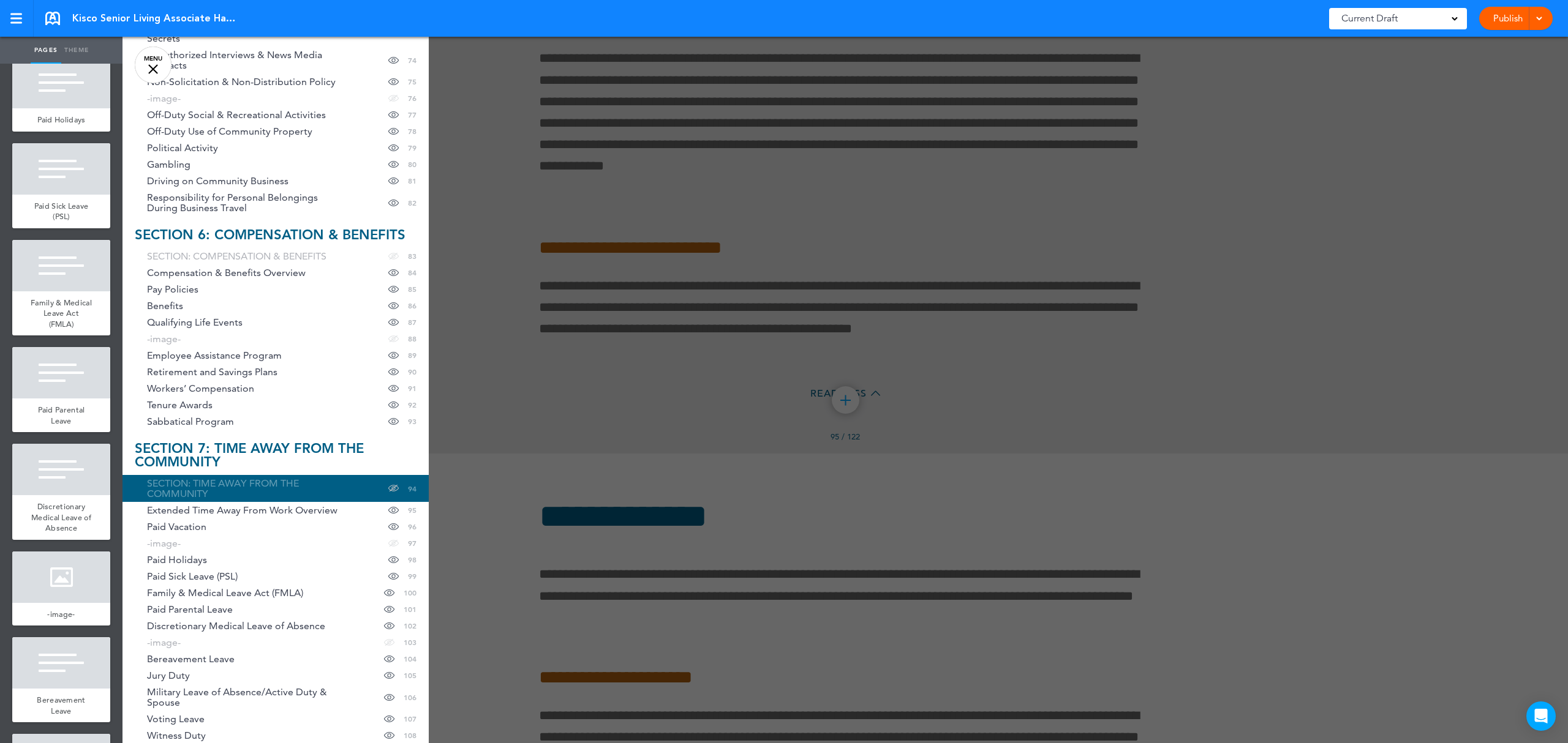
scroll to position [9800, 0]
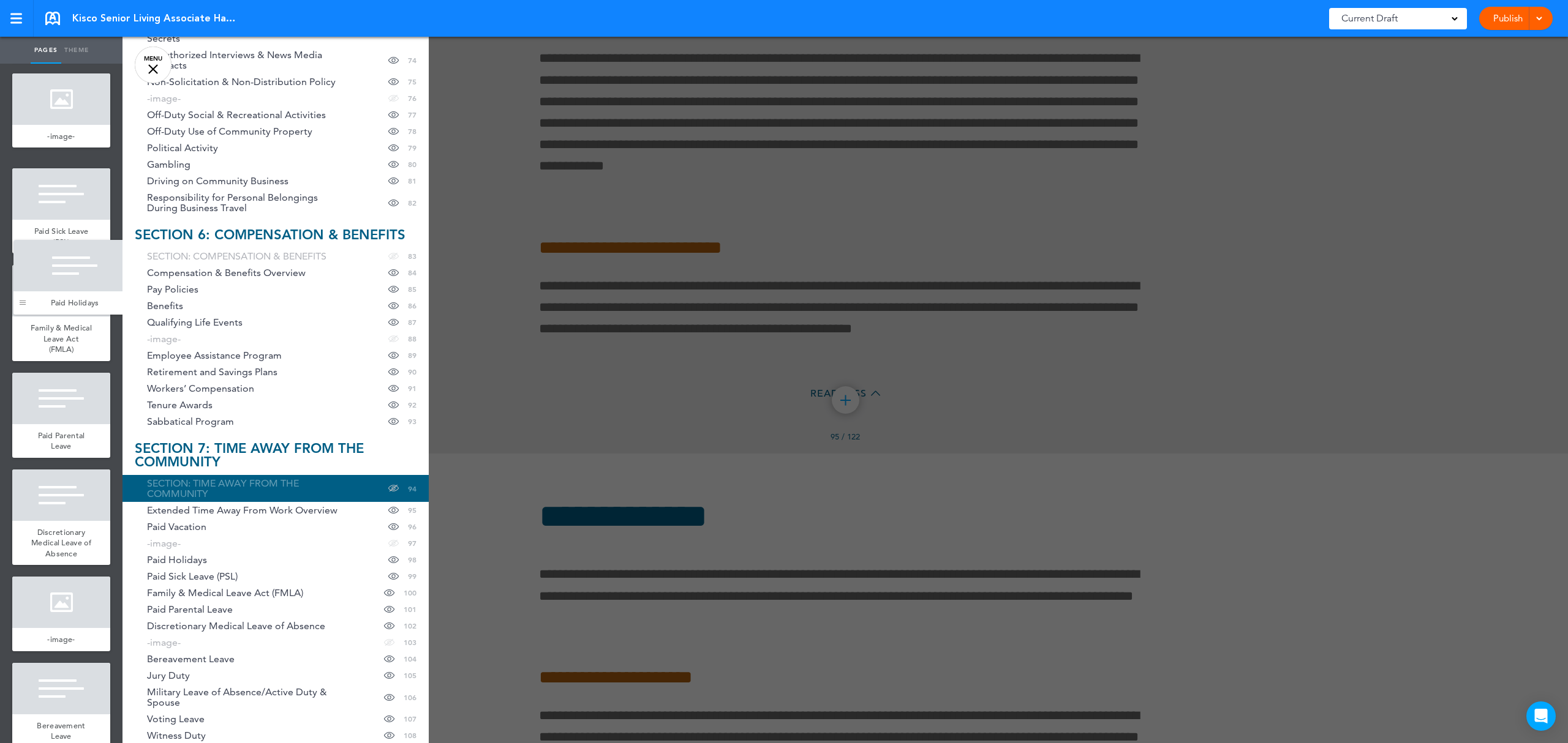
drag, startPoint x: 26, startPoint y: 642, endPoint x: 27, endPoint y: 307, distance: 335.0
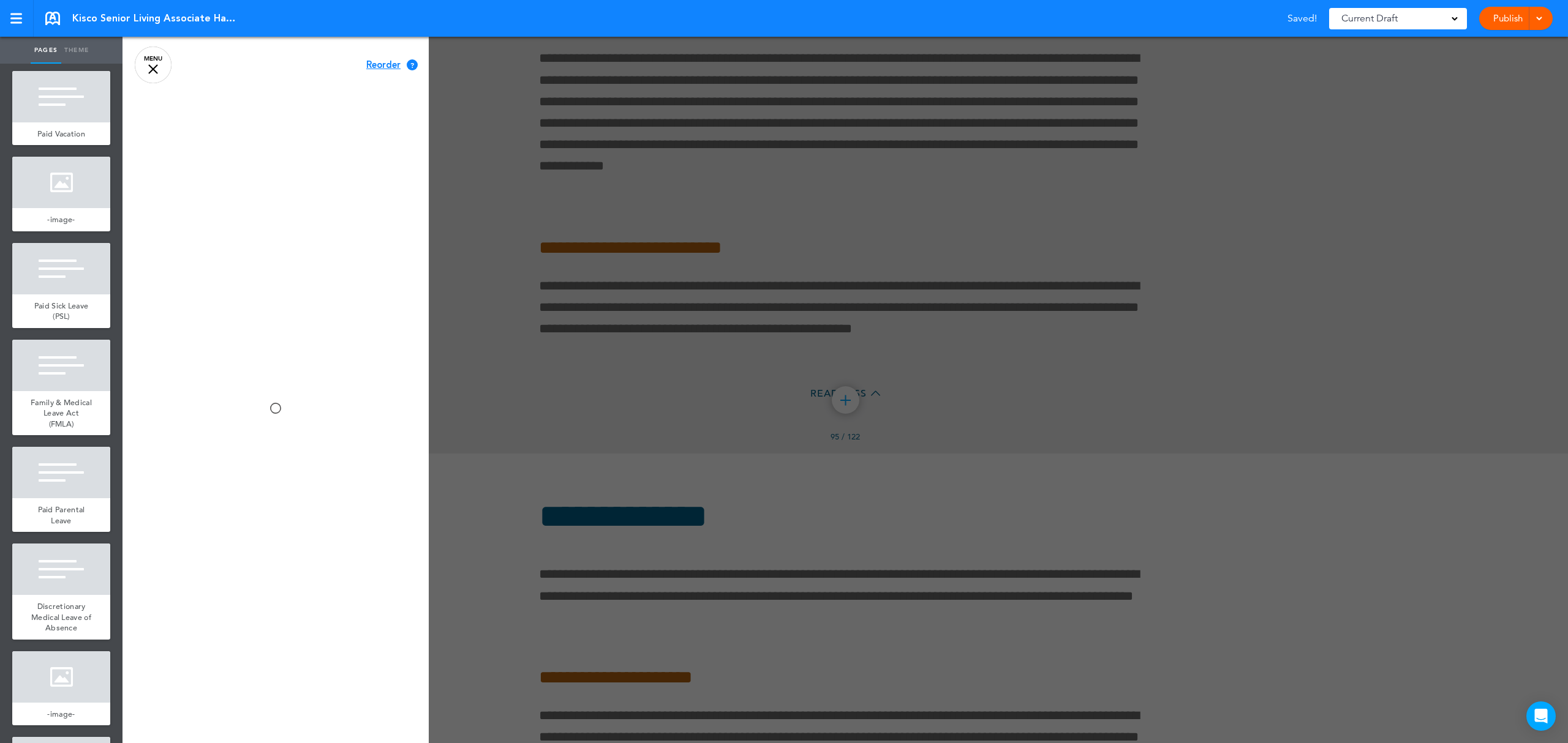
scroll to position [0, 0]
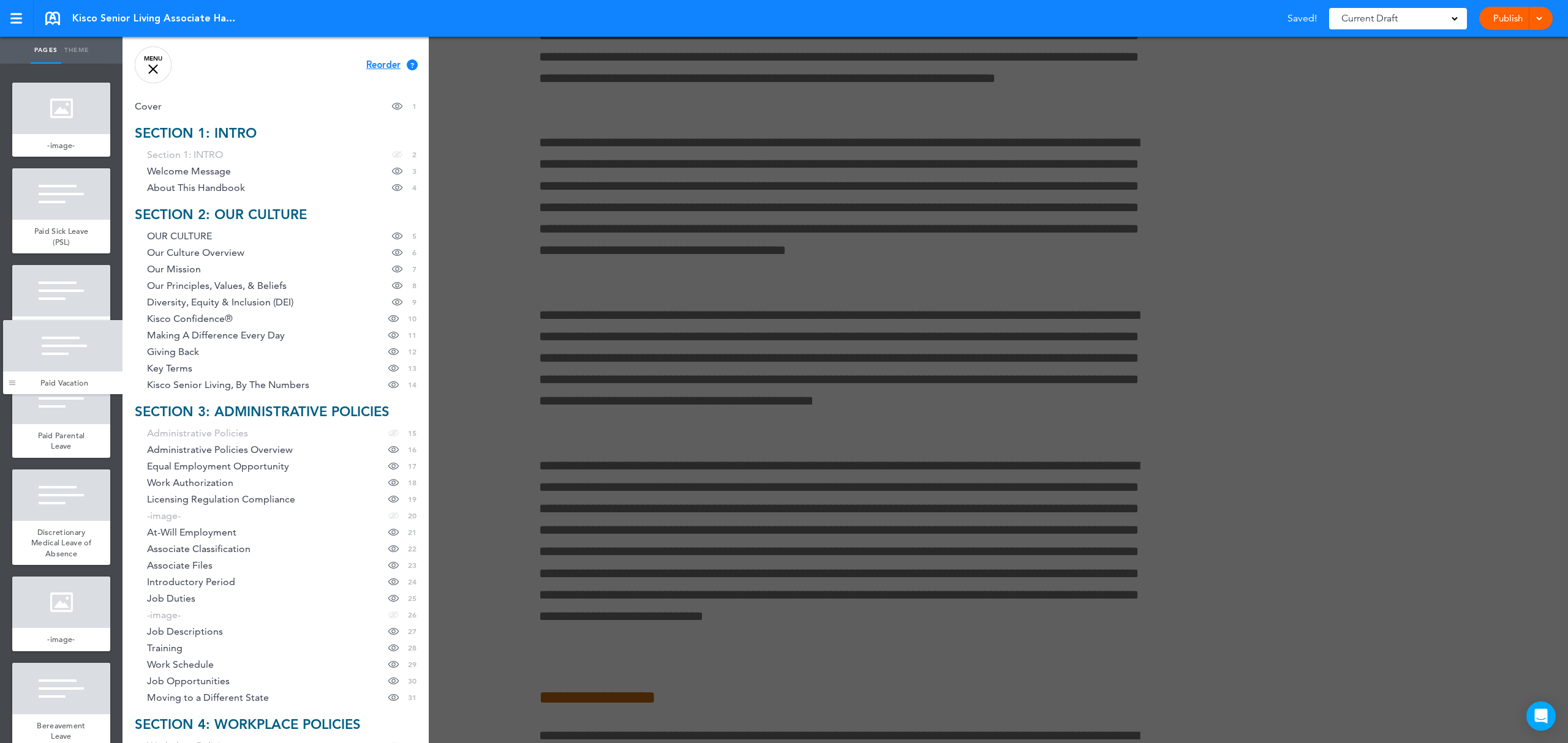
drag, startPoint x: 20, startPoint y: 552, endPoint x: 11, endPoint y: 382, distance: 170.2
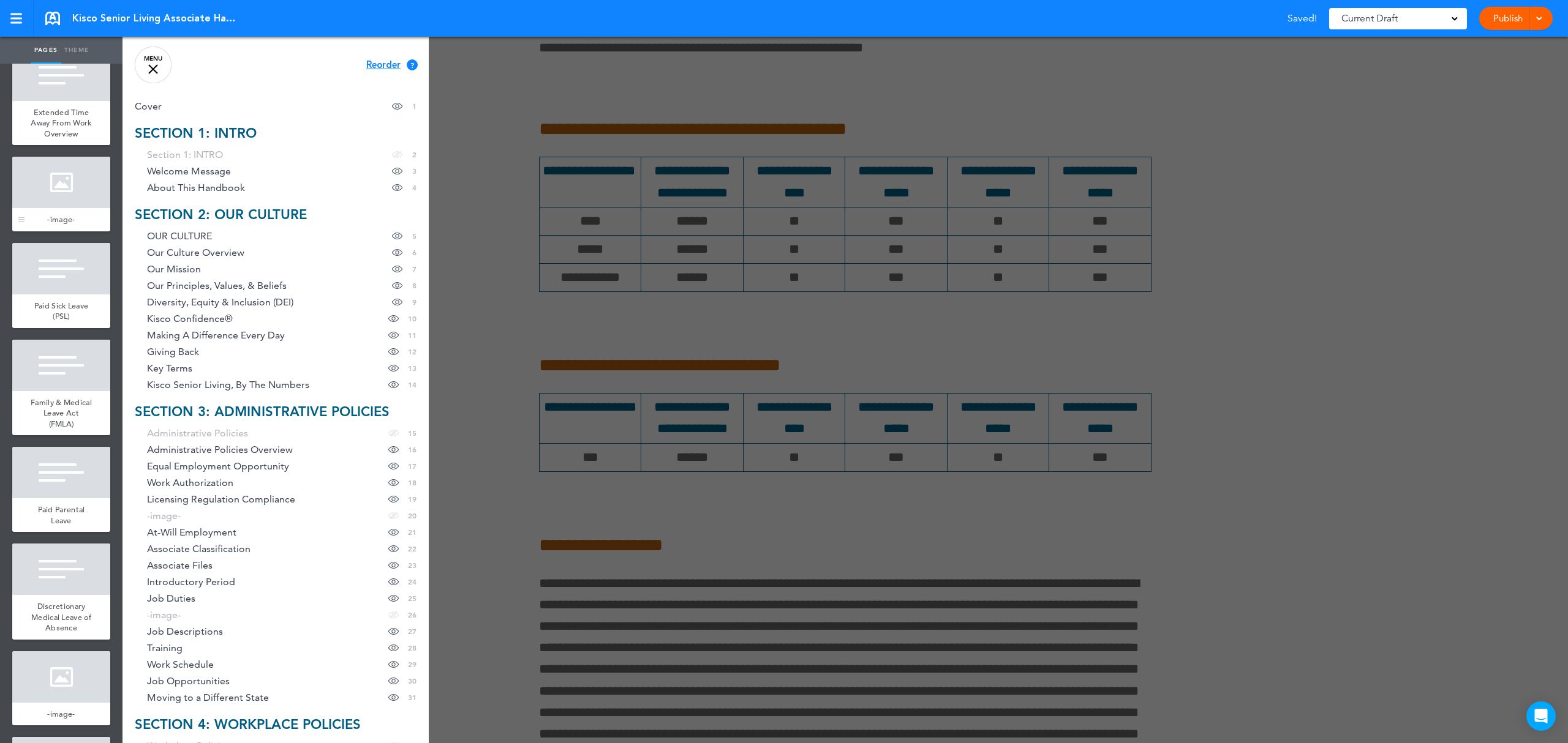
scroll to position [9882, 0]
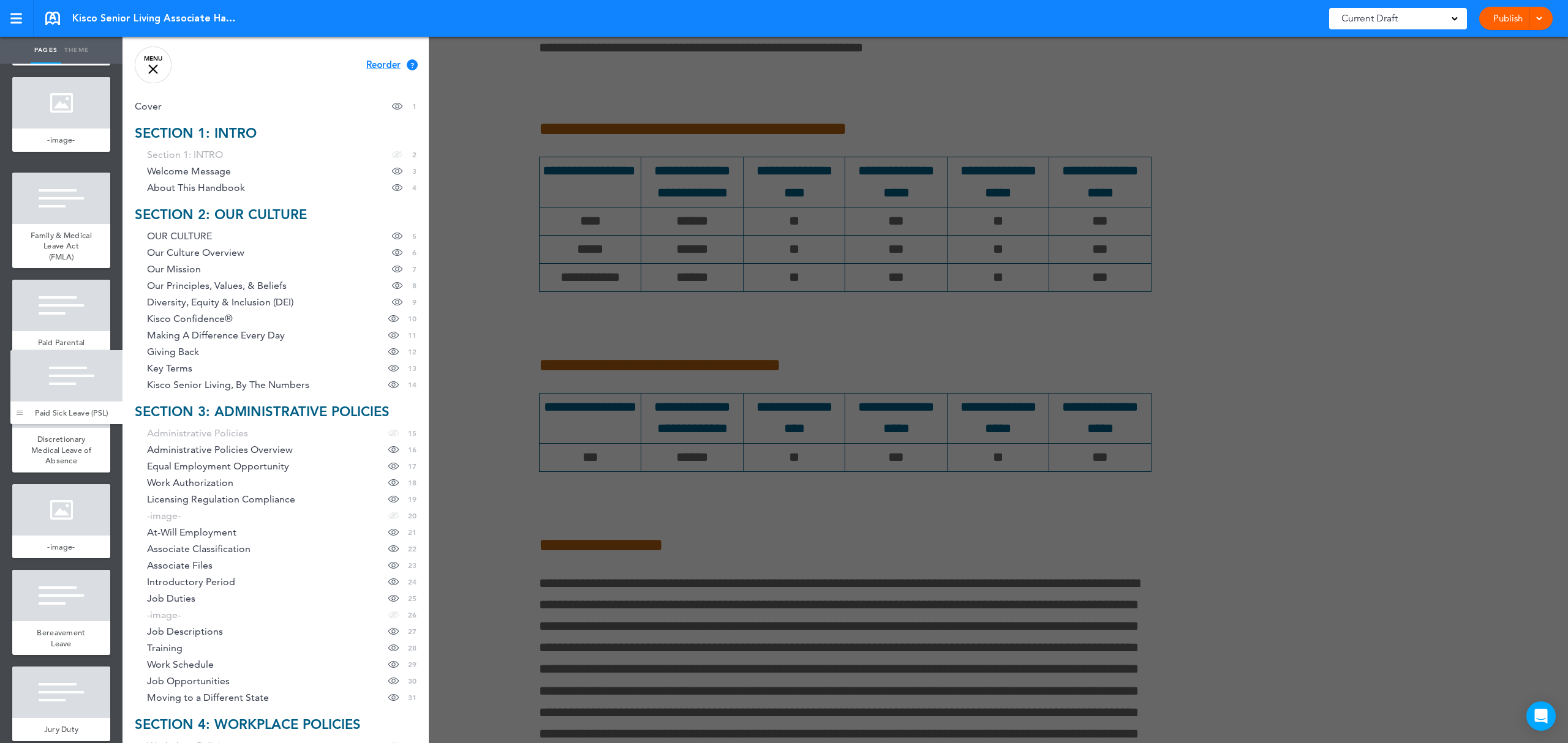
drag, startPoint x: 18, startPoint y: 655, endPoint x: 16, endPoint y: 414, distance: 241.0
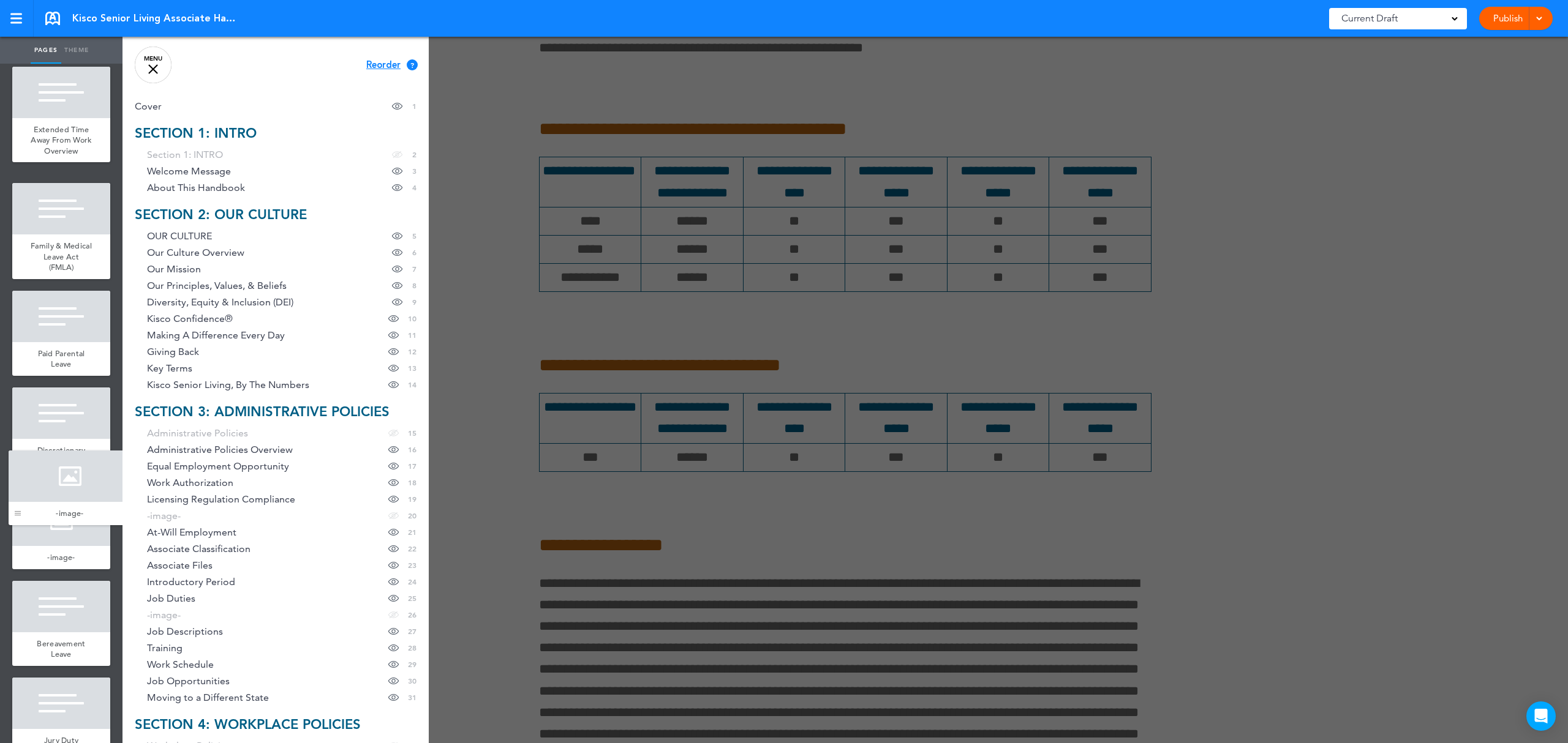
drag, startPoint x: 20, startPoint y: 664, endPoint x: 16, endPoint y: 513, distance: 151.1
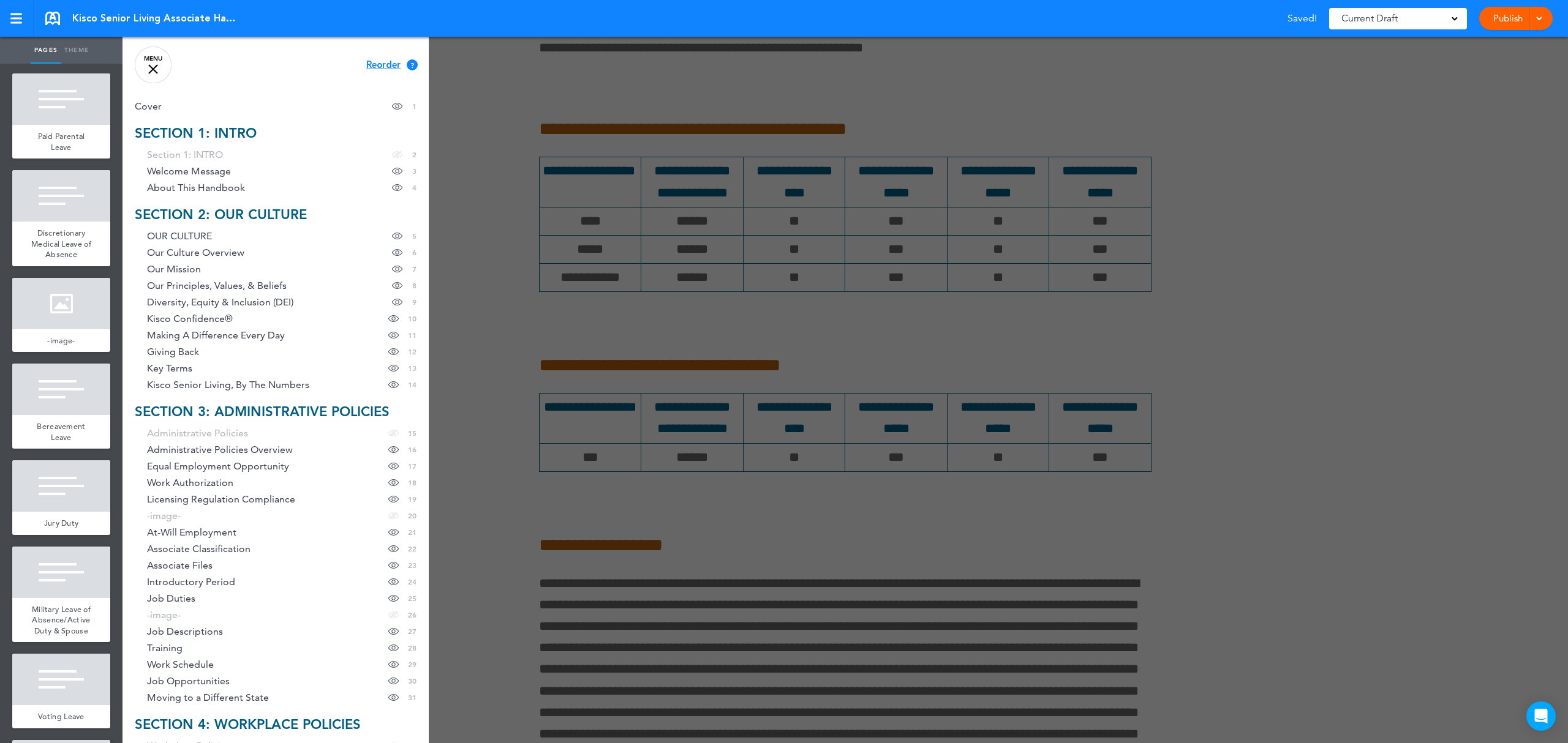
scroll to position [10127, 0]
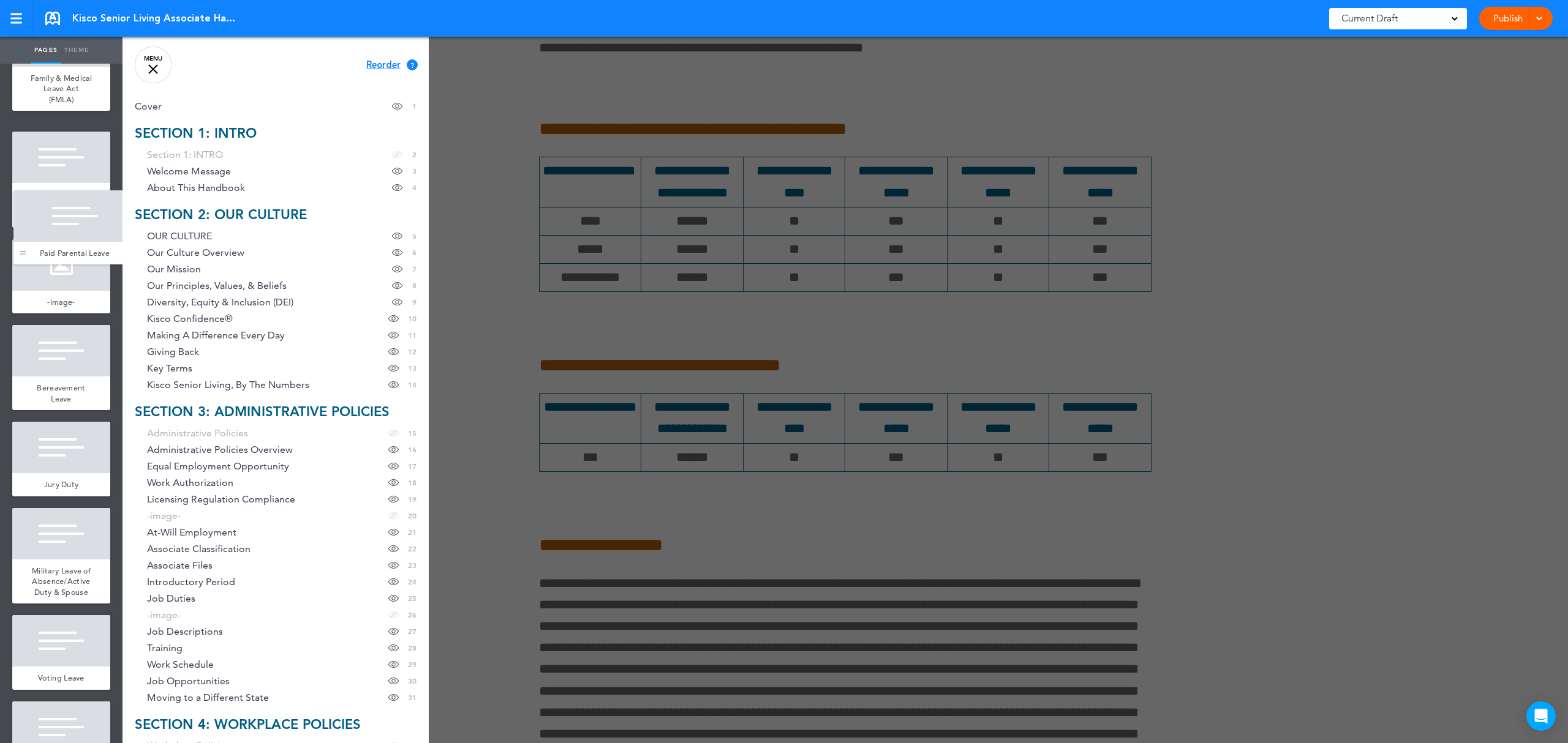
drag, startPoint x: 22, startPoint y: 620, endPoint x: 23, endPoint y: 250, distance: 370.0
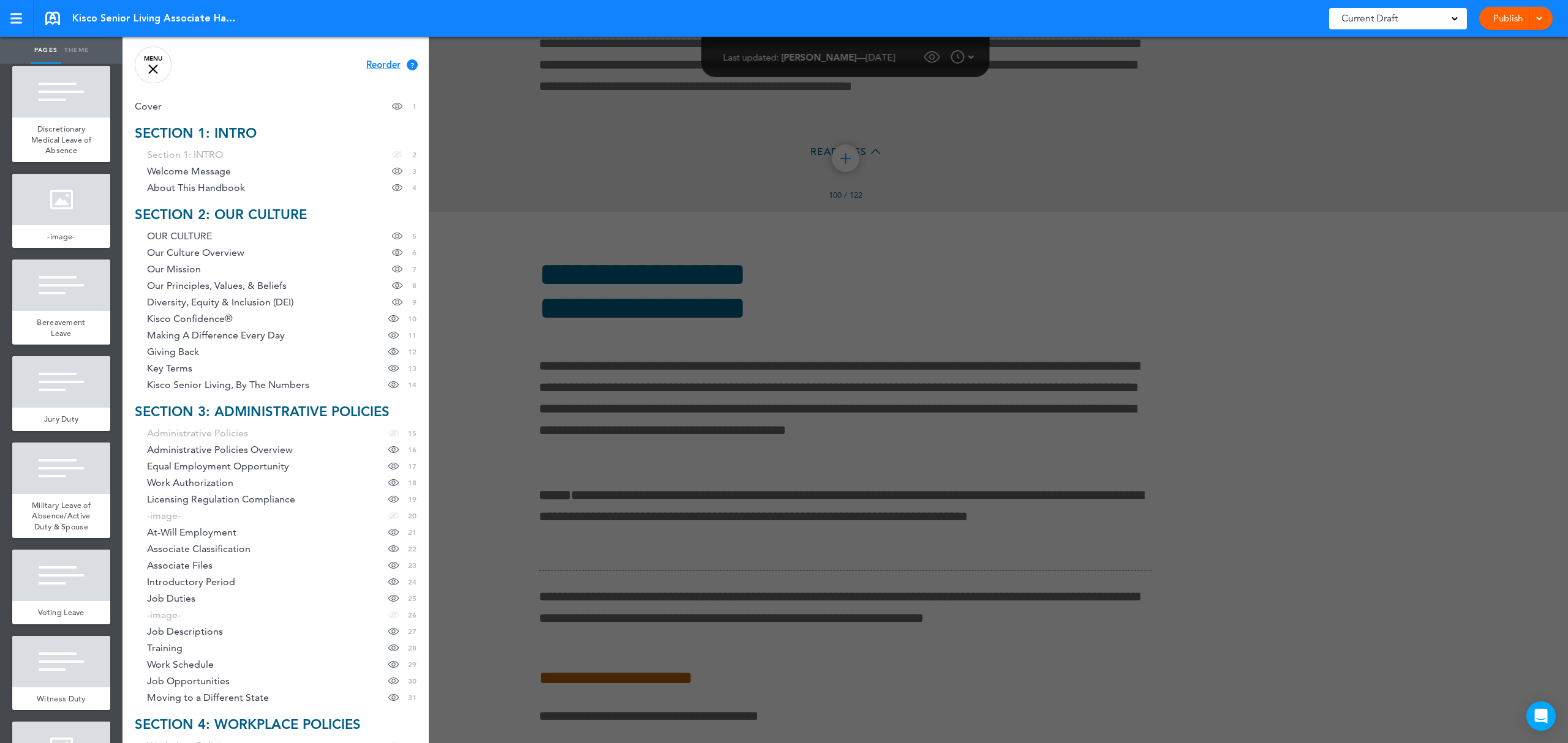
scroll to position [10289, 0]
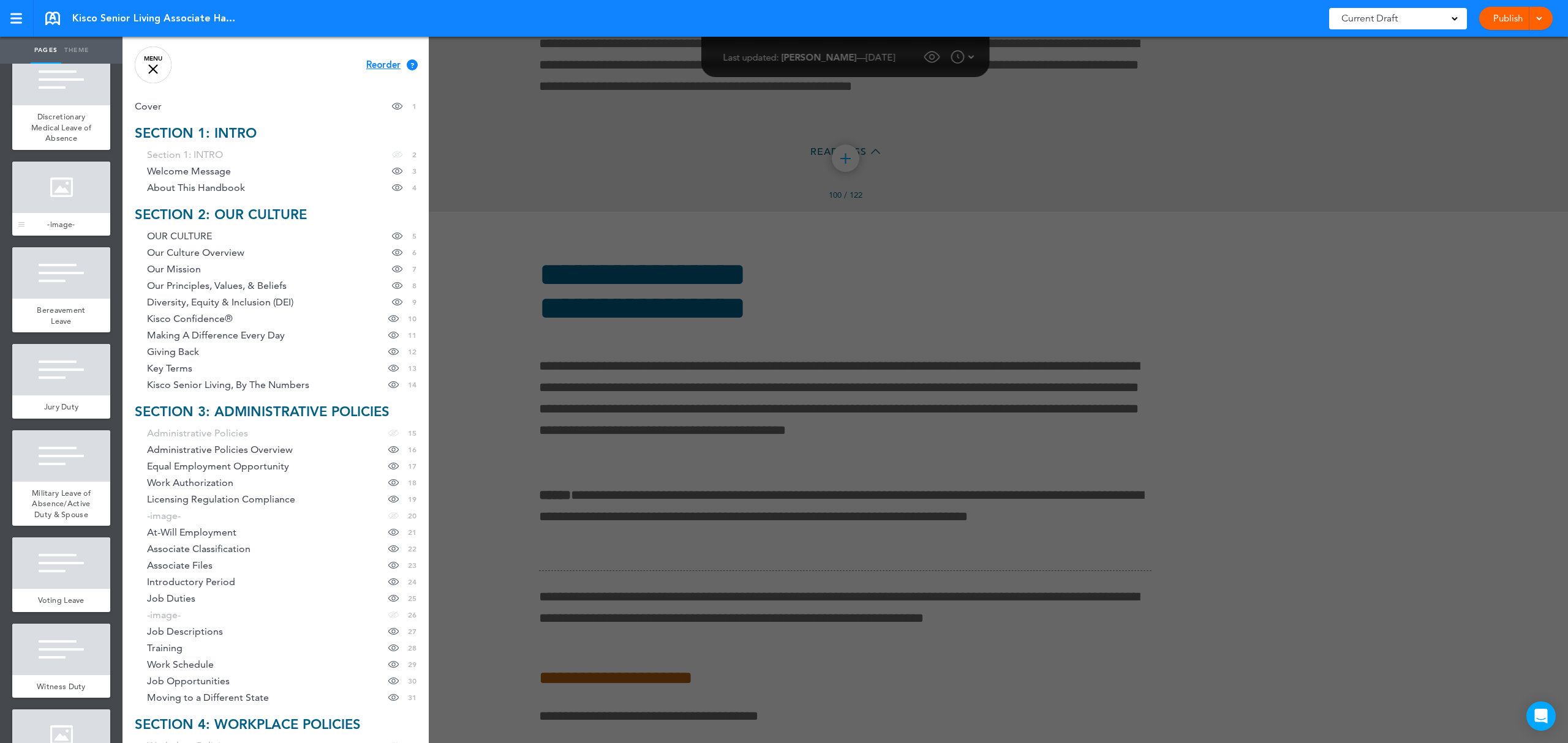
click at [51, 213] on div at bounding box center [60, 187] width 98 height 52
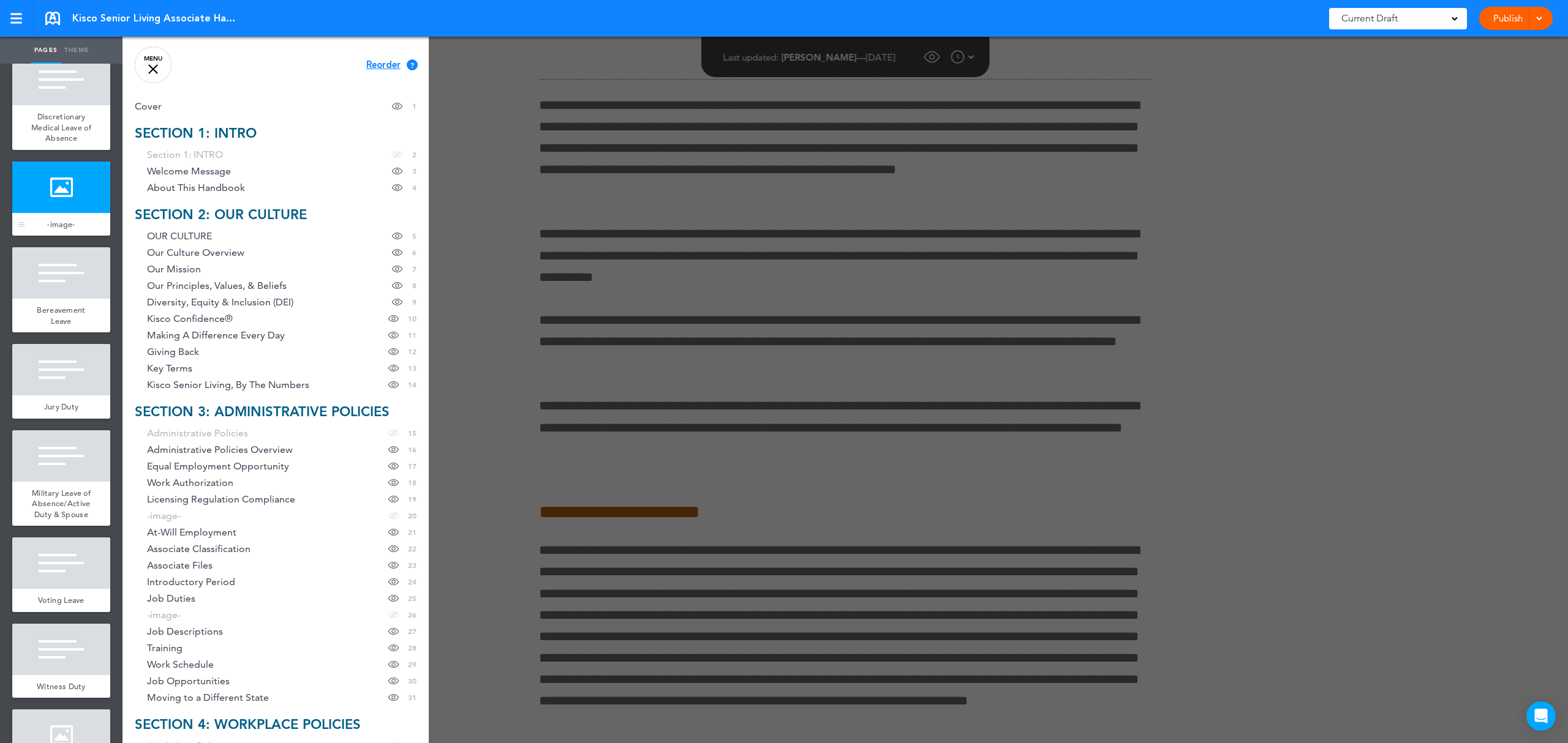
scroll to position [111029, 0]
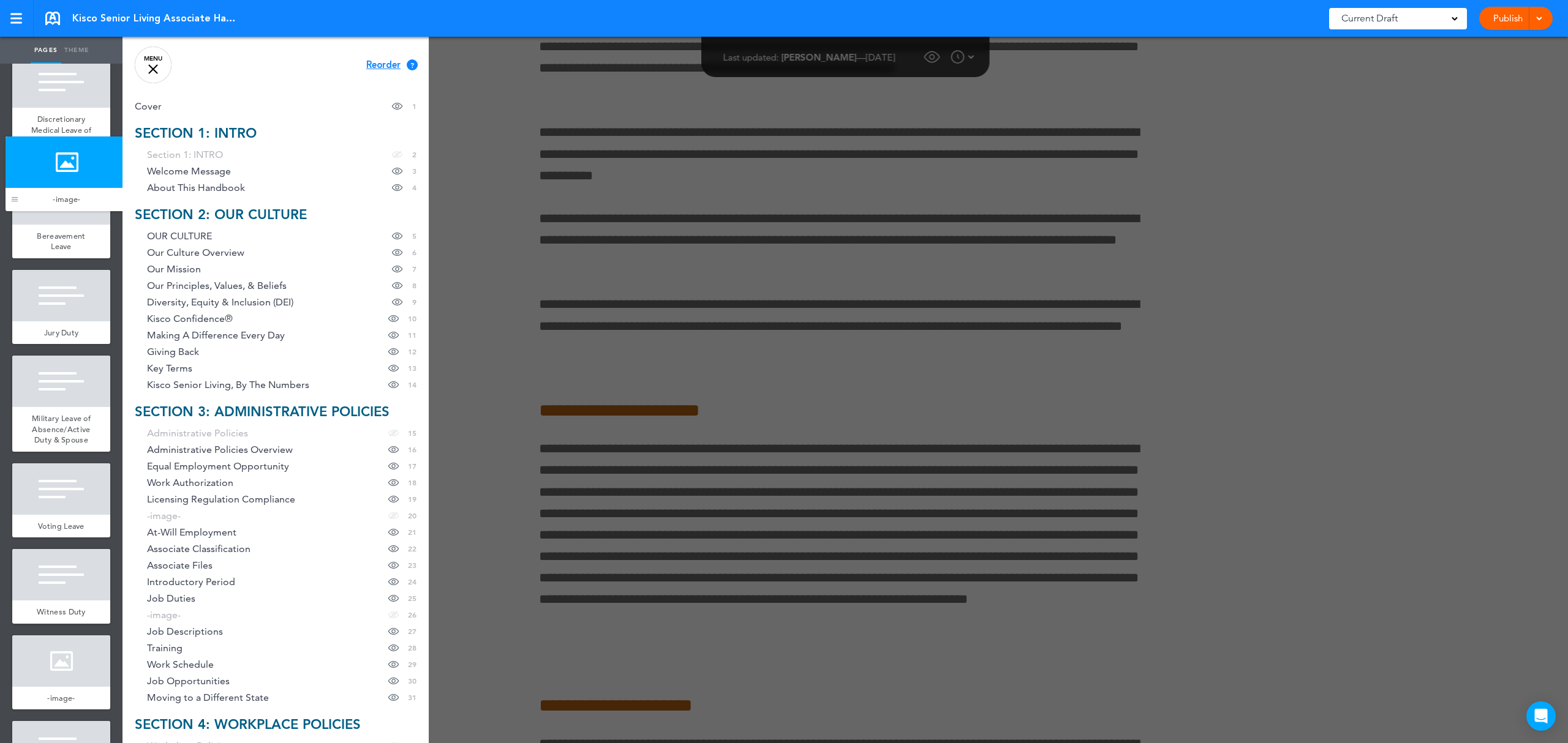
drag, startPoint x: 23, startPoint y: 672, endPoint x: 16, endPoint y: 196, distance: 476.1
drag, startPoint x: 20, startPoint y: 317, endPoint x: 25, endPoint y: 665, distance: 348.0
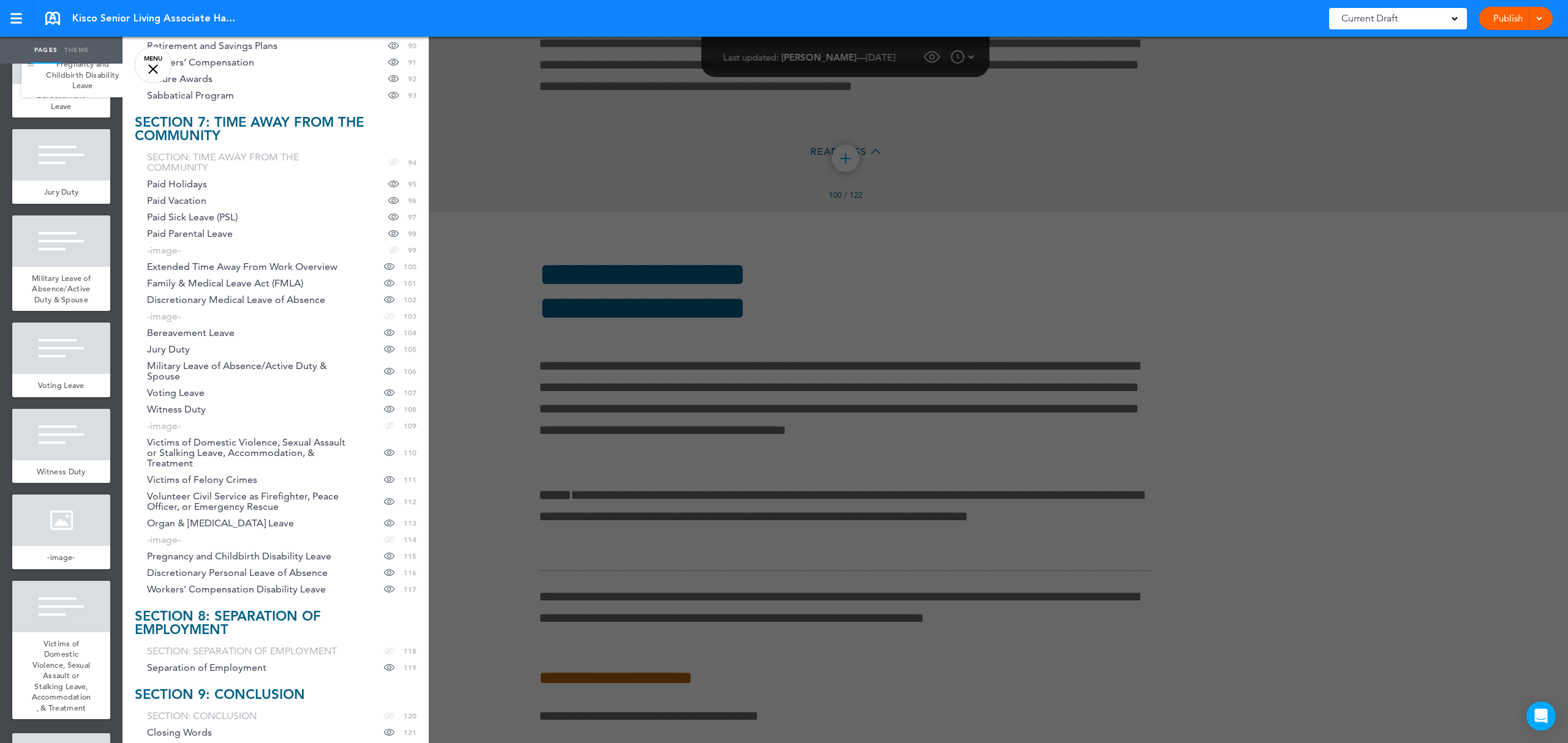
scroll to position [10480, 0]
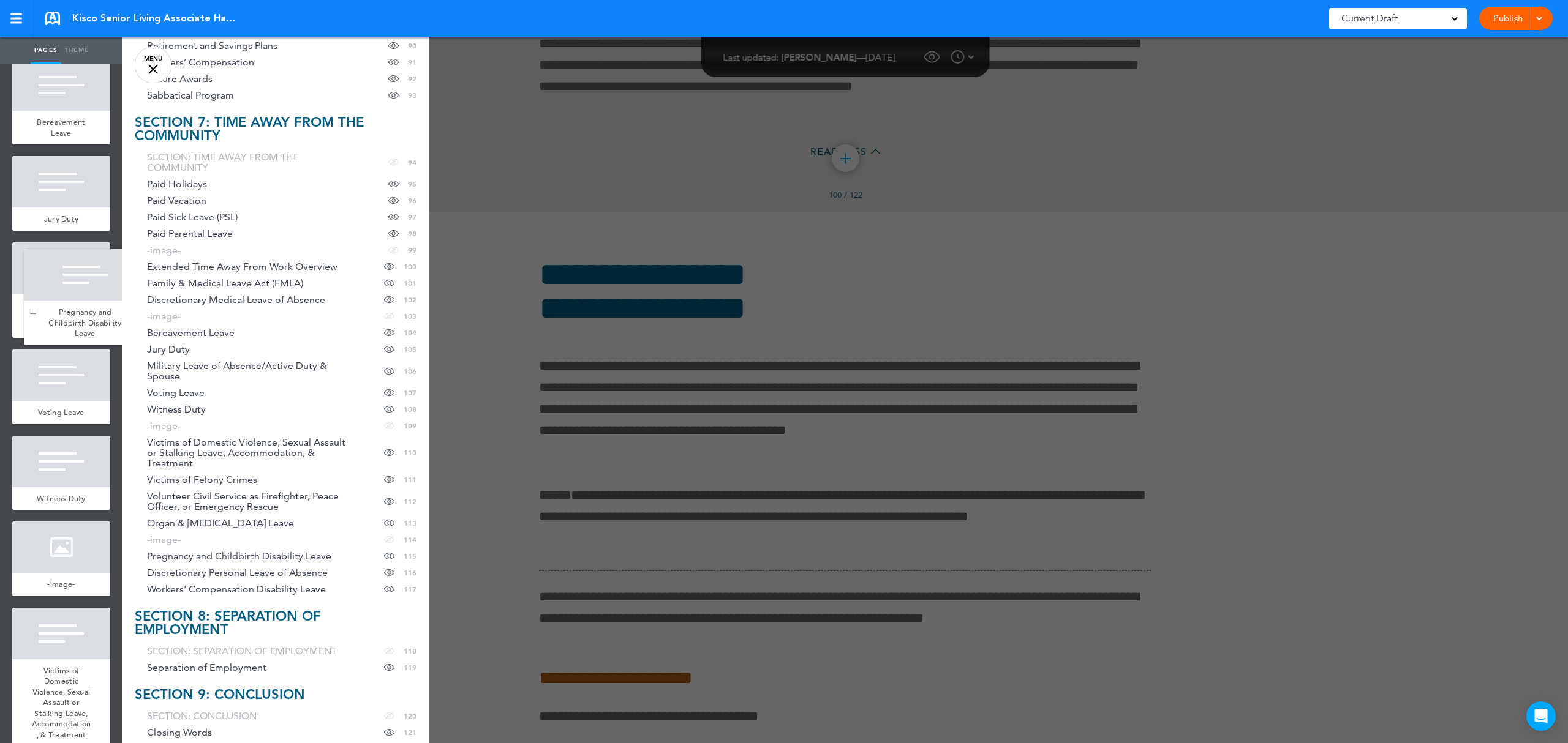
drag, startPoint x: 23, startPoint y: 583, endPoint x: 35, endPoint y: 307, distance: 276.3
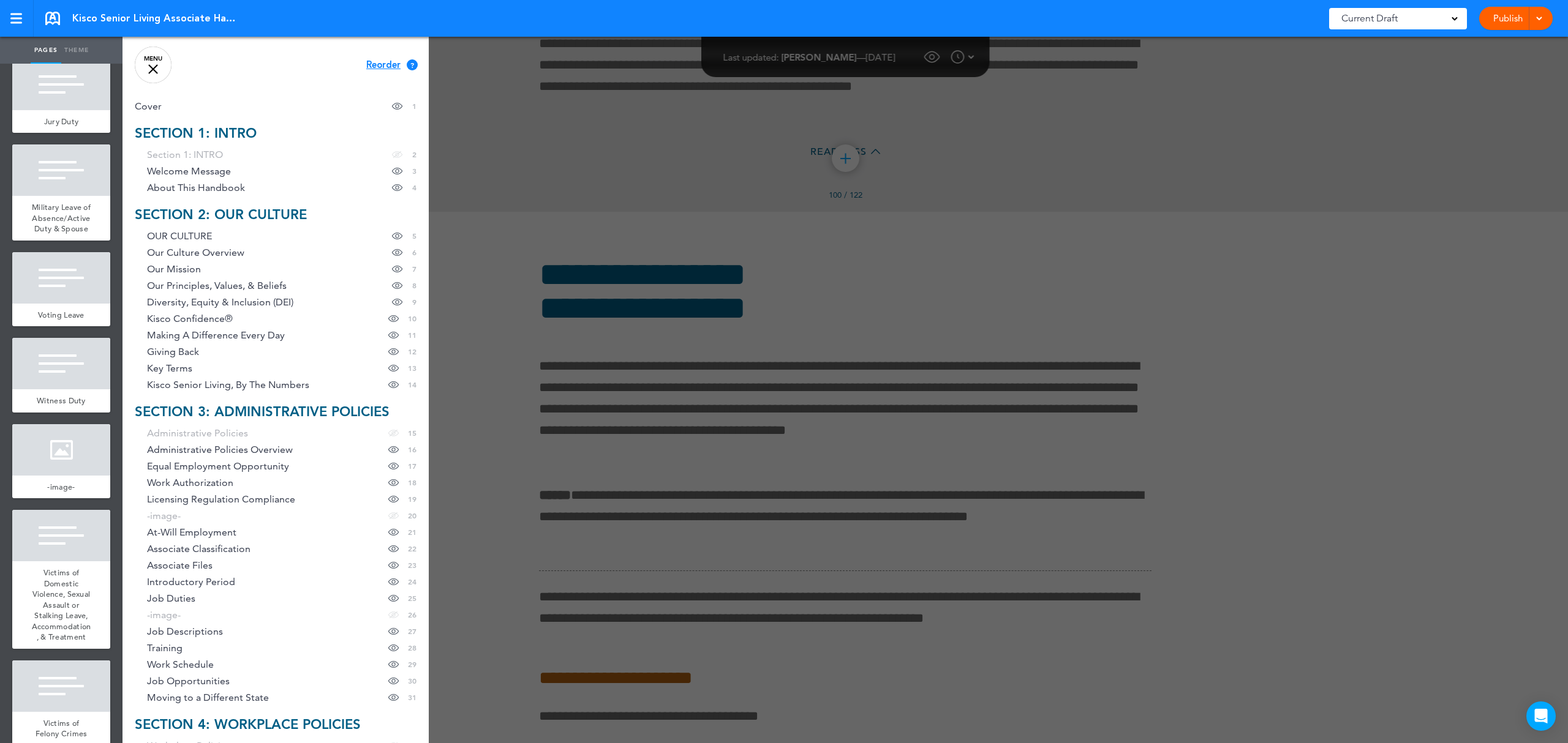
scroll to position [10644, 0]
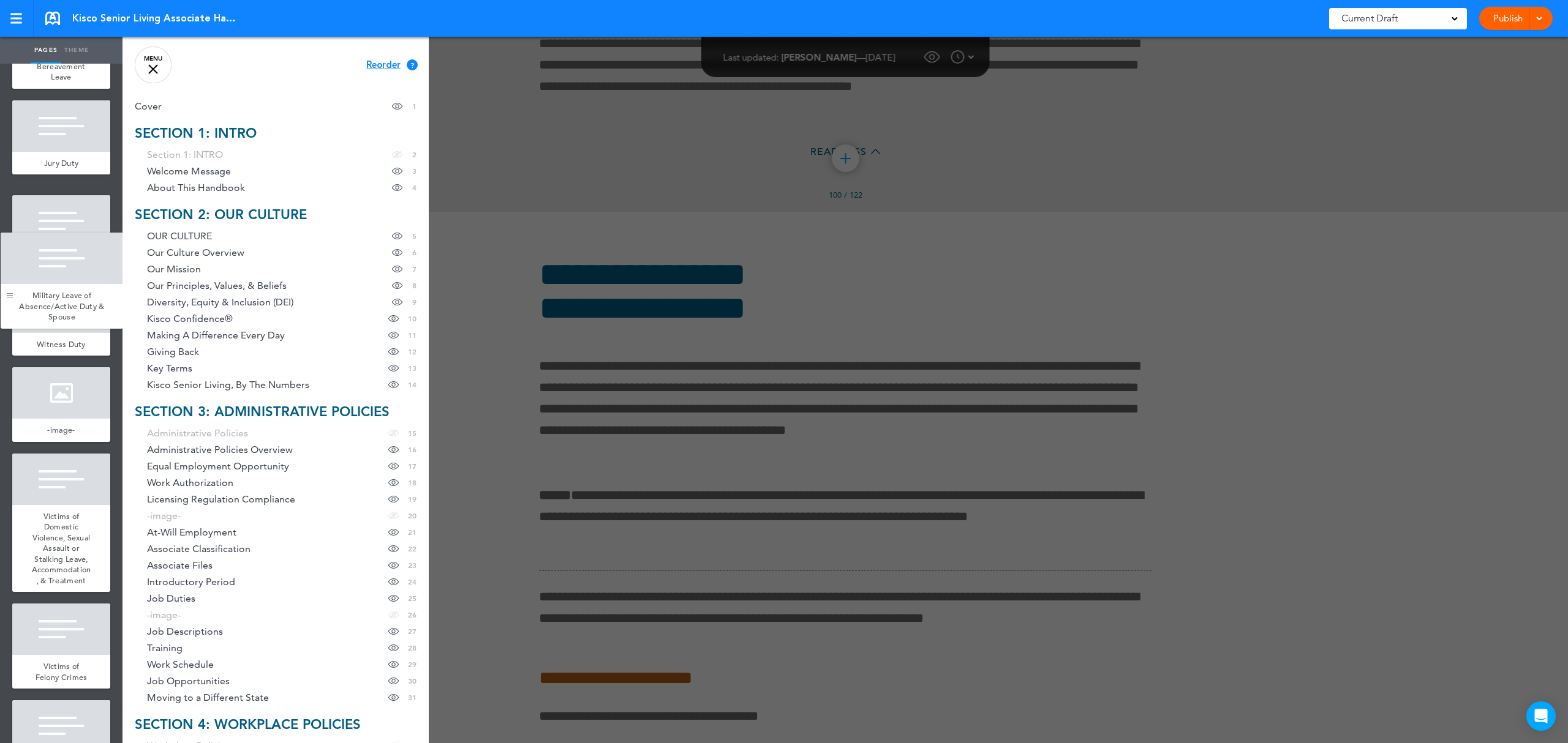
drag, startPoint x: 25, startPoint y: 716, endPoint x: 13, endPoint y: 292, distance: 424.2
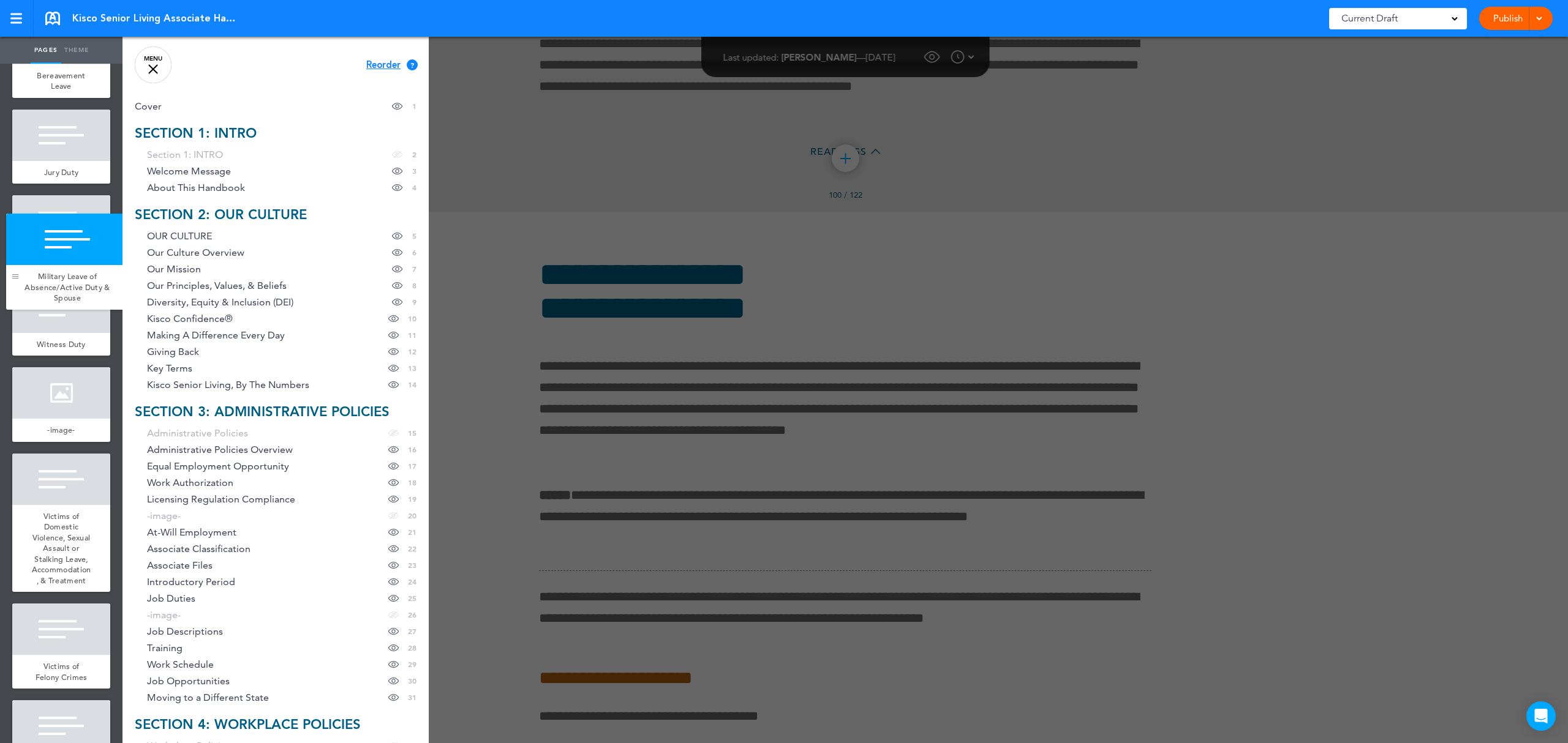
drag, startPoint x: 25, startPoint y: 417, endPoint x: 14, endPoint y: 275, distance: 142.4
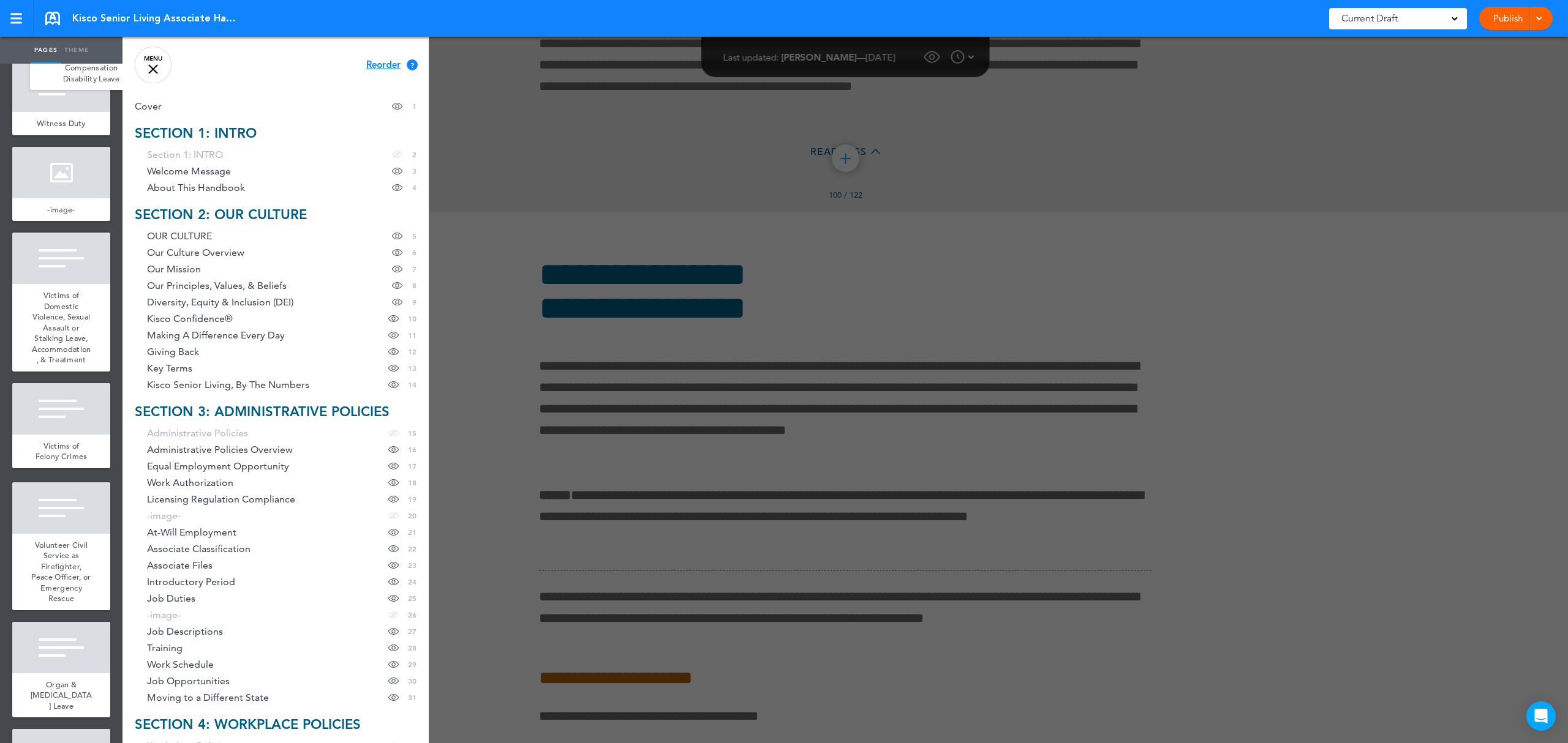
scroll to position [10886, 0]
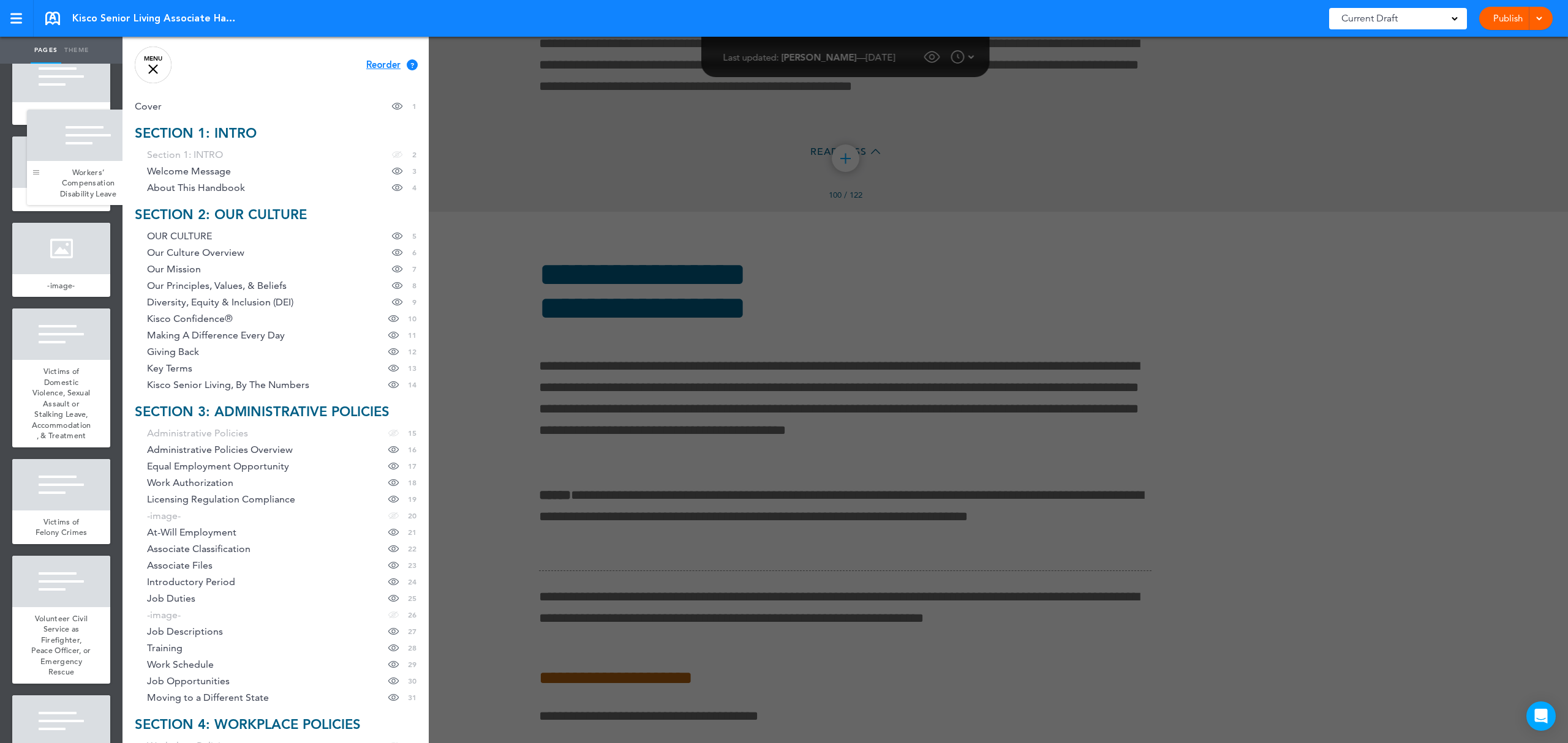
drag, startPoint x: 22, startPoint y: 560, endPoint x: 37, endPoint y: 169, distance: 391.3
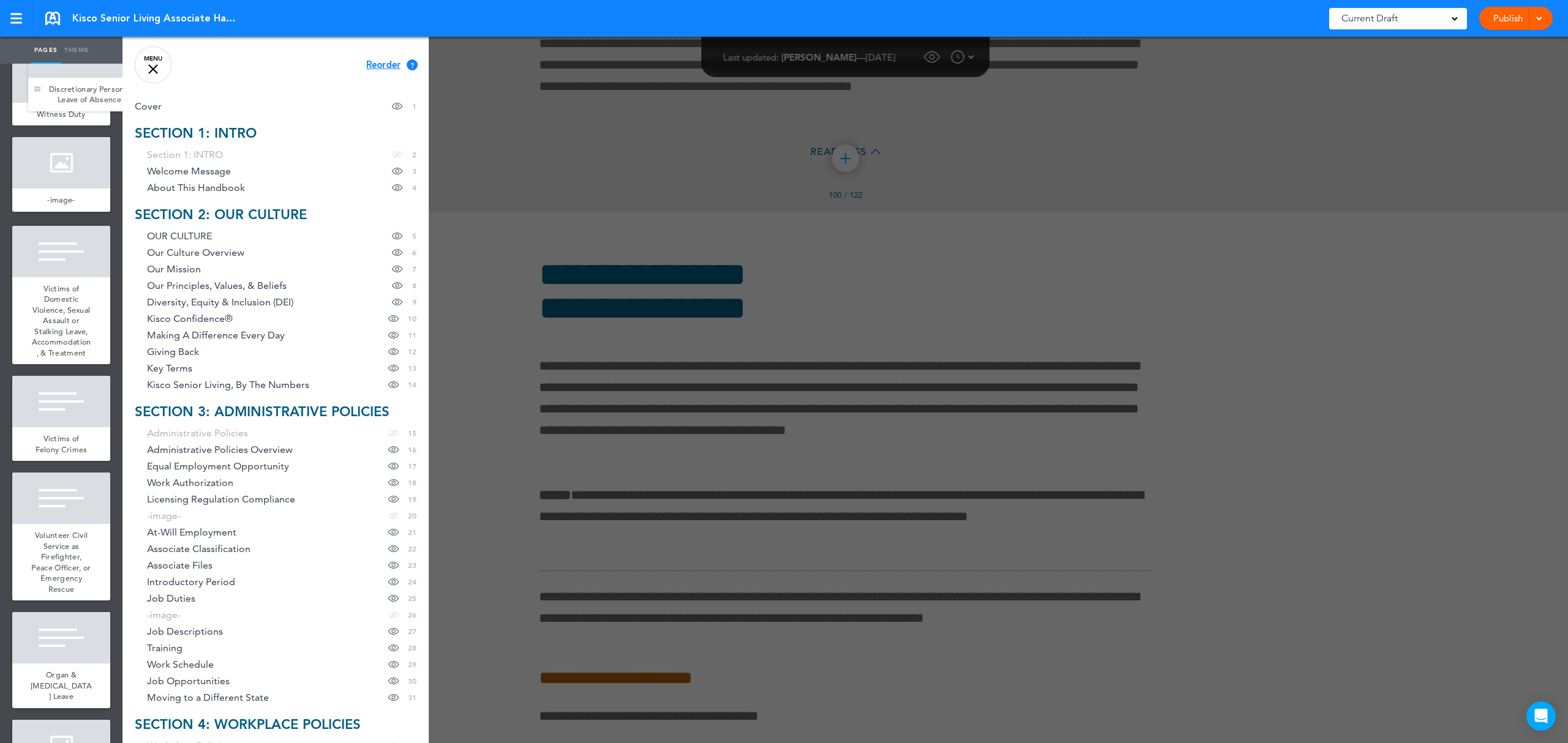
scroll to position [11053, 0]
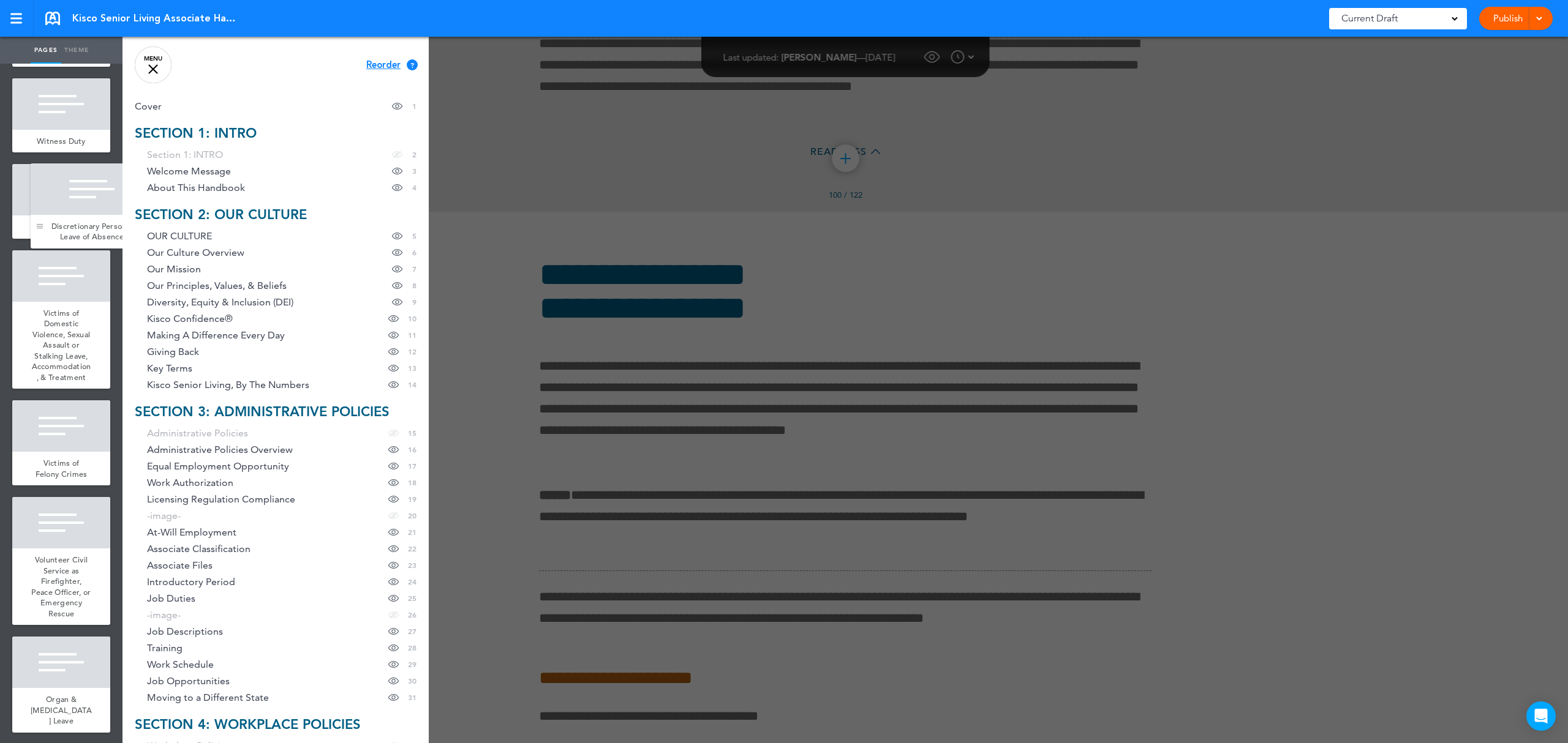
drag, startPoint x: 20, startPoint y: 482, endPoint x: 38, endPoint y: 226, distance: 256.6
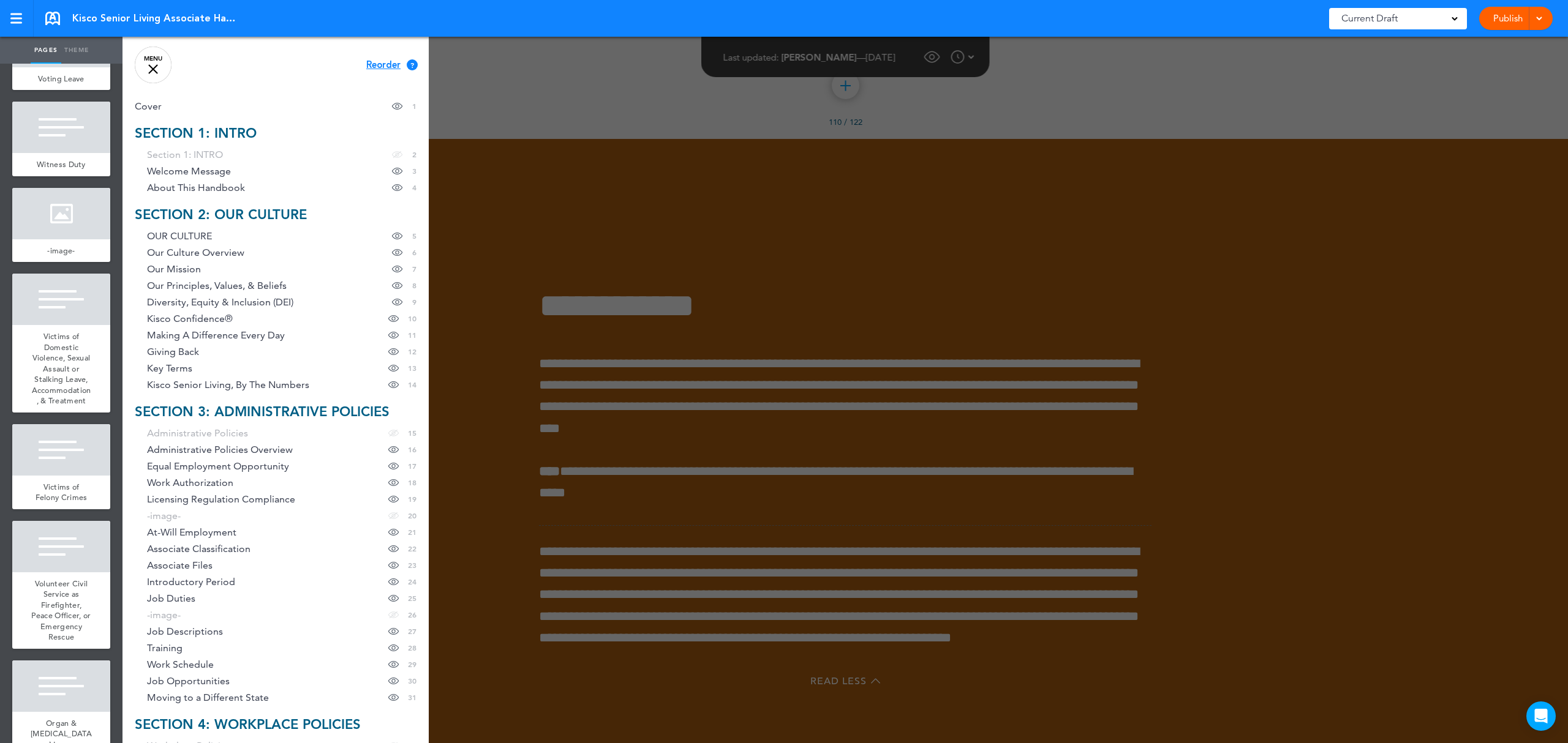
scroll to position [11215, 0]
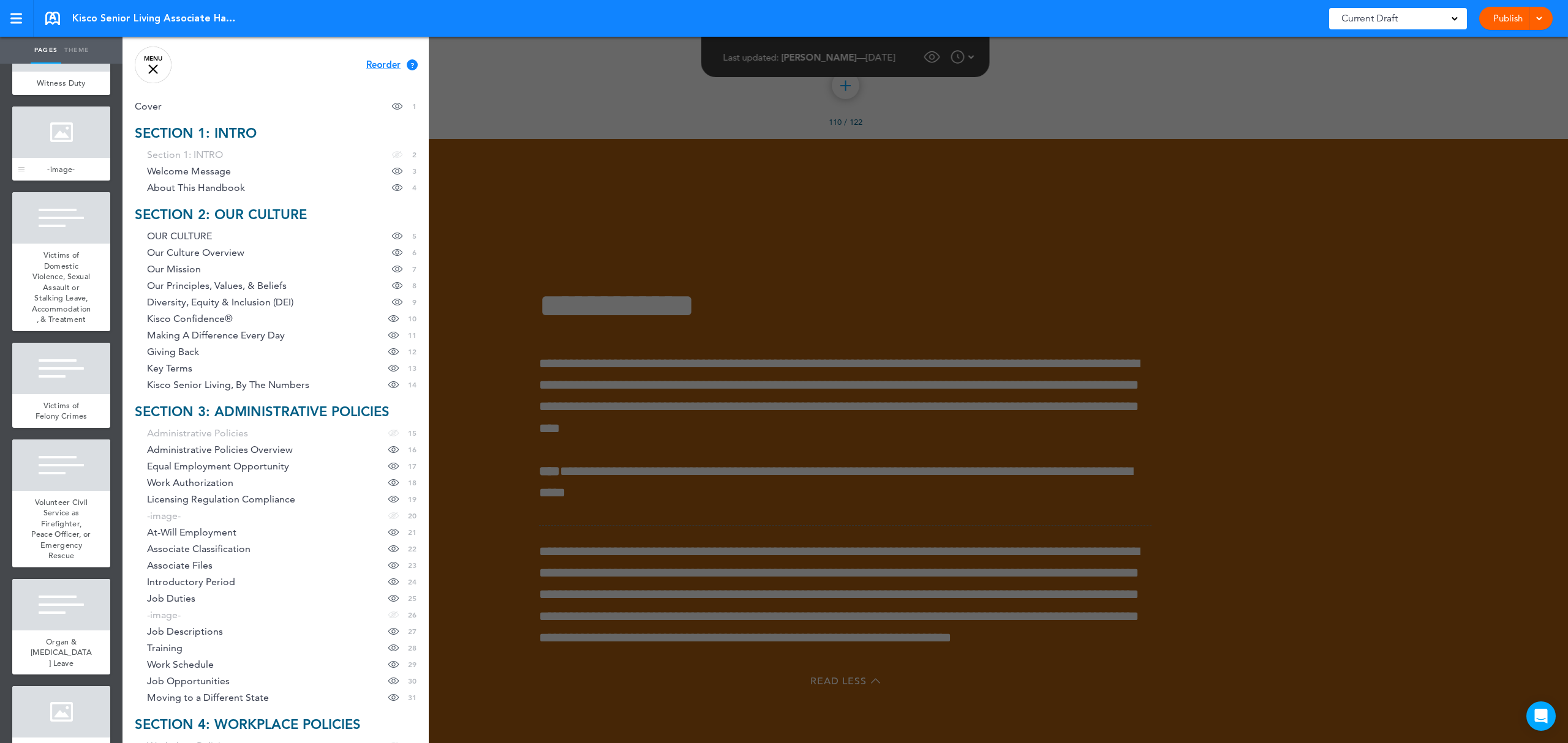
click at [45, 158] on div at bounding box center [60, 133] width 98 height 52
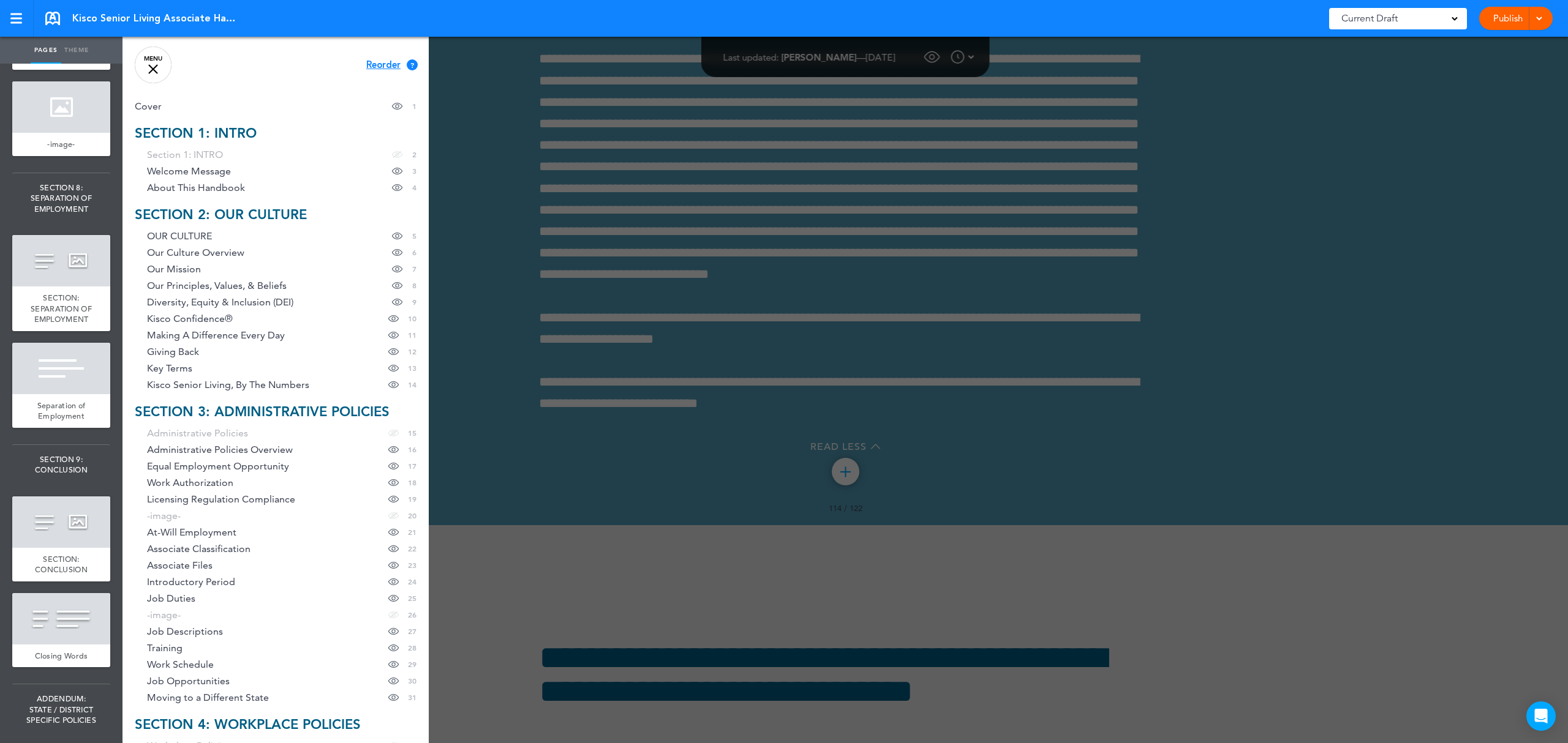
scroll to position [11950, 0]
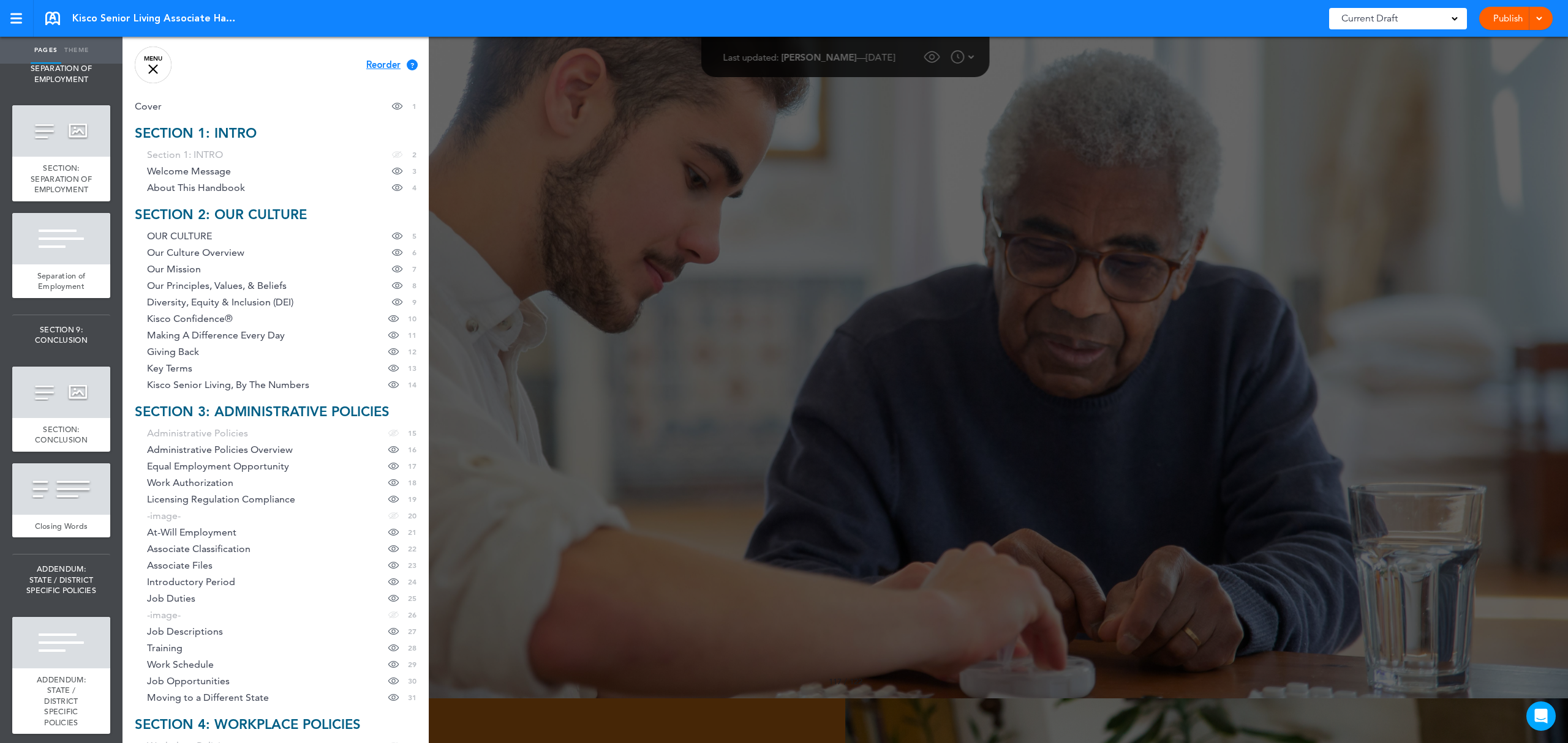
scroll to position [124200, 0]
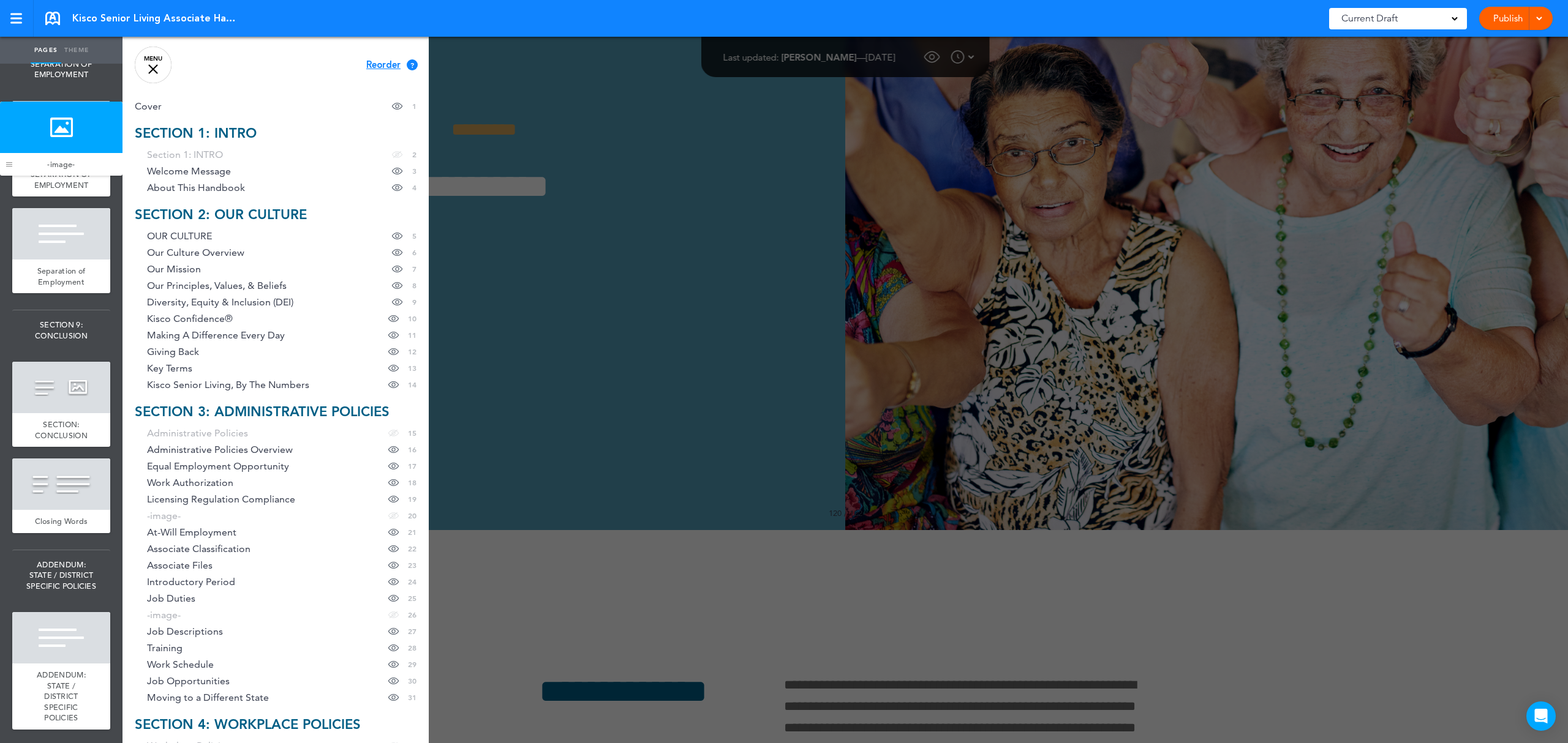
drag, startPoint x: 22, startPoint y: 591, endPoint x: 10, endPoint y: 161, distance: 430.2
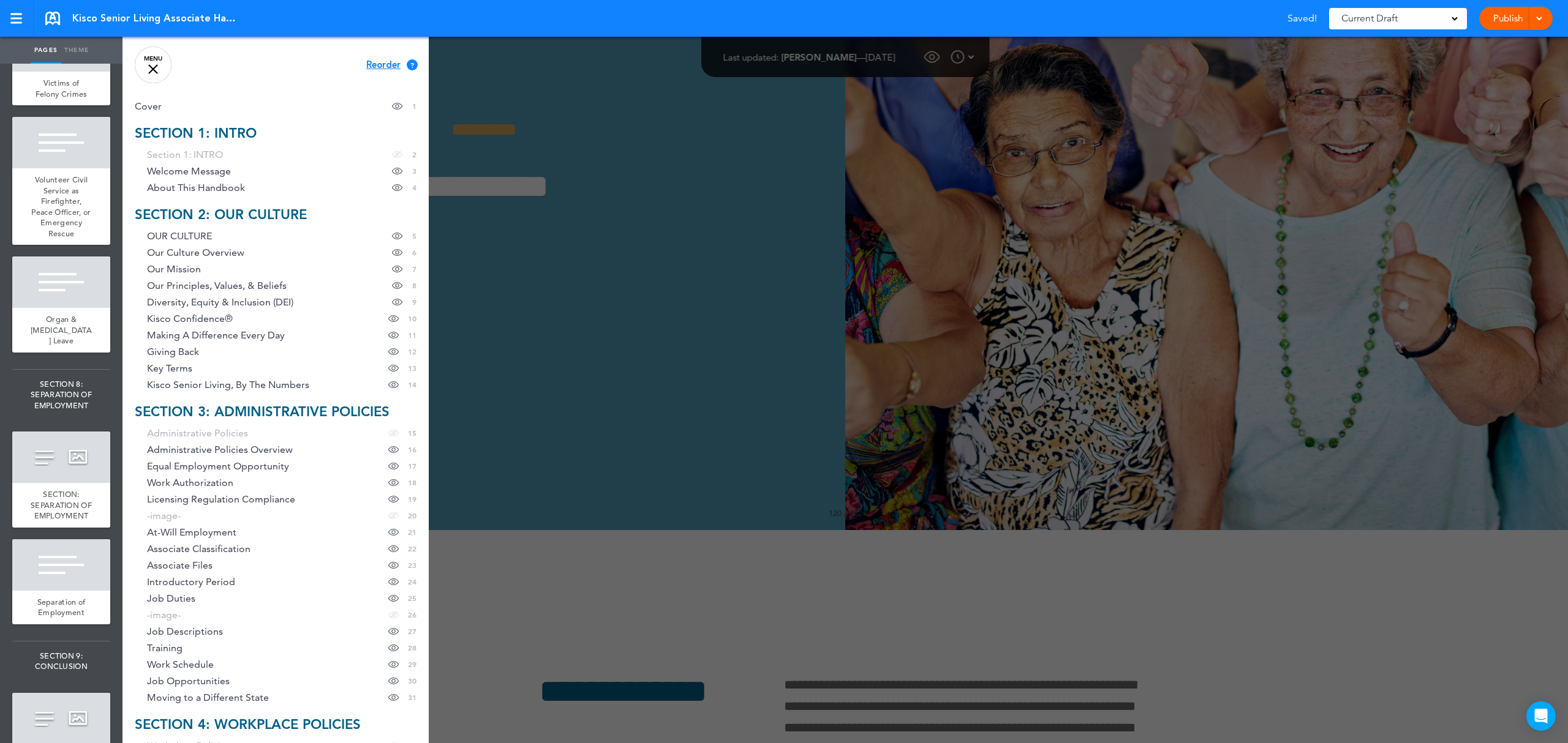
scroll to position [11542, 0]
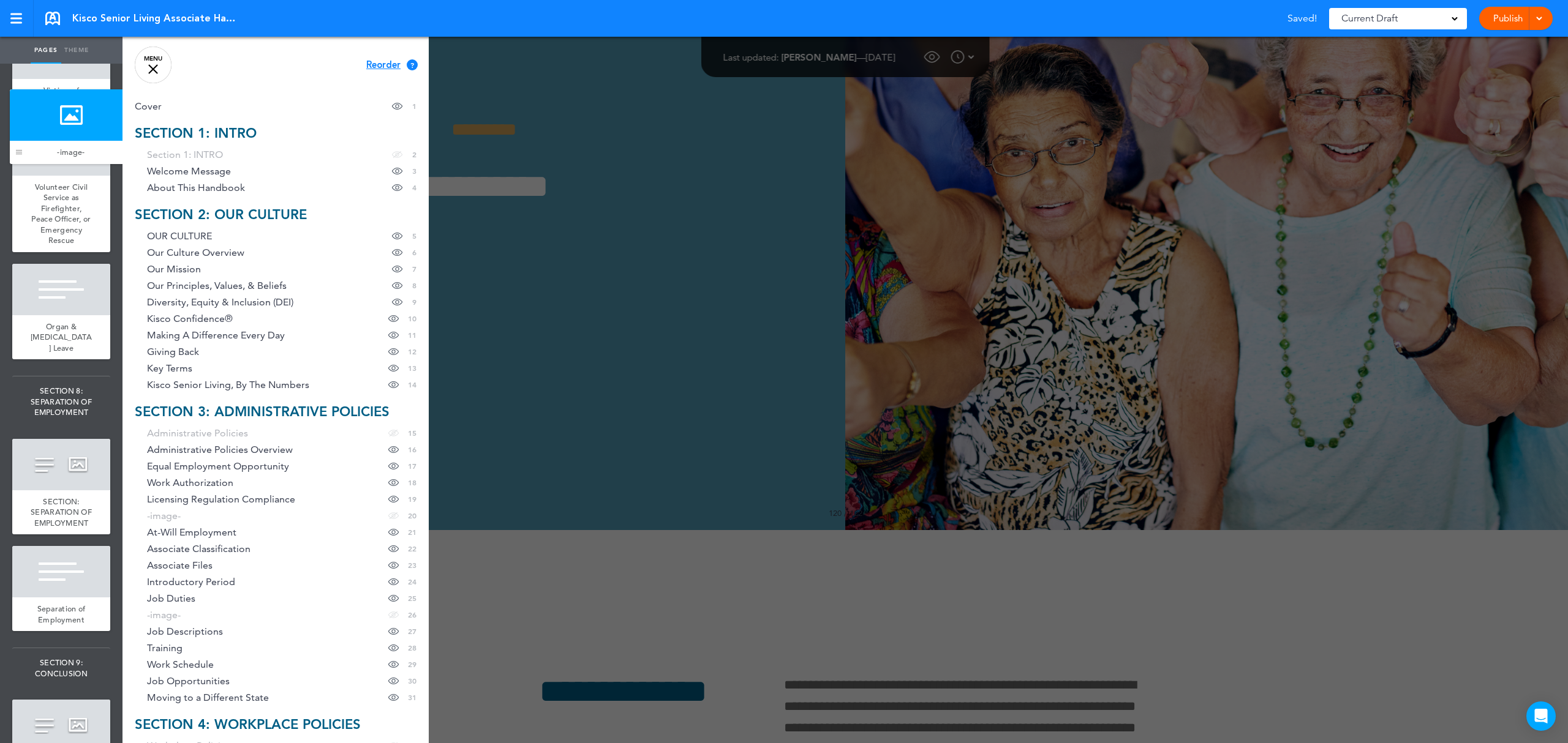
drag, startPoint x: 19, startPoint y: 631, endPoint x: 16, endPoint y: 154, distance: 477.0
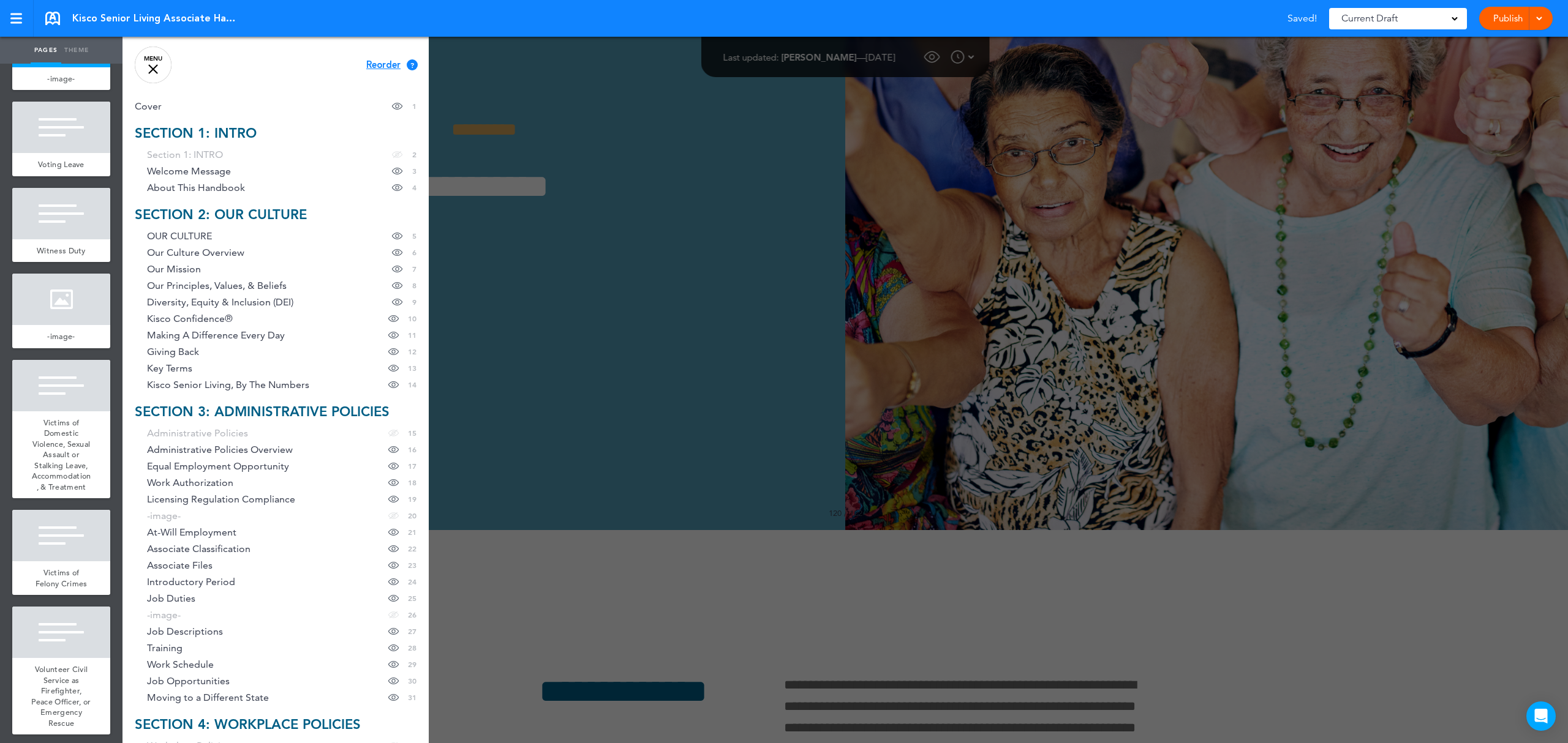
scroll to position [11053, 0]
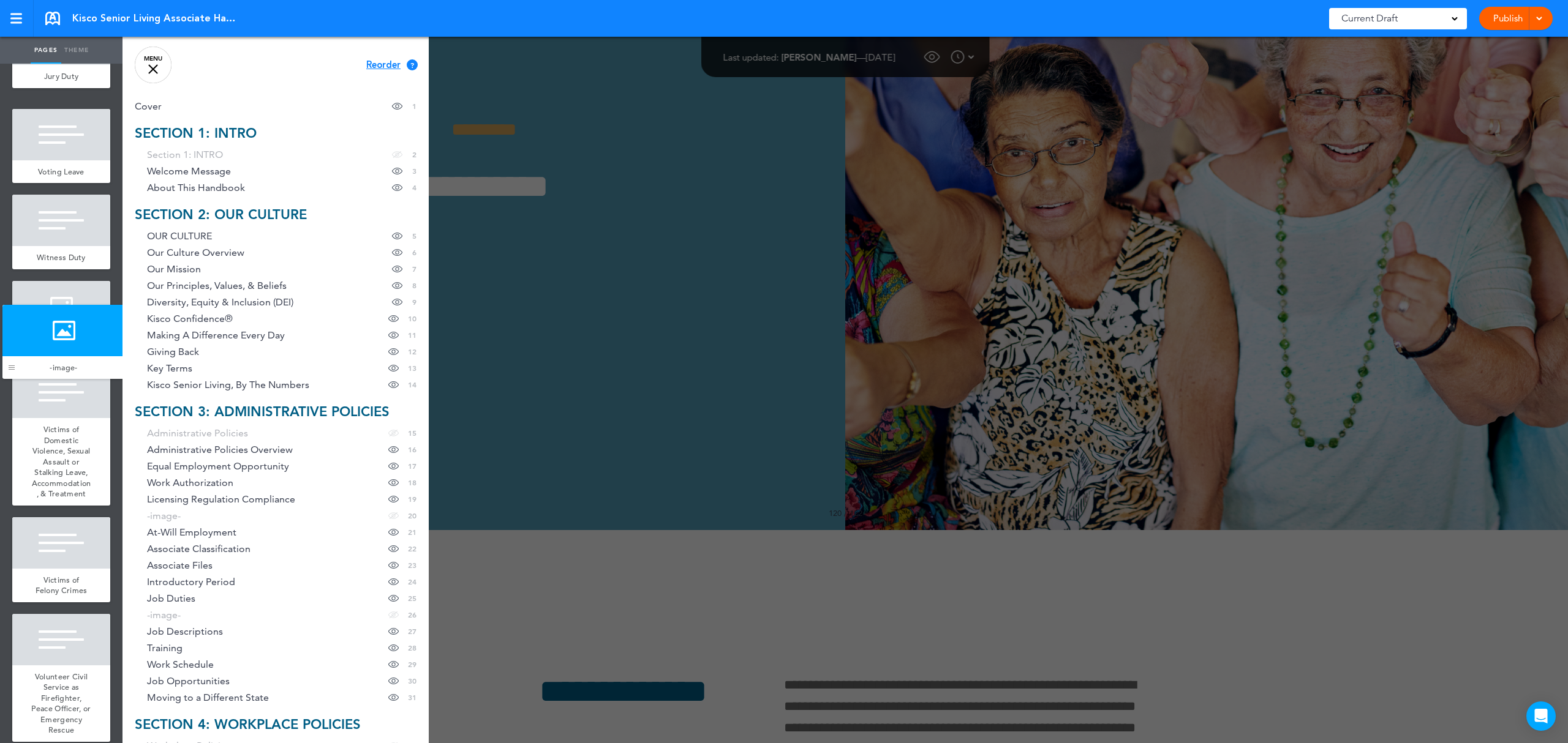
drag, startPoint x: 22, startPoint y: 677, endPoint x: 12, endPoint y: 369, distance: 308.2
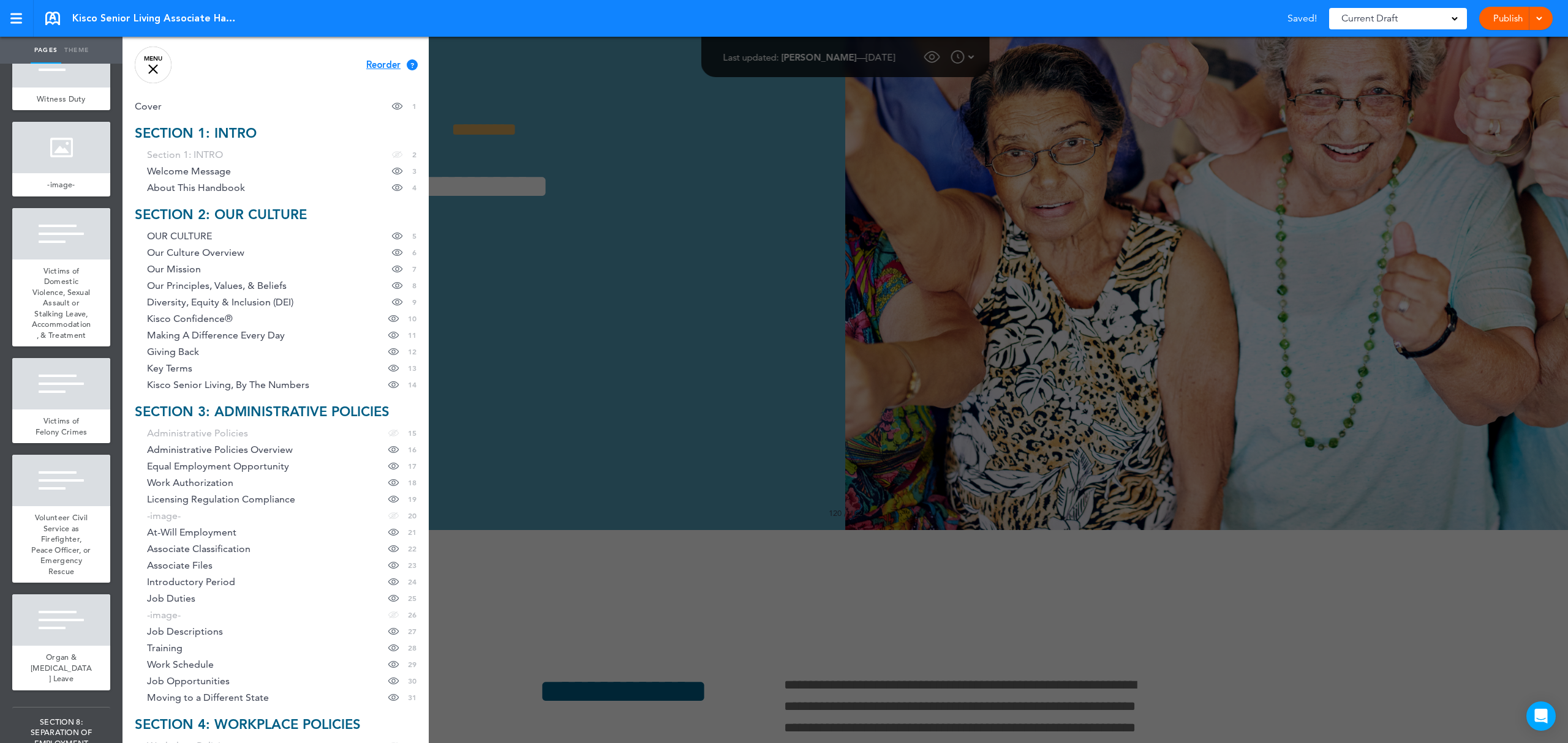
scroll to position [11298, 0]
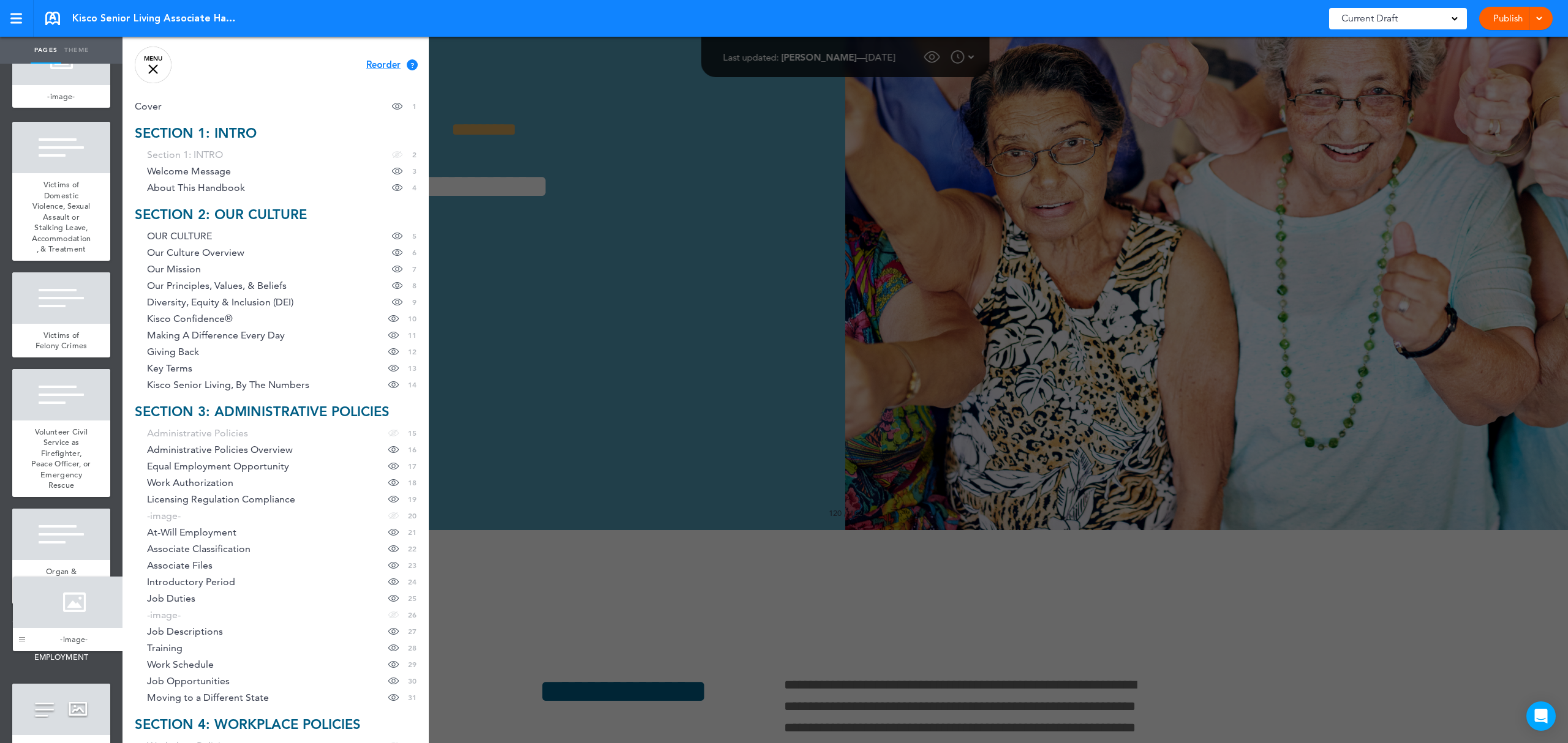
drag, startPoint x: 23, startPoint y: 249, endPoint x: 26, endPoint y: 682, distance: 433.0
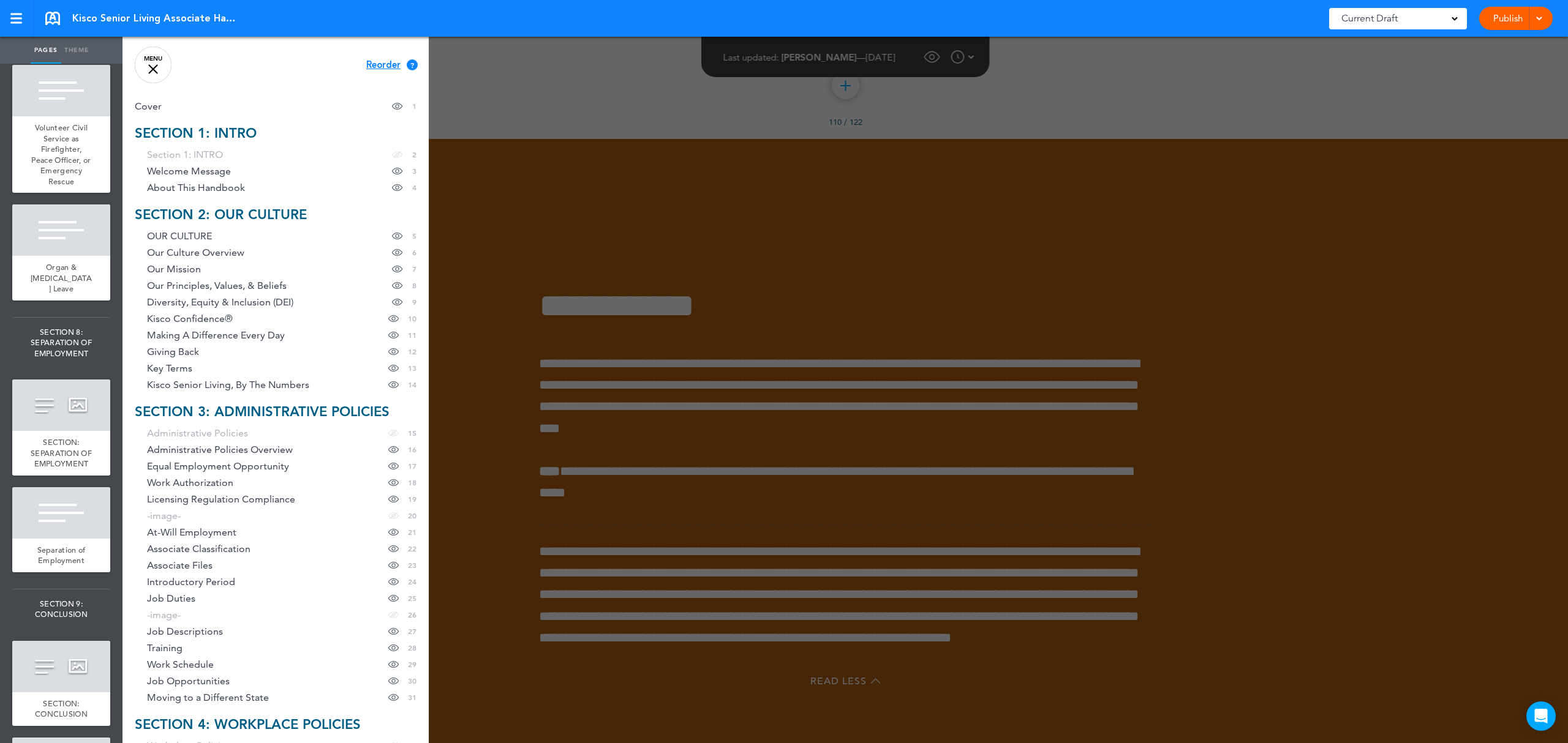
scroll to position [11706, 0]
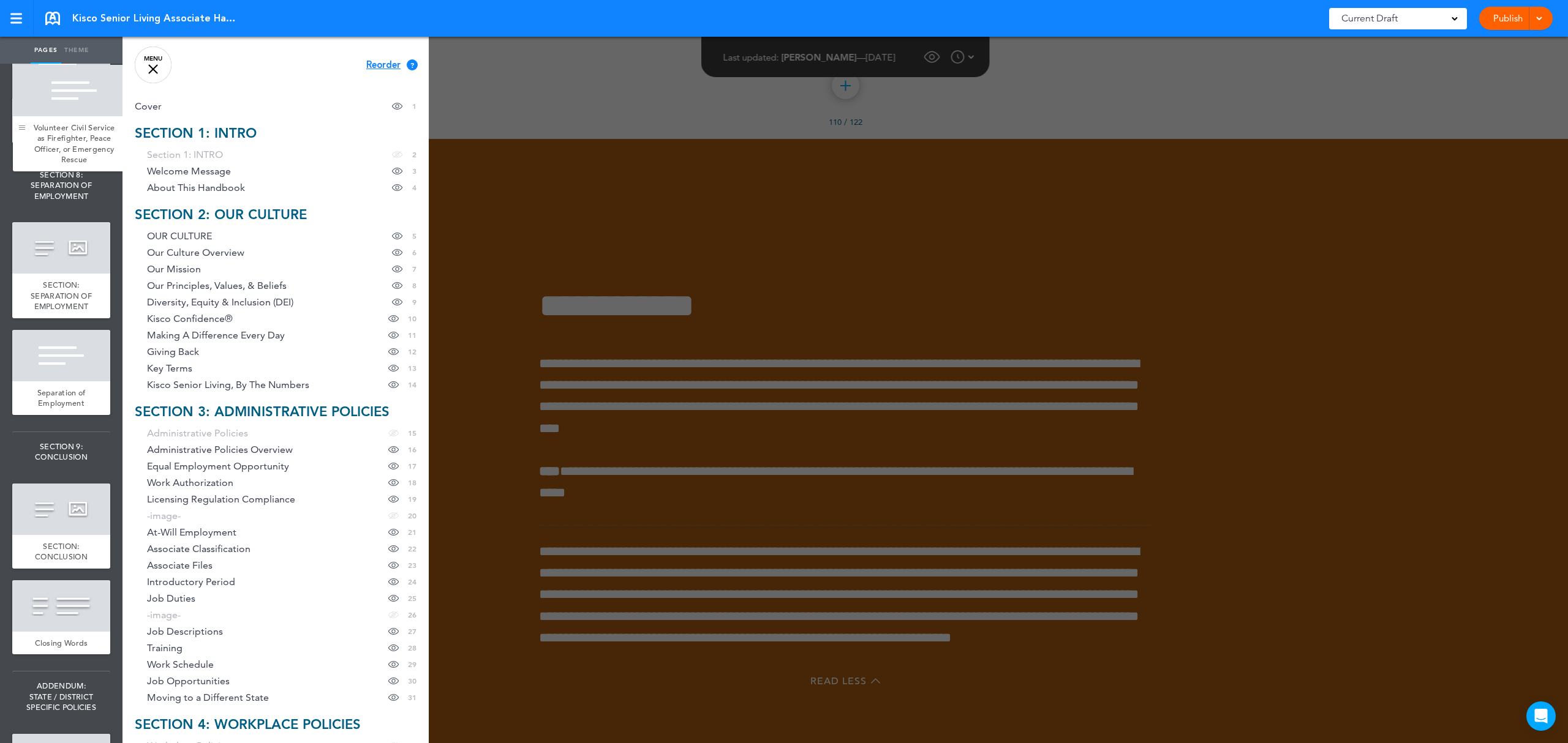
drag, startPoint x: 22, startPoint y: 662, endPoint x: 23, endPoint y: 133, distance: 529.0
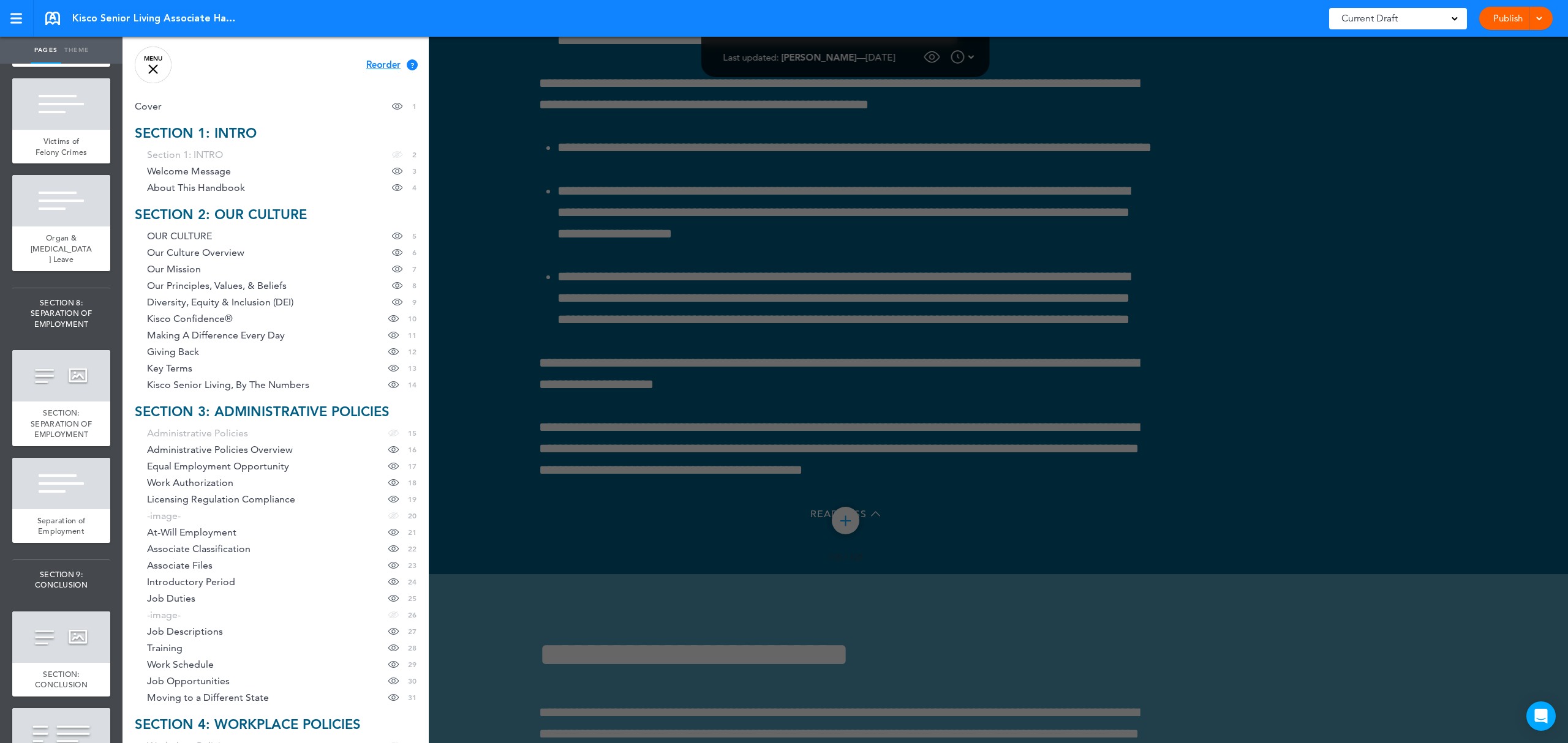
scroll to position [119930, 0]
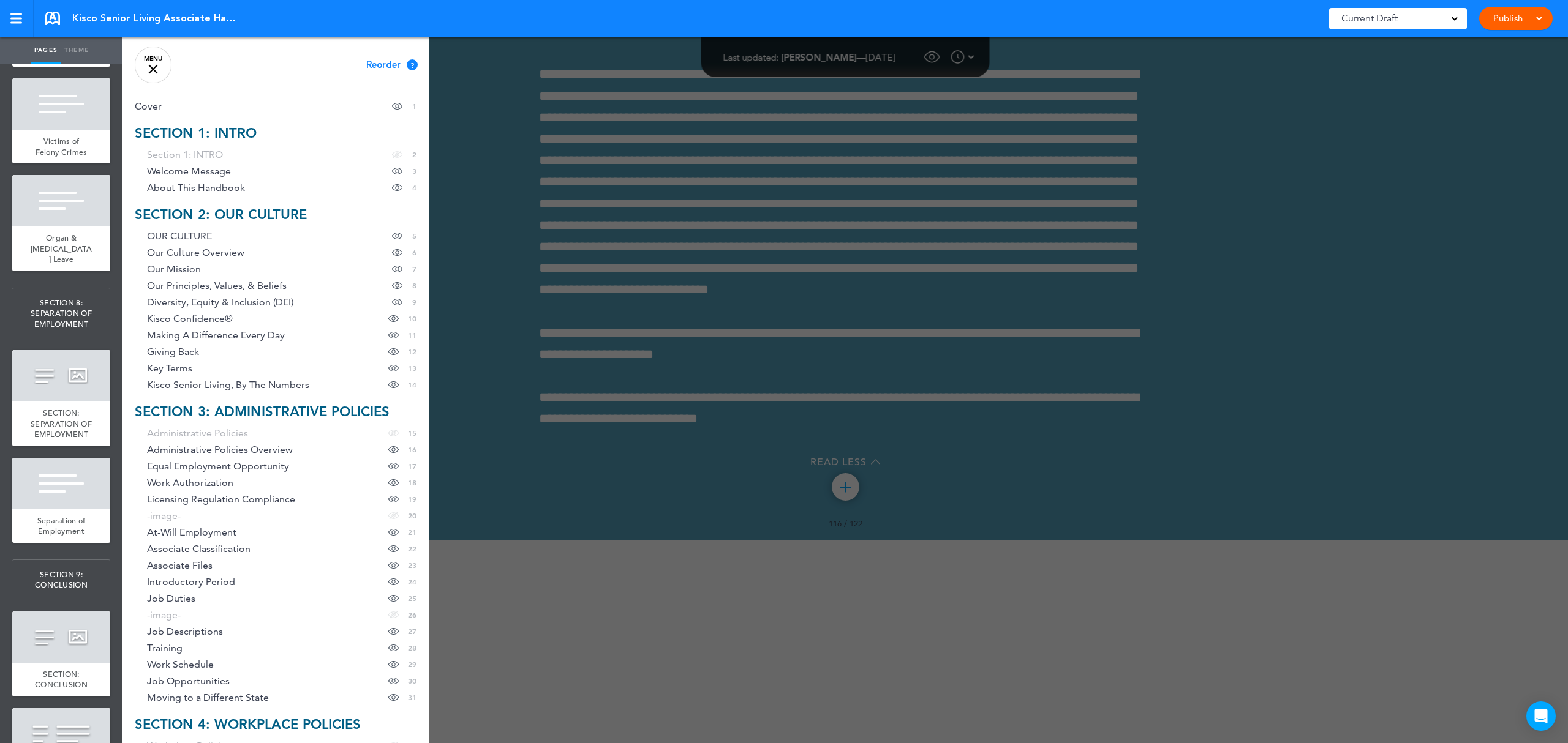
scroll to position [120637, 0]
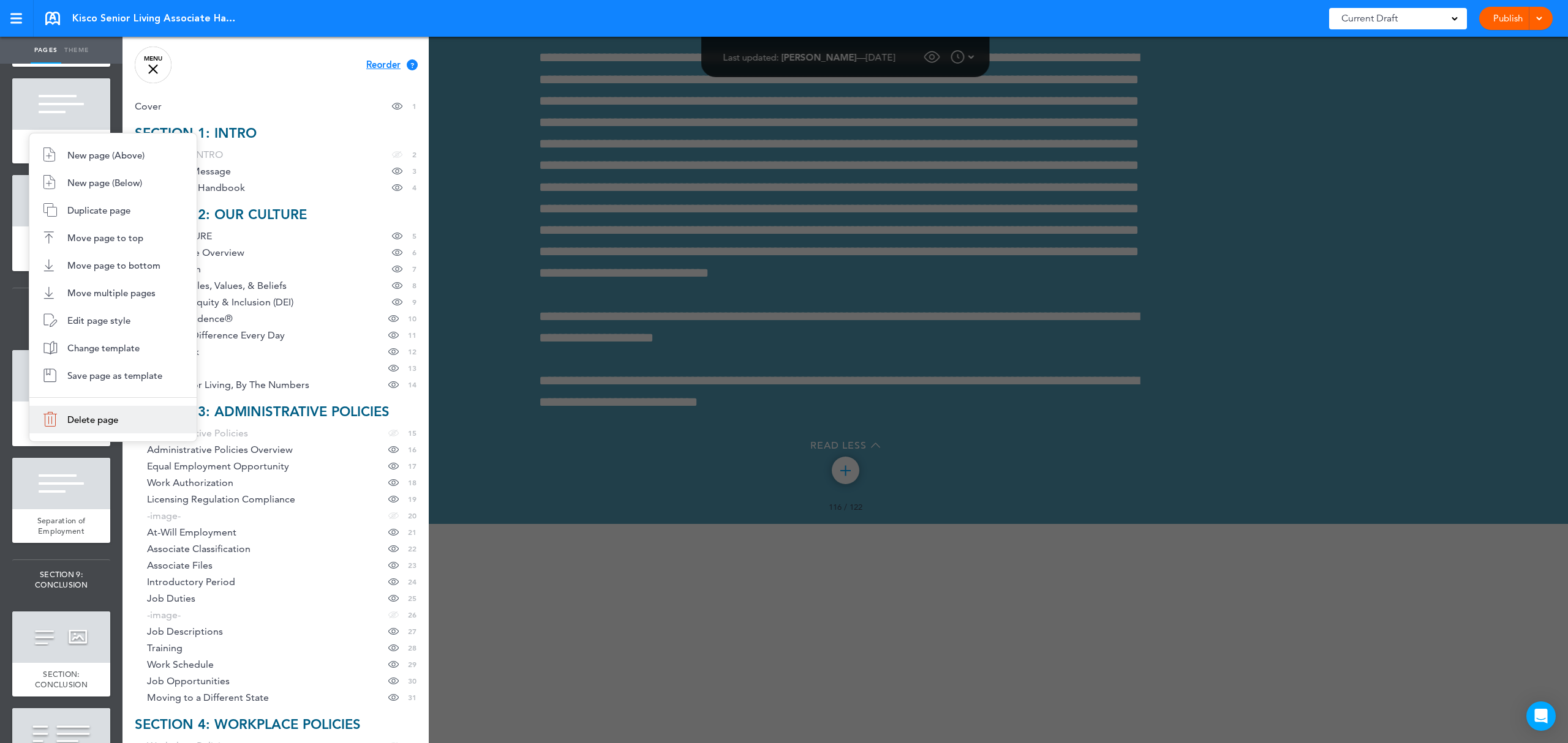
click at [65, 422] on li "Delete page" at bounding box center [113, 420] width 167 height 28
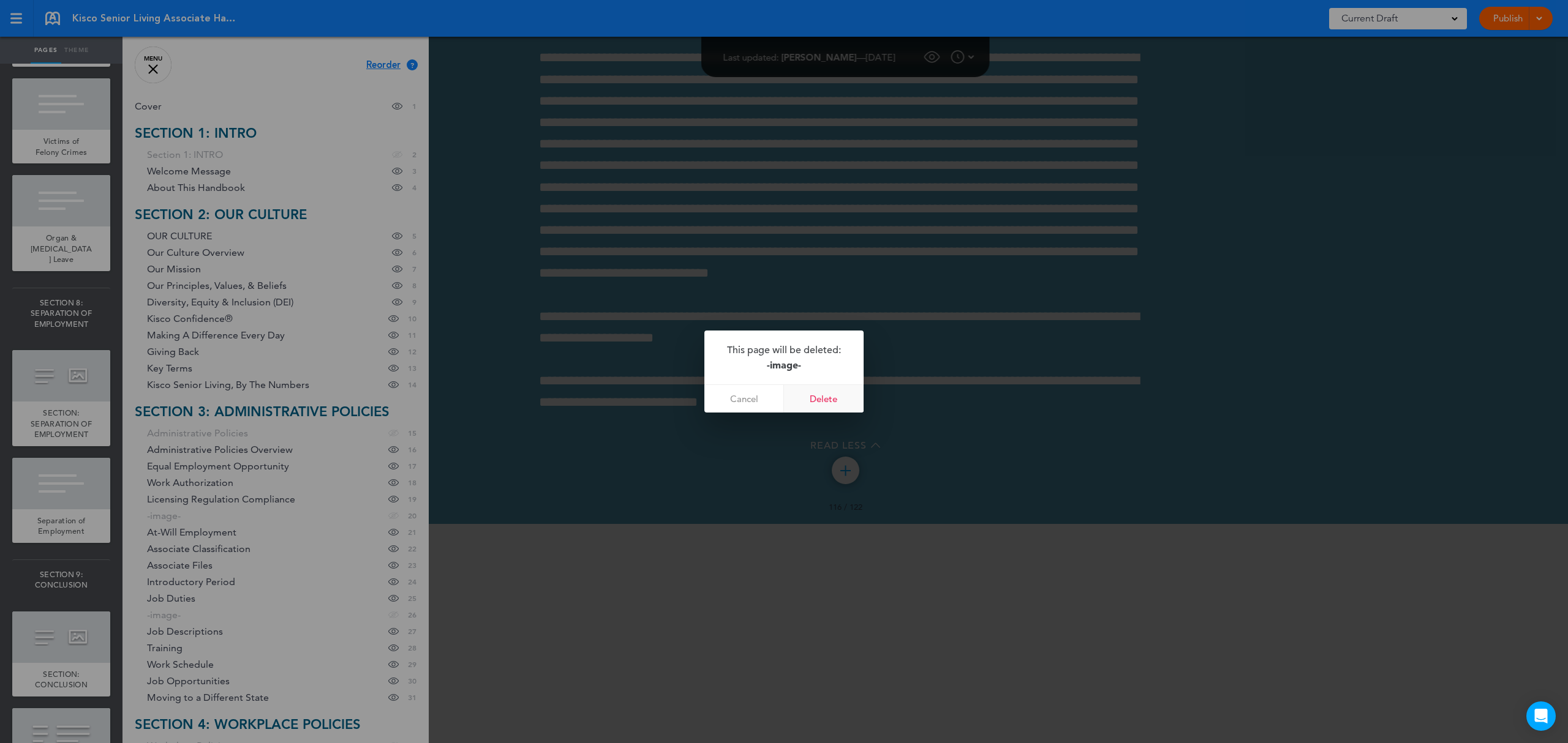
click at [823, 402] on link "Delete" at bounding box center [823, 399] width 79 height 28
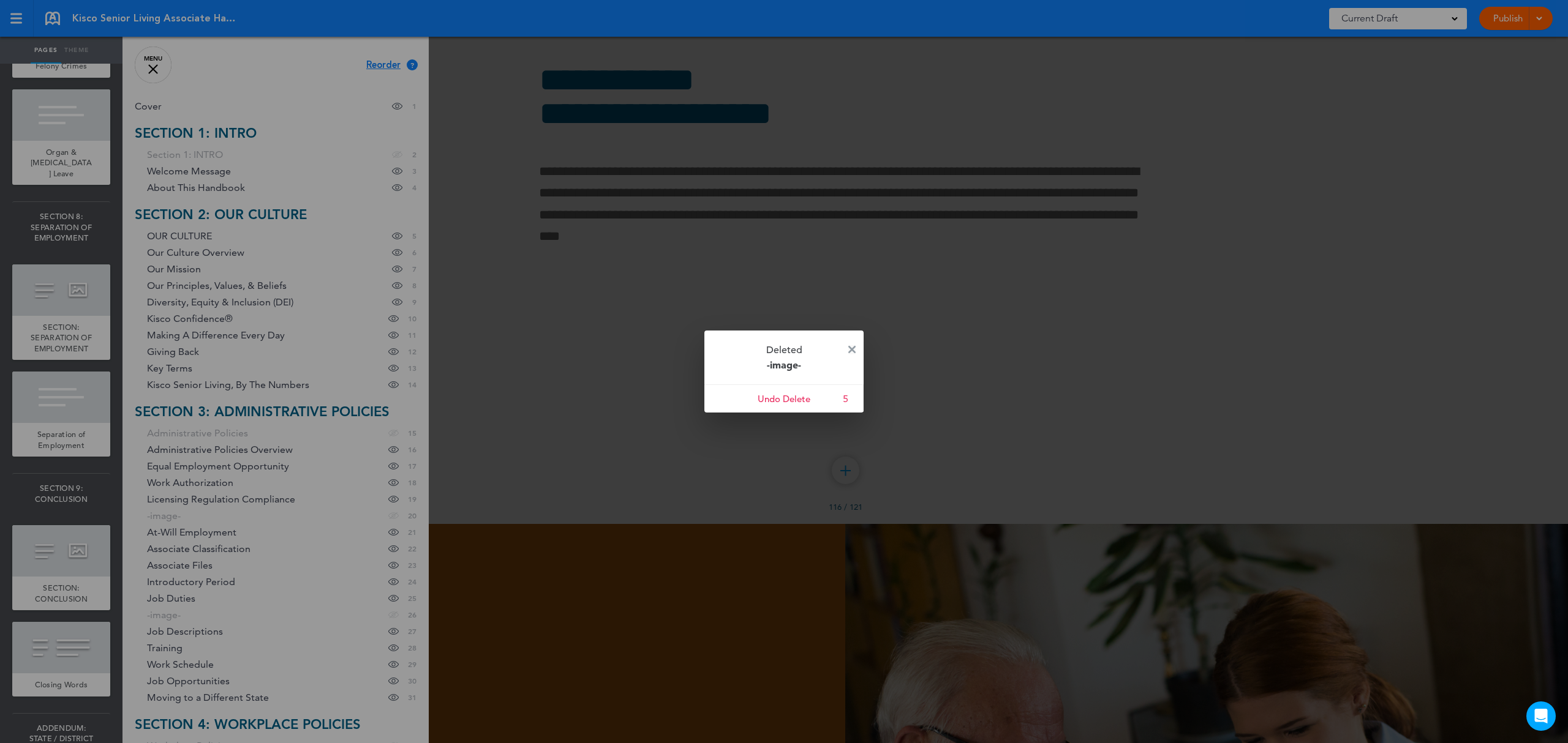
click at [849, 347] on img at bounding box center [851, 349] width 7 height 7
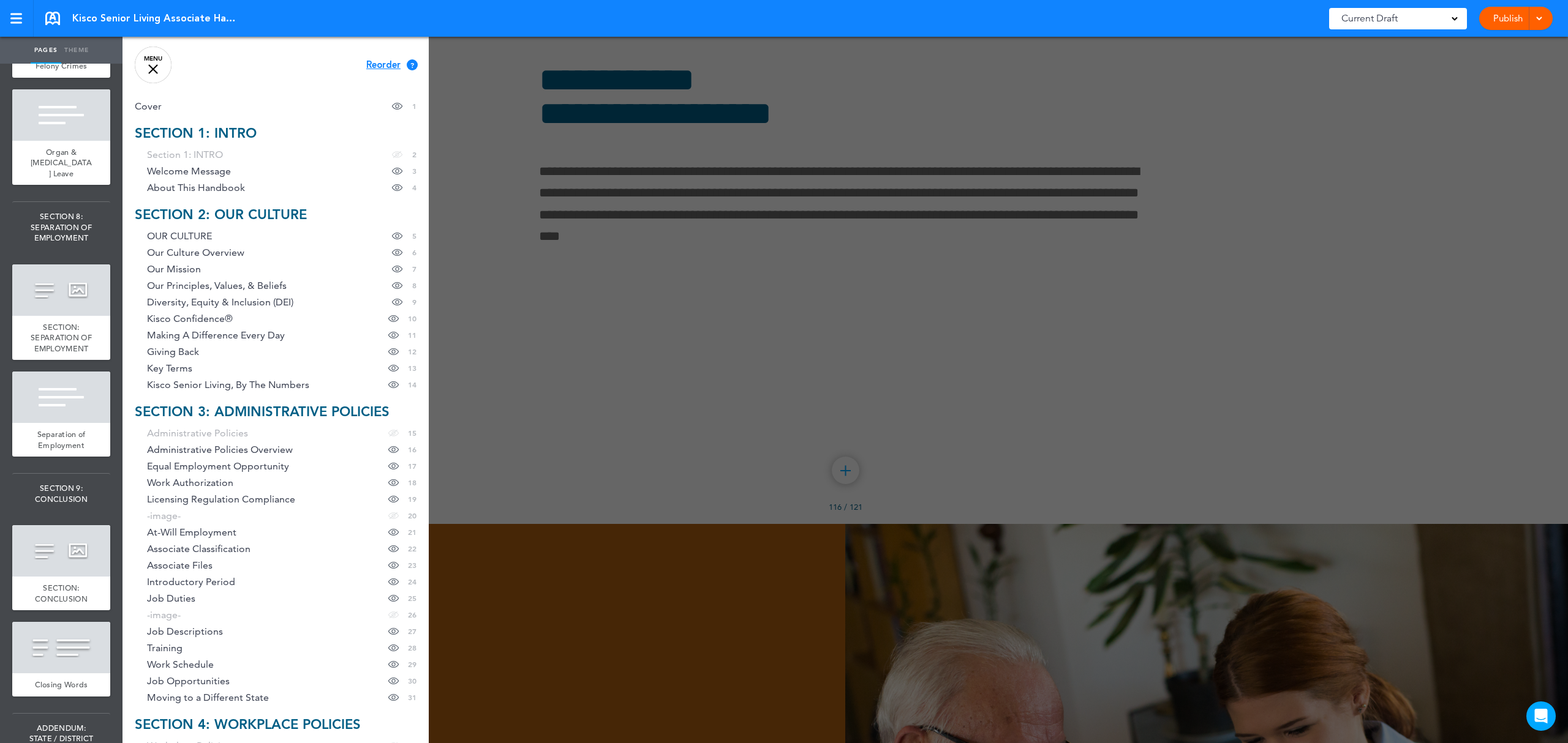
scroll to position [11787, 0]
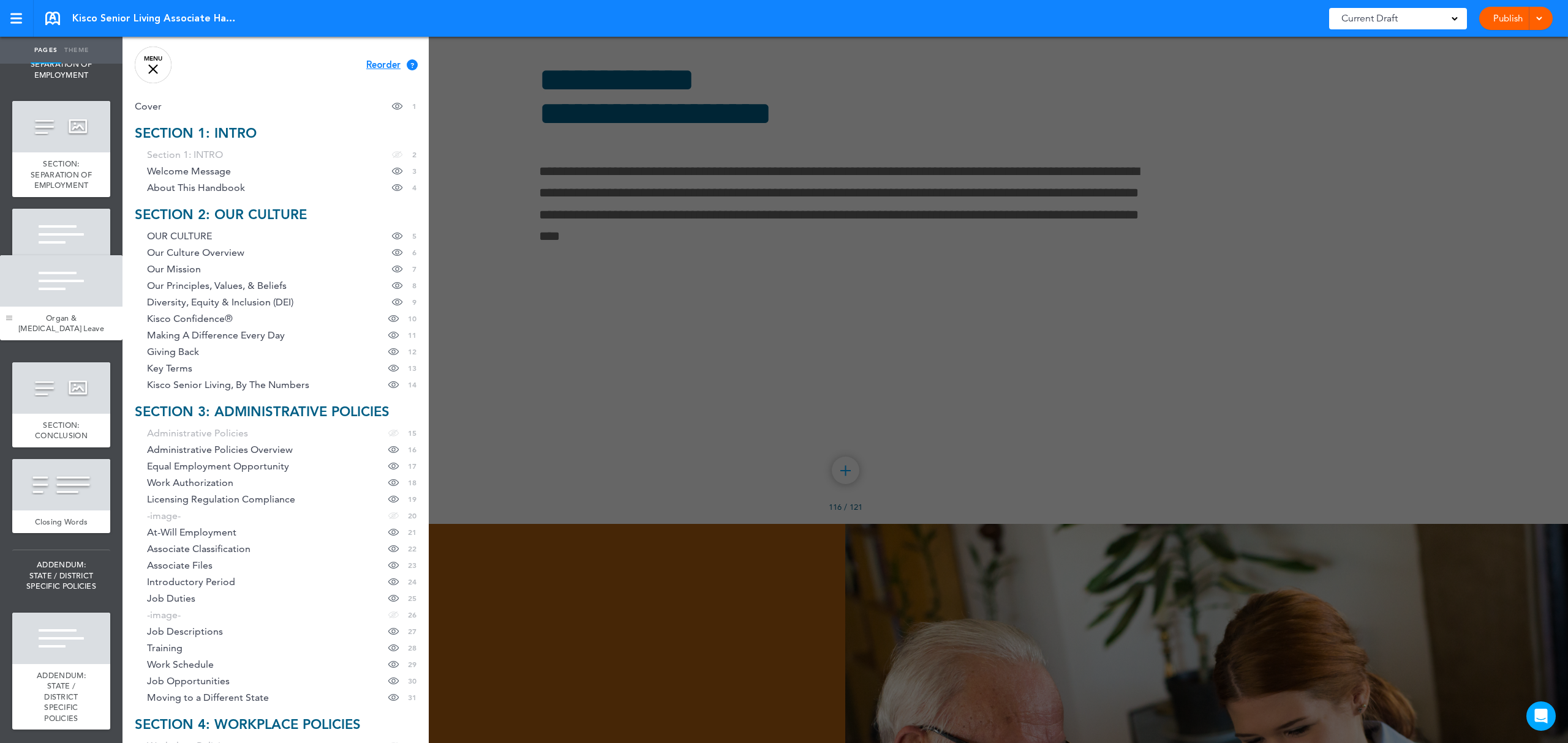
drag, startPoint x: 25, startPoint y: 653, endPoint x: 11, endPoint y: 314, distance: 339.3
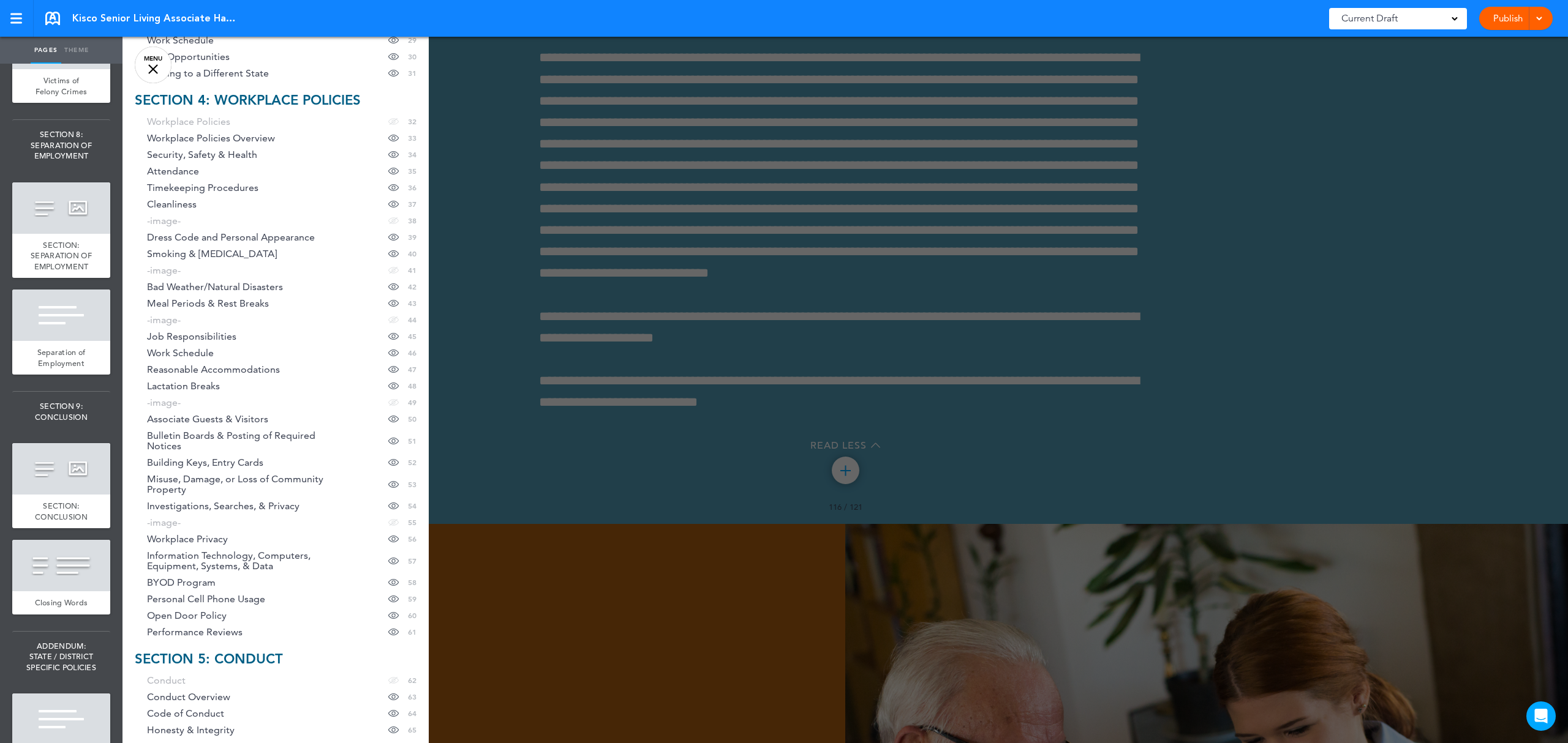
scroll to position [626, 0]
click at [226, 302] on span "Meal Periods & Rest Breaks" at bounding box center [207, 302] width 122 height 11
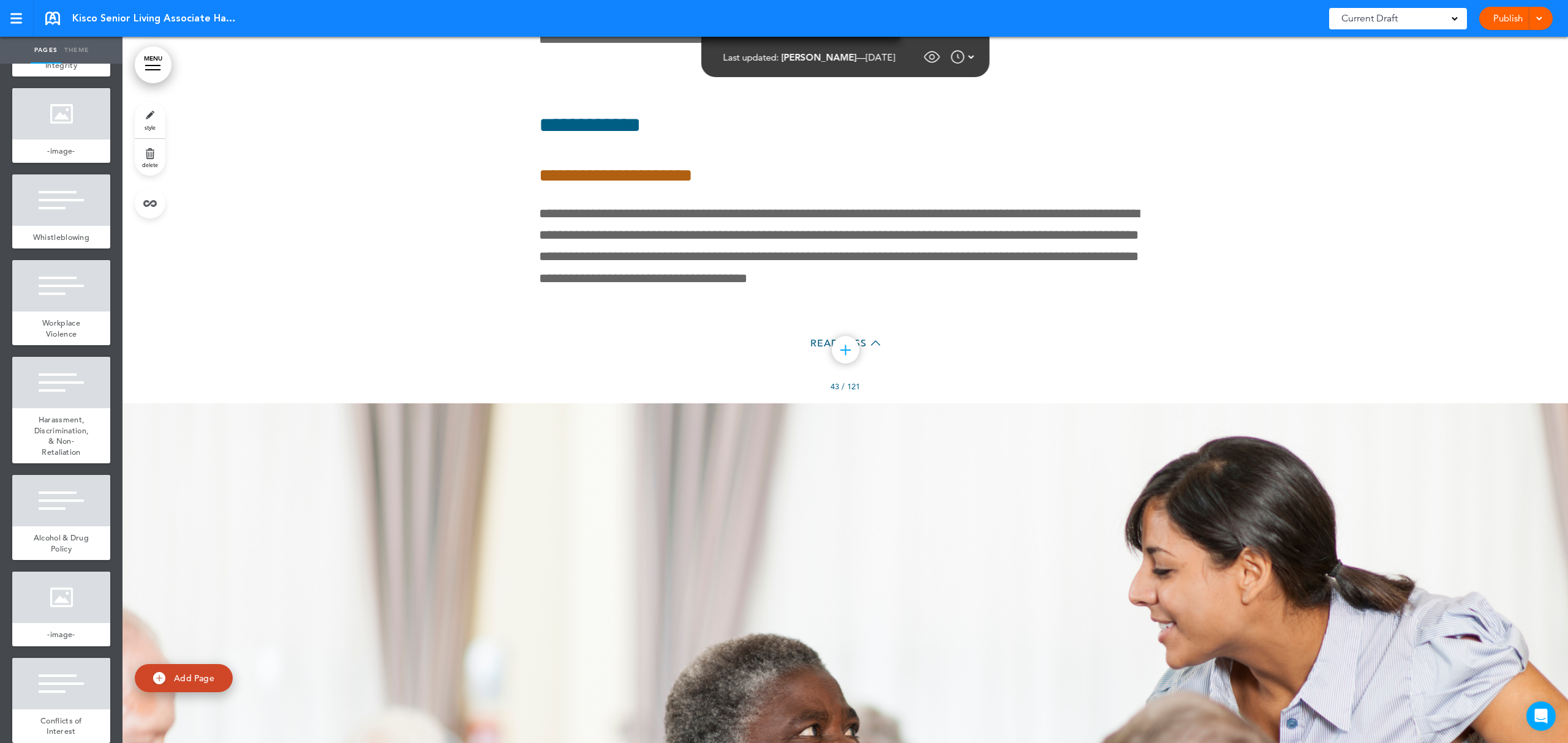
scroll to position [6137, 0]
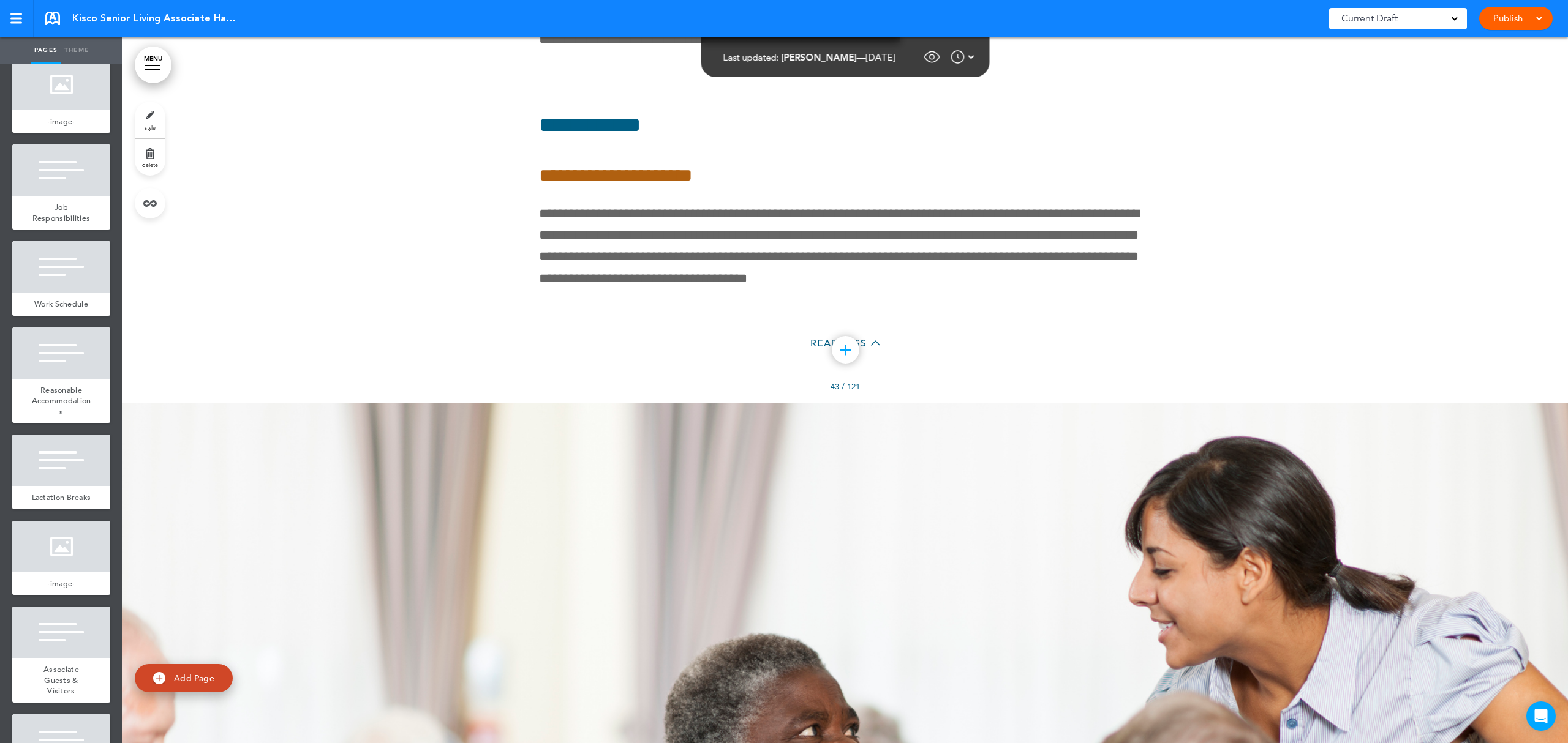
scroll to position [4196, 0]
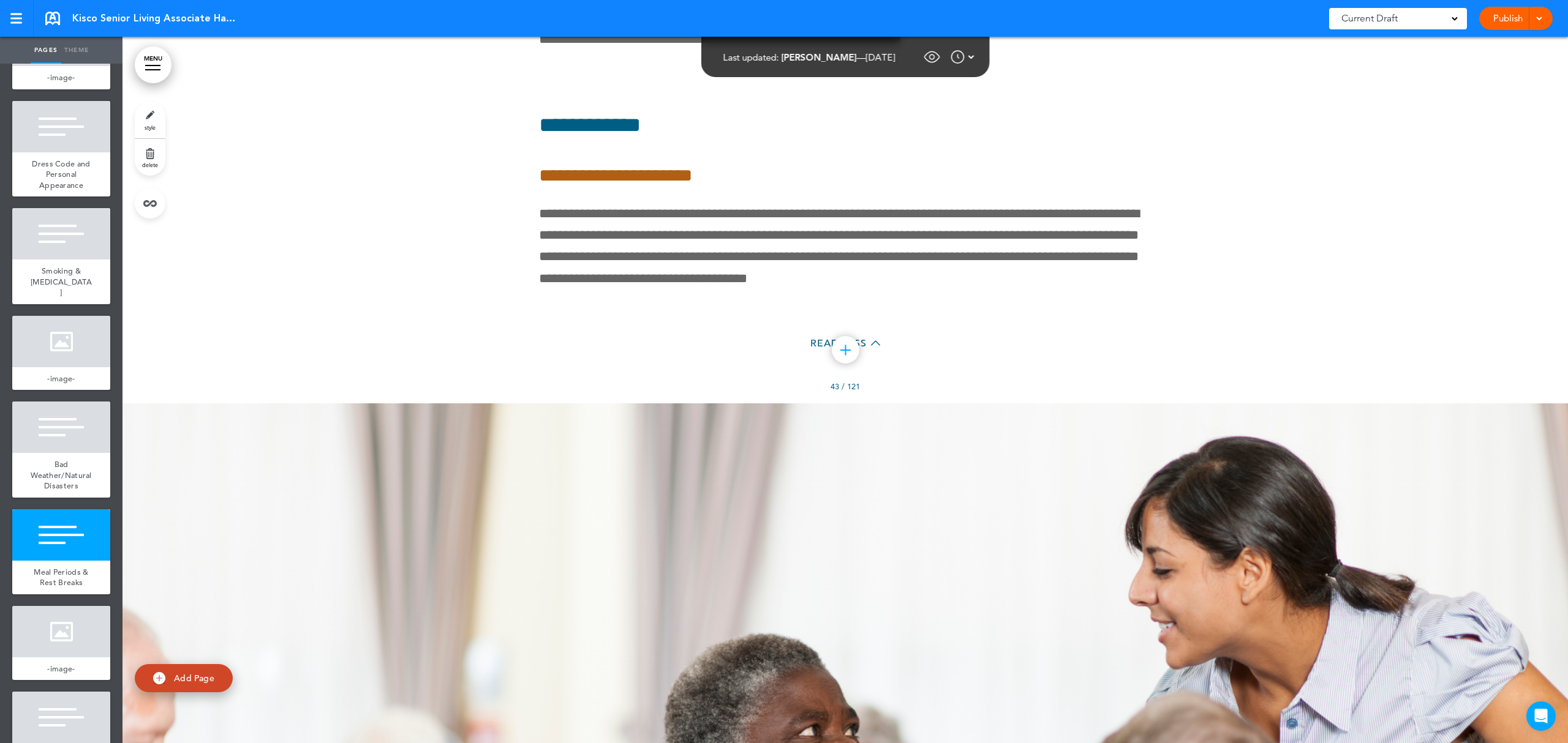
scroll to position [3782, 0]
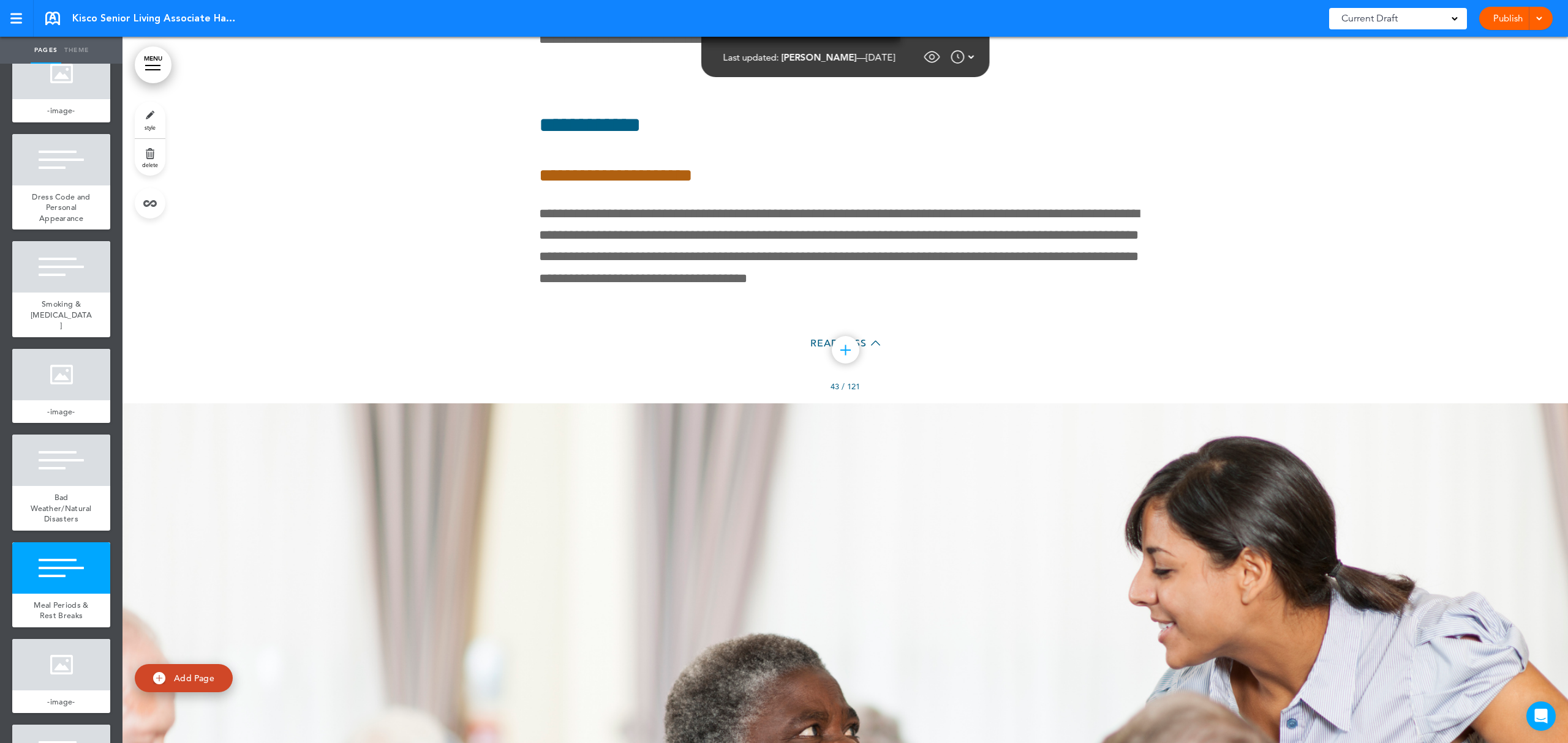
click at [164, 65] on link "MENU" at bounding box center [153, 64] width 37 height 37
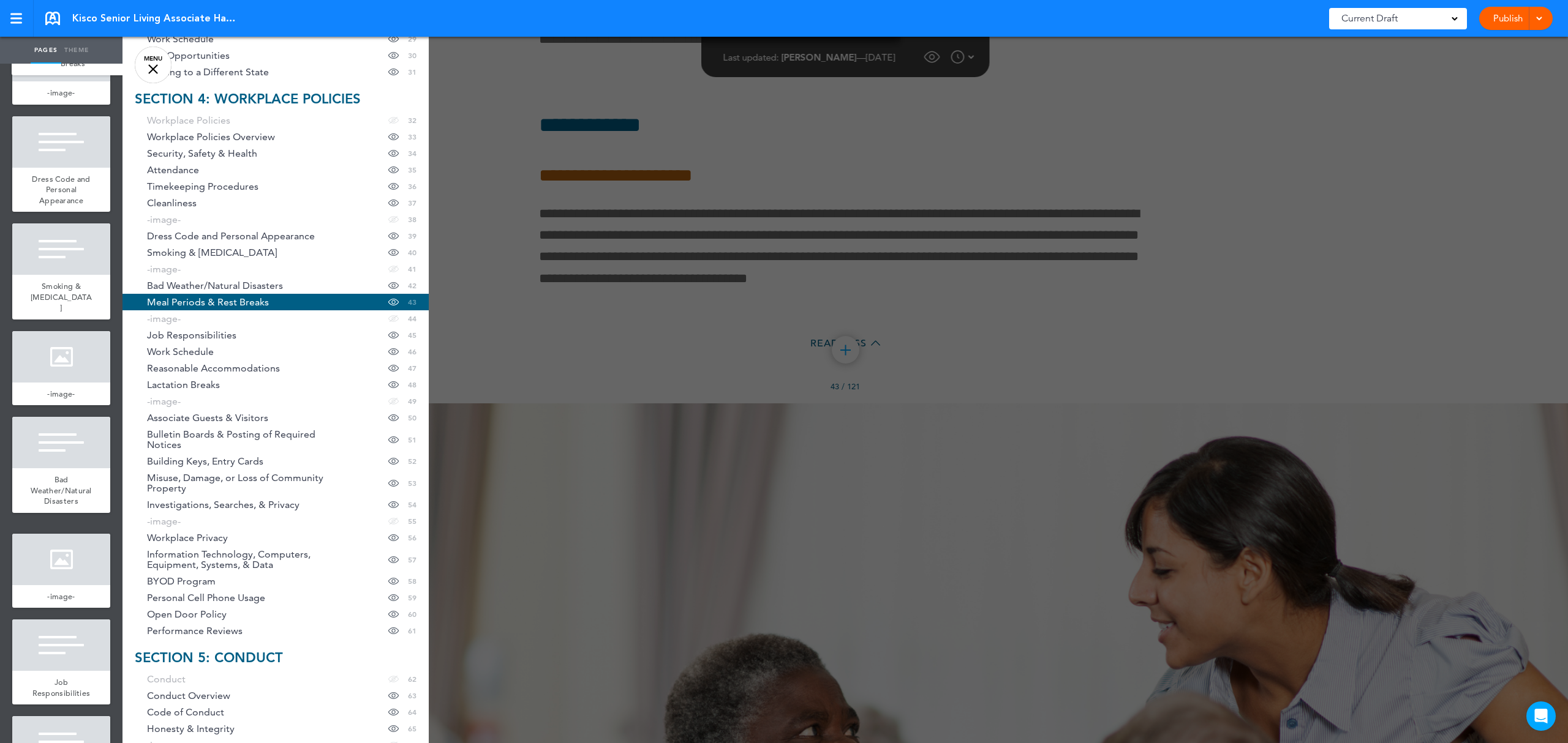
scroll to position [3766, 0]
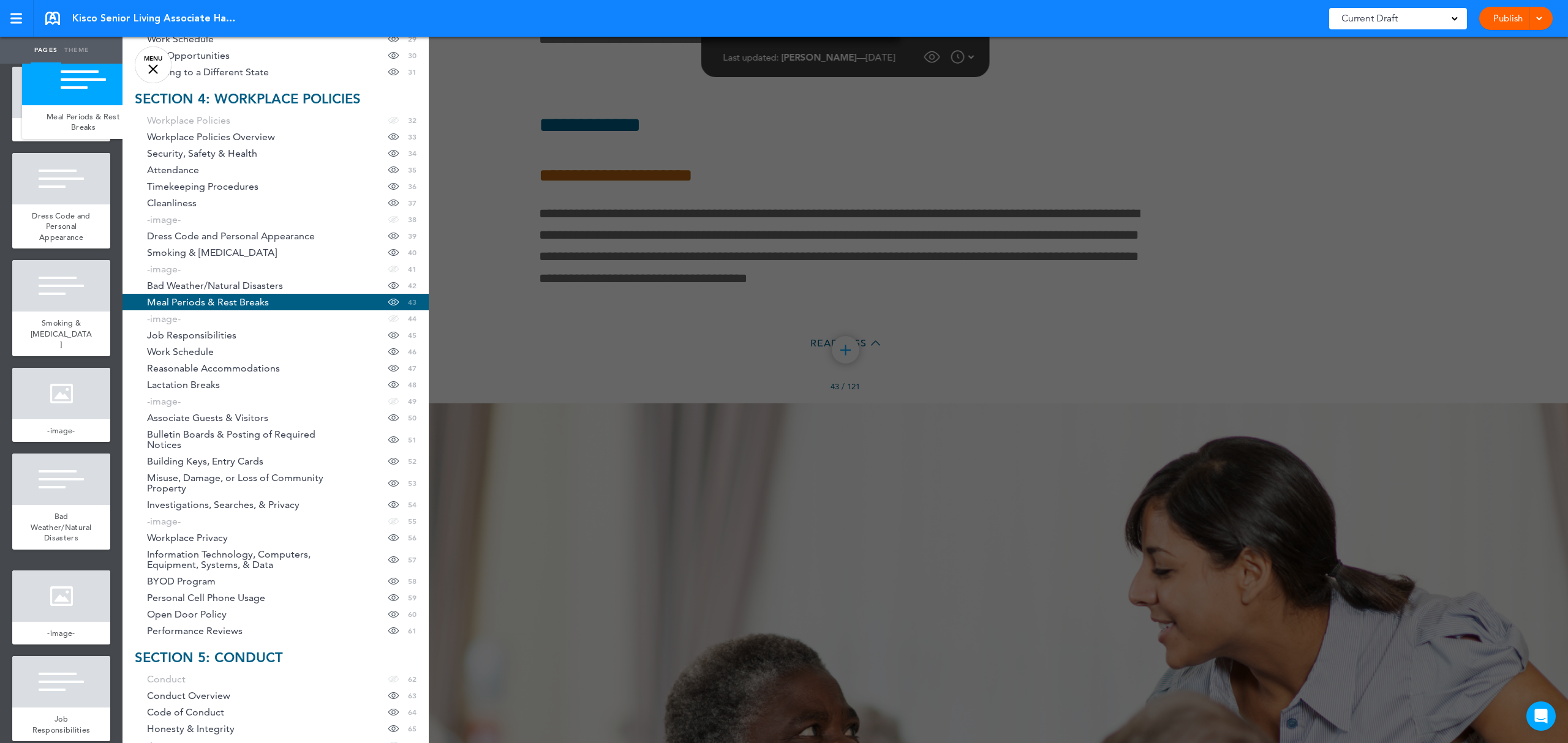
drag, startPoint x: 25, startPoint y: 679, endPoint x: 36, endPoint y: 74, distance: 605.1
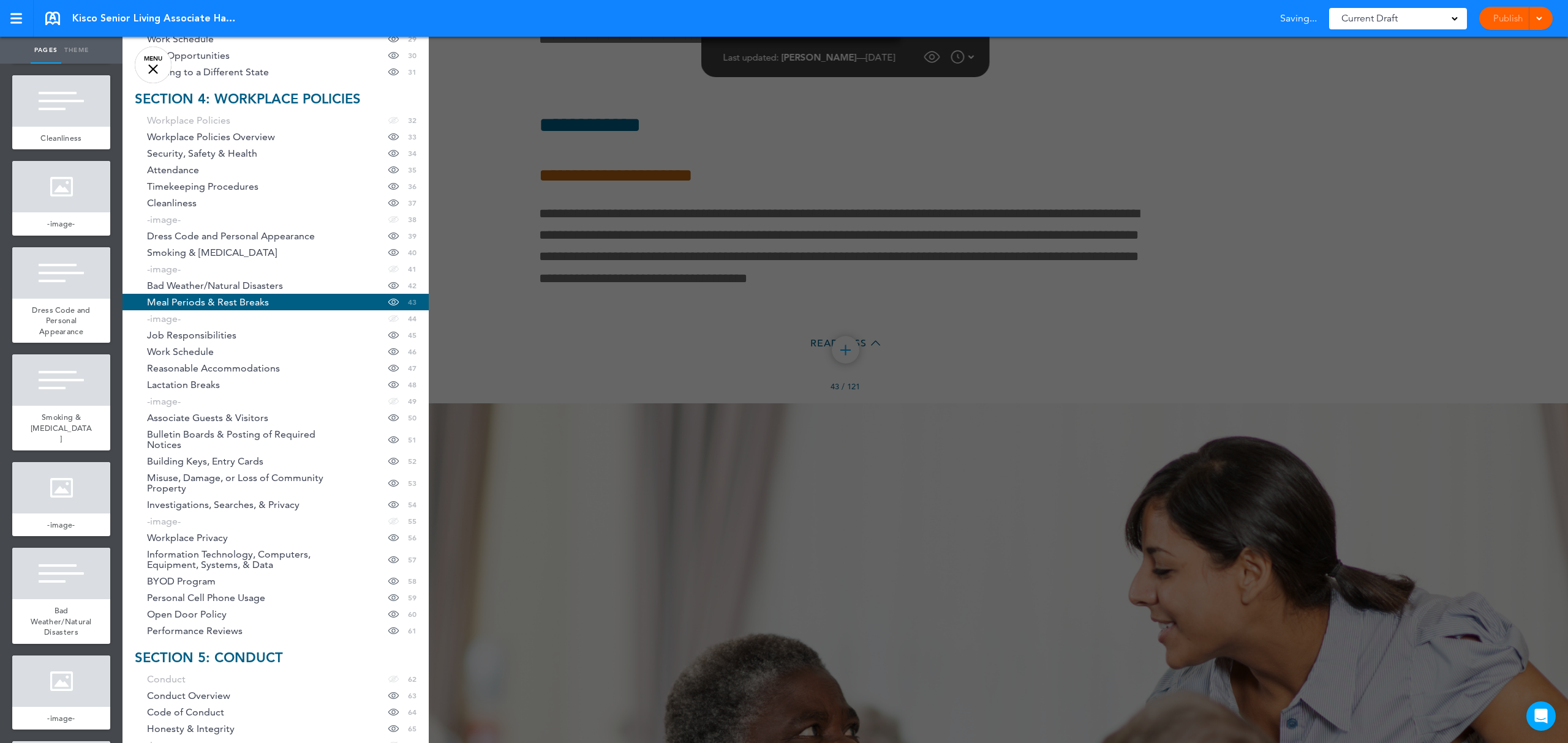
scroll to position [0, 0]
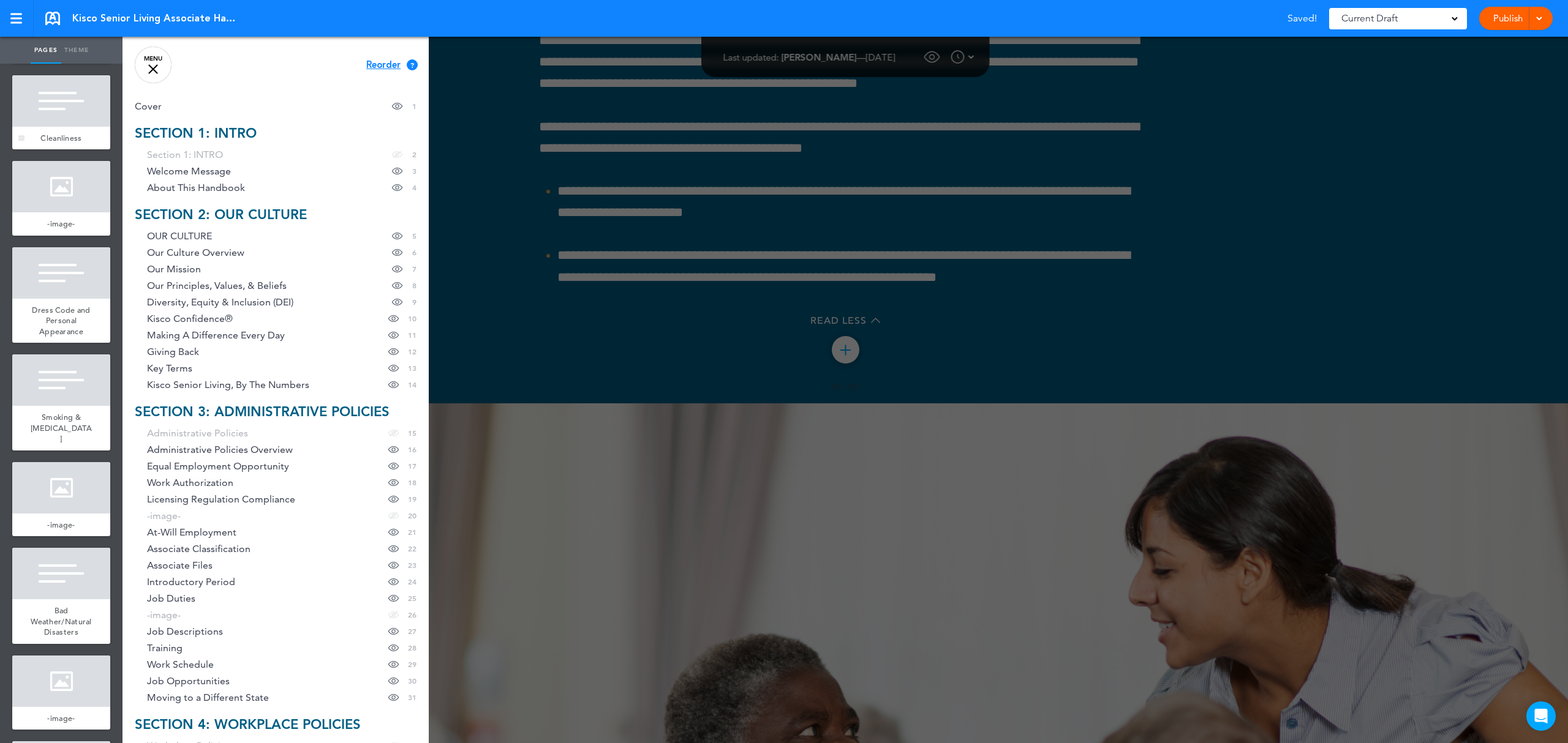
click at [56, 127] on div at bounding box center [60, 101] width 98 height 52
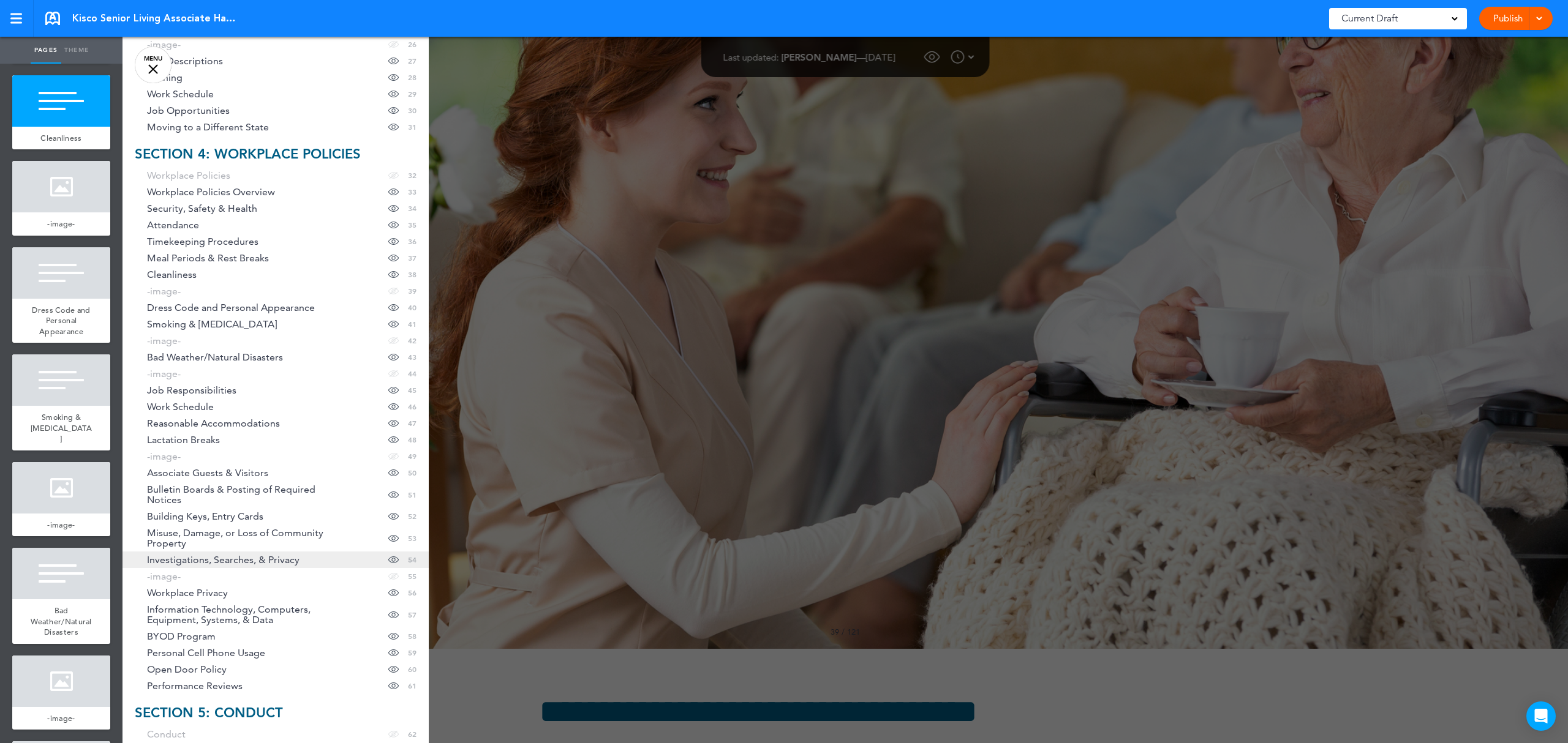
scroll to position [490, 0]
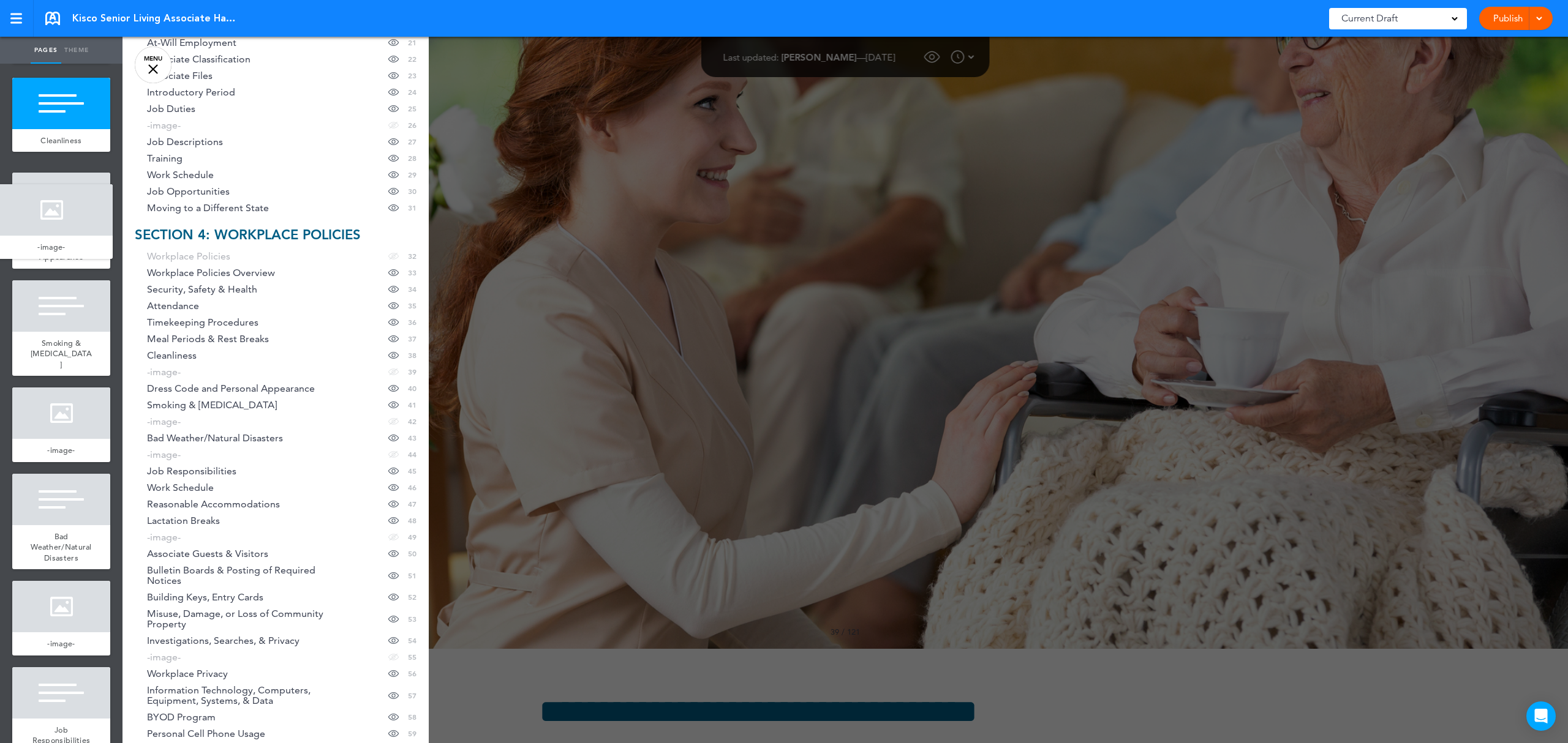
drag, startPoint x: 20, startPoint y: 374, endPoint x: -2, endPoint y: 248, distance: 127.9
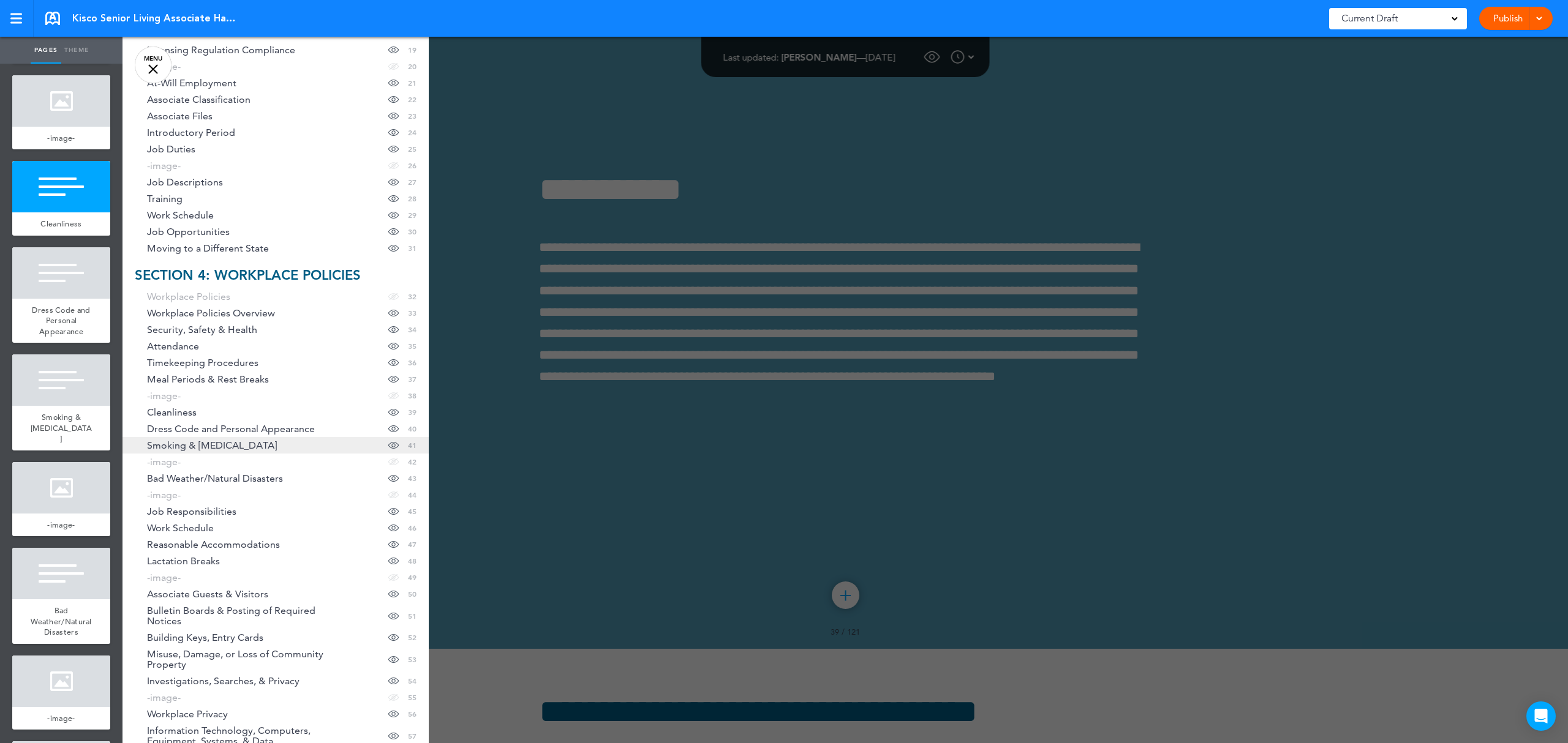
scroll to position [735, 0]
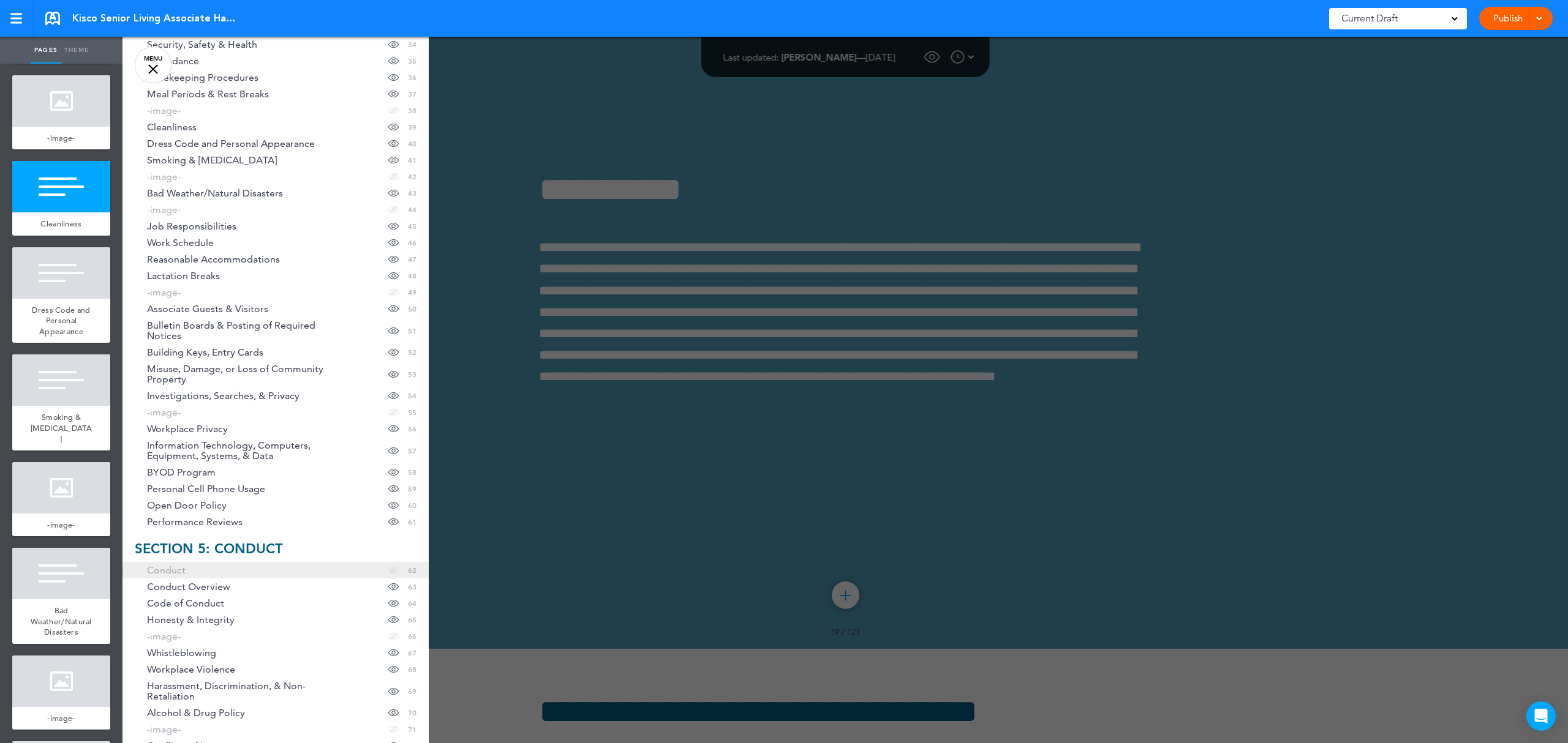
click at [206, 577] on link "Conduct hide page in table of contents 62" at bounding box center [275, 570] width 306 height 17
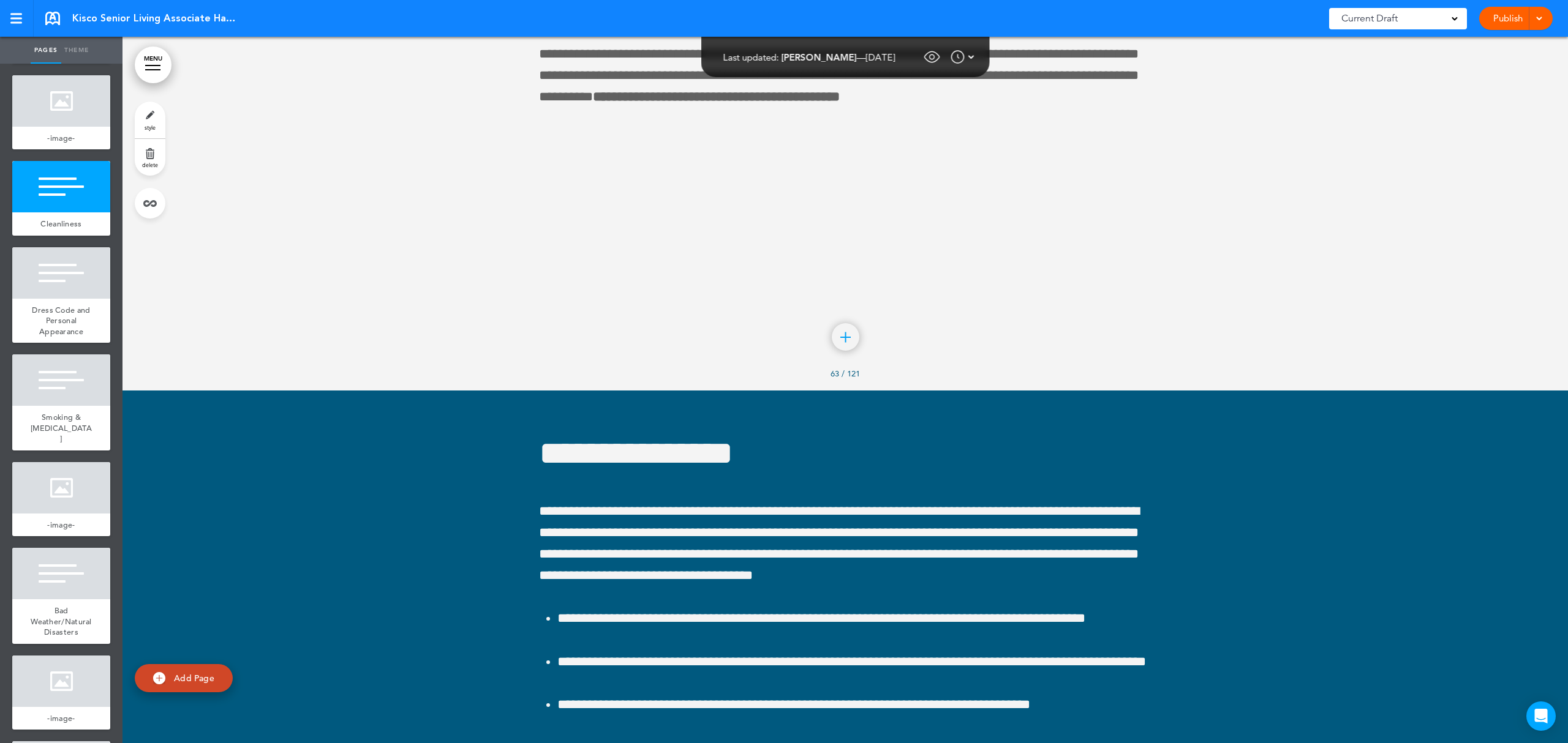
scroll to position [55348, 0]
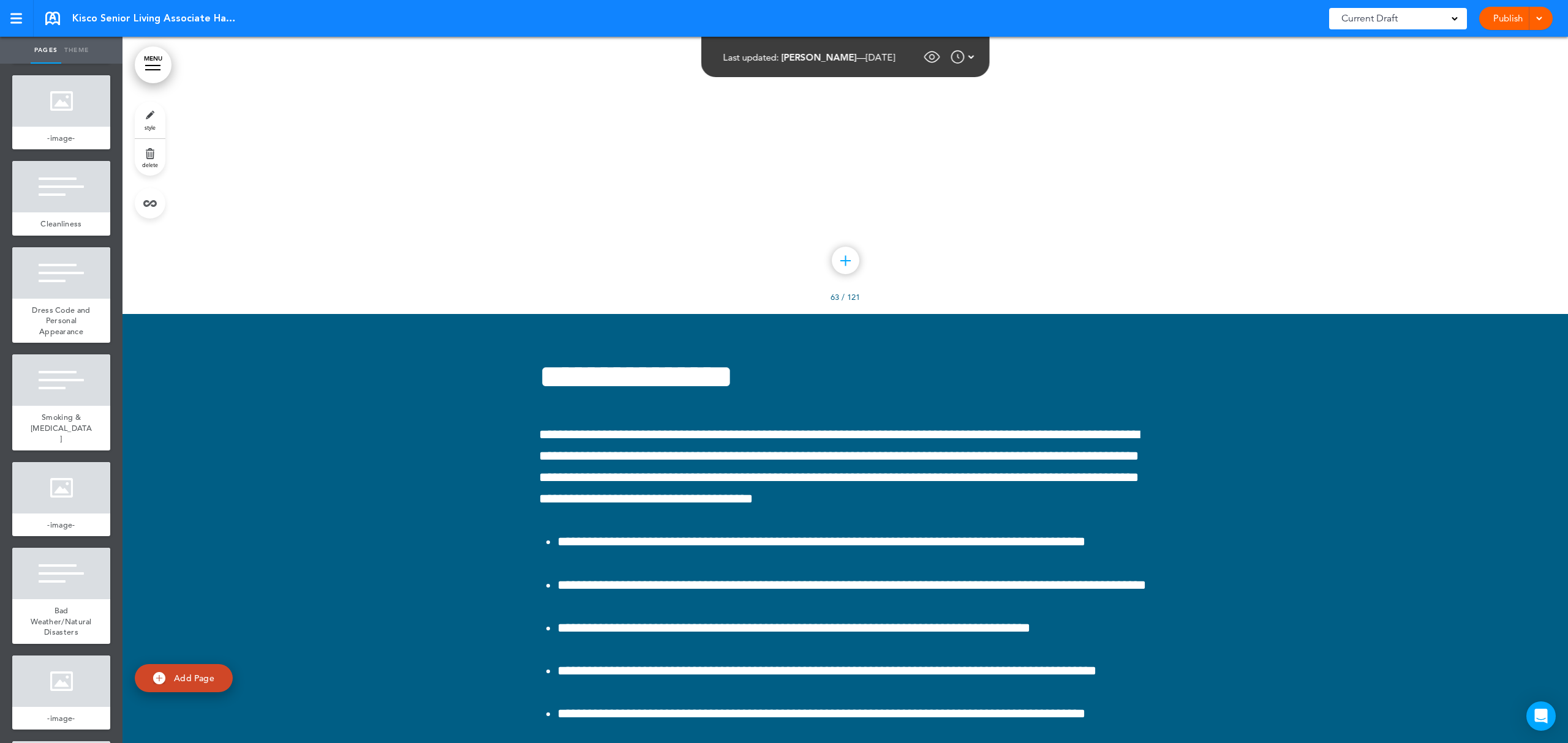
click at [157, 65] on div at bounding box center [153, 65] width 15 height 1
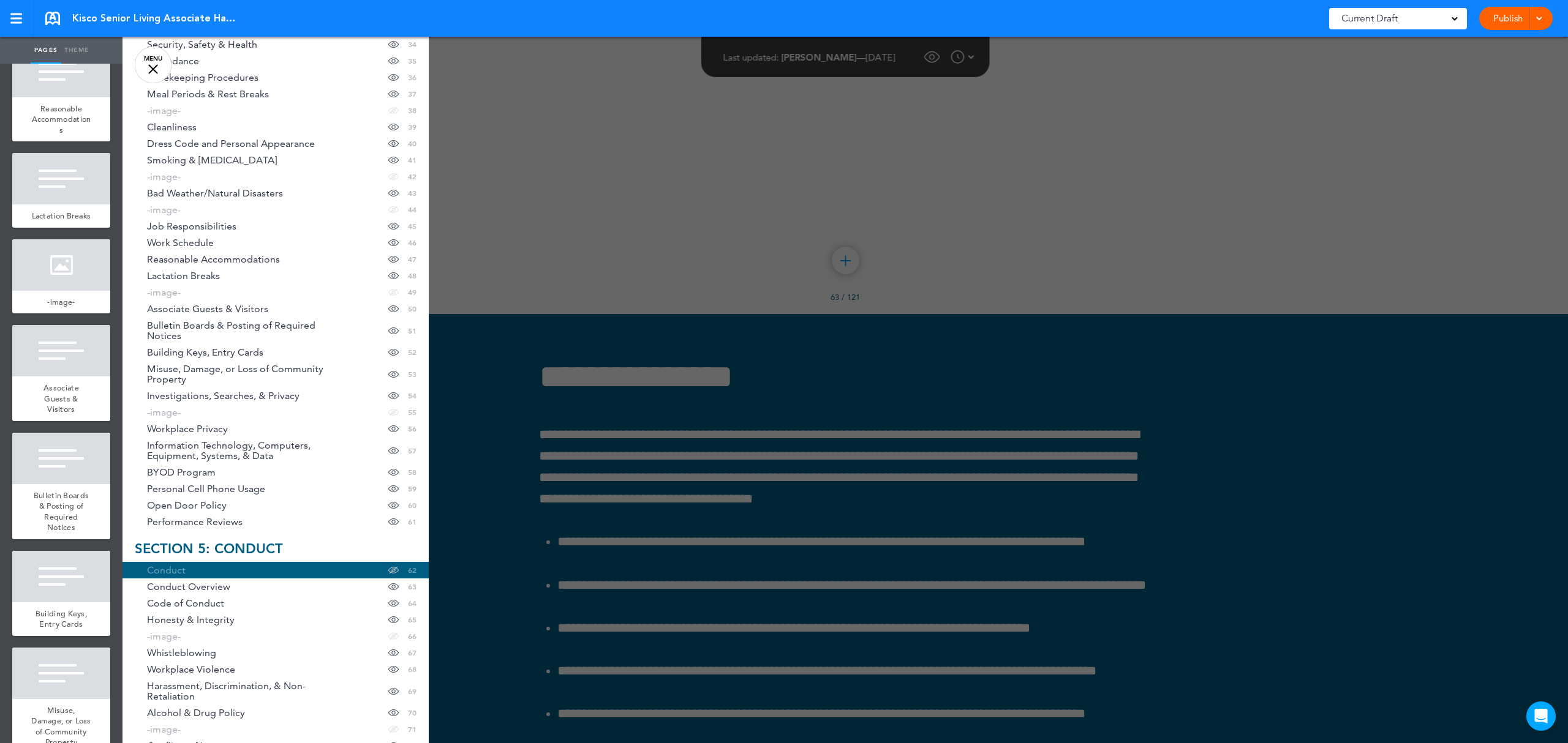
scroll to position [4827, 0]
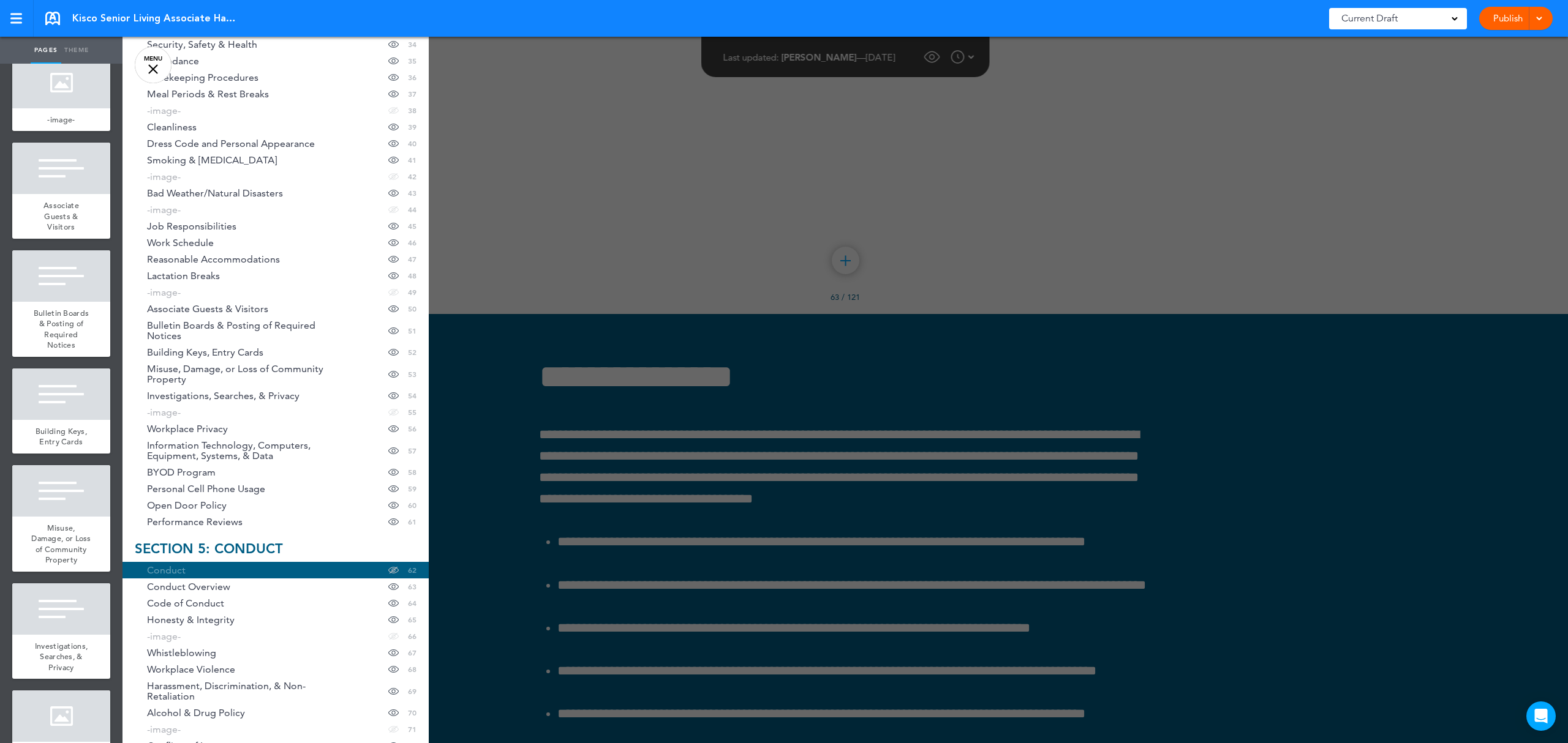
drag, startPoint x: 109, startPoint y: 344, endPoint x: 109, endPoint y: 359, distance: 15.0
click at [109, 359] on ul "add page Cover add page SECTION 1: INTRO add page Section 1: INTRO add page Wel…" at bounding box center [61, 403] width 123 height 680
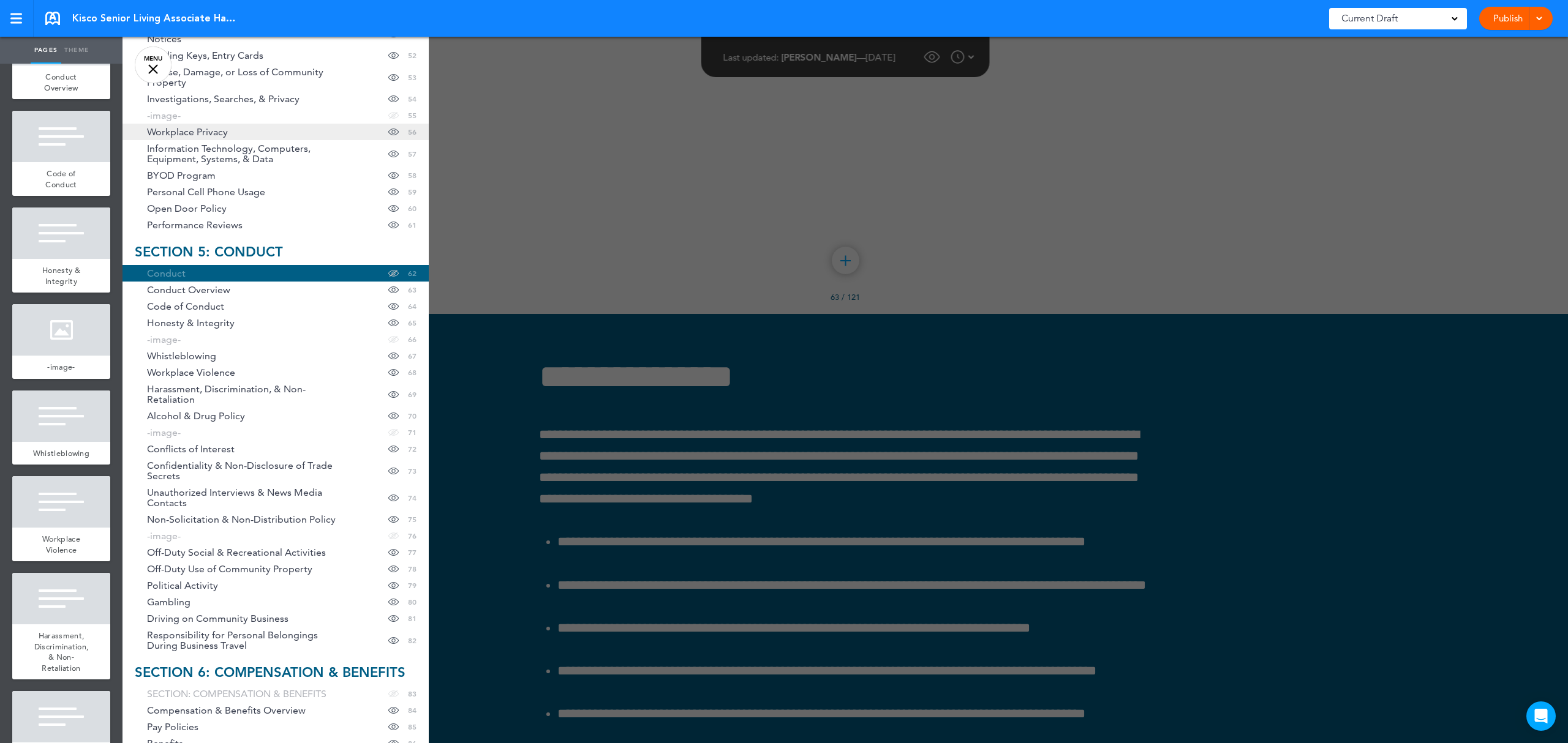
scroll to position [1061, 0]
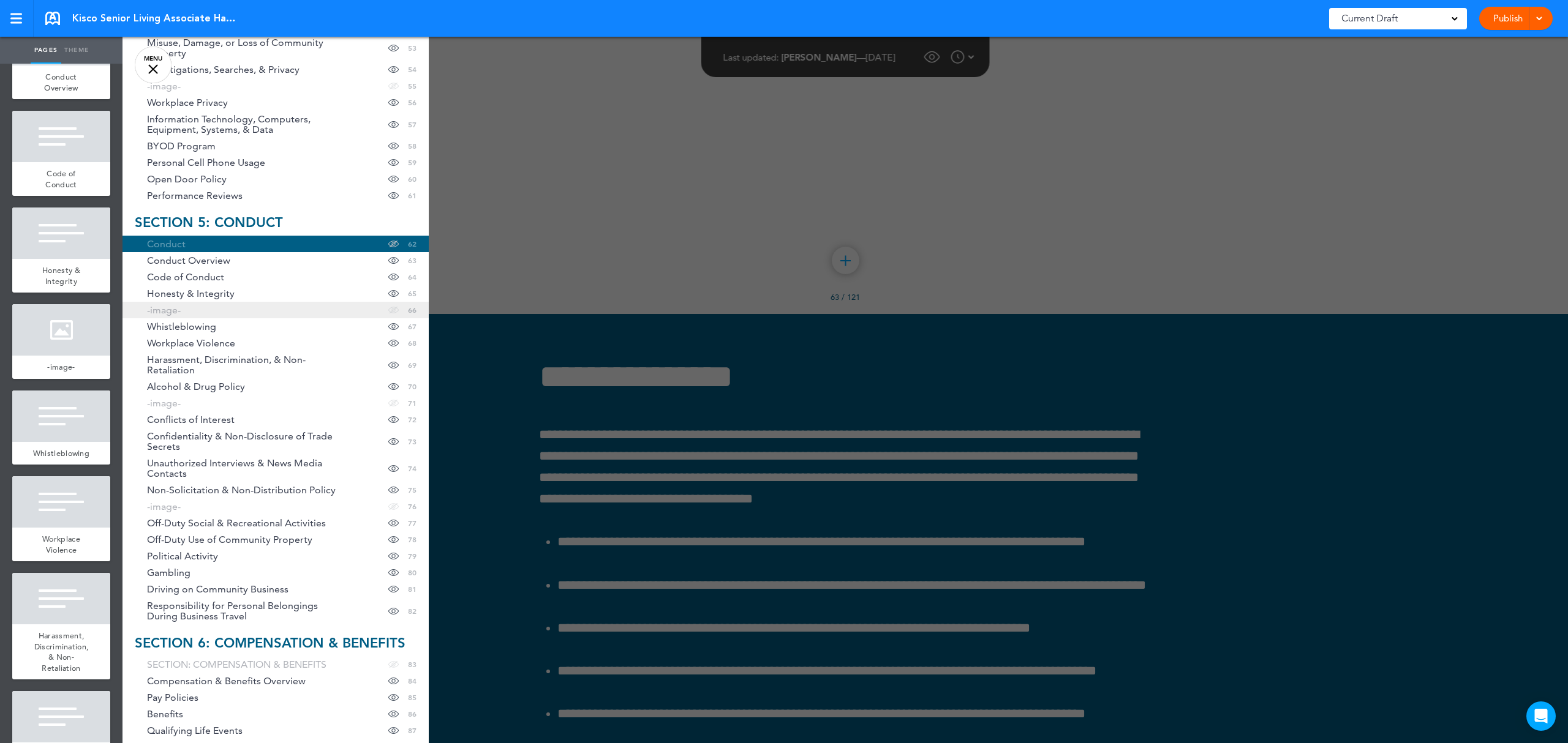
click at [189, 309] on link "-image- hide page in table of contents 66" at bounding box center [275, 310] width 306 height 17
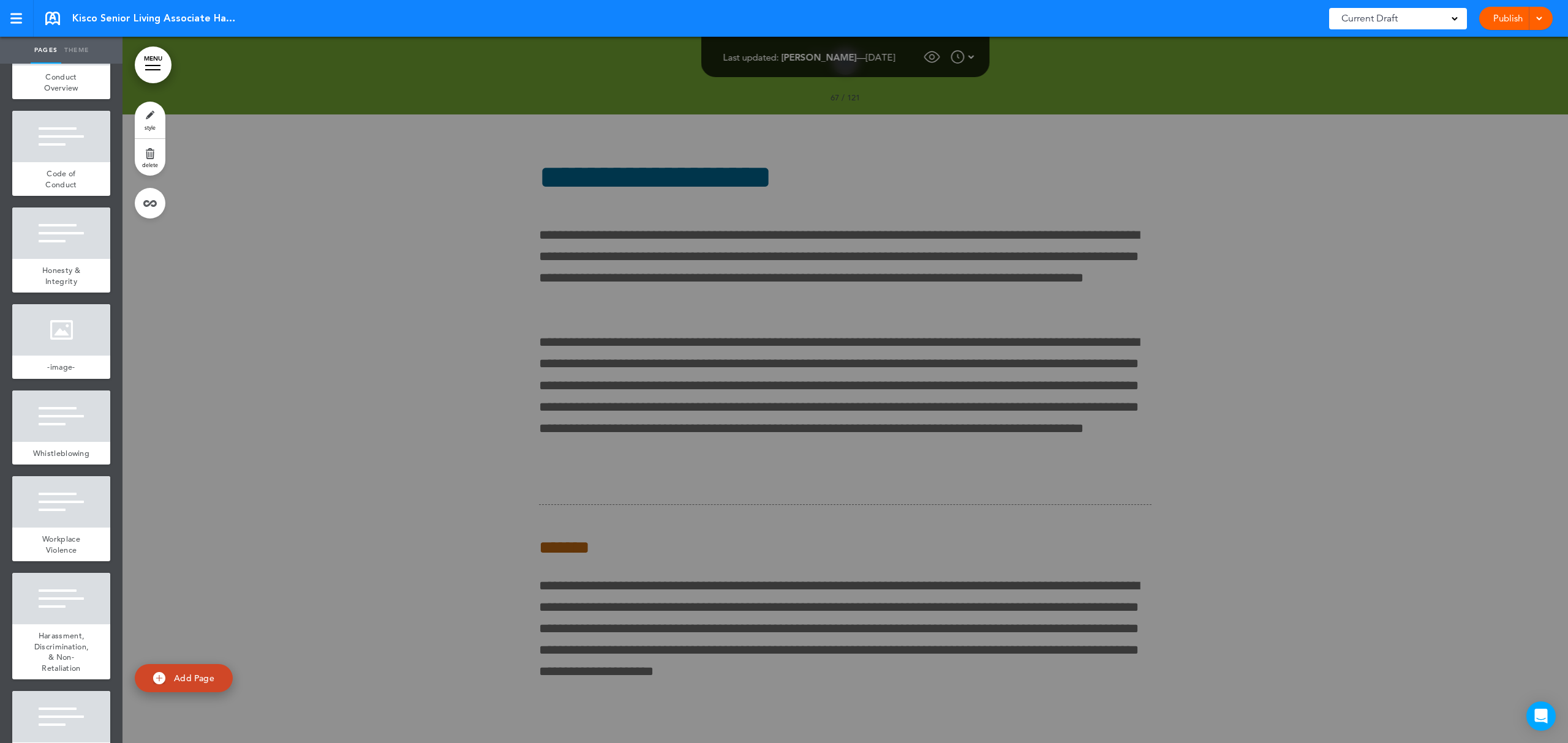
scroll to position [59144, 0]
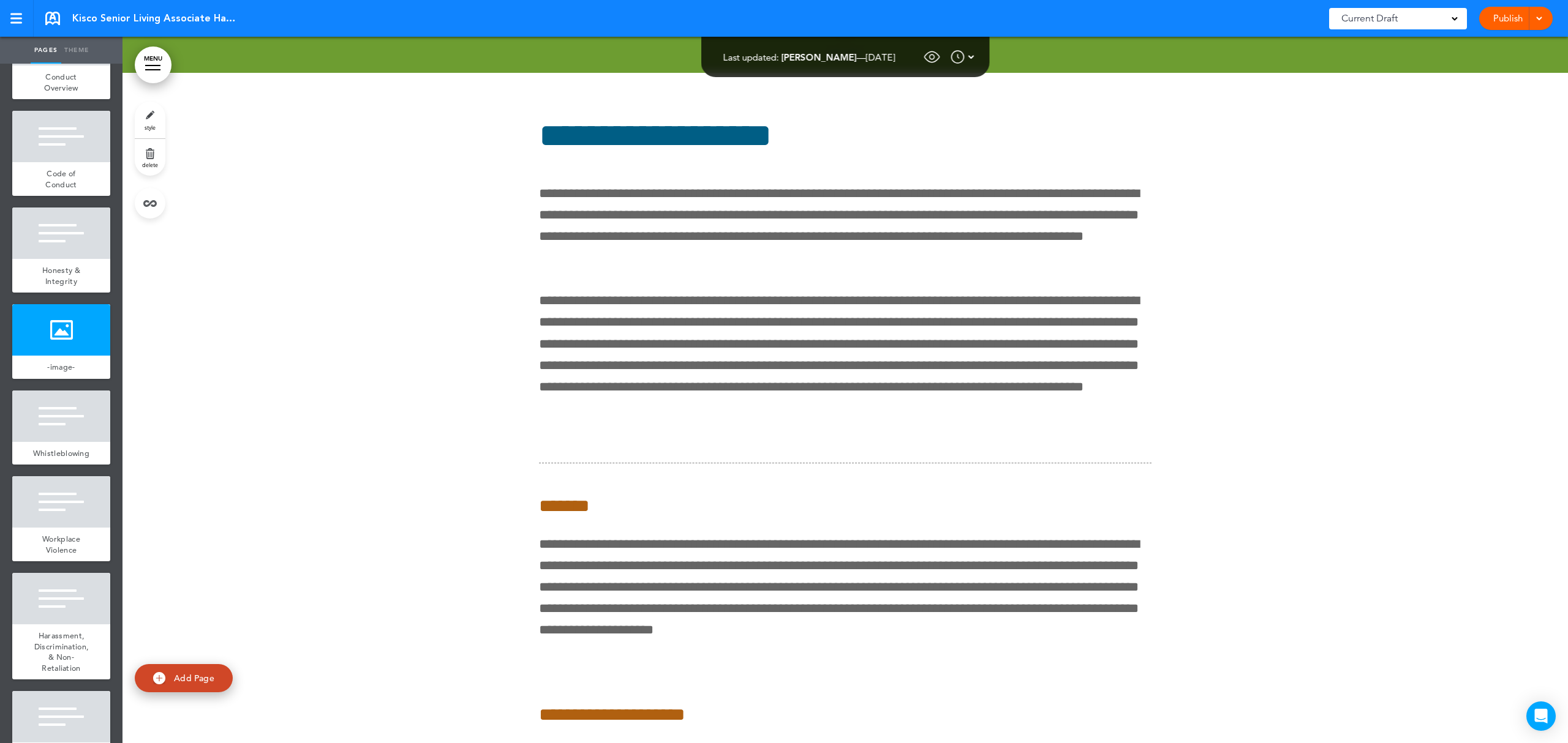
click at [153, 62] on link "MENU" at bounding box center [153, 64] width 37 height 37
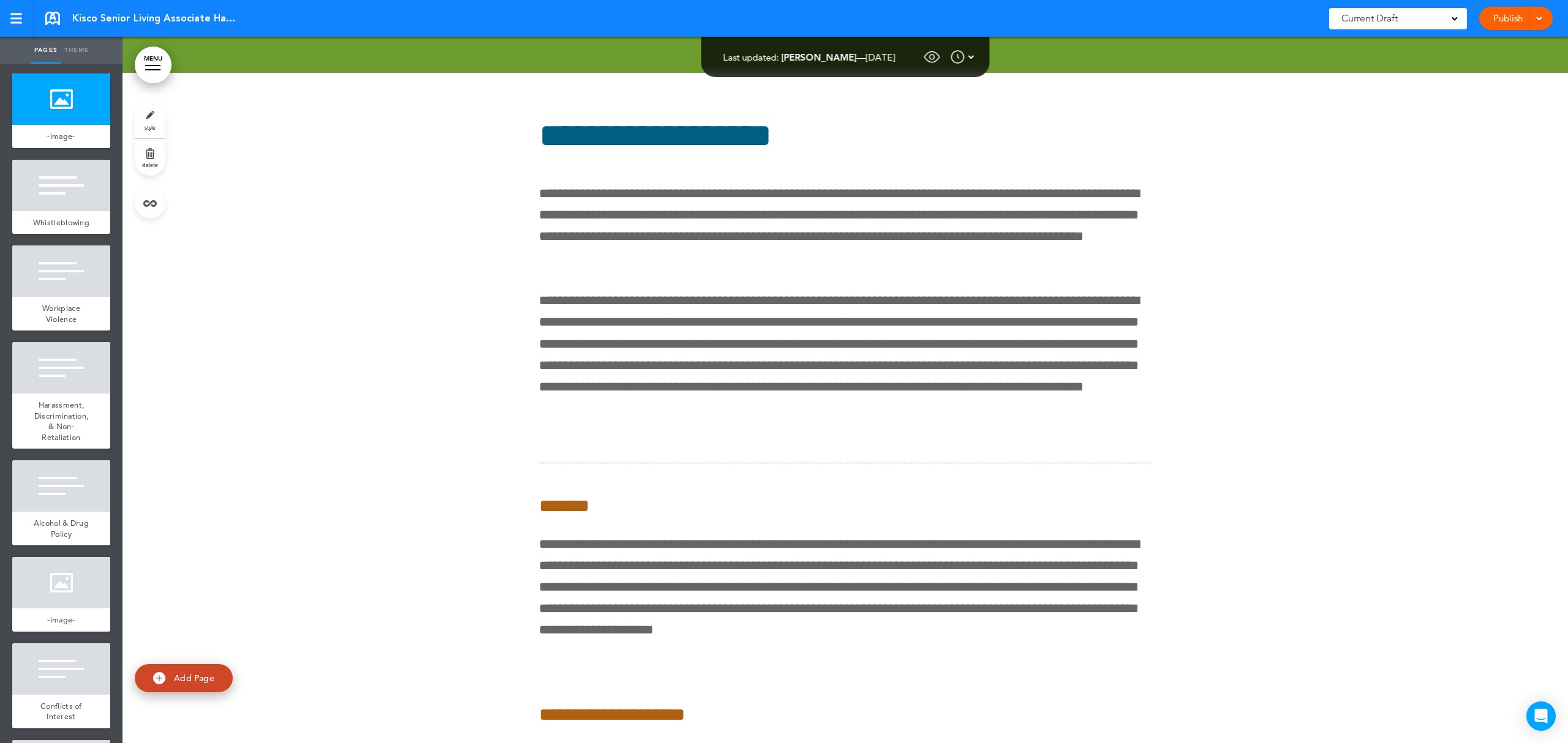
scroll to position [6580, 0]
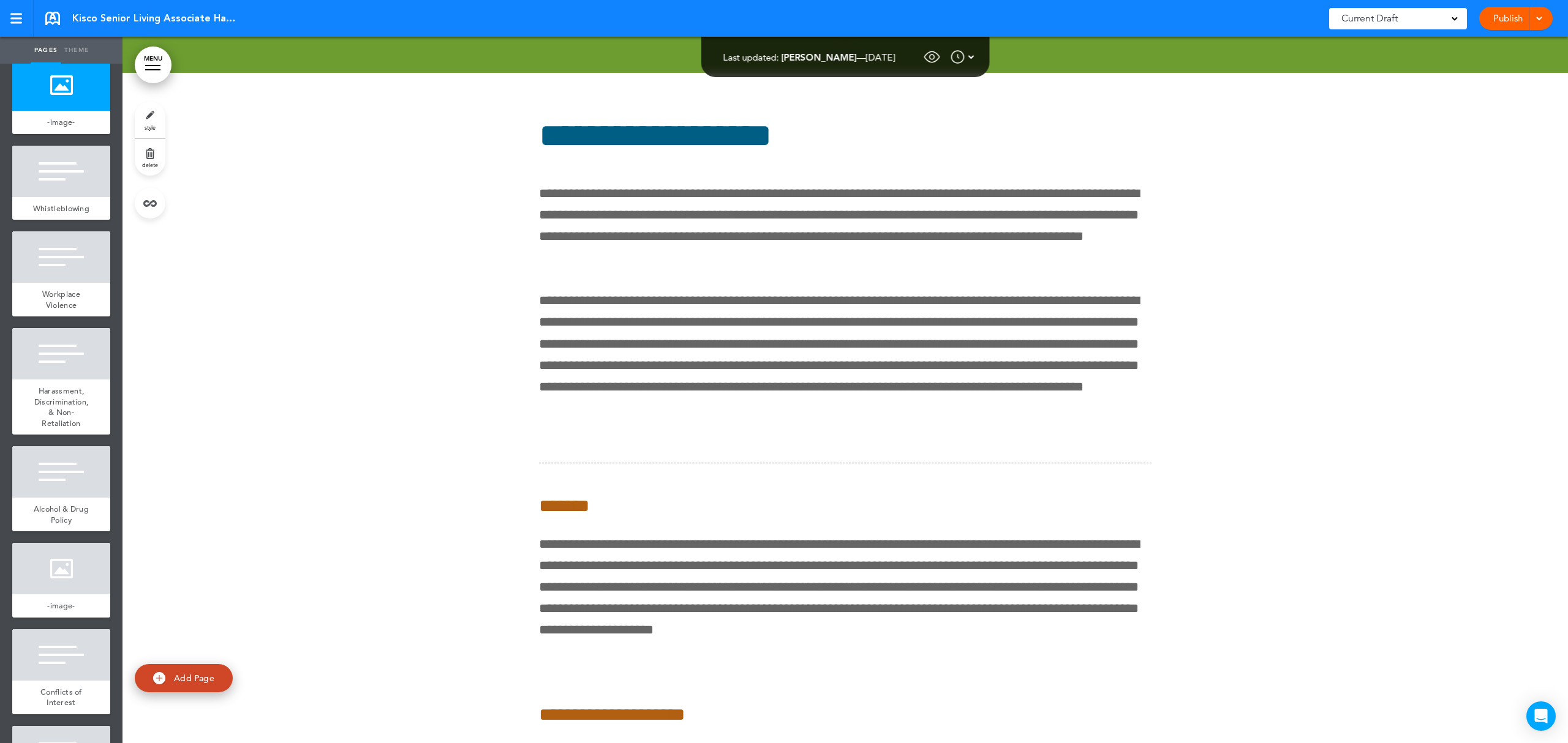
click at [159, 61] on link "MENU" at bounding box center [153, 64] width 37 height 37
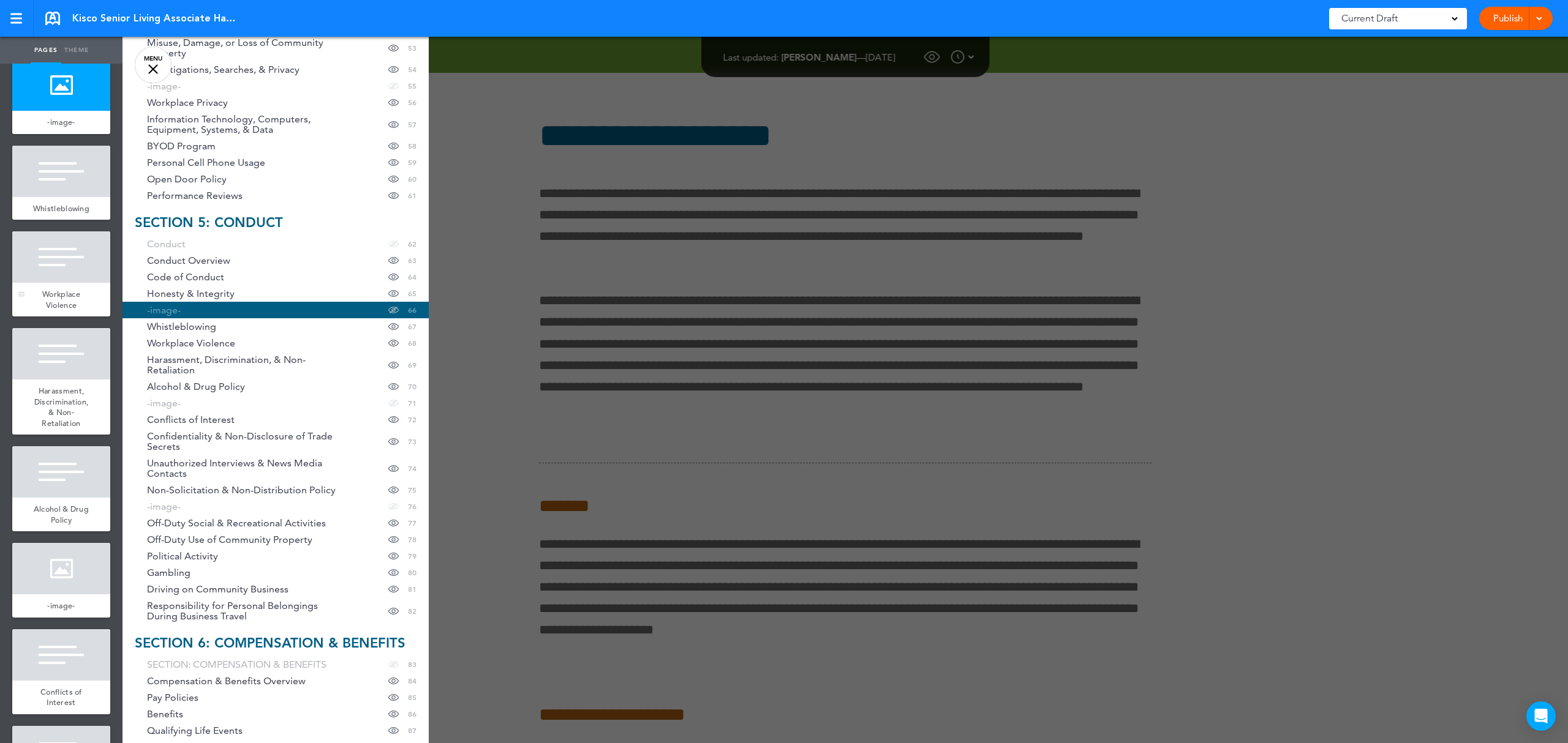
click at [40, 283] on div at bounding box center [60, 258] width 98 height 52
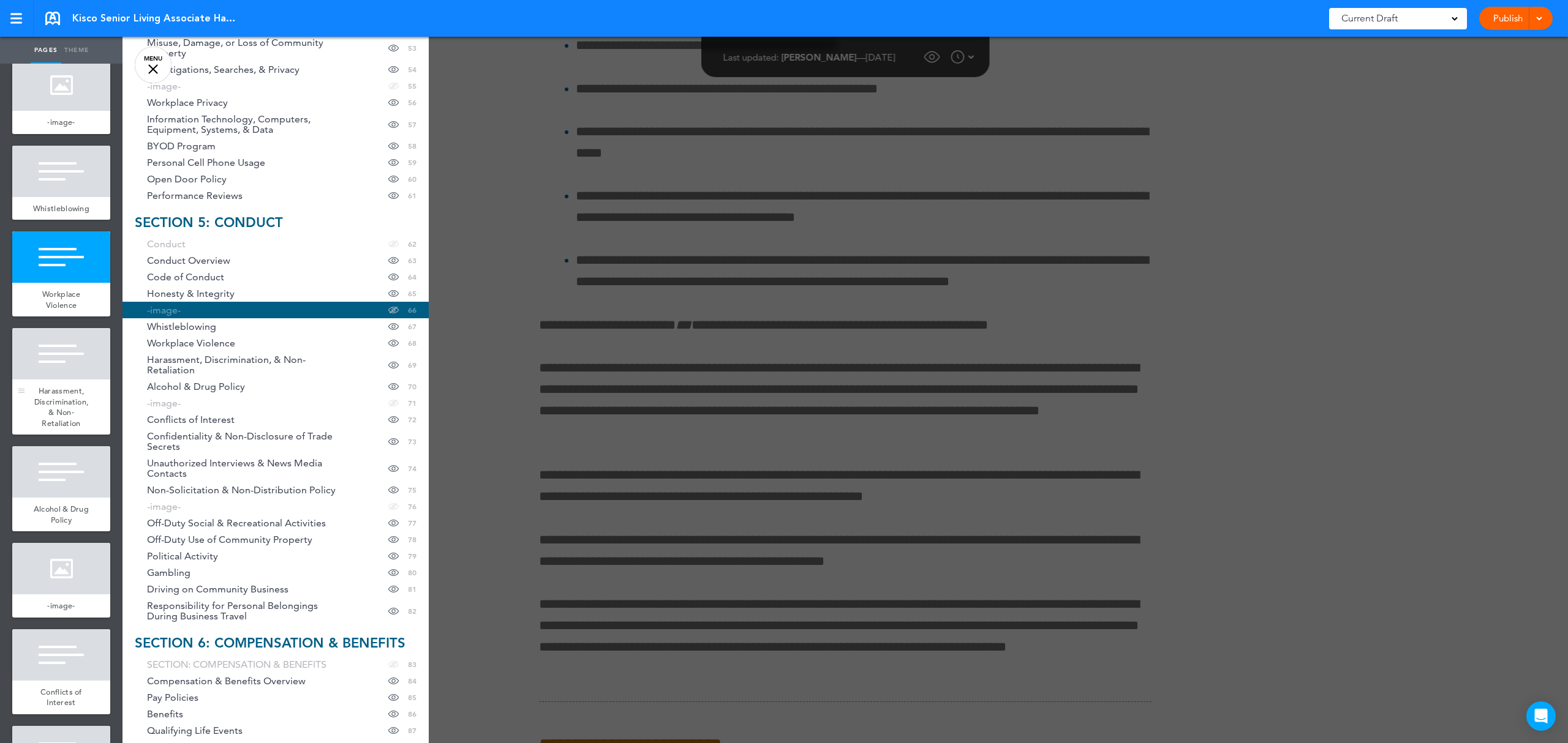
click at [67, 379] on div at bounding box center [60, 354] width 98 height 52
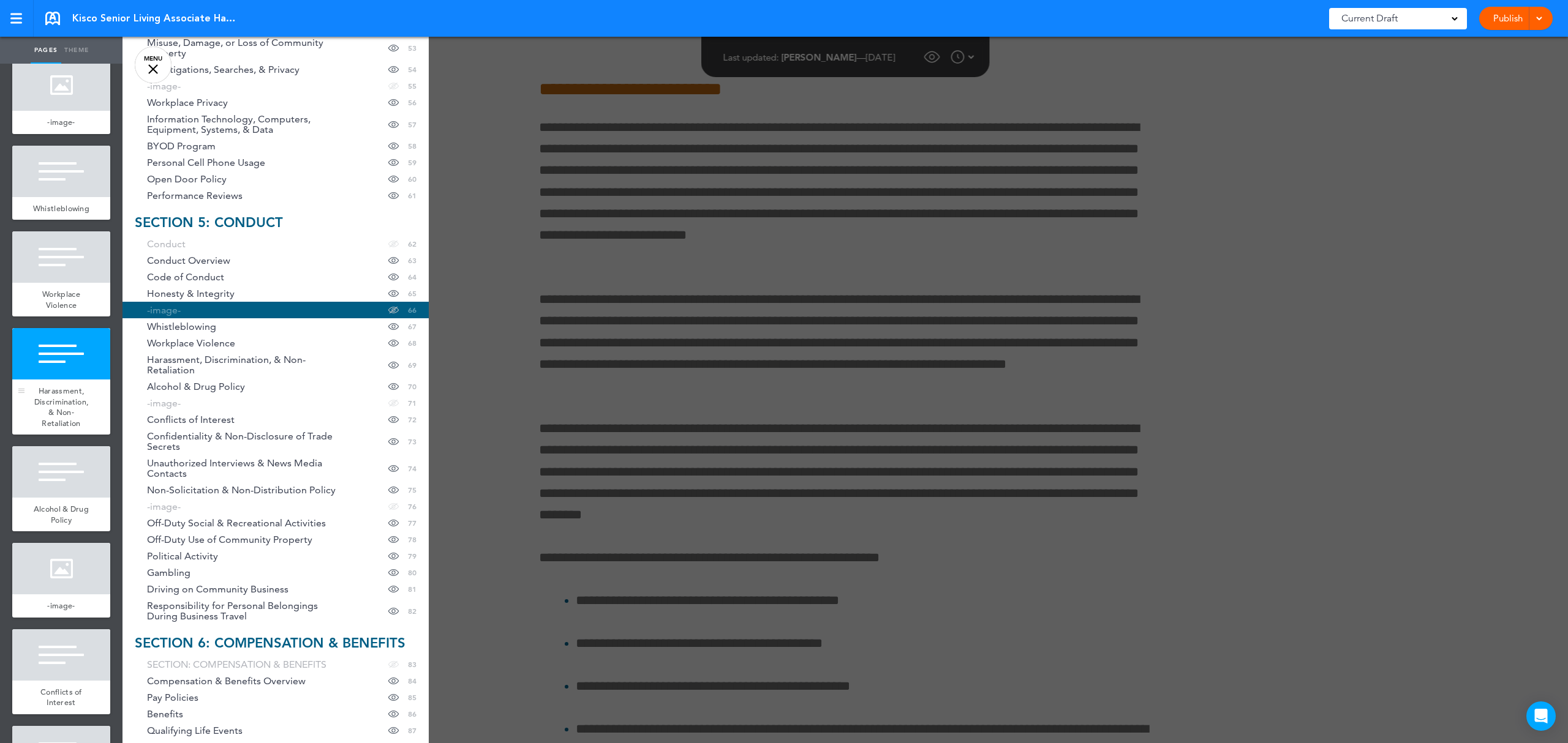
scroll to position [61705, 0]
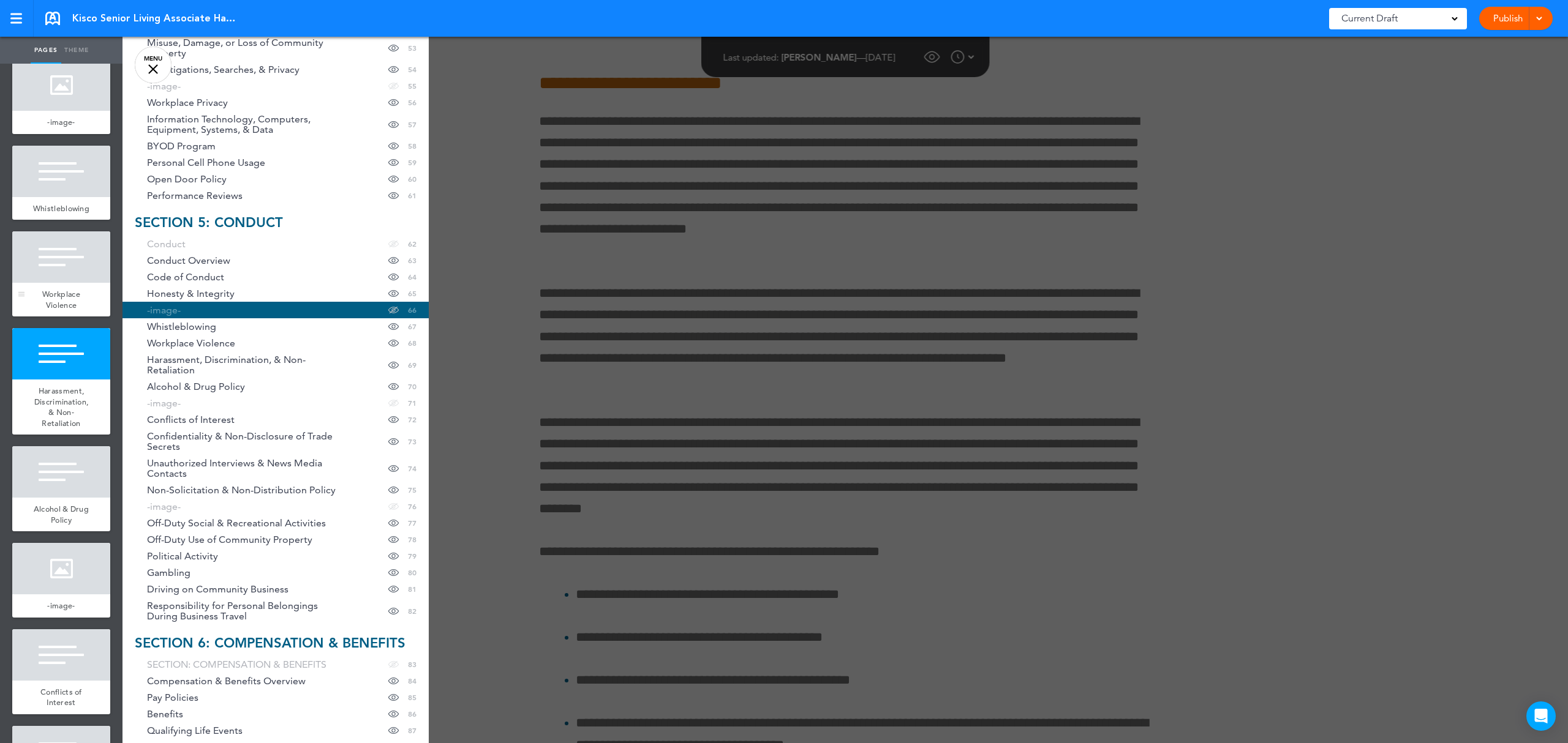
click at [43, 283] on div at bounding box center [60, 258] width 98 height 52
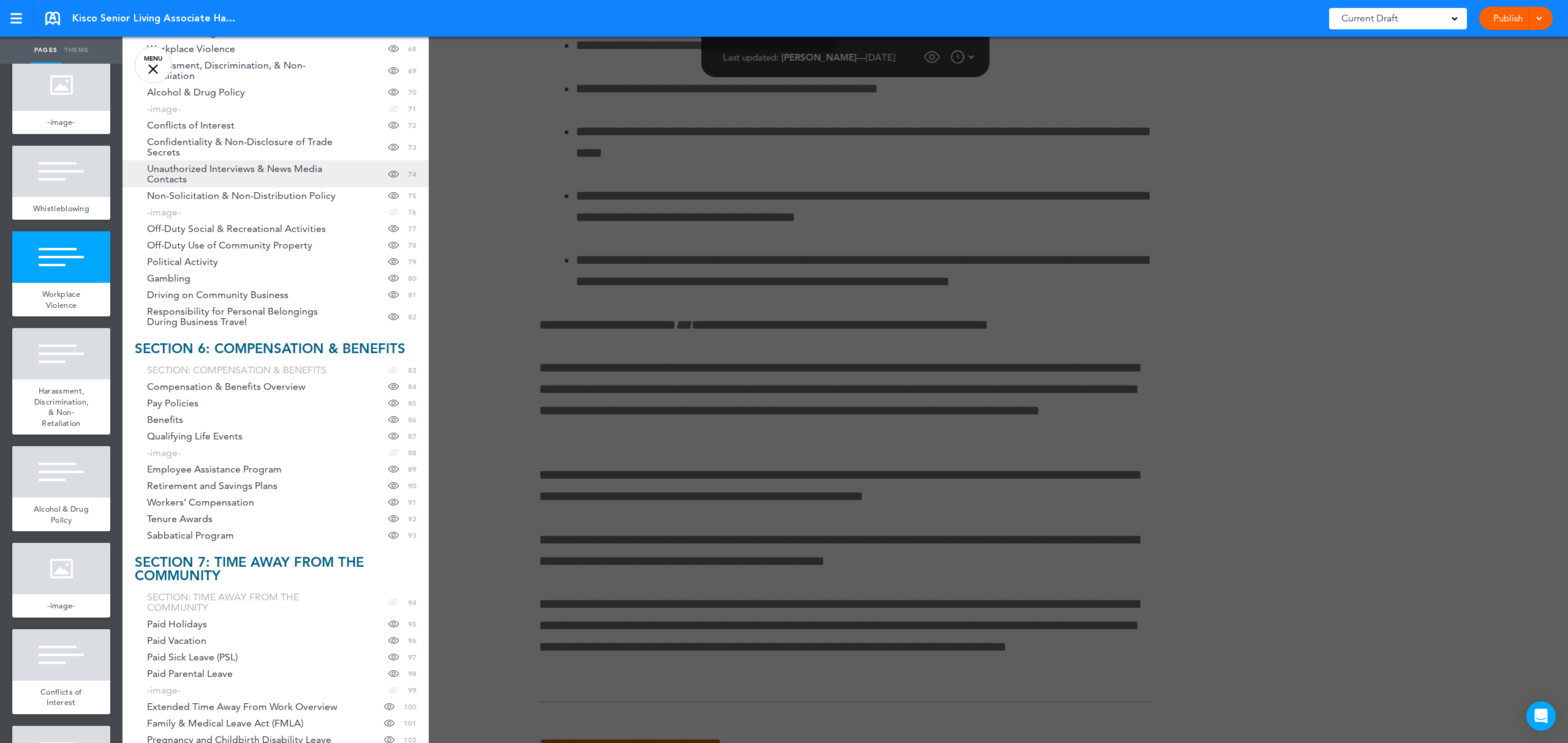
scroll to position [1388, 0]
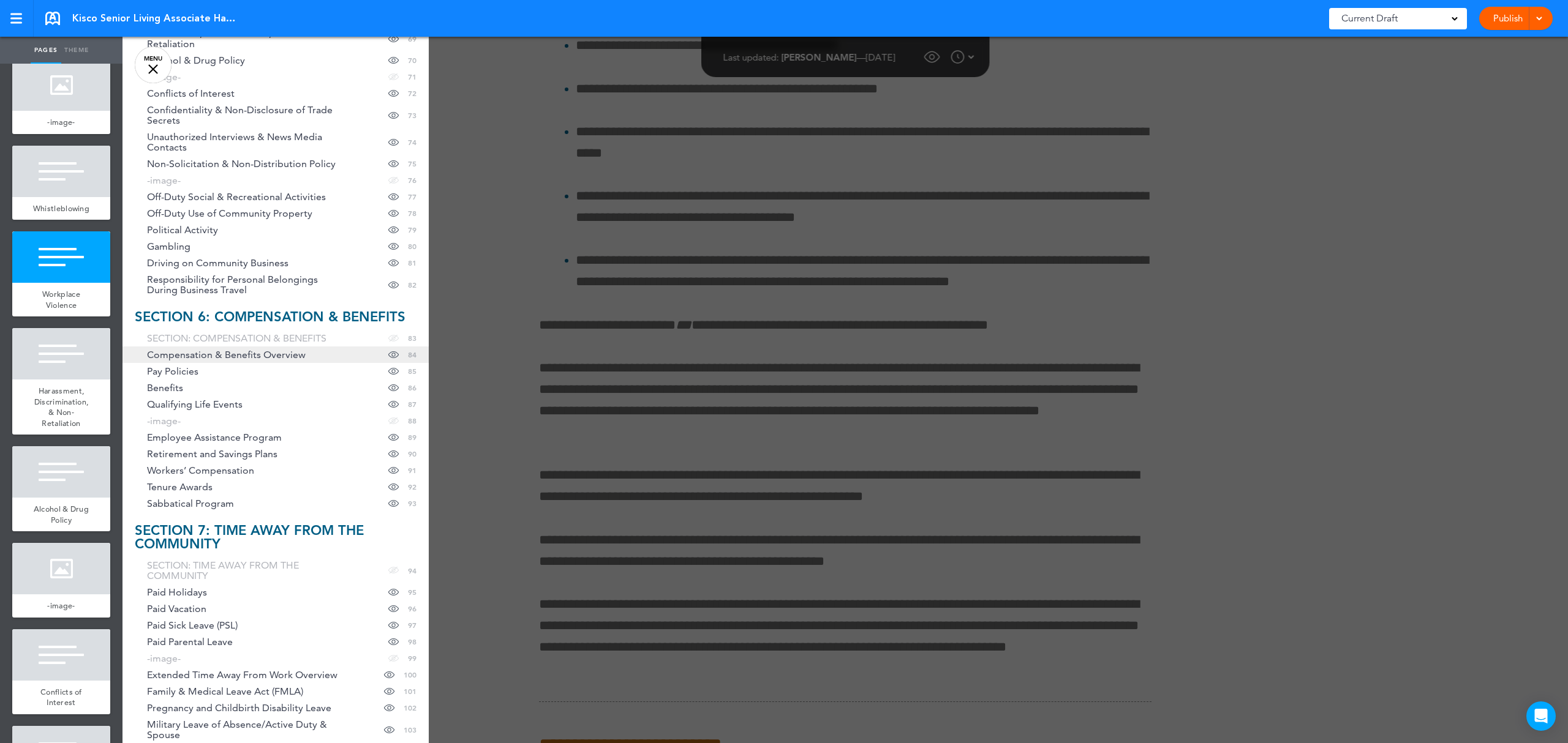
click at [243, 356] on span "Compensation & Benefits Overview" at bounding box center [226, 355] width 158 height 11
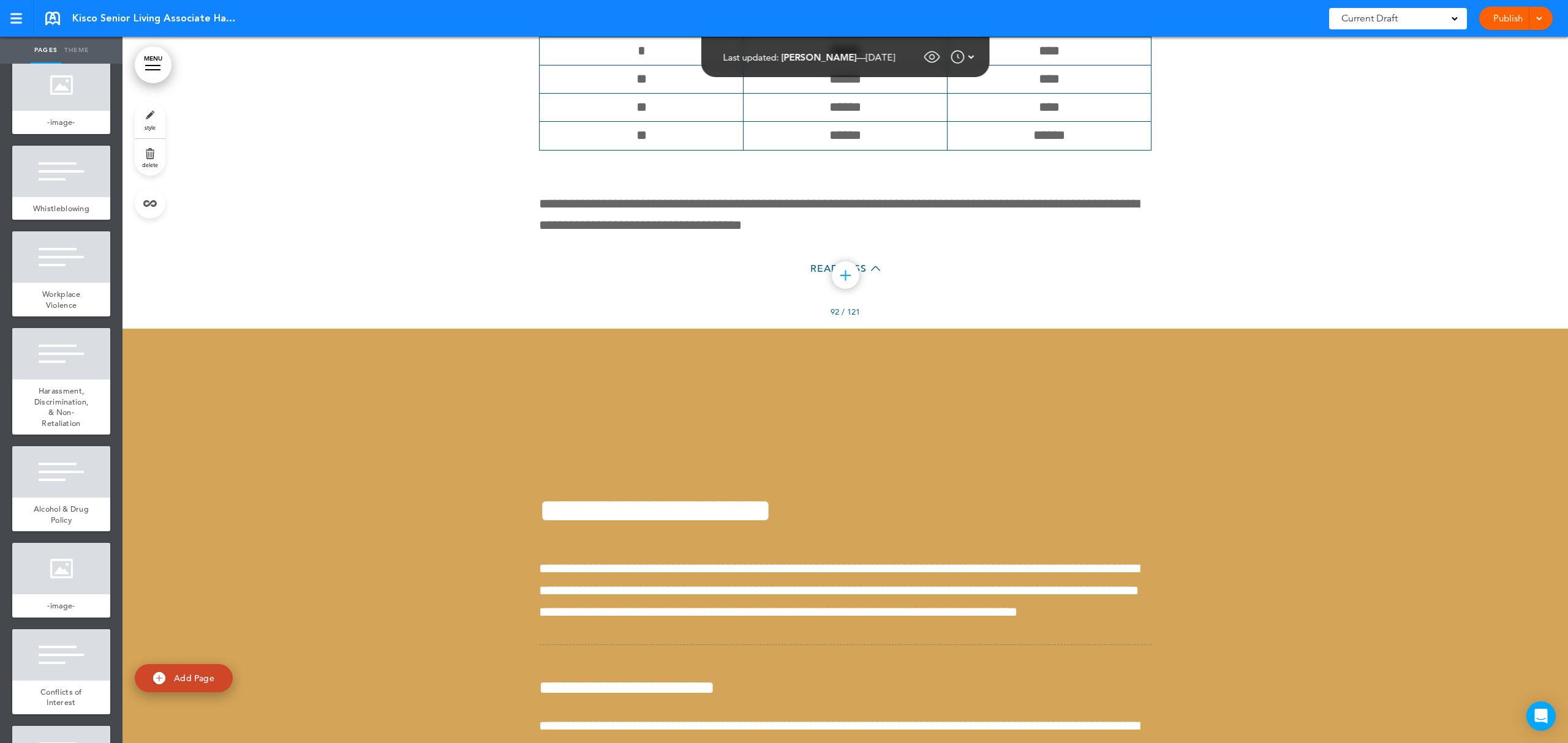
scroll to position [89390, 0]
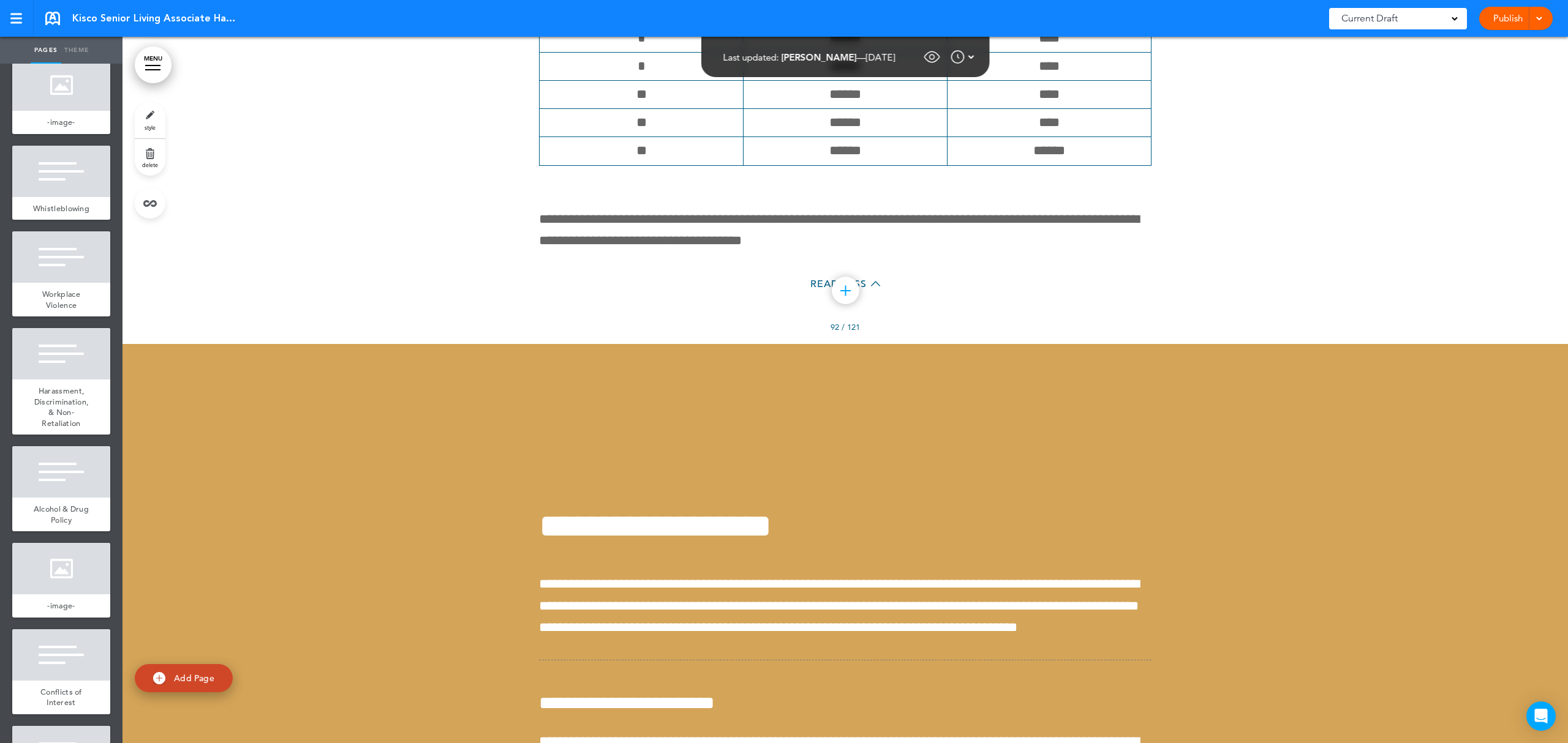
click at [152, 65] on div at bounding box center [153, 65] width 15 height 1
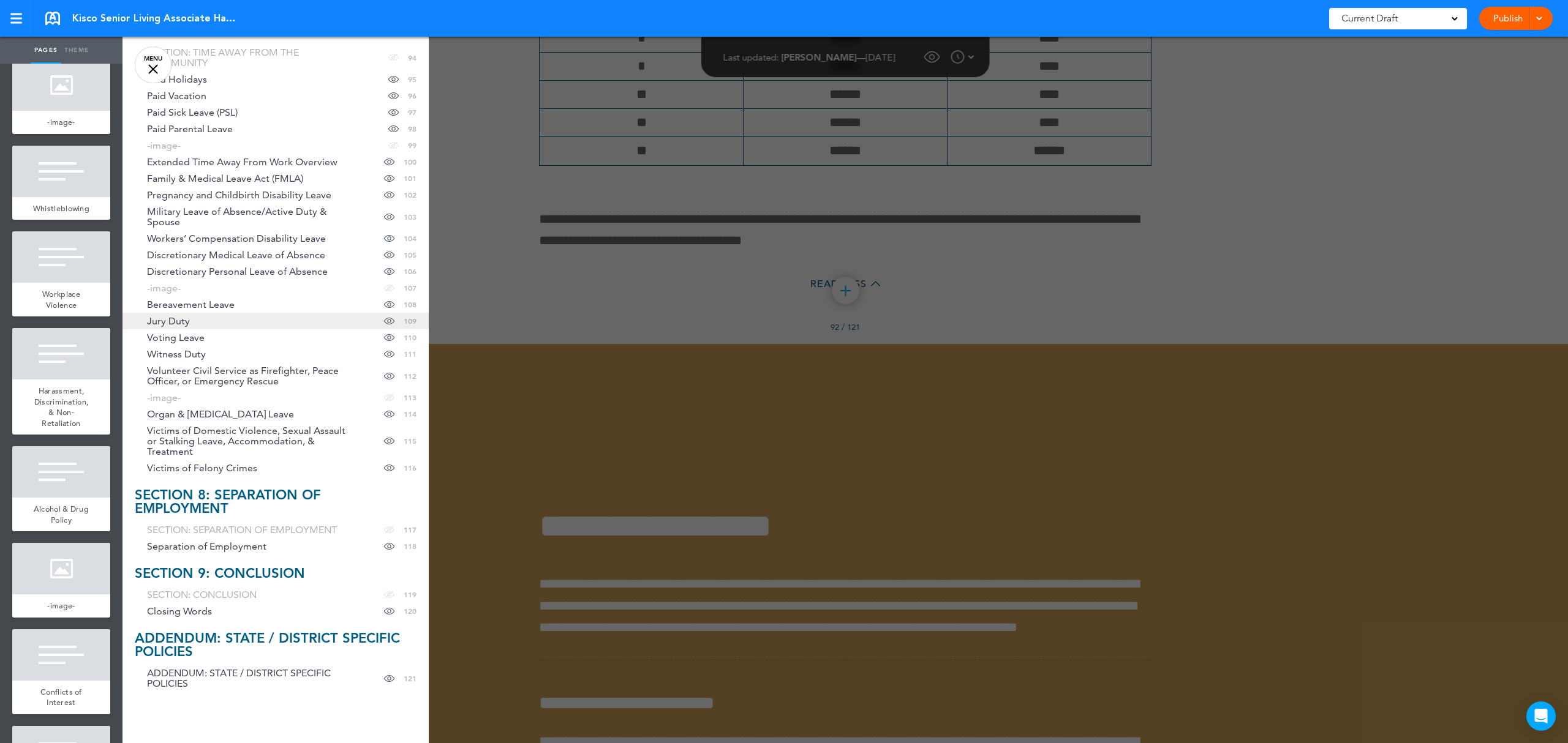
scroll to position [1860, 0]
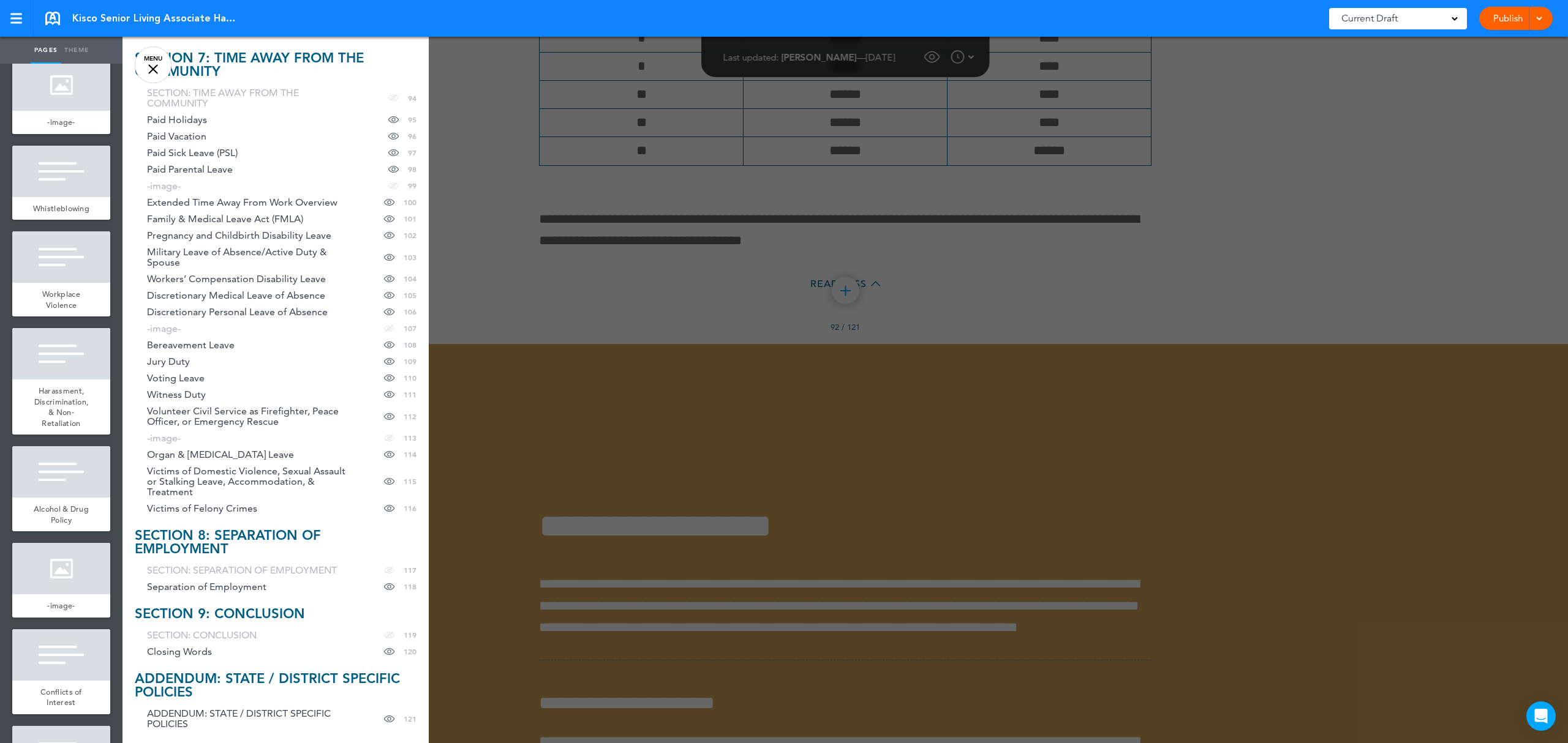
click at [703, 309] on div at bounding box center [906, 372] width 1568 height 743
